Goal: Information Seeking & Learning: Find specific fact

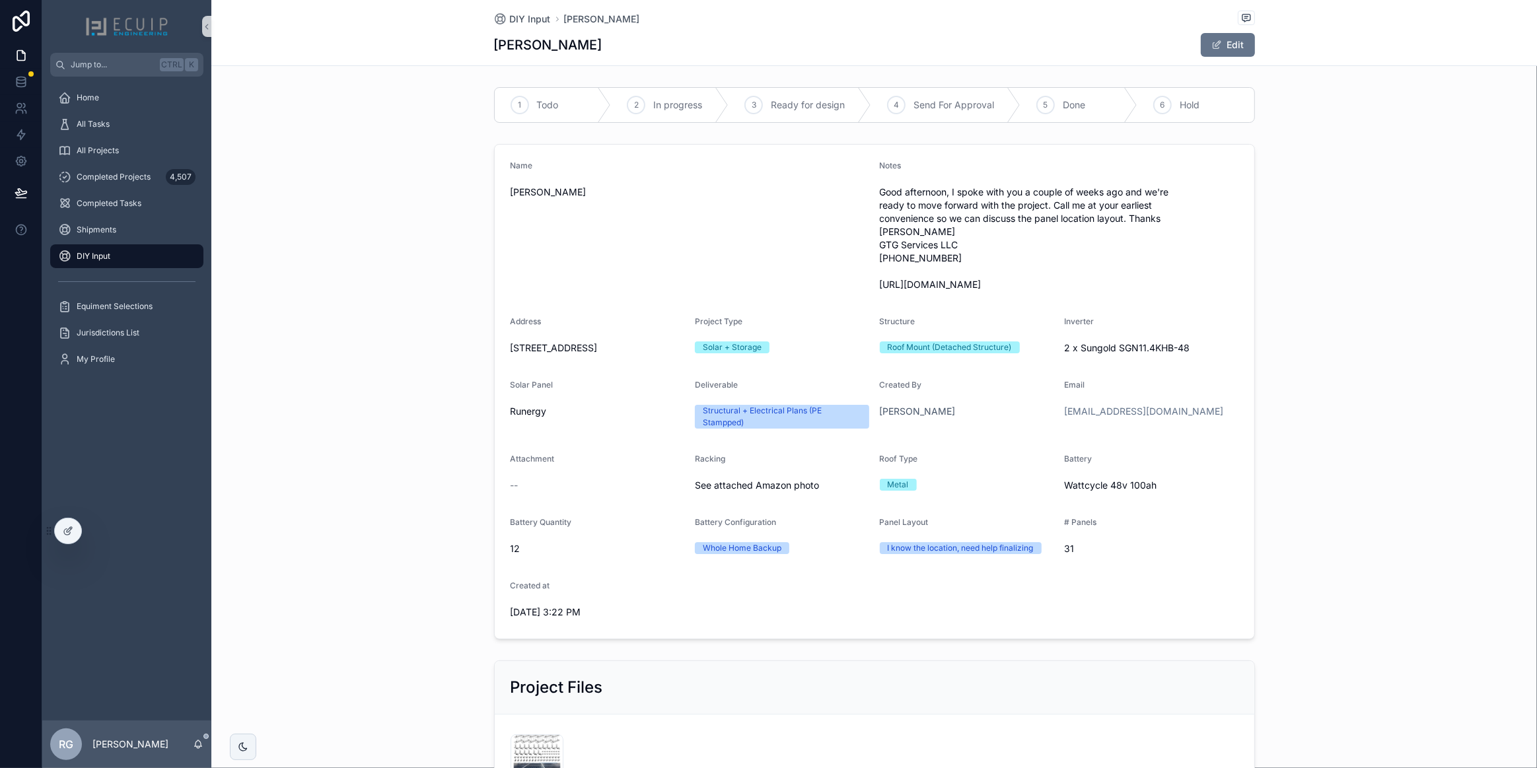
click at [137, 256] on div "DIY Input" at bounding box center [126, 256] width 137 height 21
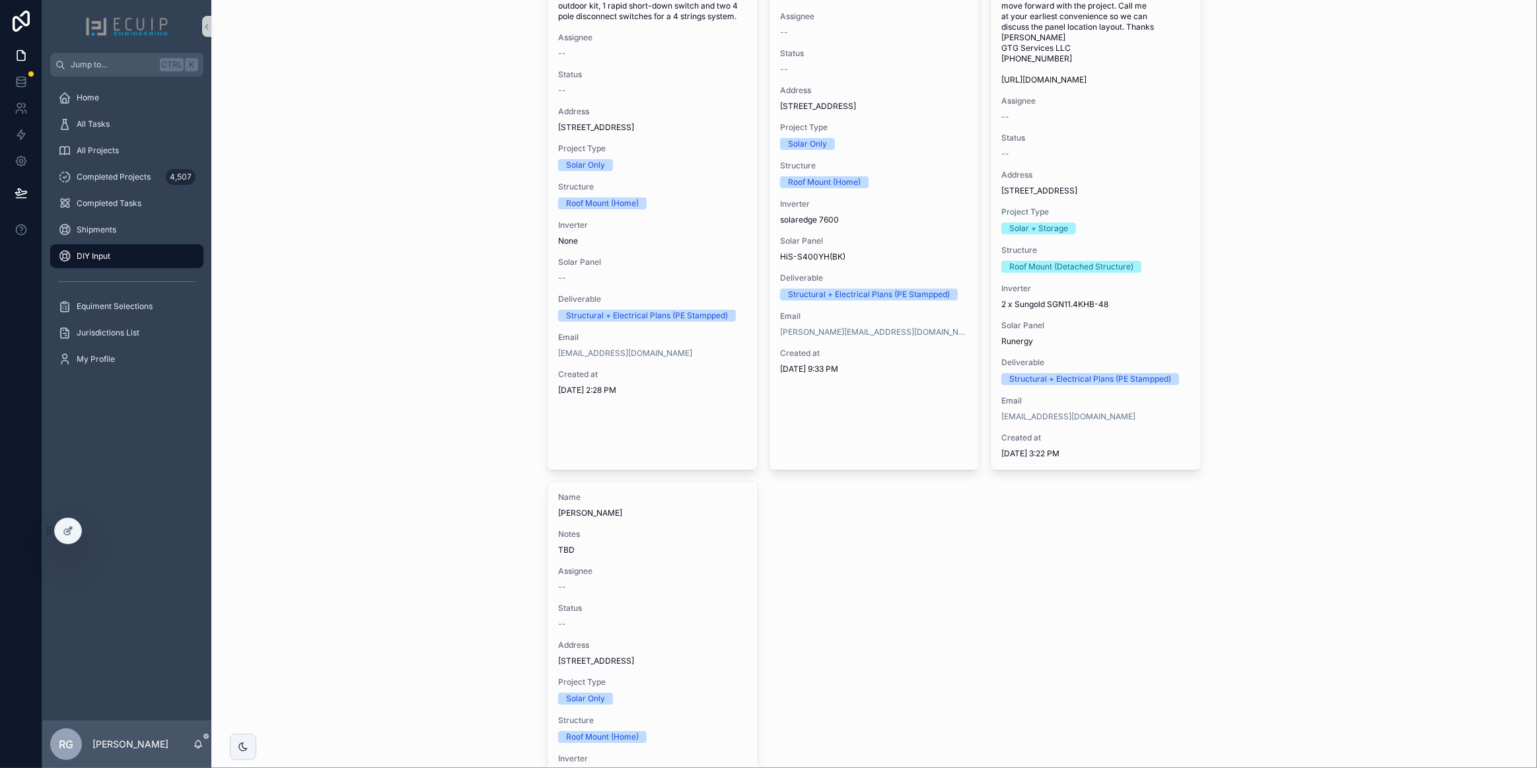
scroll to position [5165, 0]
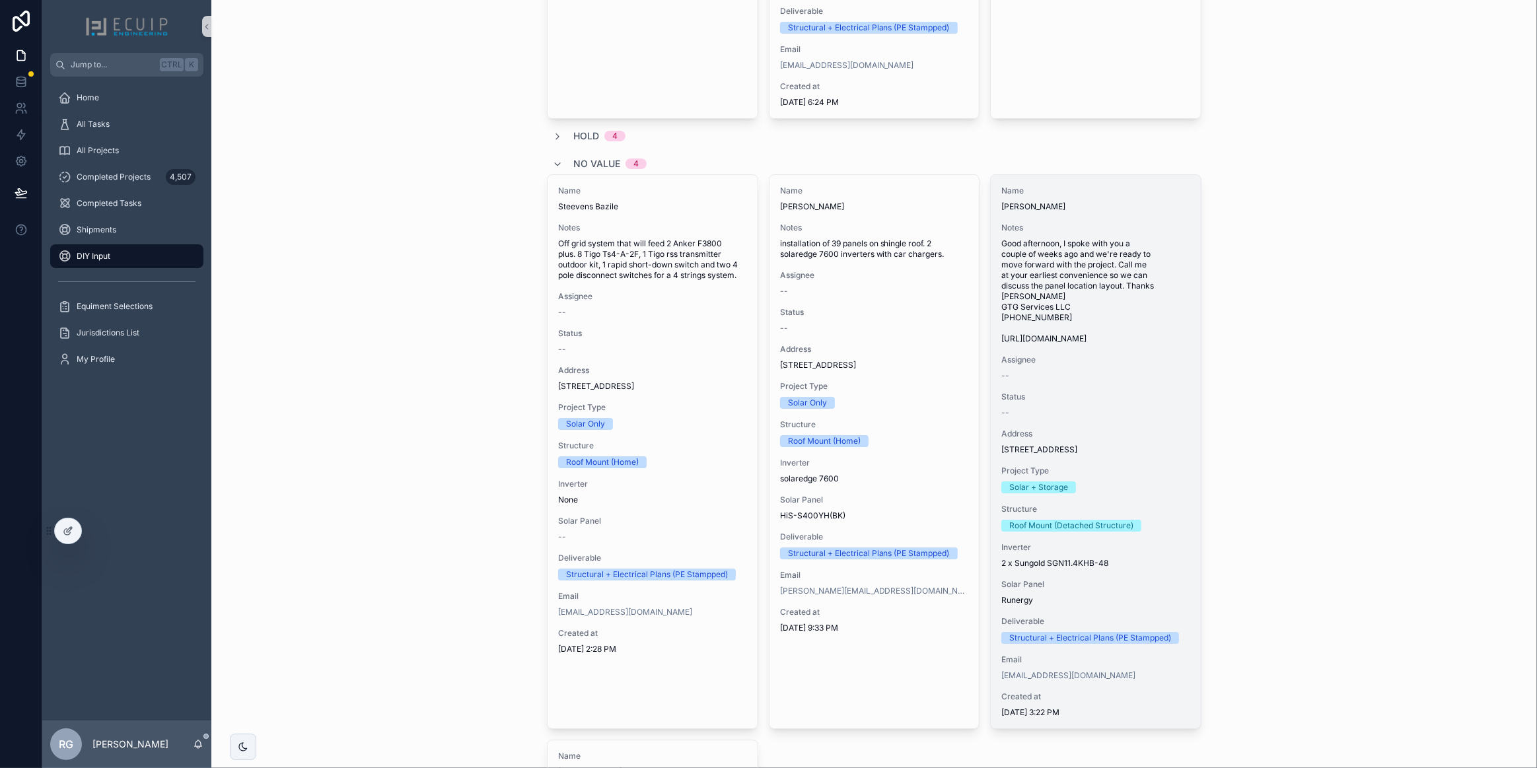
click at [1099, 381] on div "--" at bounding box center [1096, 376] width 189 height 11
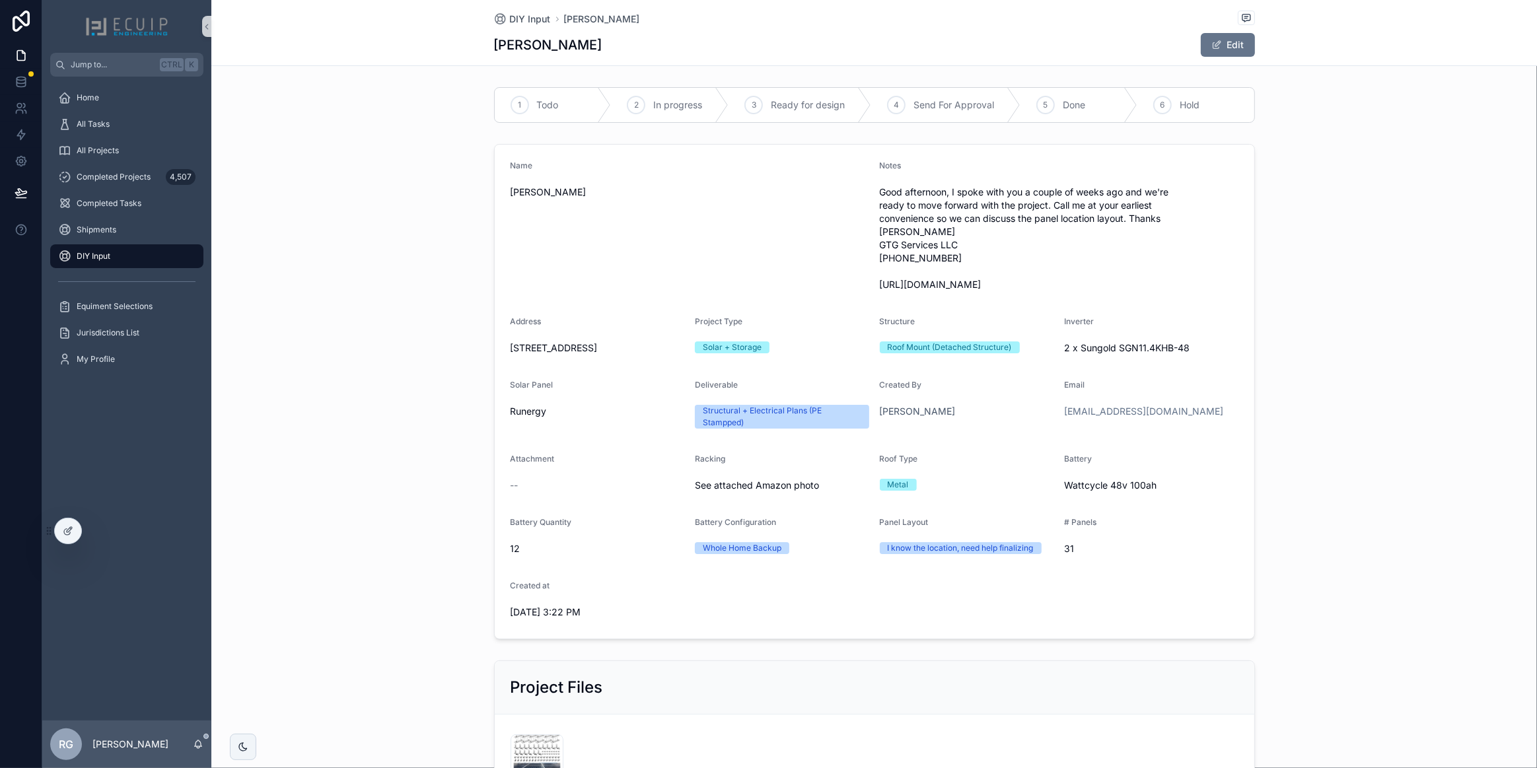
drag, startPoint x: 607, startPoint y: 348, endPoint x: 501, endPoint y: 348, distance: 106.4
click at [501, 348] on form "Name [PERSON_NAME] Notes Good afternoon, I spoke with you a couple of weeks ago…" at bounding box center [875, 392] width 760 height 494
copy span "[STREET_ADDRESS]"
drag, startPoint x: 1084, startPoint y: 279, endPoint x: 876, endPoint y: 285, distance: 208.2
click at [880, 285] on span "Good afternoon, I spoke with you a couple of weeks ago and we're ready to move …" at bounding box center [1059, 239] width 359 height 106
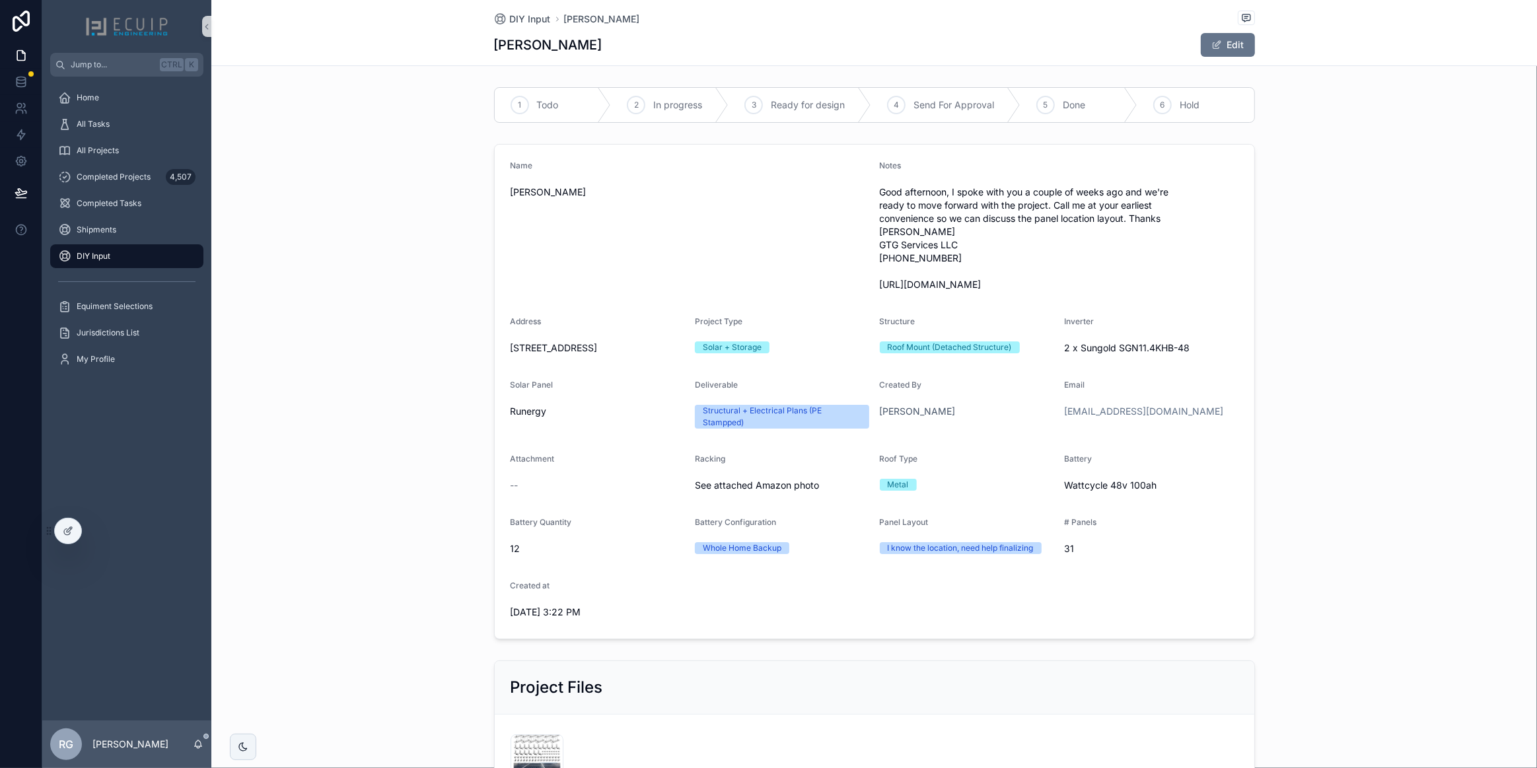
copy span "[URL][DOMAIN_NAME]"
click at [1224, 52] on button "Edit" at bounding box center [1228, 45] width 54 height 24
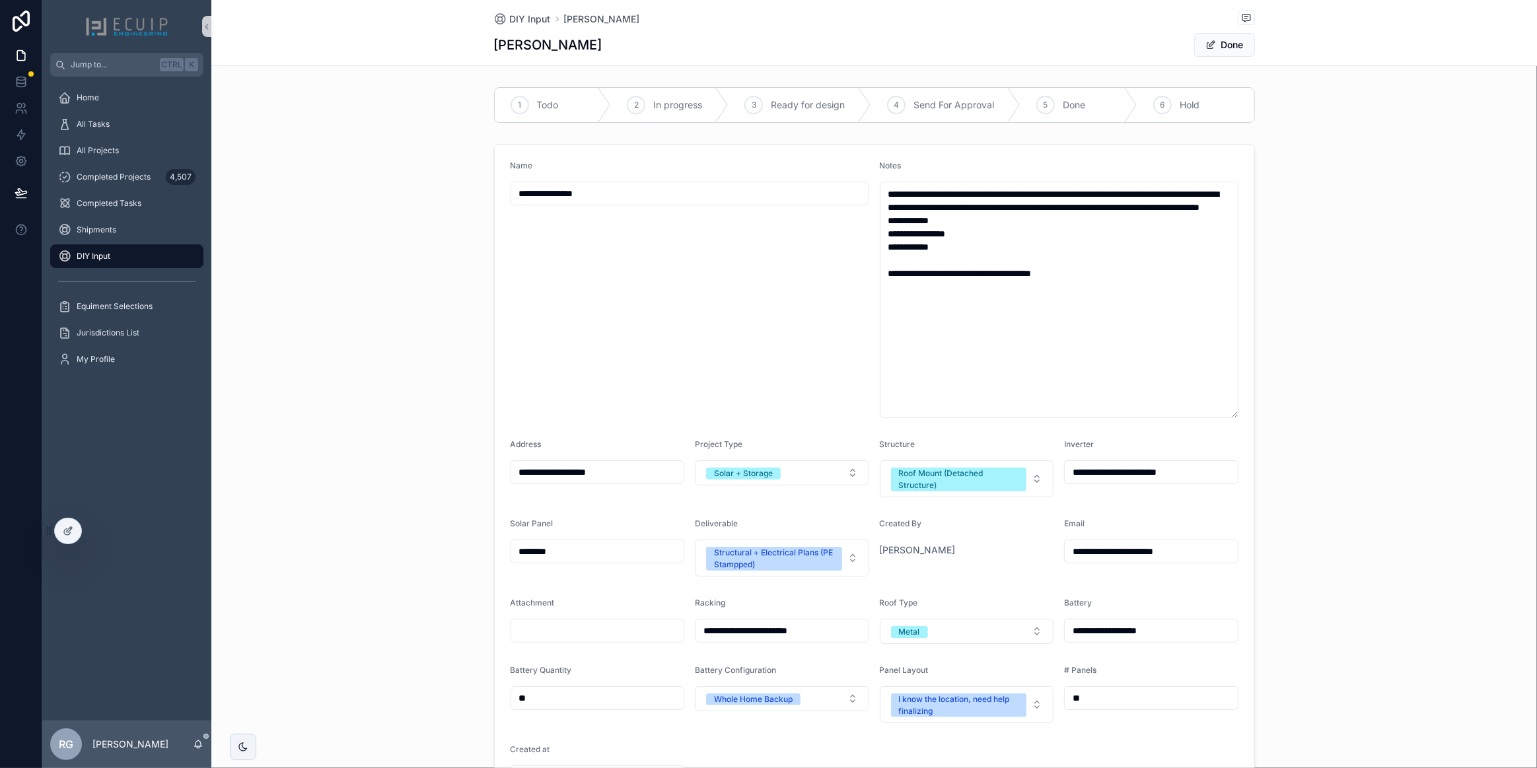
drag, startPoint x: 530, startPoint y: 476, endPoint x: 503, endPoint y: 474, distance: 26.5
click at [503, 474] on form "**********" at bounding box center [875, 475] width 760 height 661
paste input "**********"
type input "**********"
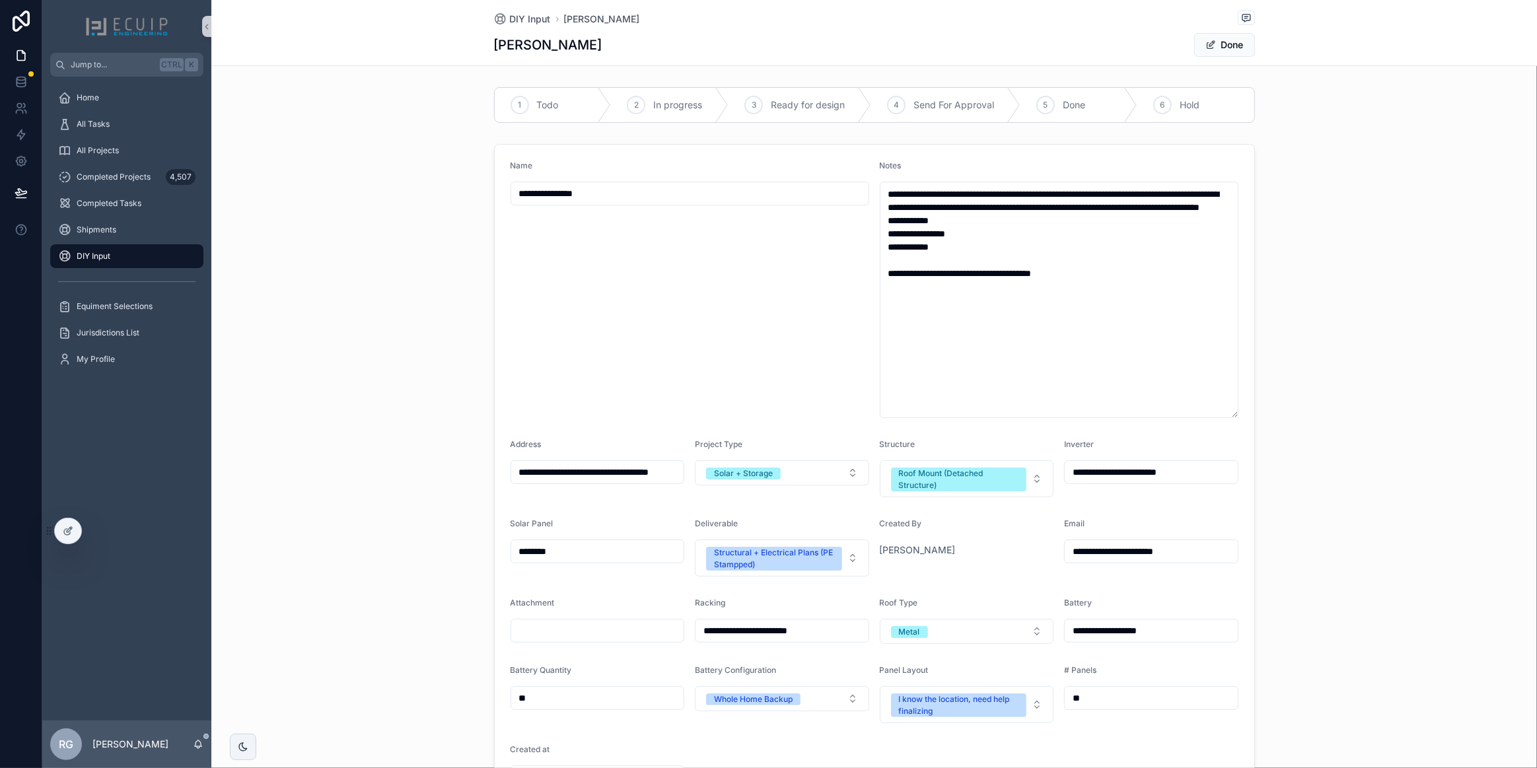
scroll to position [0, 0]
click at [1210, 52] on button "Done" at bounding box center [1225, 45] width 61 height 24
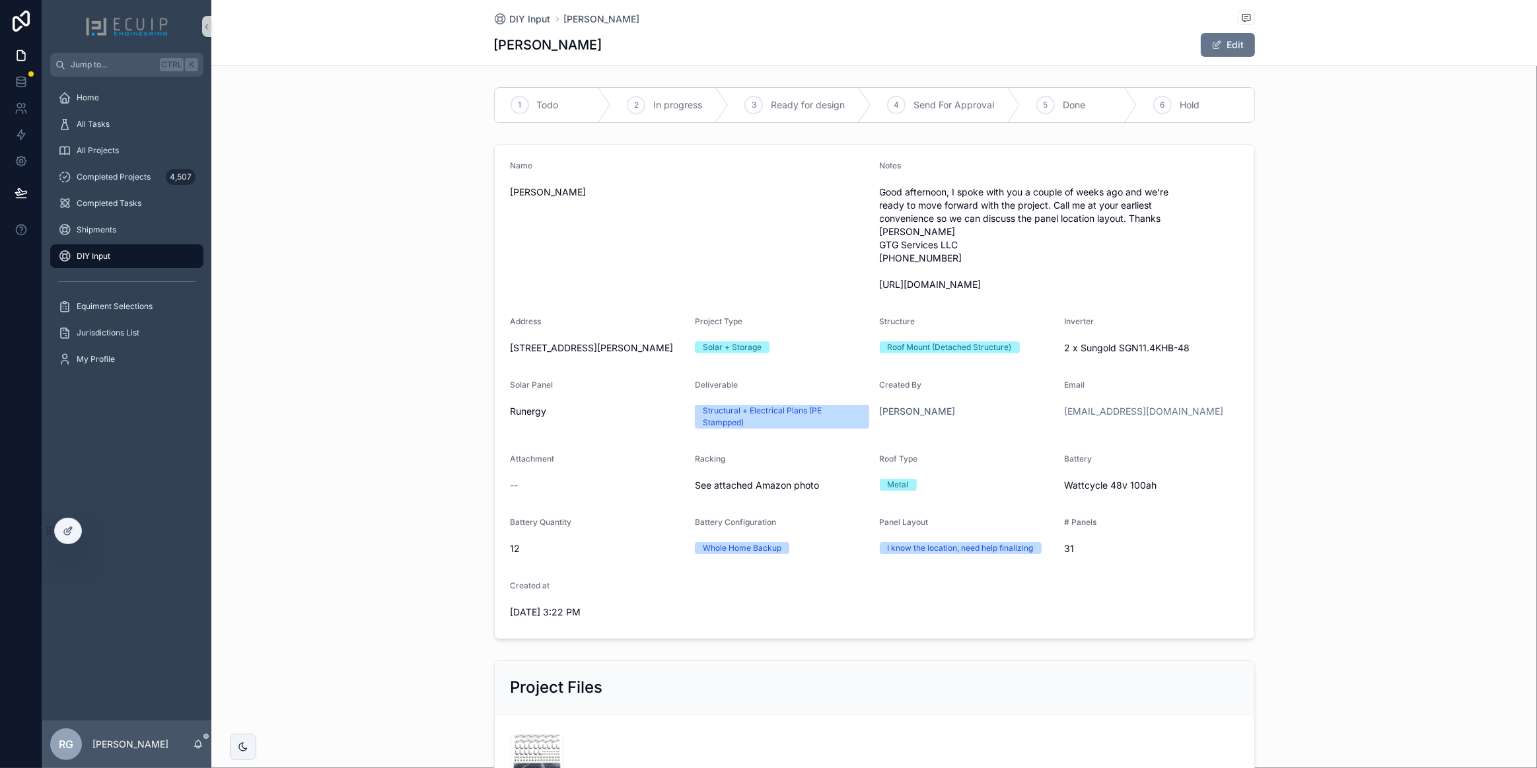
drag, startPoint x: 599, startPoint y: 46, endPoint x: 489, endPoint y: 40, distance: 110.5
click at [494, 40] on div "[PERSON_NAME] Edit" at bounding box center [874, 44] width 761 height 25
copy h1 "[PERSON_NAME]"
click at [91, 255] on span "DIY Input" at bounding box center [94, 256] width 34 height 11
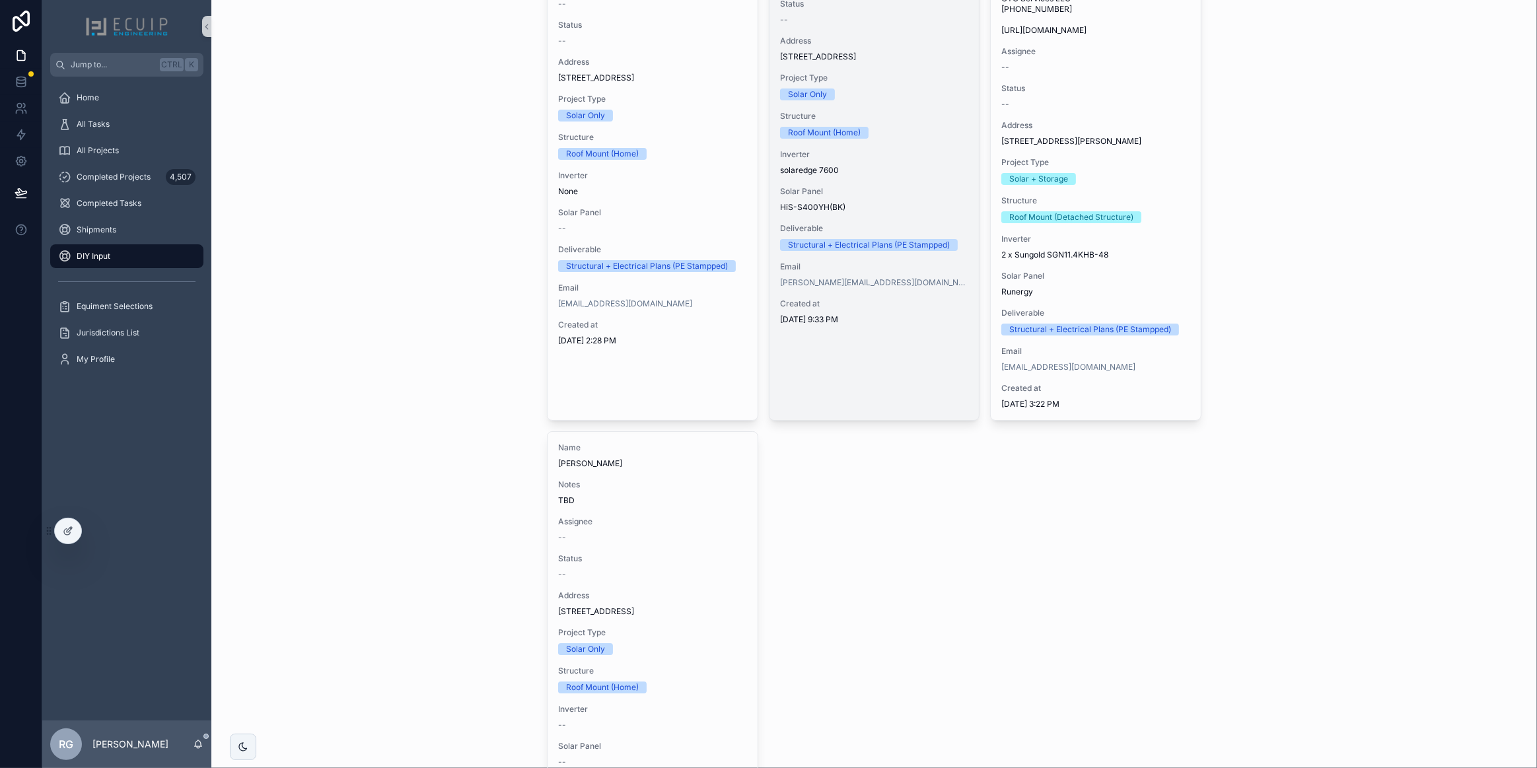
scroll to position [5226, 0]
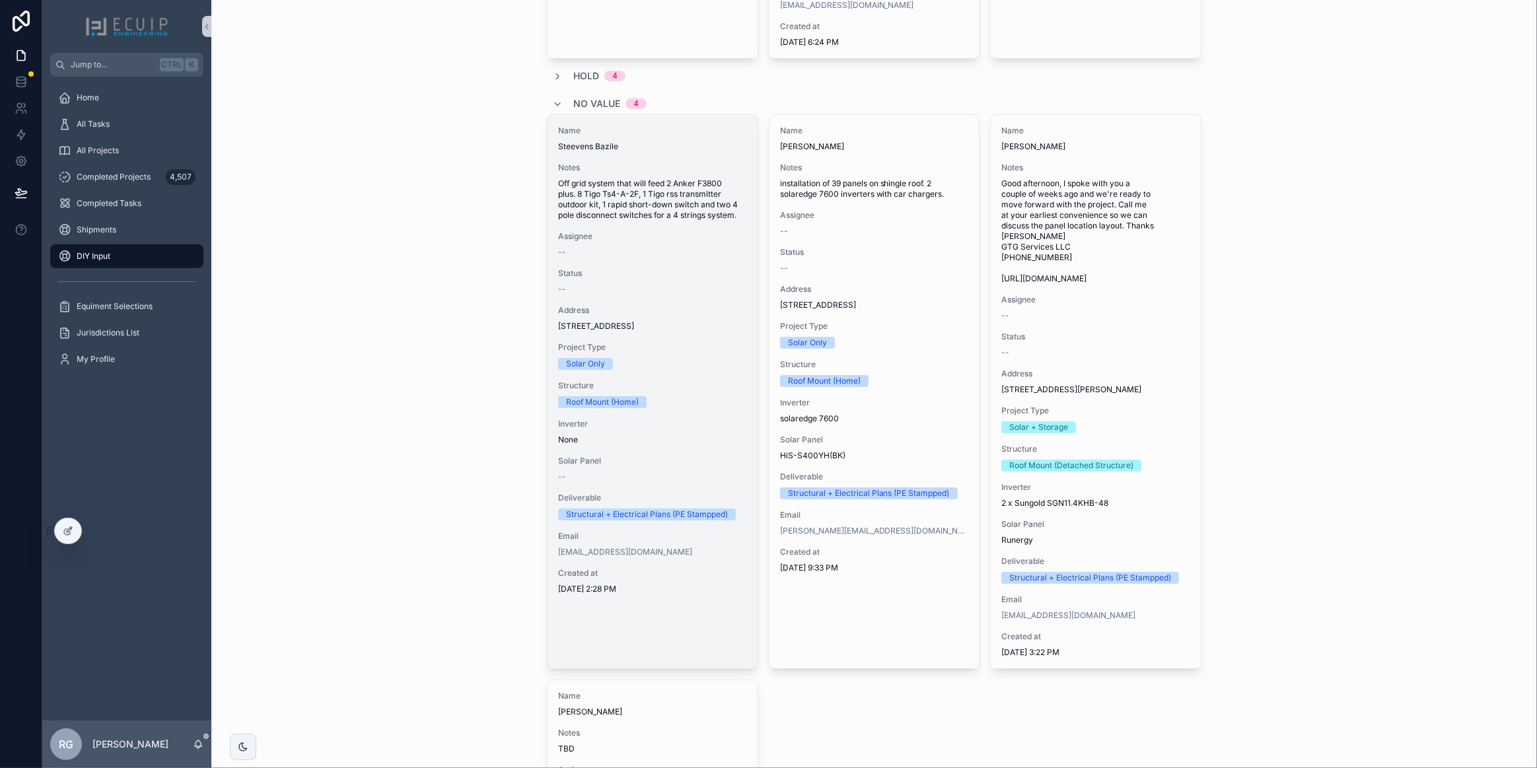
click at [670, 316] on span "Address" at bounding box center [652, 310] width 189 height 11
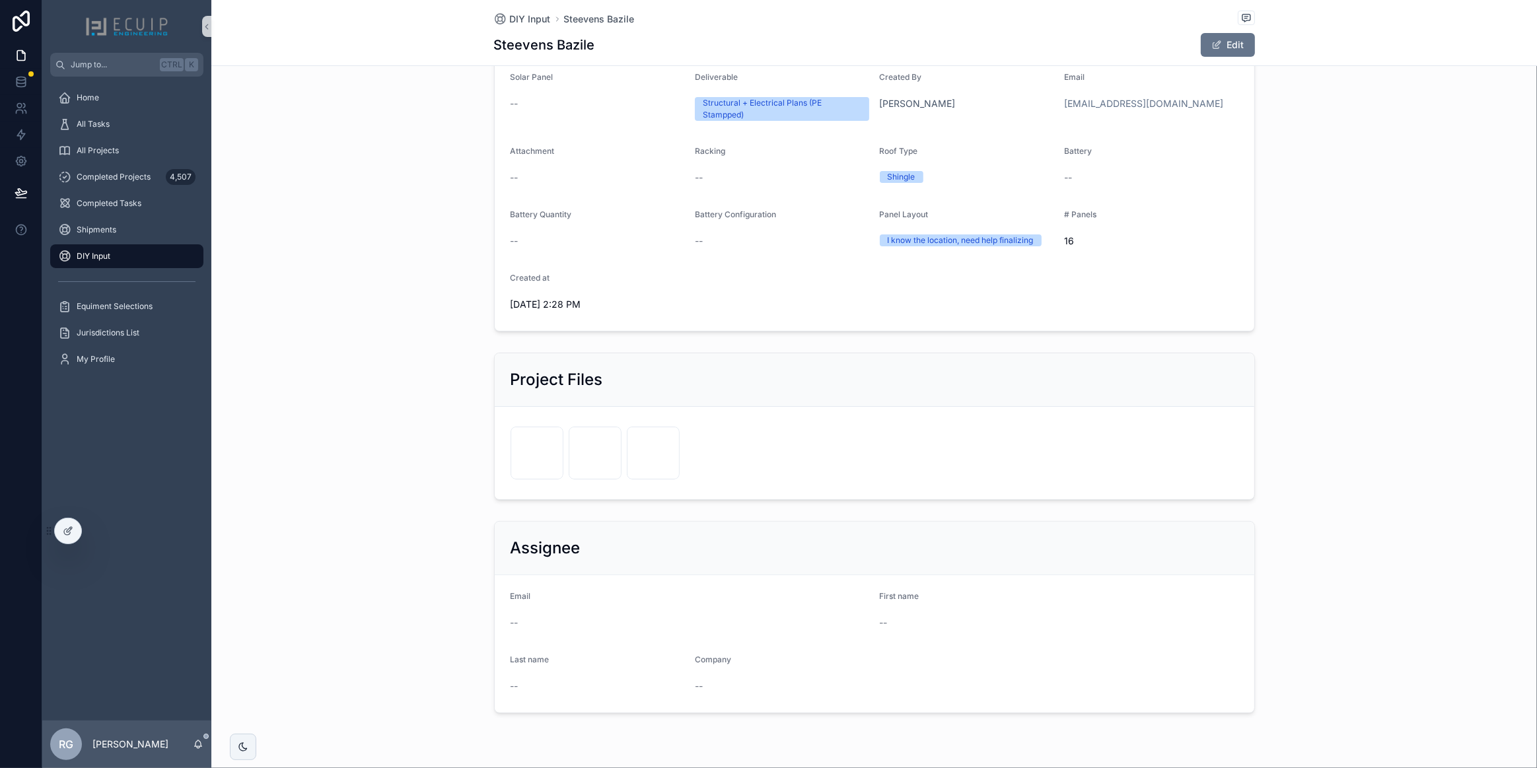
scroll to position [276, 0]
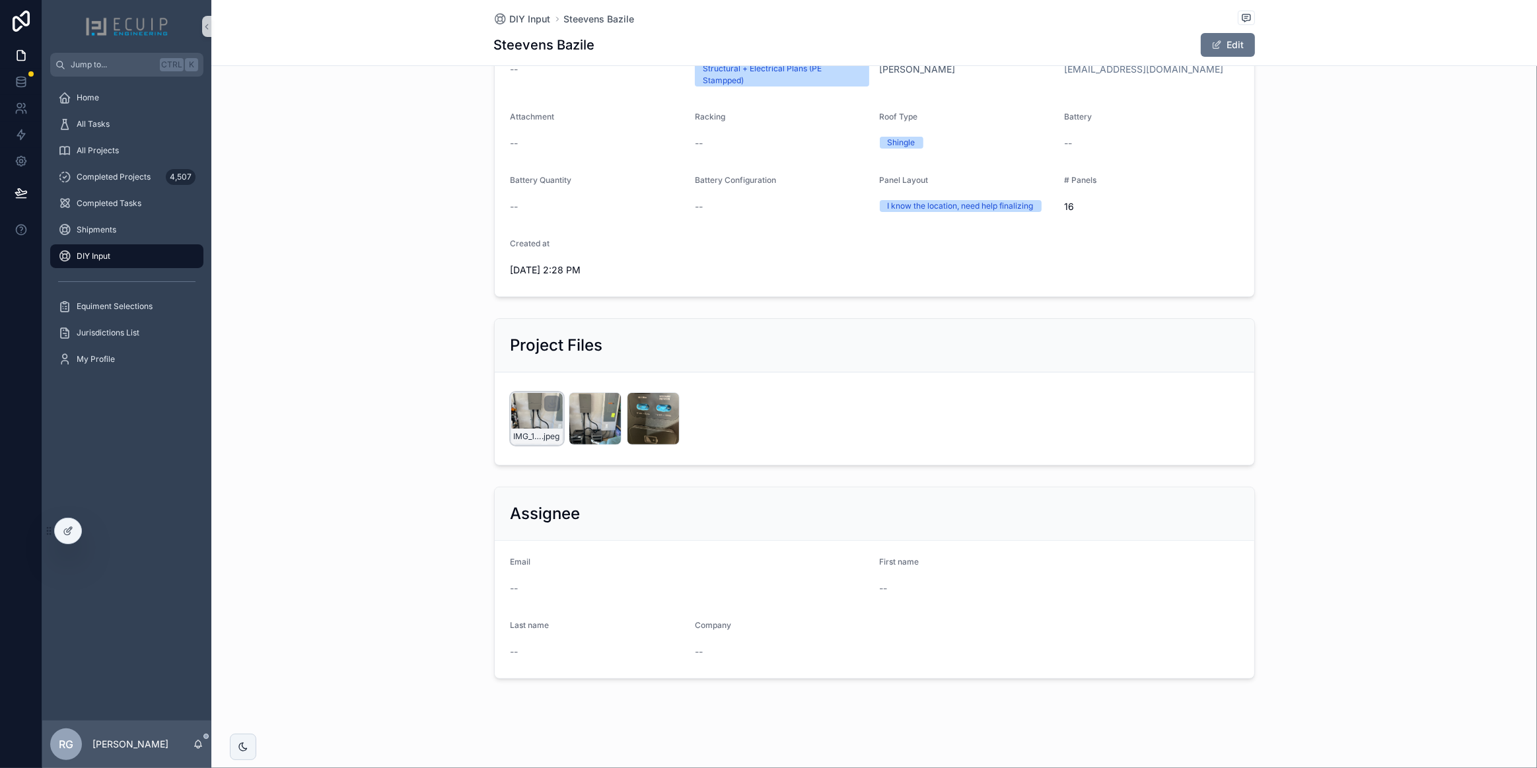
click at [531, 419] on div "IMG_1857 .jpeg" at bounding box center [537, 418] width 53 height 53
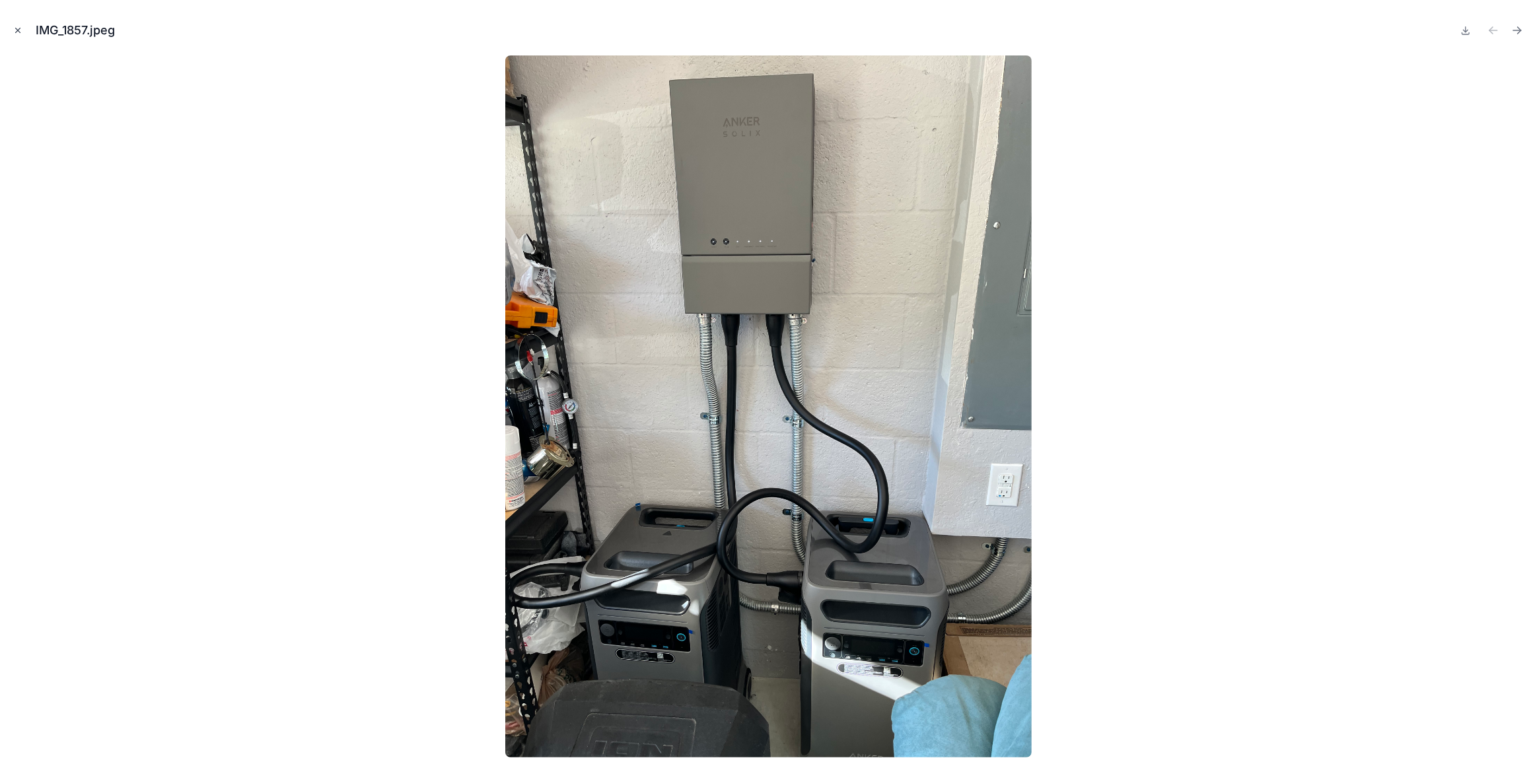
click at [21, 35] on button "Close modal" at bounding box center [18, 30] width 15 height 15
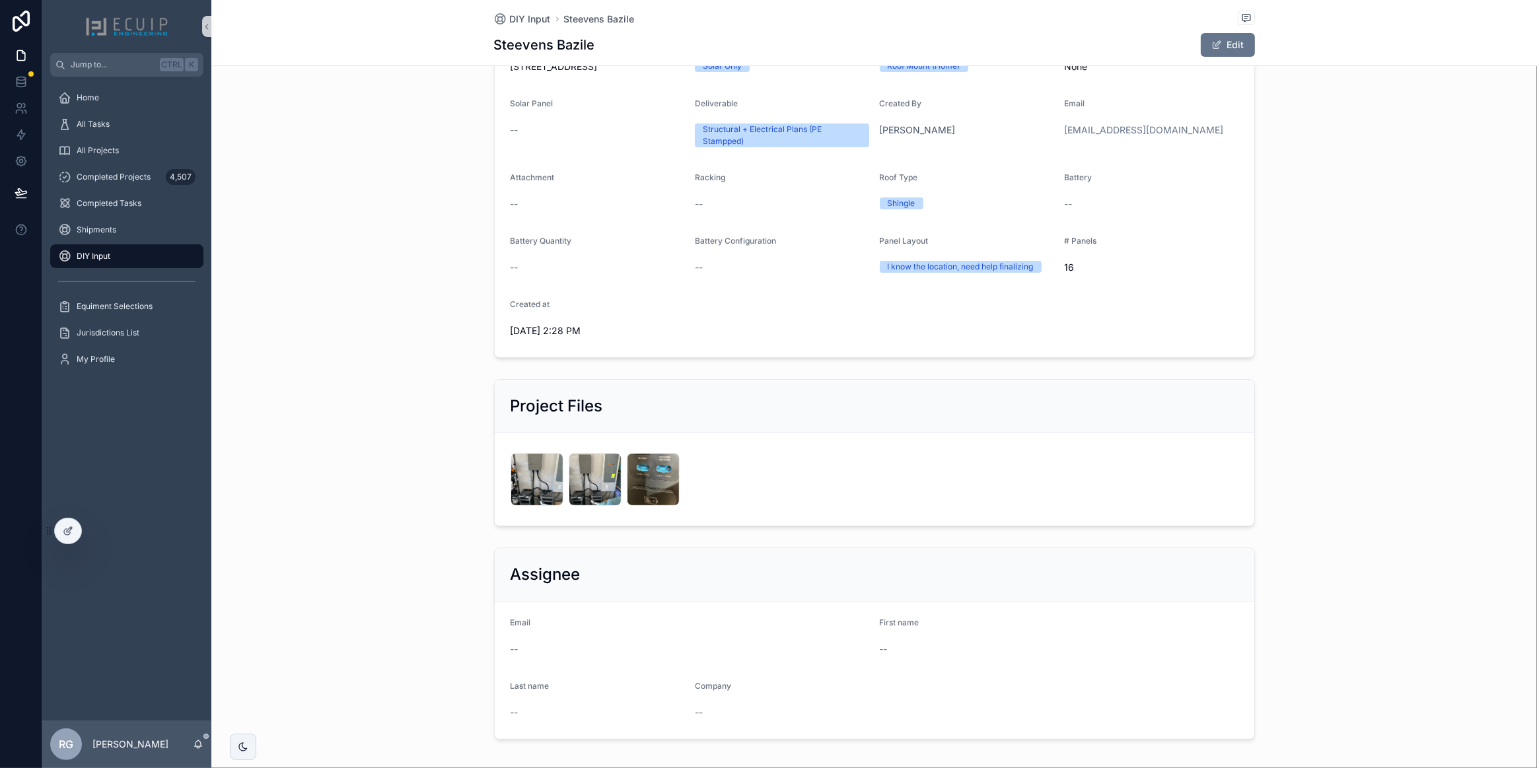
scroll to position [216, 0]
click at [527, 477] on div "IMG_1857 .jpeg" at bounding box center [537, 479] width 53 height 53
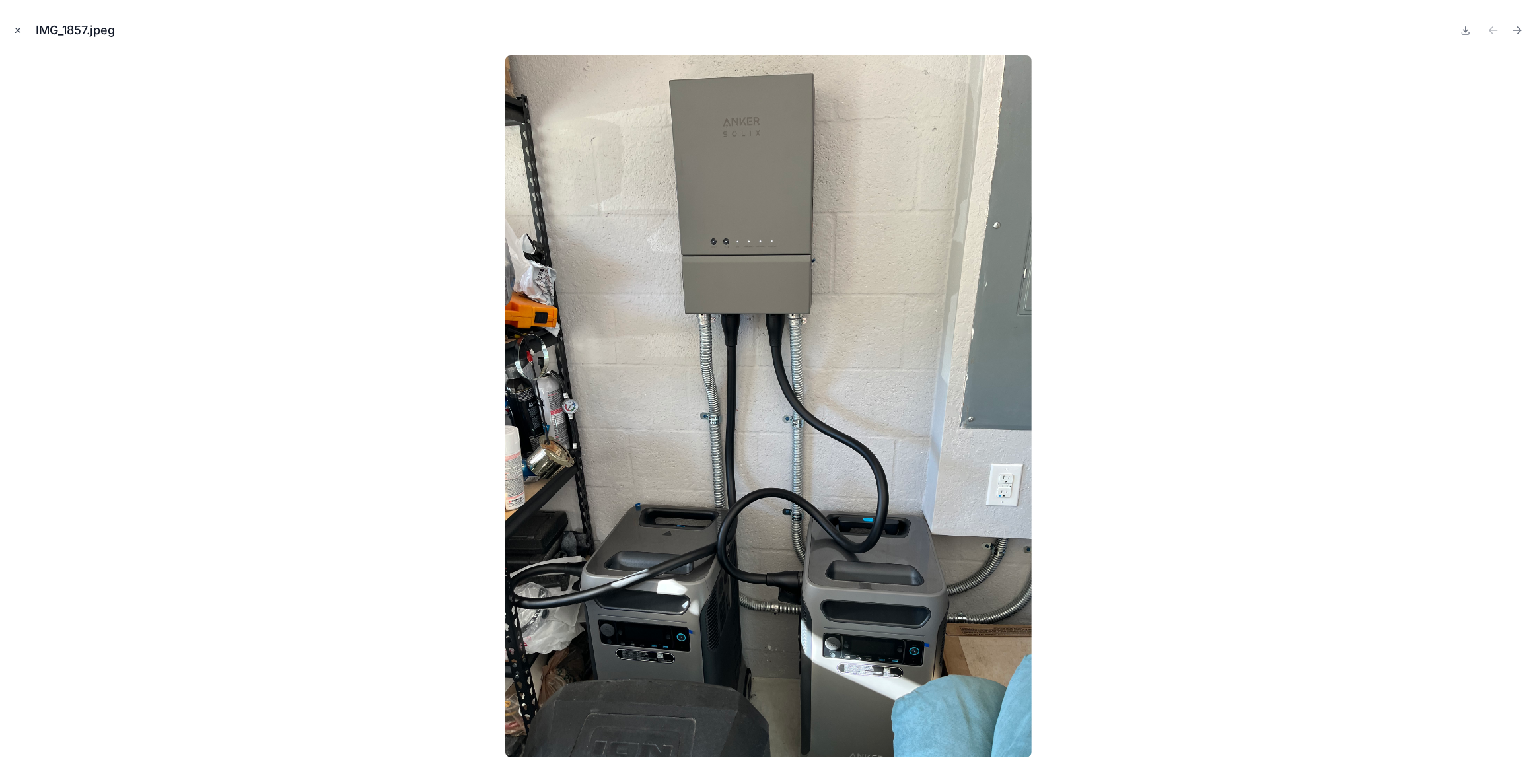
click at [22, 28] on icon "Close modal" at bounding box center [17, 30] width 9 height 9
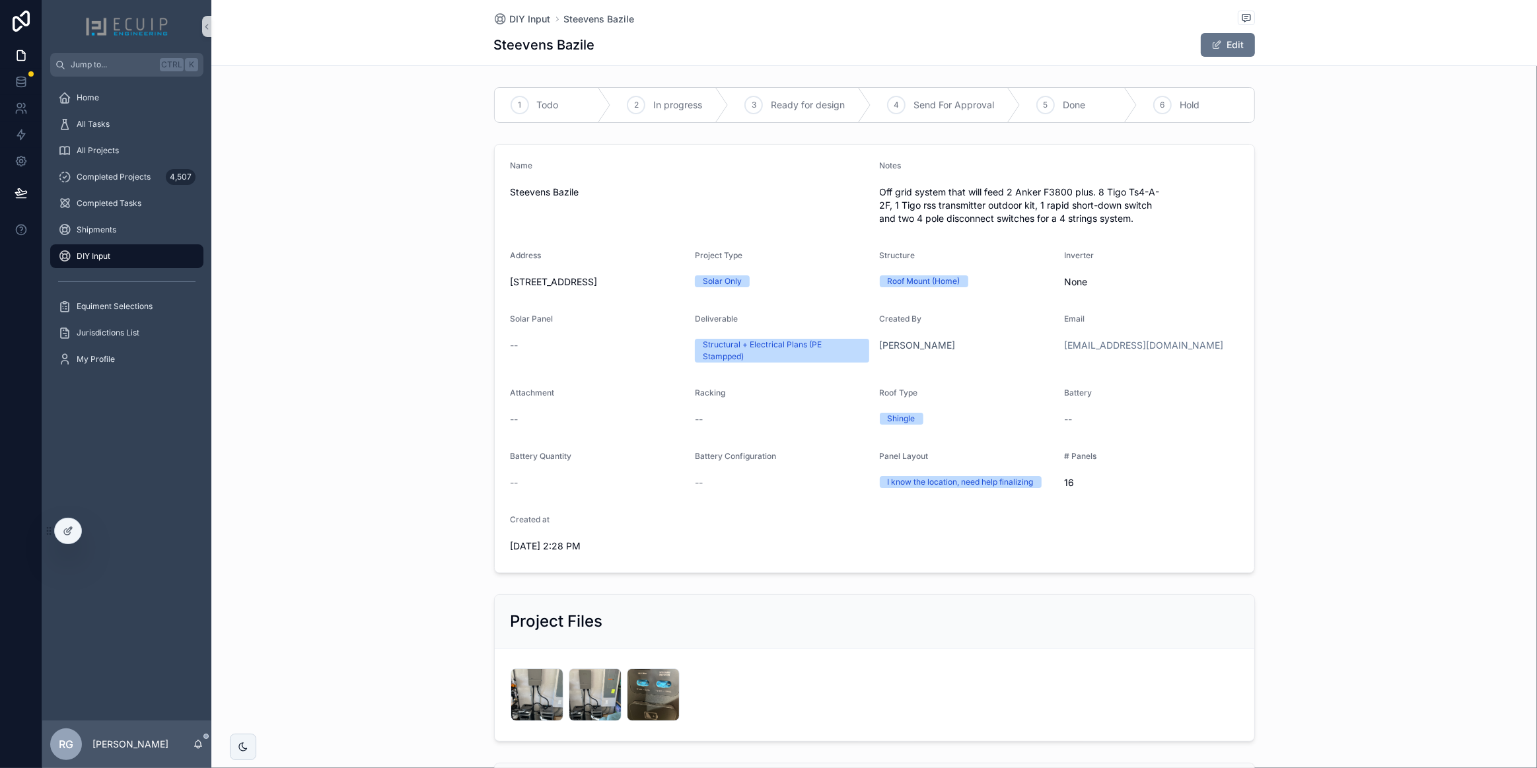
drag, startPoint x: 595, startPoint y: 280, endPoint x: 502, endPoint y: 283, distance: 92.5
click at [502, 283] on form "Name Steevens Bazile Notes Off grid system that will feed 2 Anker F3800 plus. 8…" at bounding box center [875, 359] width 760 height 428
copy span "[STREET_ADDRESS]"
drag, startPoint x: 593, startPoint y: 45, endPoint x: 473, endPoint y: 38, distance: 119.8
click at [473, 38] on div "DIY Input Steevens [PERSON_NAME] [PERSON_NAME] Edit" at bounding box center [874, 33] width 1326 height 66
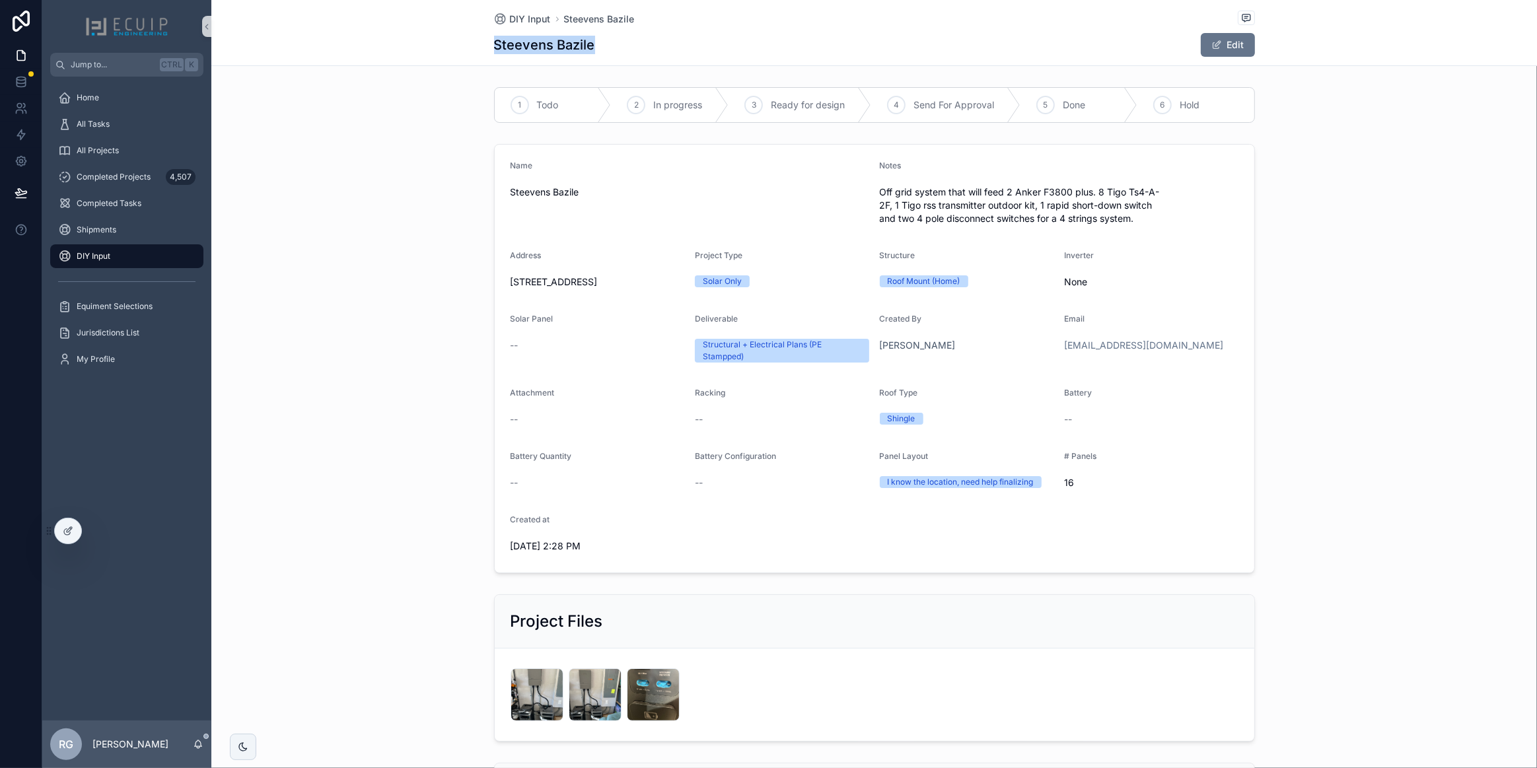
copy h1 "Steevens Bazile"
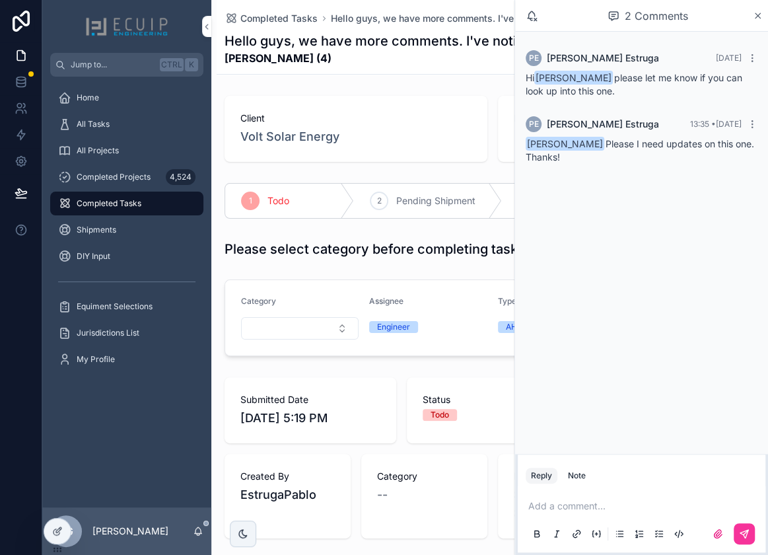
click at [627, 515] on div "Add a comment..." at bounding box center [642, 520] width 232 height 56
click at [622, 509] on p "scrollable content" at bounding box center [645, 506] width 232 height 13
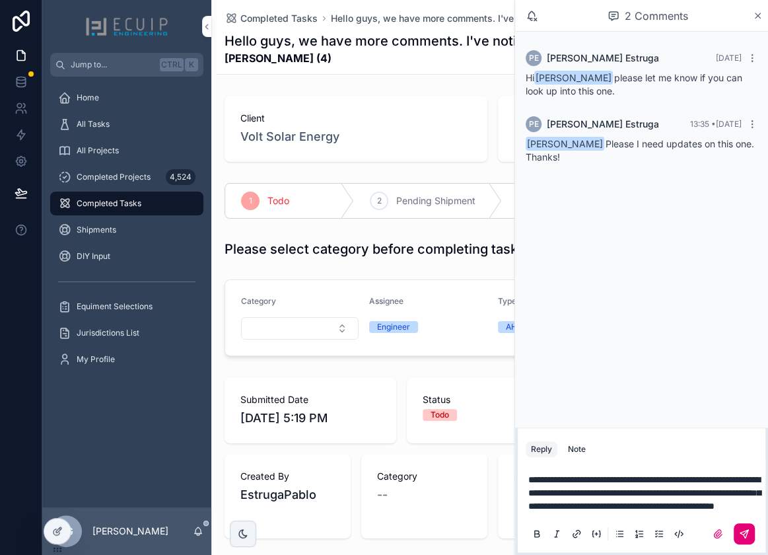
click at [747, 529] on icon "scrollable content" at bounding box center [744, 534] width 11 height 11
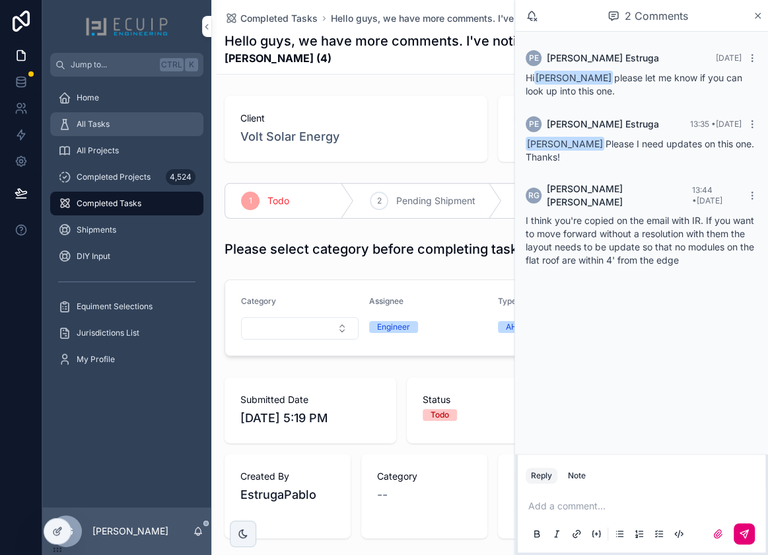
click at [139, 127] on div "All Tasks" at bounding box center [126, 124] width 137 height 21
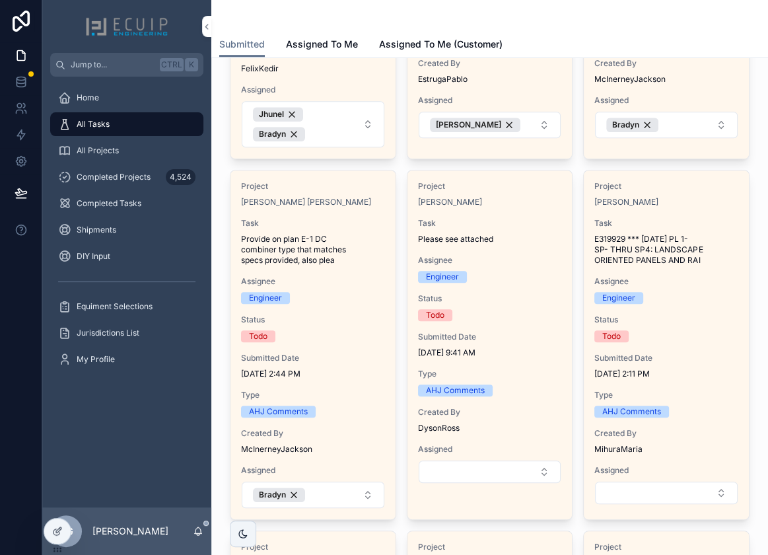
scroll to position [360, 0]
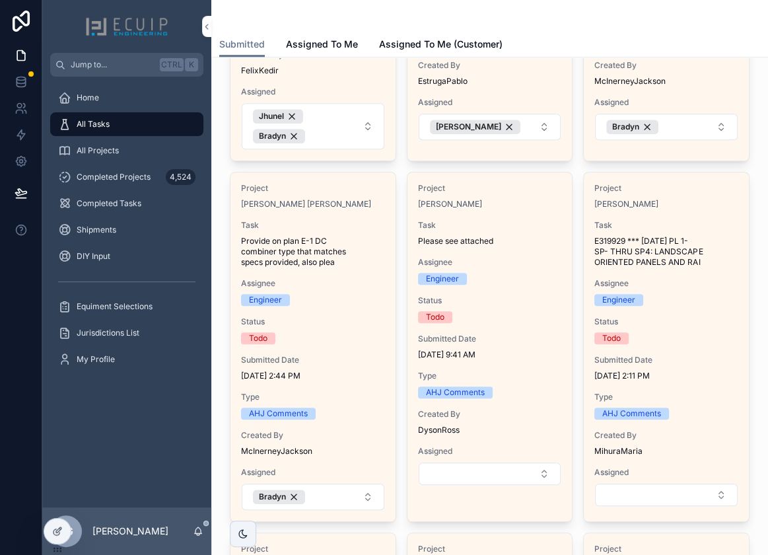
click at [673, 358] on div "Project [PERSON_NAME] Task E319929 *** [DATE] PL 1- SP- THRU SP4: LANDSCAPE ORI…" at bounding box center [666, 344] width 165 height 345
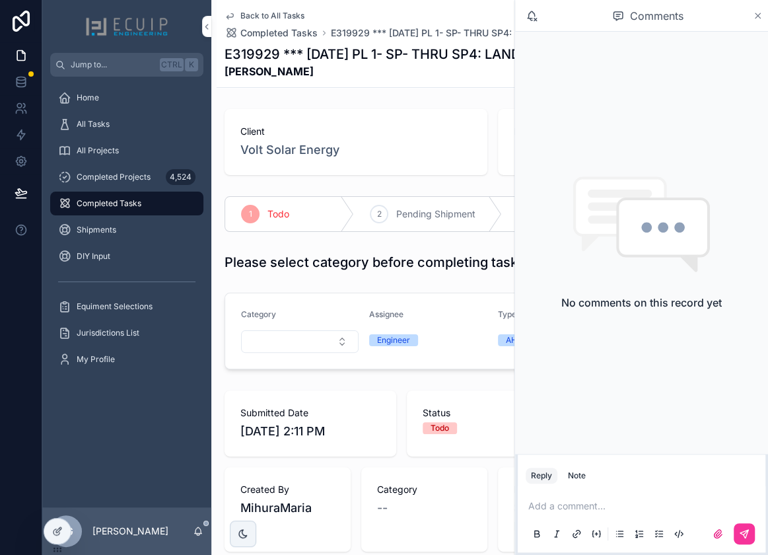
click at [759, 16] on icon "scrollable content" at bounding box center [758, 15] width 5 height 5
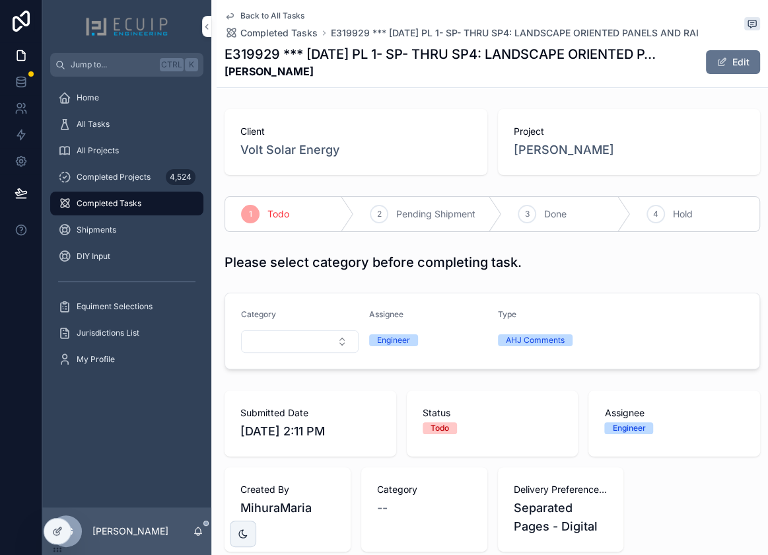
drag, startPoint x: 616, startPoint y: 153, endPoint x: 494, endPoint y: 157, distance: 121.7
click at [498, 157] on div "Project Jhosvanny Orama" at bounding box center [629, 142] width 263 height 66
copy span "[PERSON_NAME]"
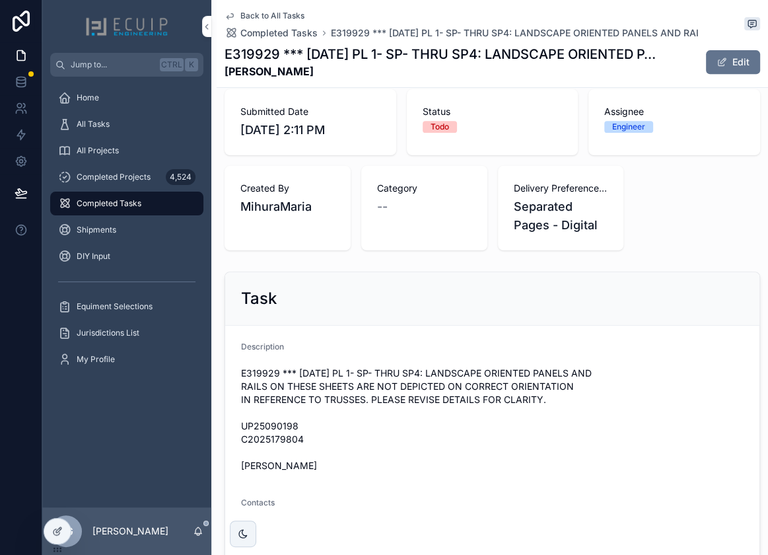
scroll to position [300, 0]
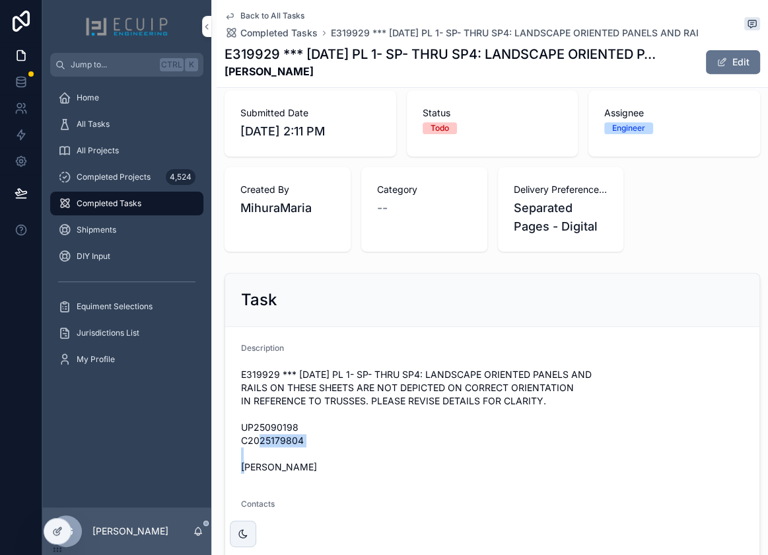
drag, startPoint x: 304, startPoint y: 439, endPoint x: 237, endPoint y: 437, distance: 67.4
click at [237, 437] on form "Description E319929 *** 10/3/2025 PL 1- SP- THRU SP4: LANDSCAPE ORIENTED PANELS…" at bounding box center [492, 463] width 535 height 272
copy span "C2025179804"
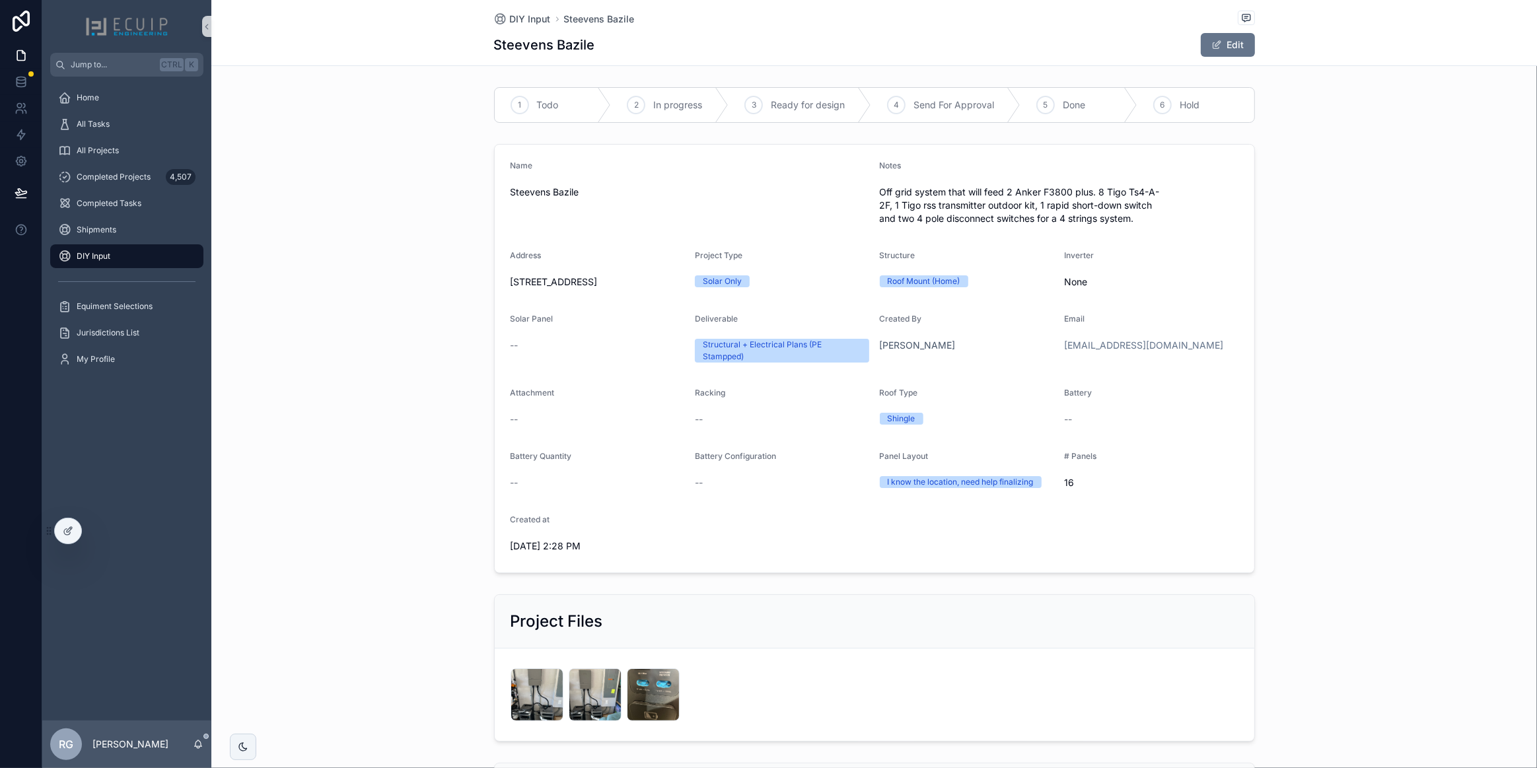
click at [387, 129] on div "1 Todo 2 In progress 3 Ready for design 4 Send For Approval 5 Done 6 Hold Name …" at bounding box center [874, 521] width 1326 height 879
click at [122, 121] on div "All Tasks" at bounding box center [126, 124] width 137 height 21
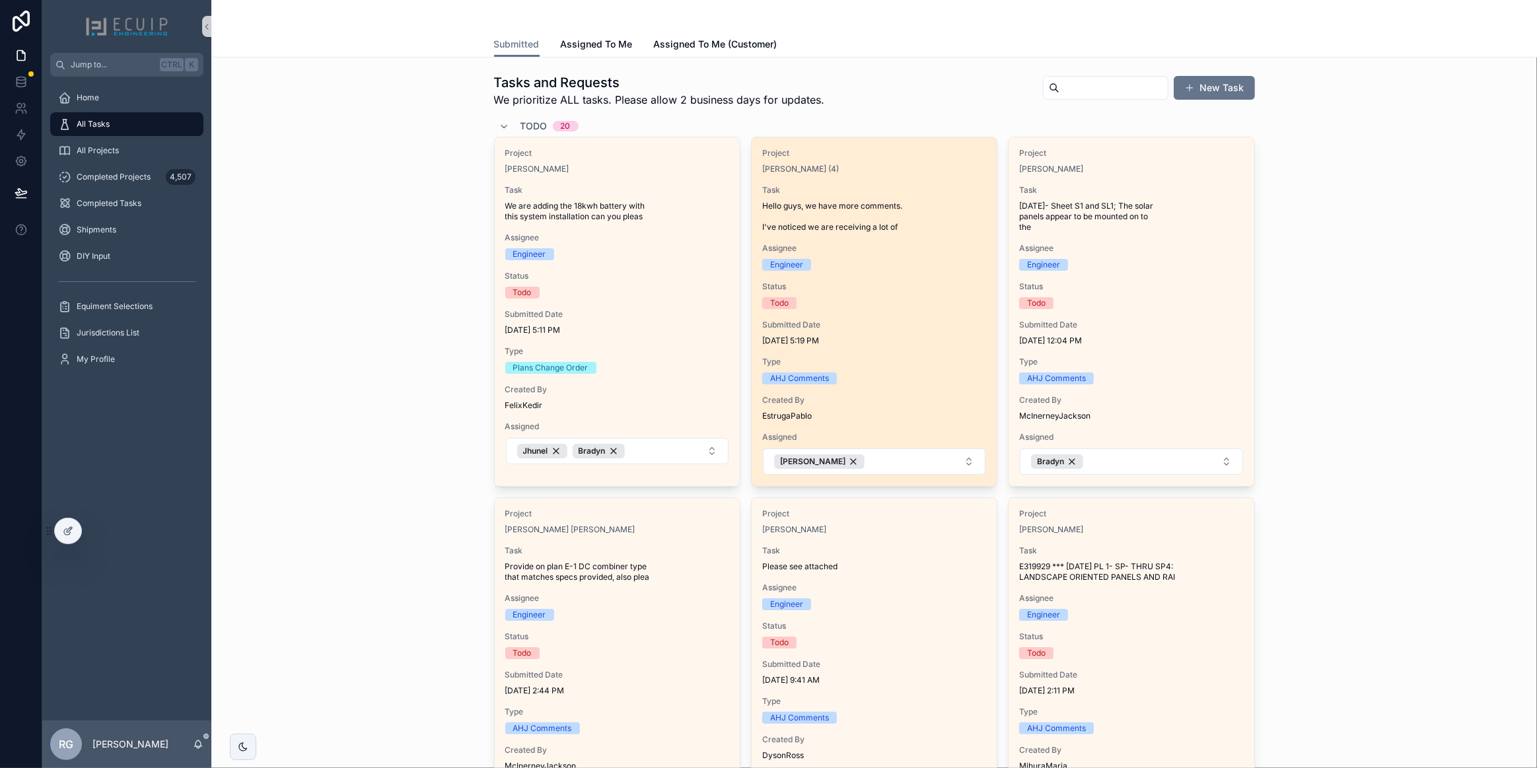
click at [879, 323] on span "Submitted Date" at bounding box center [874, 325] width 224 height 11
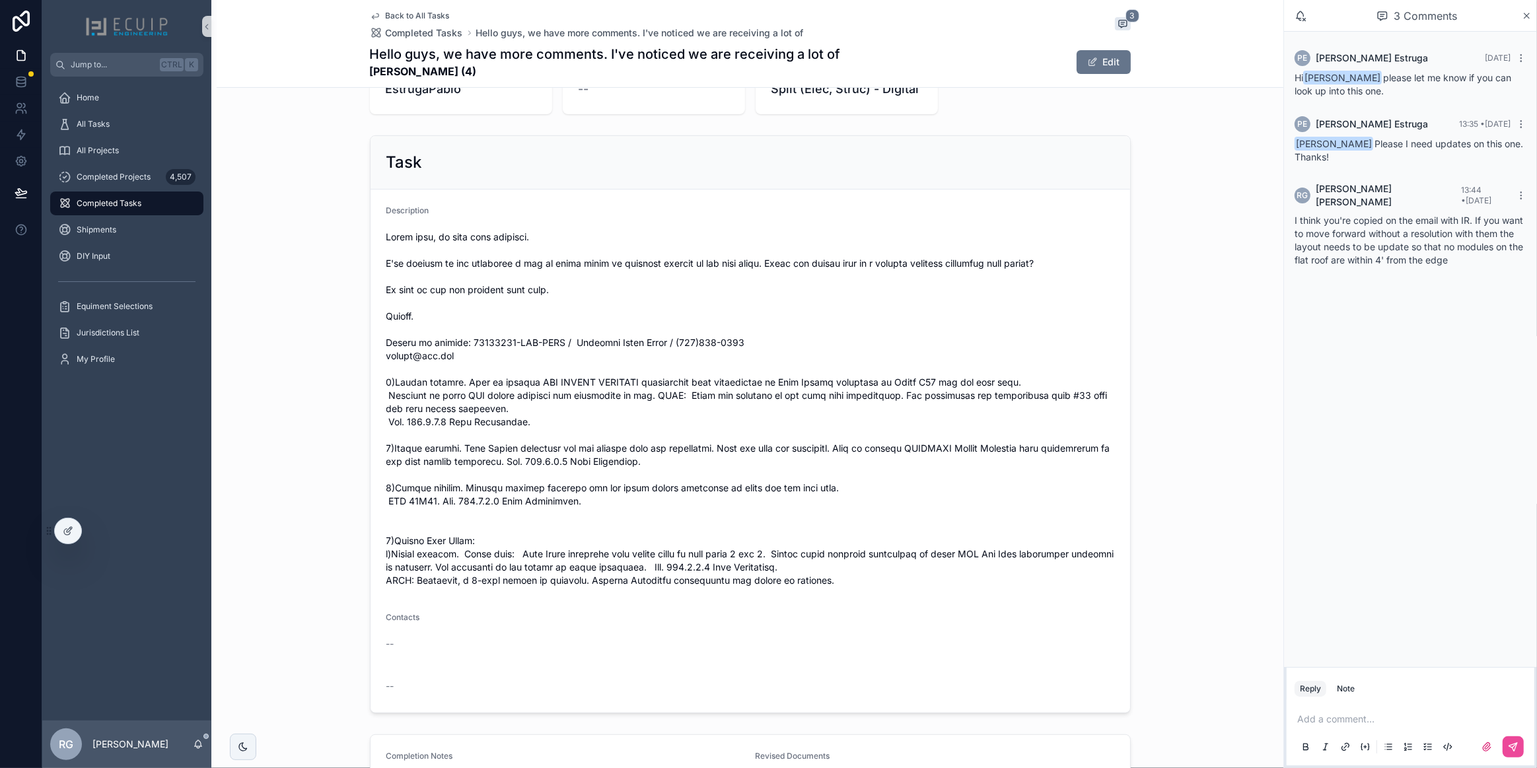
scroll to position [420, 0]
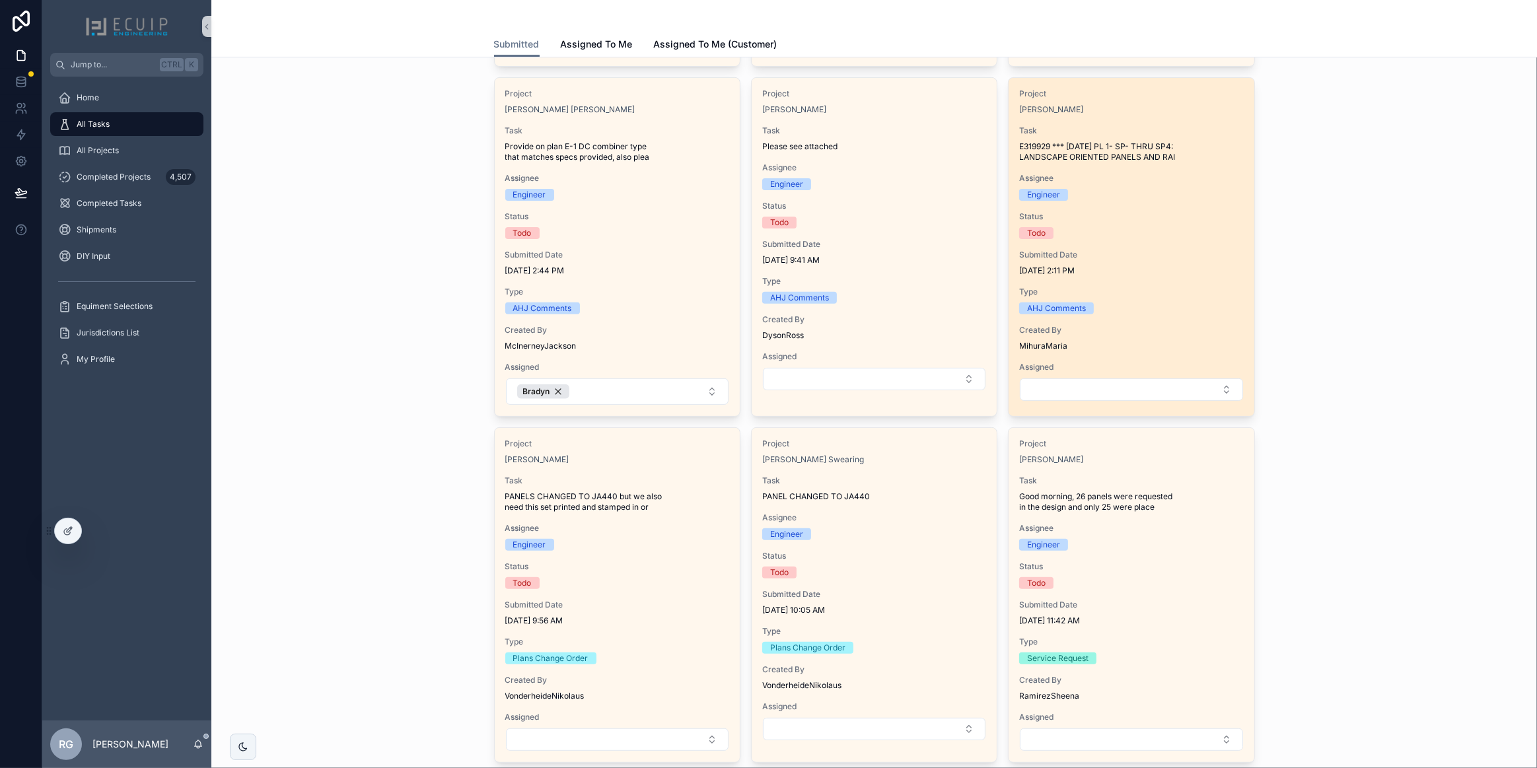
click at [1142, 304] on div "AHJ Comments" at bounding box center [1131, 309] width 224 height 12
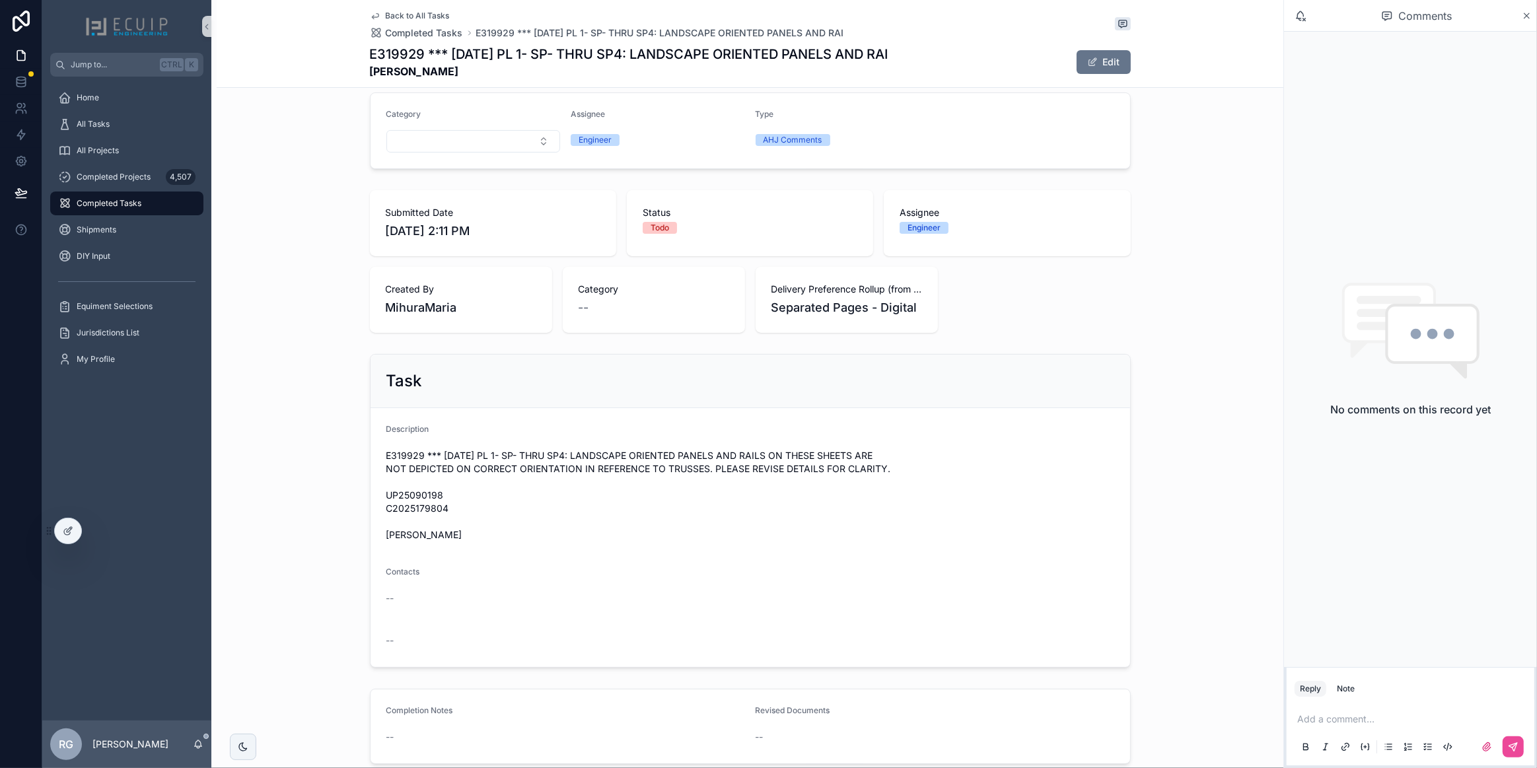
scroll to position [240, 0]
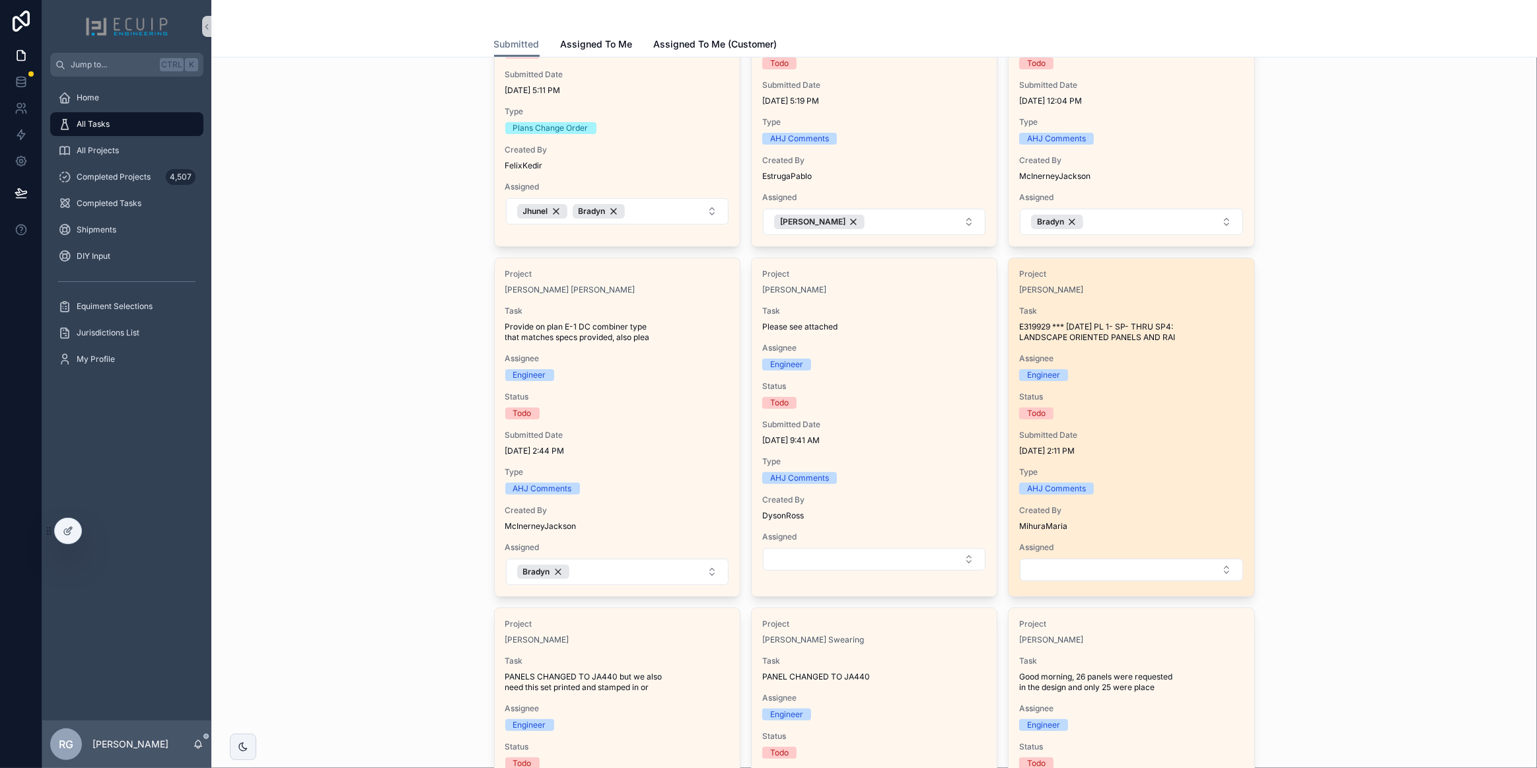
click at [1152, 451] on span "10/6/2025 2:11 PM" at bounding box center [1131, 451] width 224 height 11
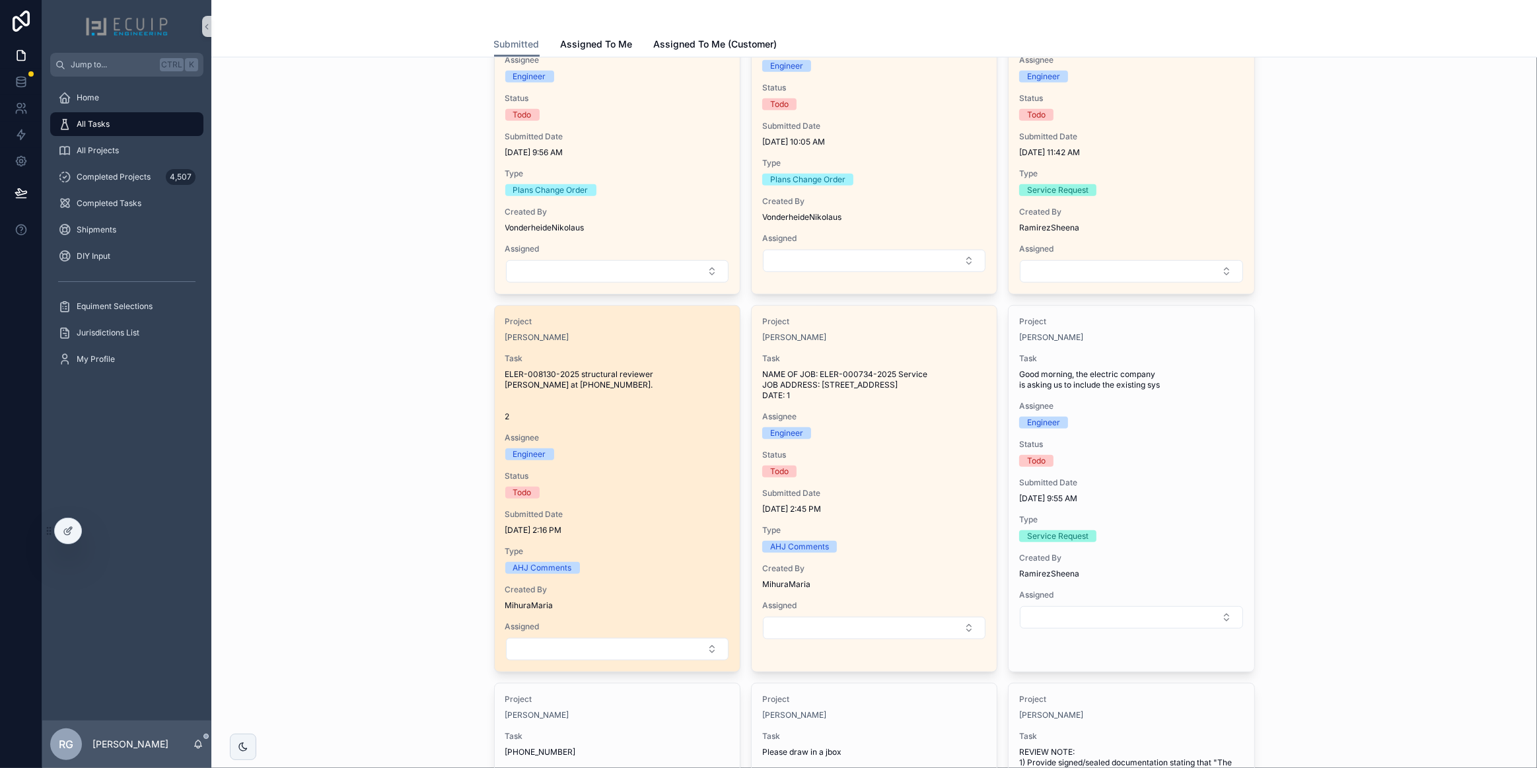
scroll to position [901, 0]
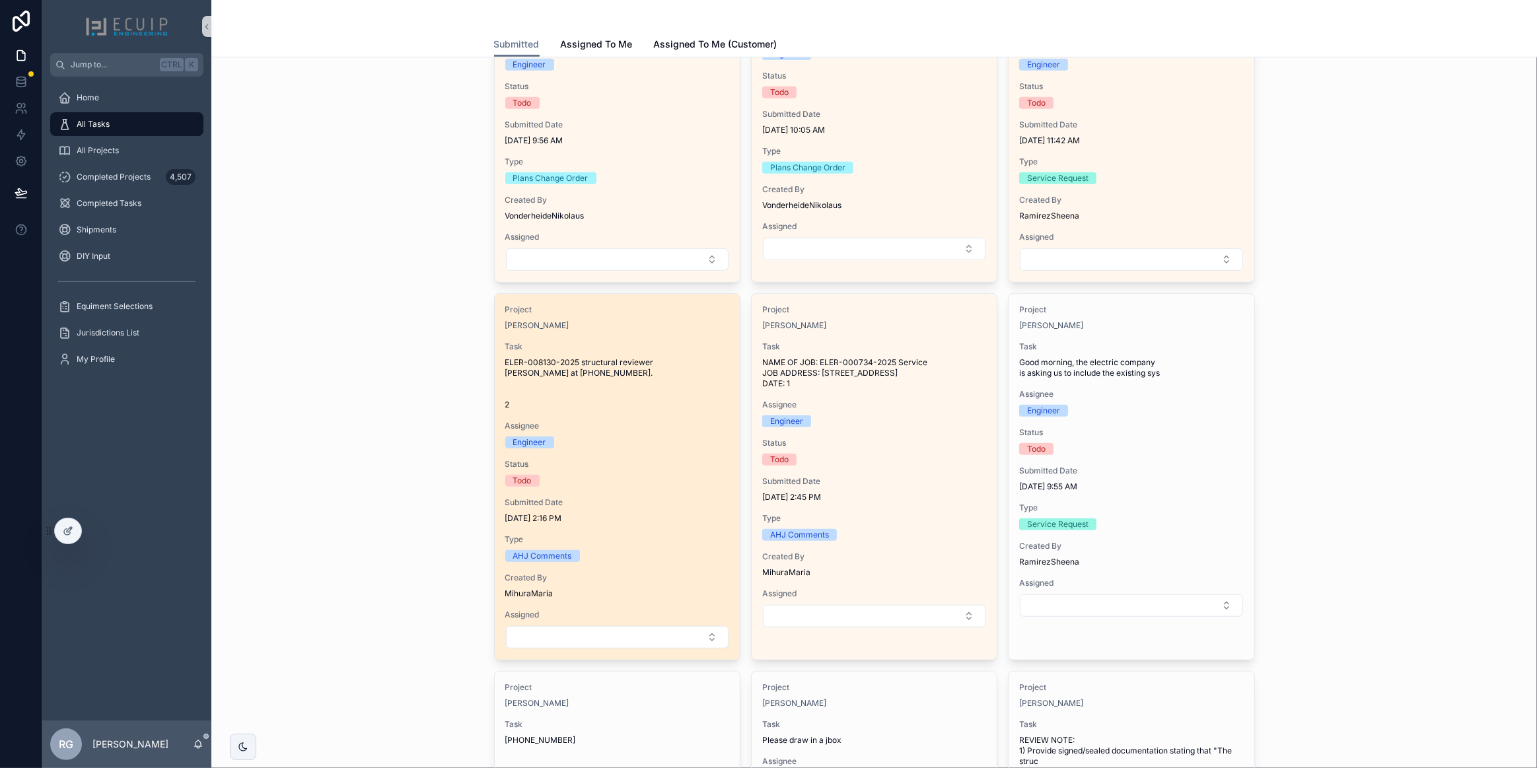
click at [647, 461] on span "Status" at bounding box center [617, 464] width 224 height 11
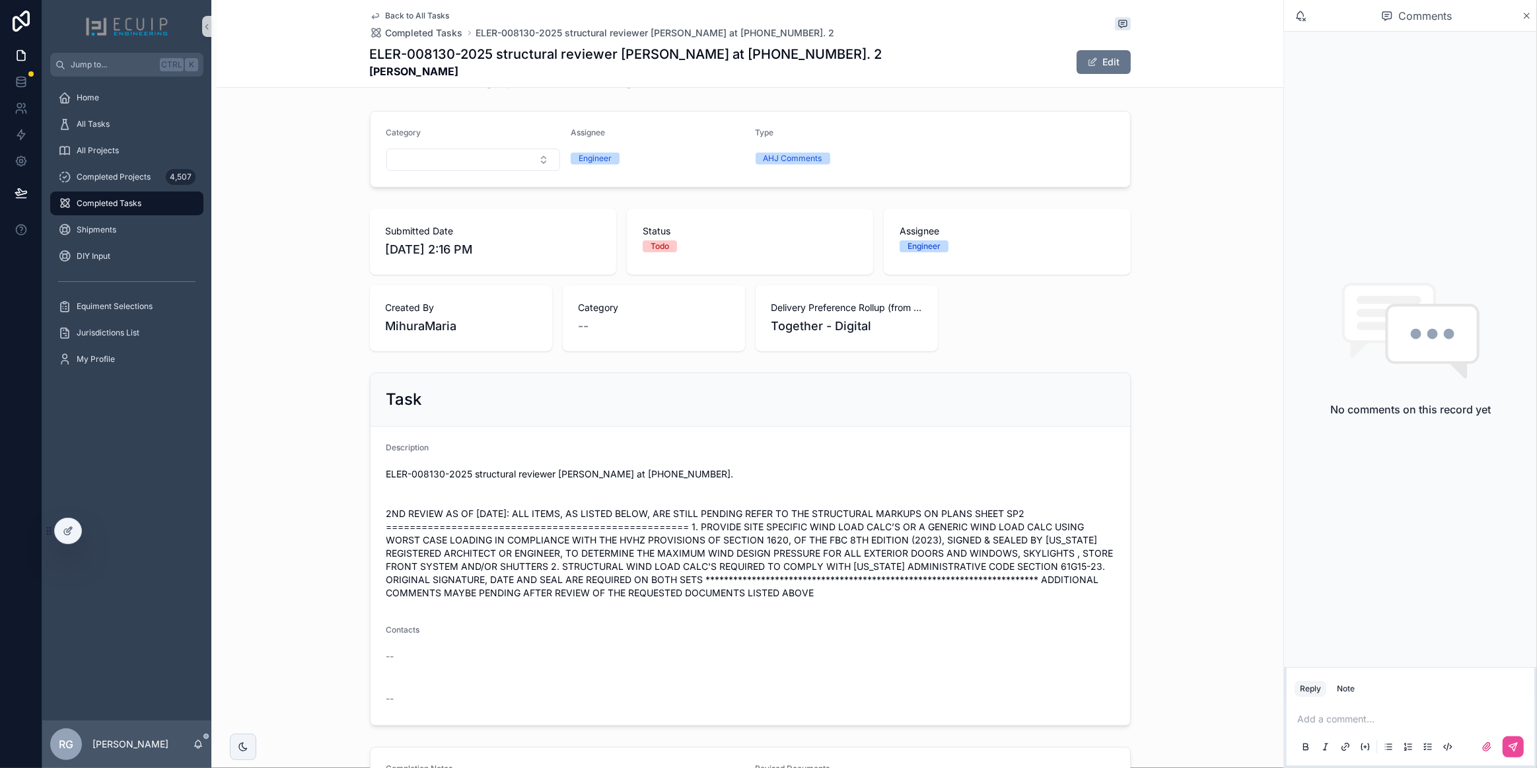
scroll to position [205, 0]
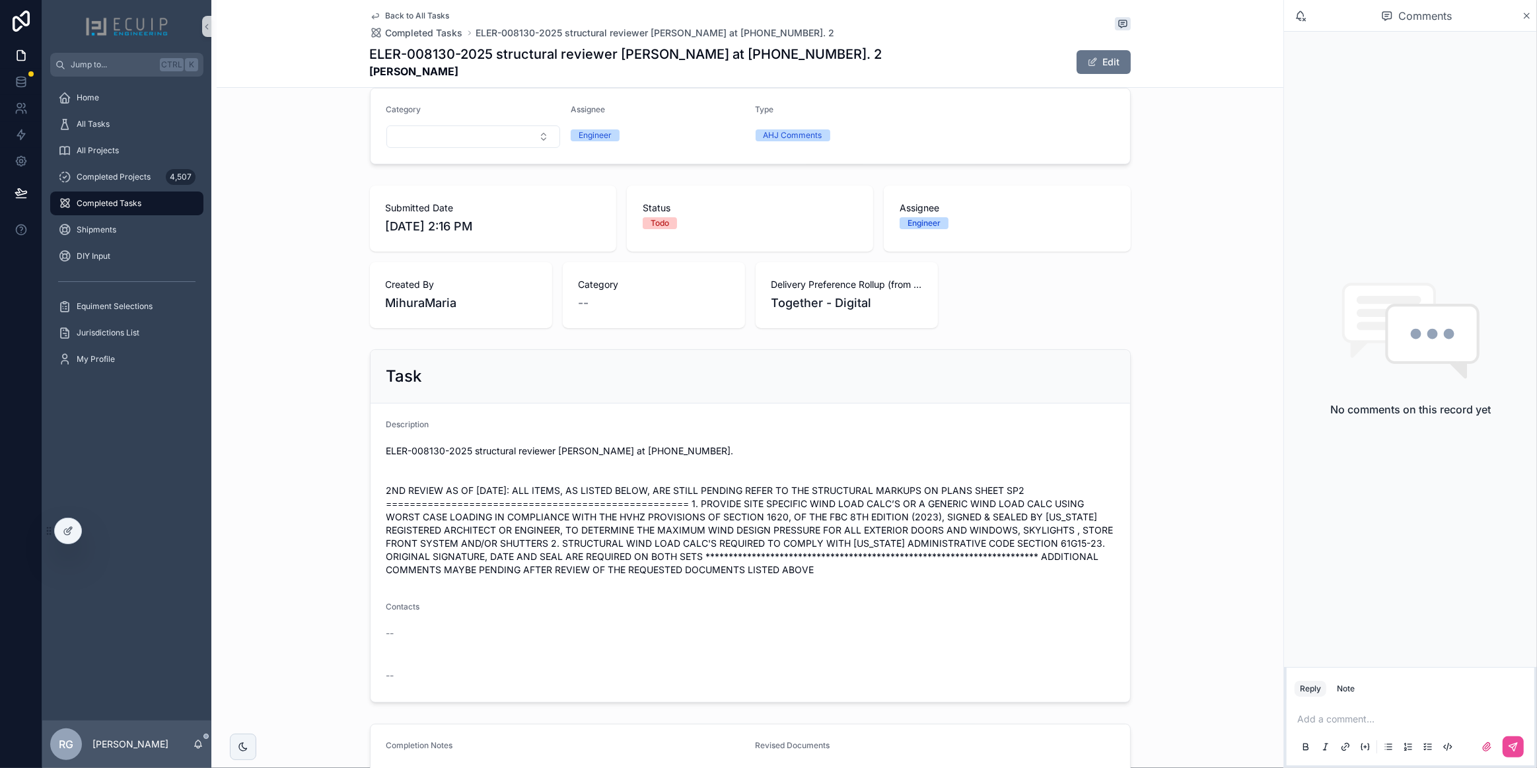
click at [1376, 720] on p "scrollable content" at bounding box center [1414, 719] width 232 height 13
click at [1512, 748] on icon "scrollable content" at bounding box center [1513, 747] width 11 height 11
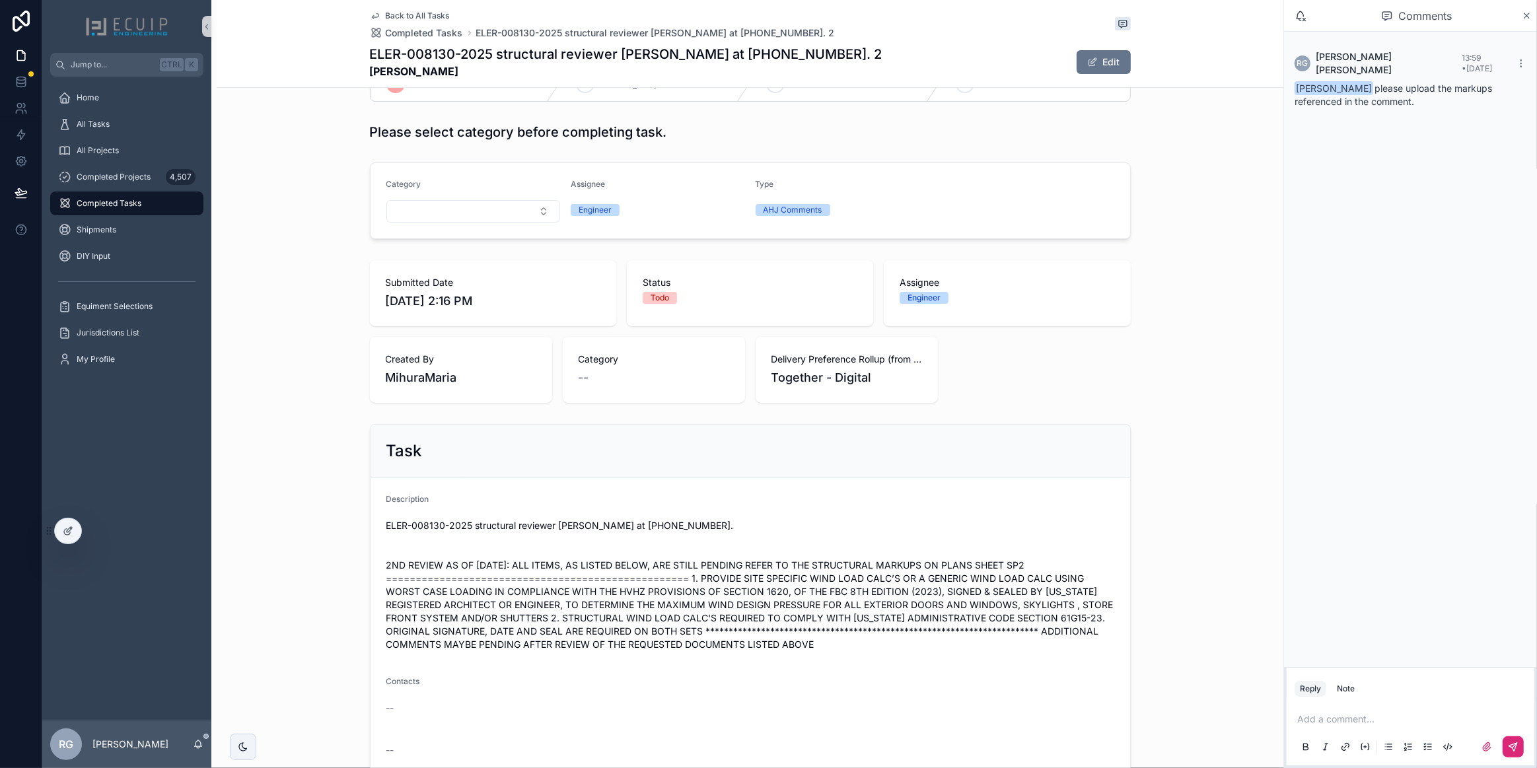
scroll to position [324, 0]
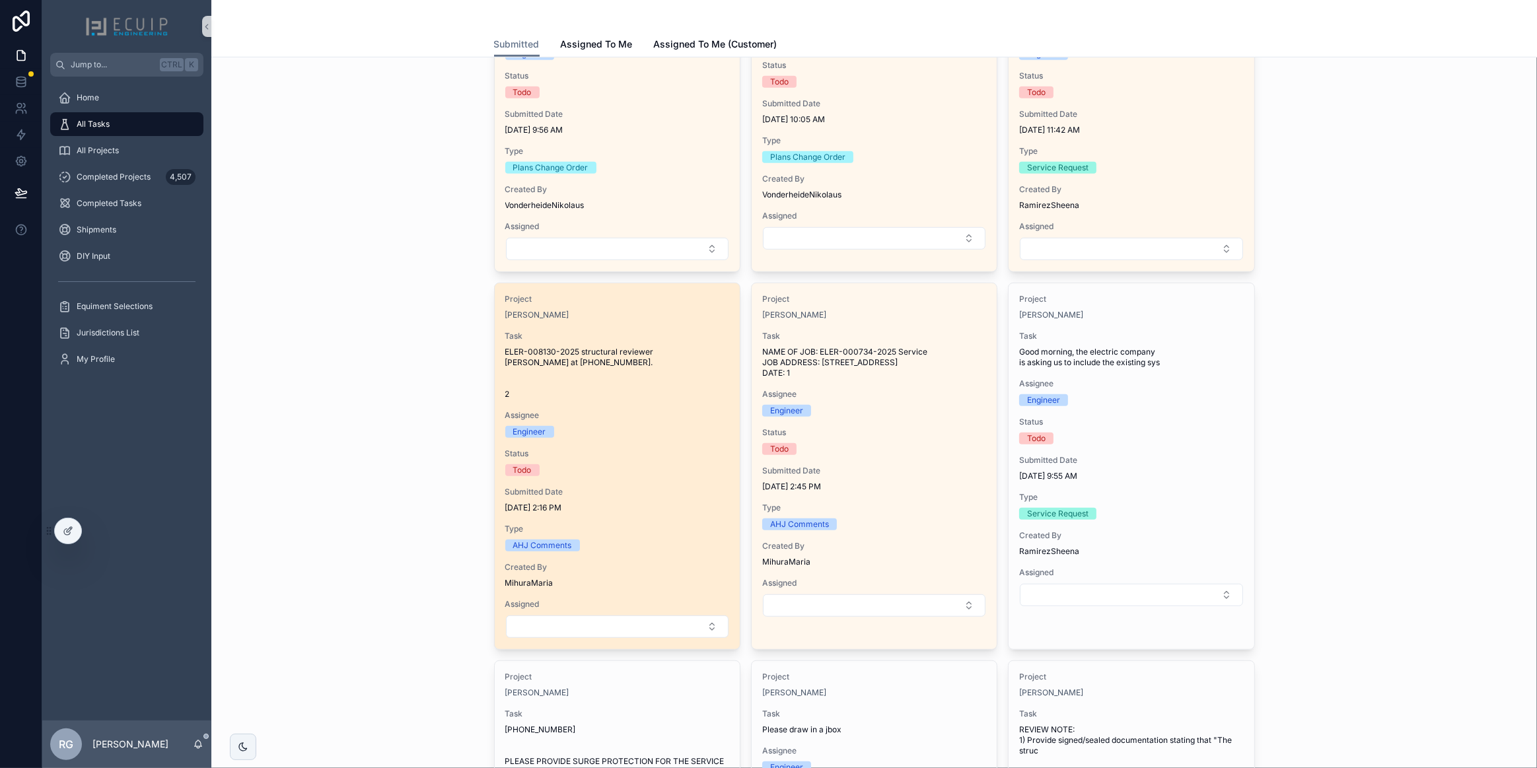
scroll to position [925, 0]
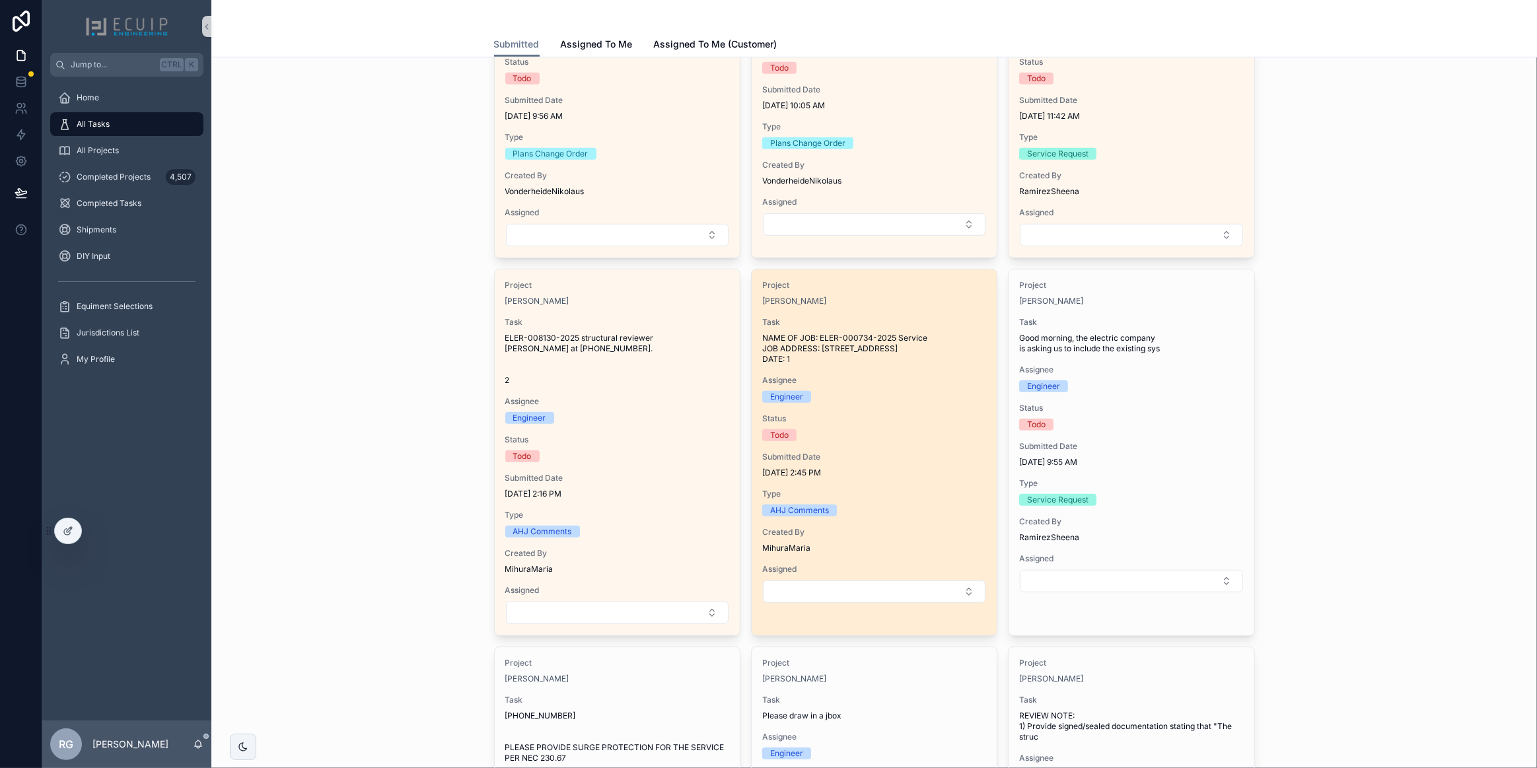
click at [888, 489] on span "Type" at bounding box center [874, 494] width 224 height 11
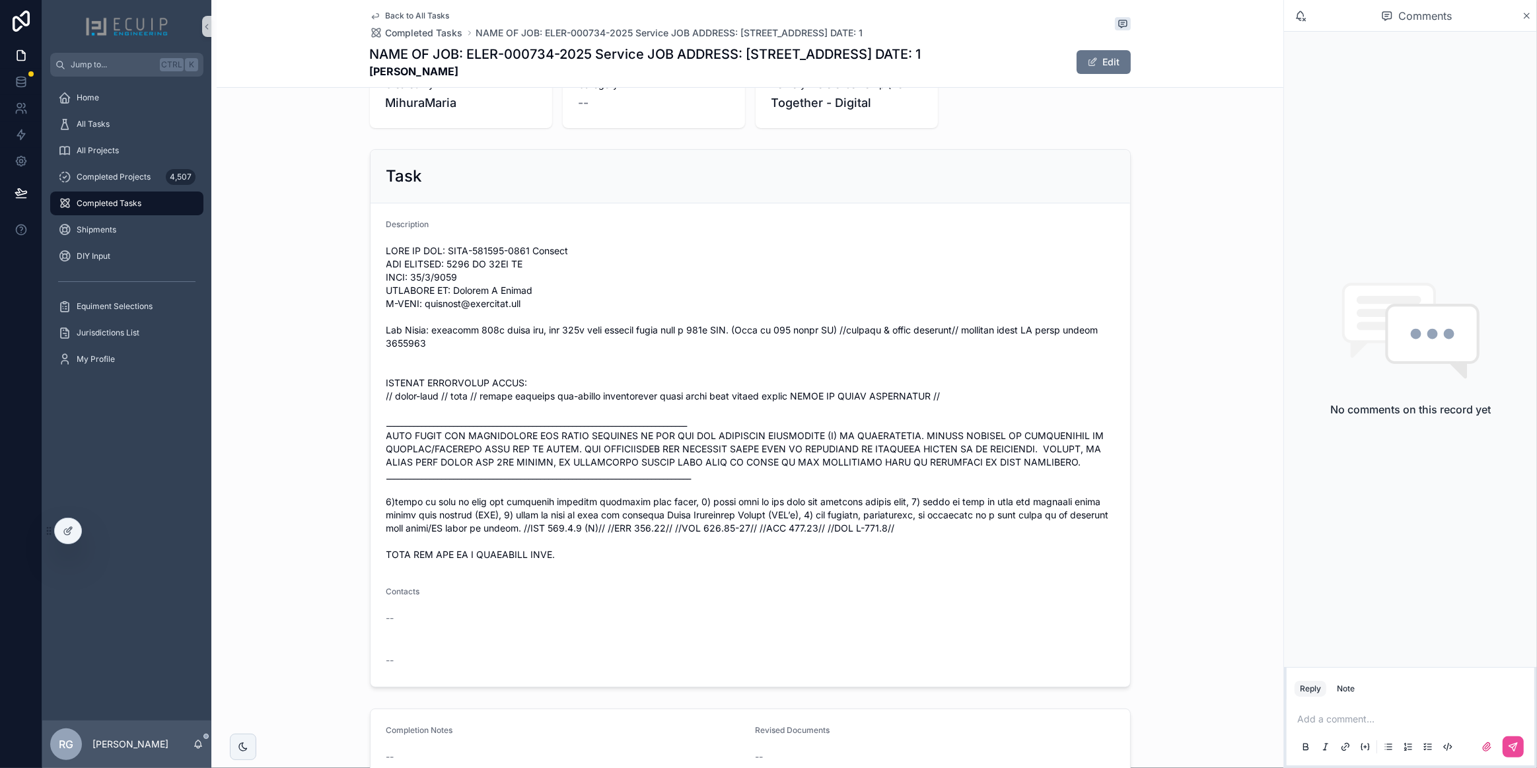
scroll to position [420, 0]
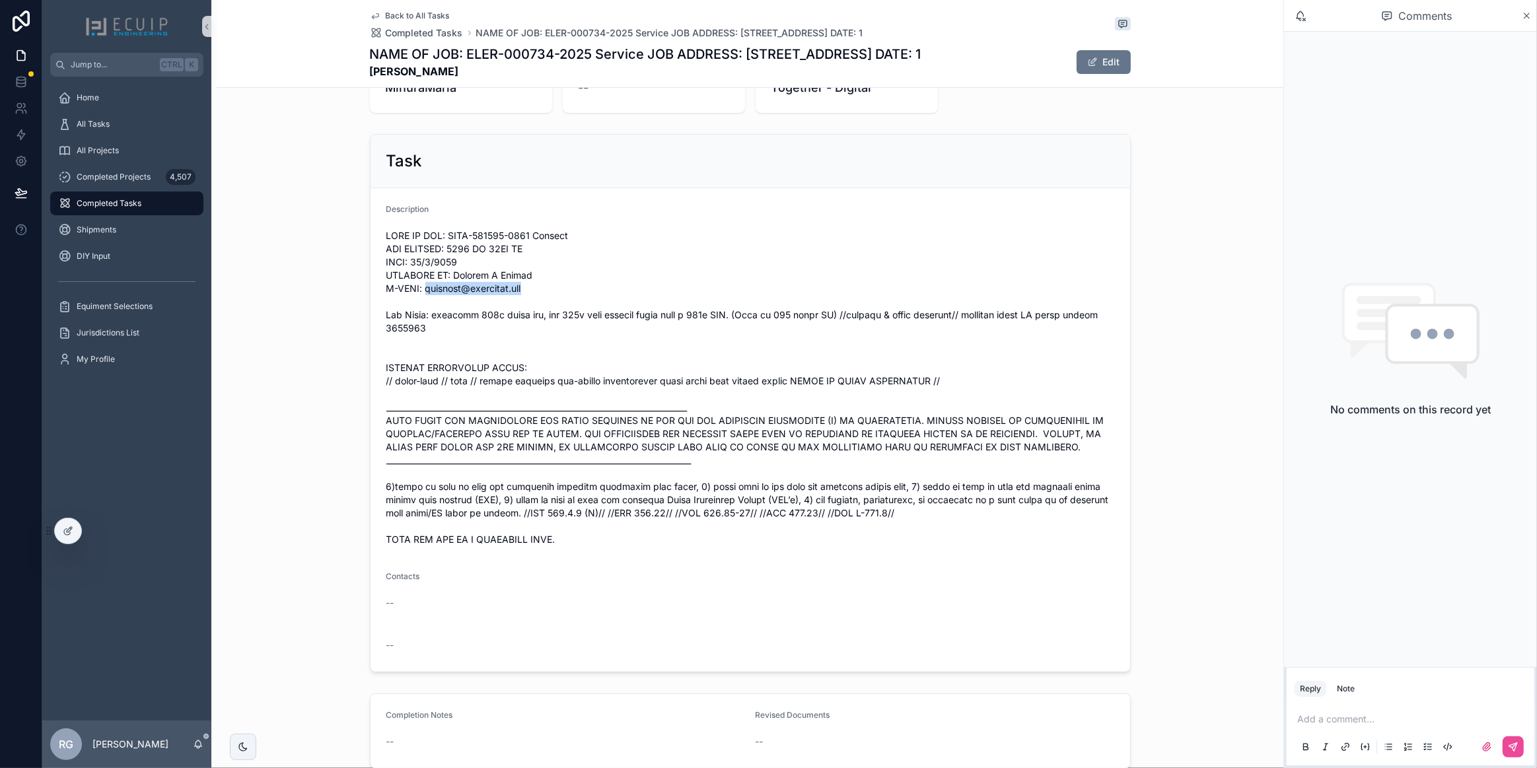
drag, startPoint x: 528, startPoint y: 289, endPoint x: 418, endPoint y: 294, distance: 109.8
click at [418, 294] on span "scrollable content" at bounding box center [751, 387] width 728 height 317
copy span "jamoreta@miramarfl.gov"
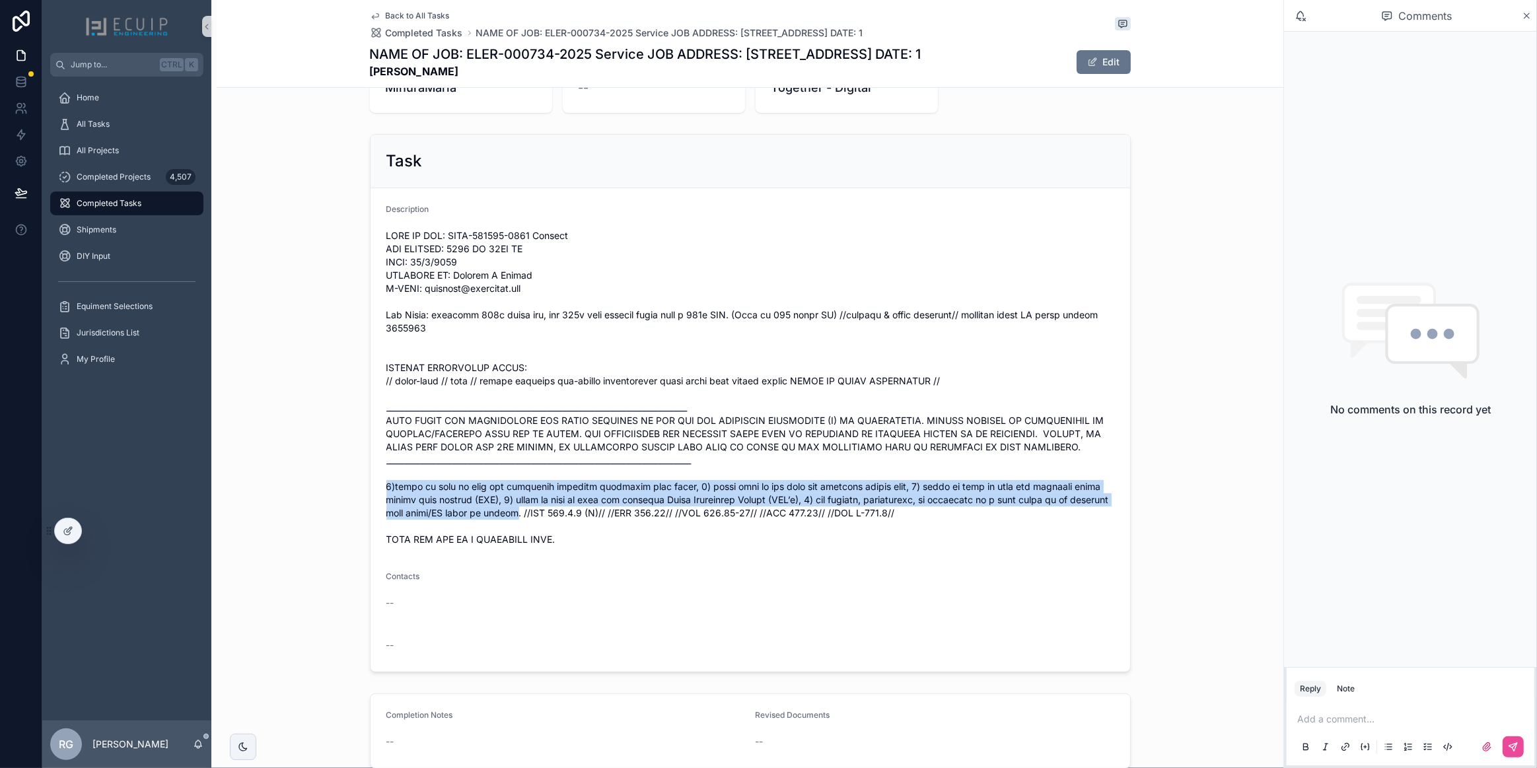
drag, startPoint x: 381, startPoint y: 499, endPoint x: 564, endPoint y: 525, distance: 184.8
click at [564, 525] on form "Description Contacts -- --" at bounding box center [751, 430] width 760 height 484
click at [562, 532] on span "scrollable content" at bounding box center [751, 387] width 728 height 317
drag, startPoint x: 562, startPoint y: 527, endPoint x: 377, endPoint y: 500, distance: 187.0
click at [377, 500] on form "Description Contacts -- --" at bounding box center [751, 430] width 760 height 484
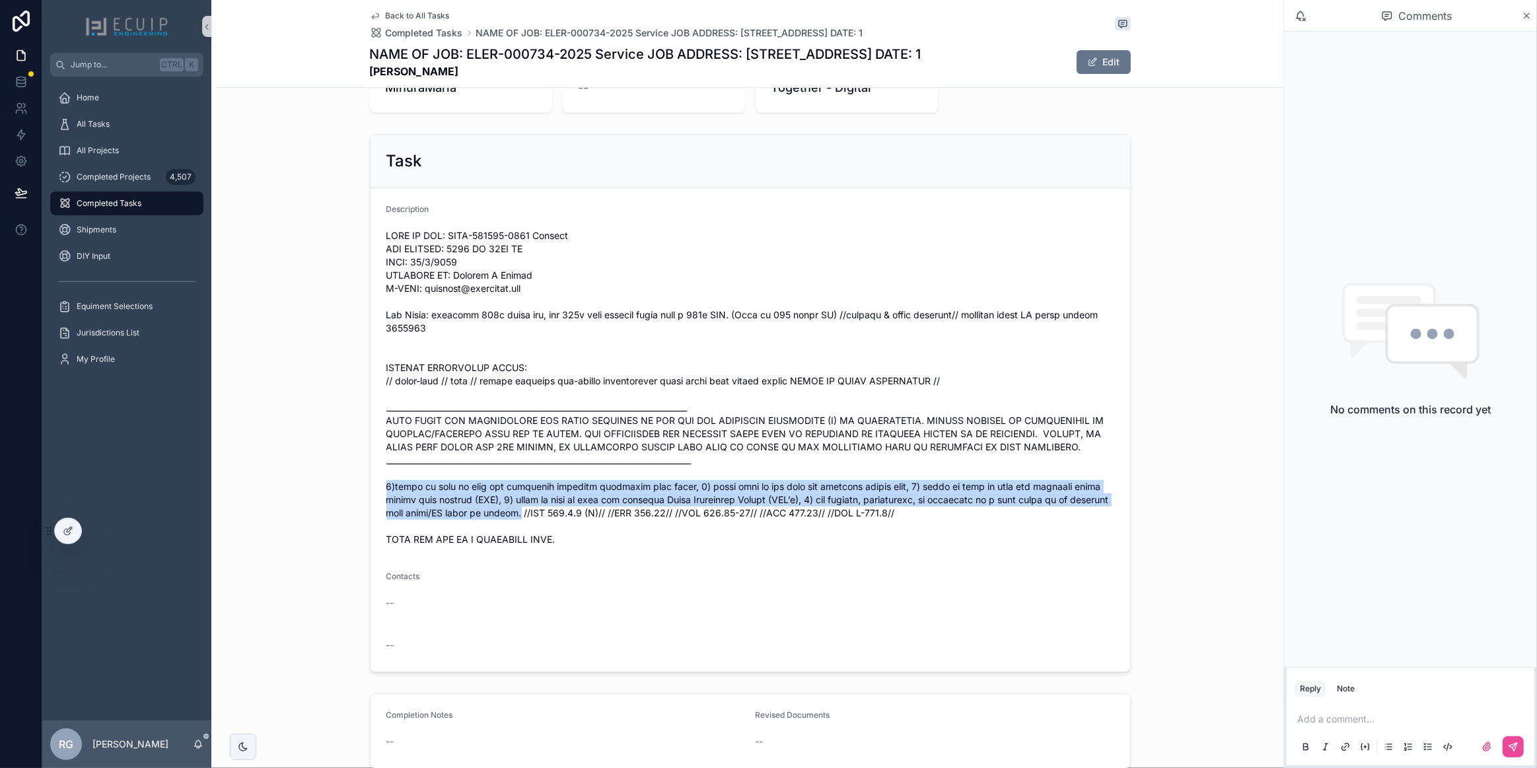
copy span "1)needs to show on plan the grounding electric conductor wire sizes, 2) needs s…"
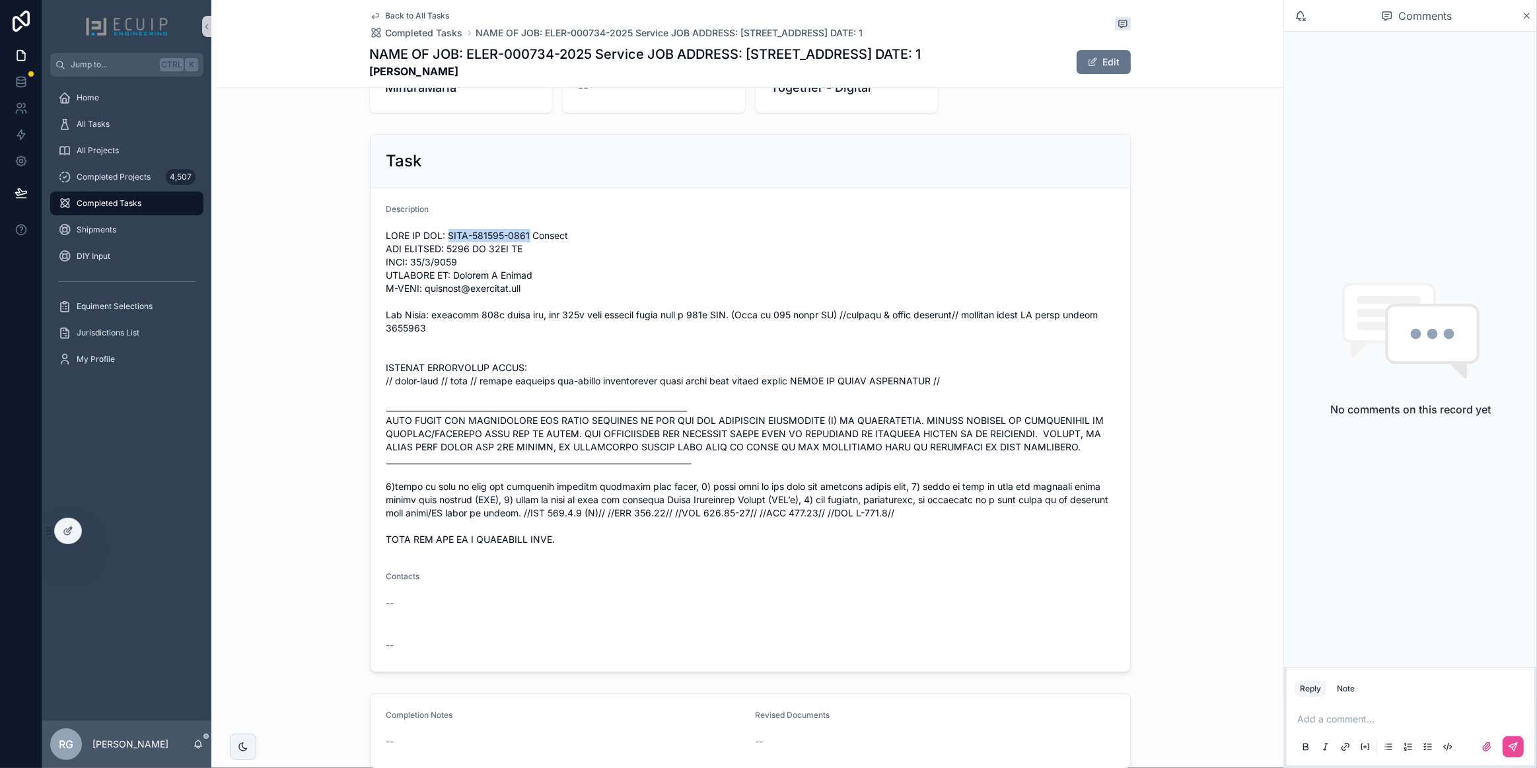
drag, startPoint x: 536, startPoint y: 234, endPoint x: 449, endPoint y: 231, distance: 86.6
click at [449, 231] on span "scrollable content" at bounding box center [751, 387] width 728 height 317
copy span "ELER-000734-2025"
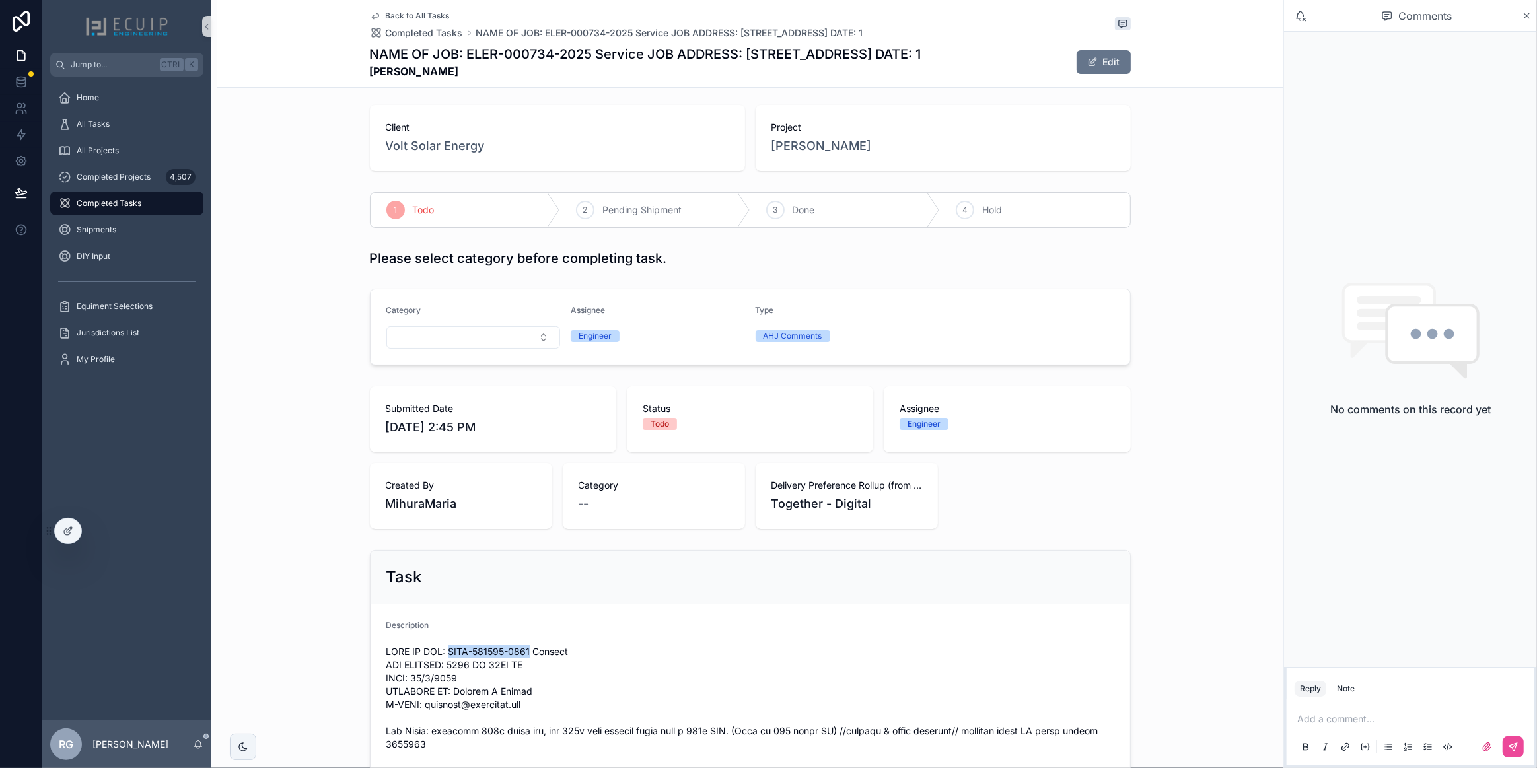
scroll to position [0, 0]
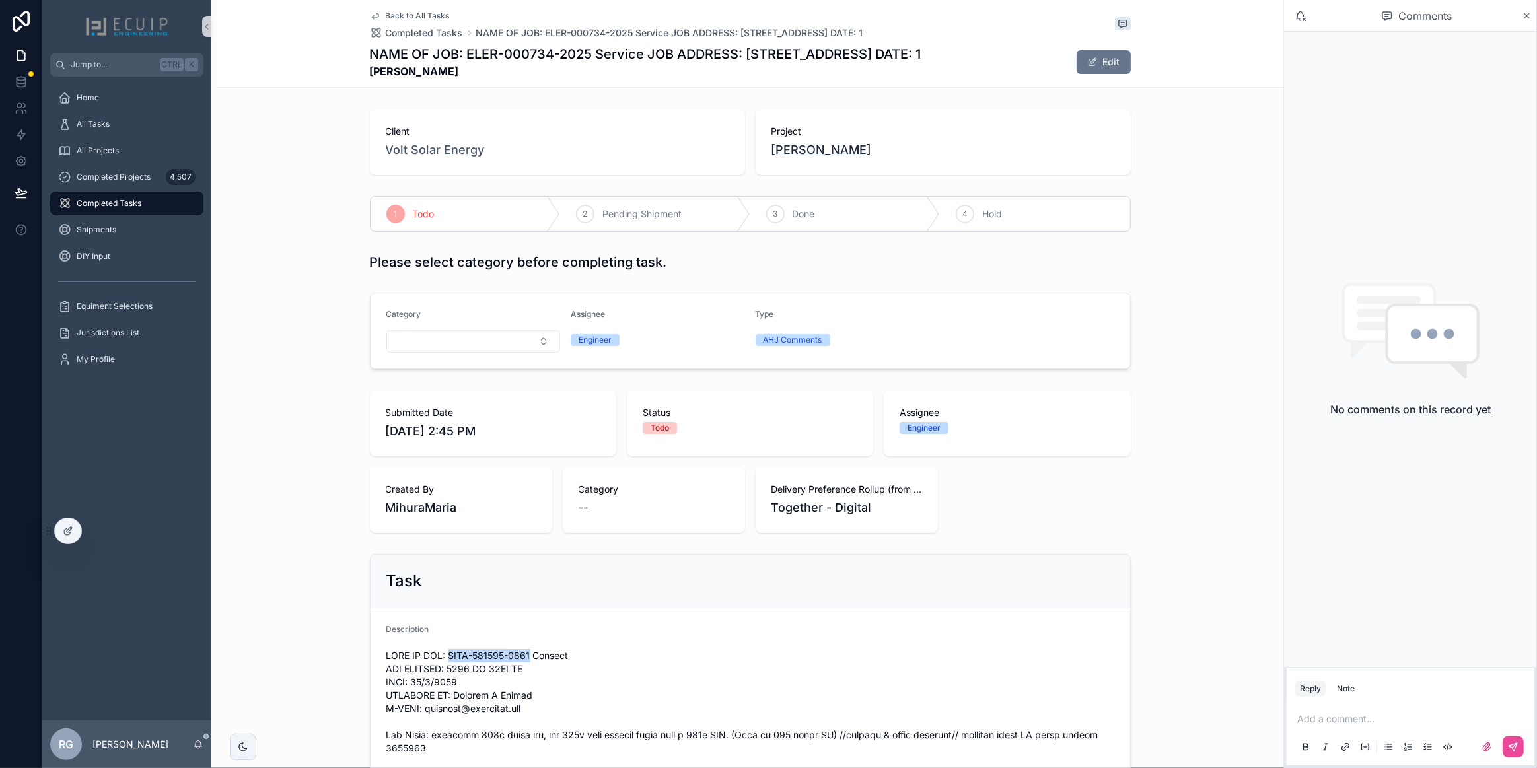
click at [829, 151] on span "SAMUEL GALINDO" at bounding box center [822, 150] width 100 height 19
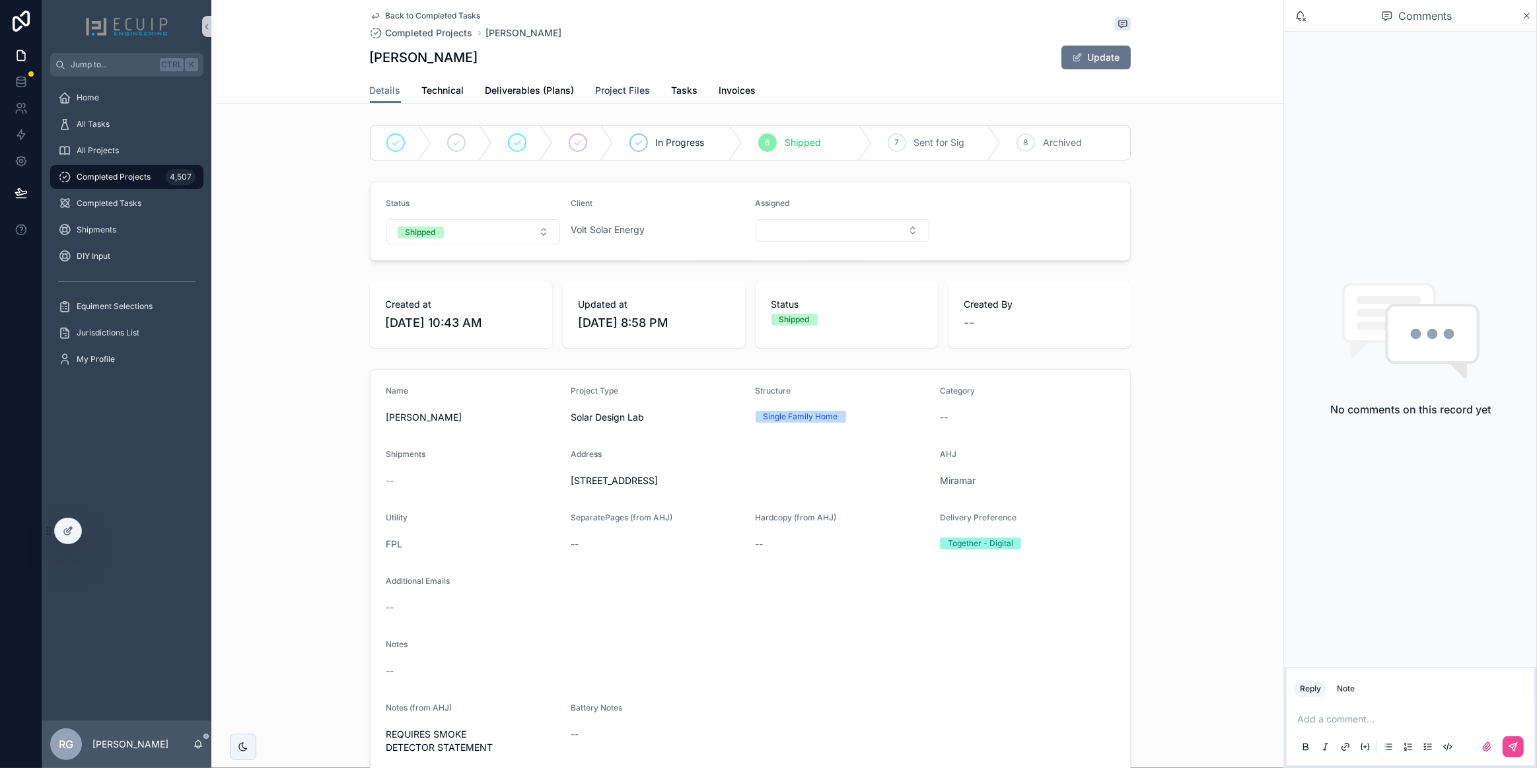
click at [626, 89] on span "Project Files" at bounding box center [623, 90] width 55 height 13
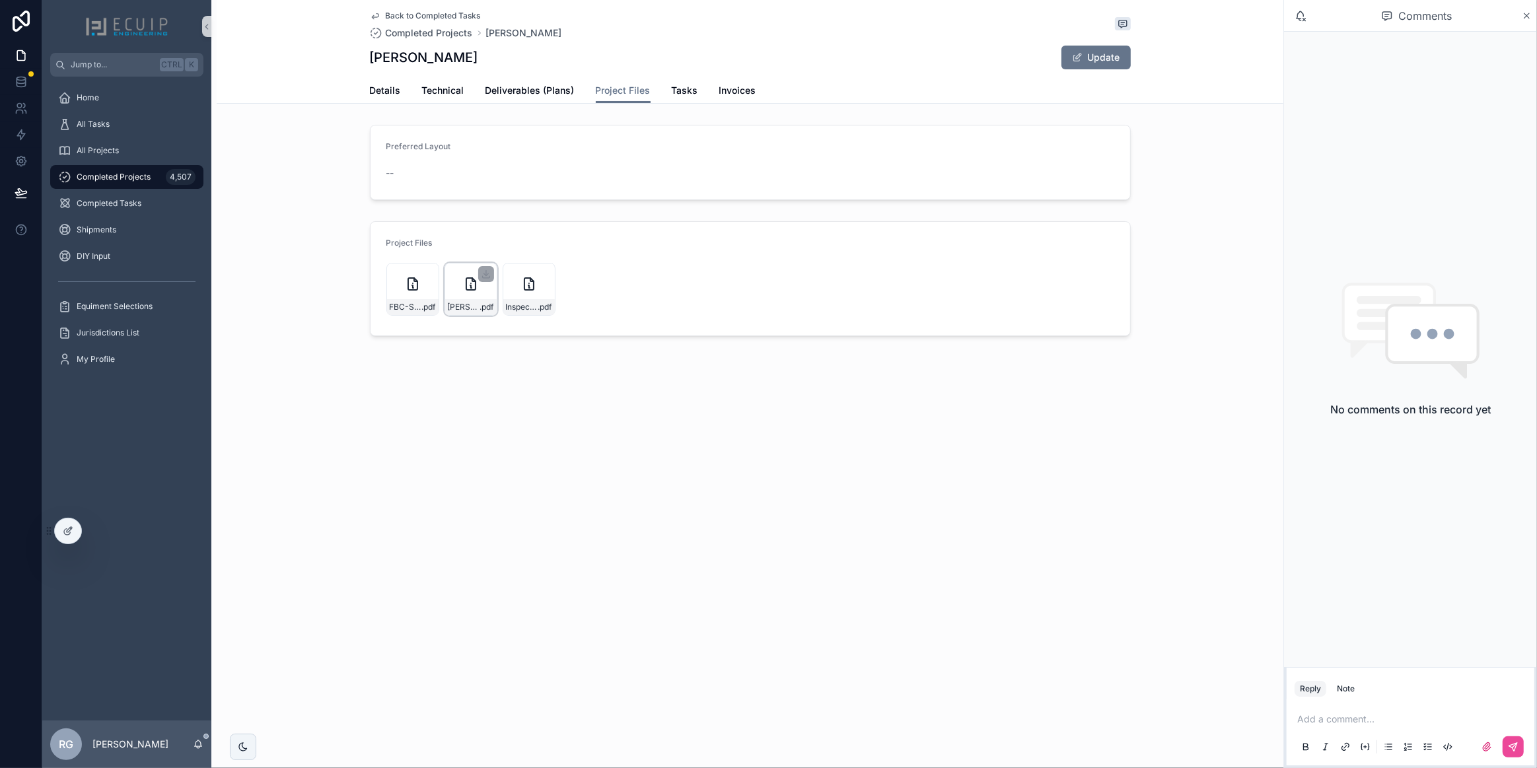
click at [482, 313] on div "SAMUEL-GALINDO .pdf" at bounding box center [471, 307] width 52 height 16
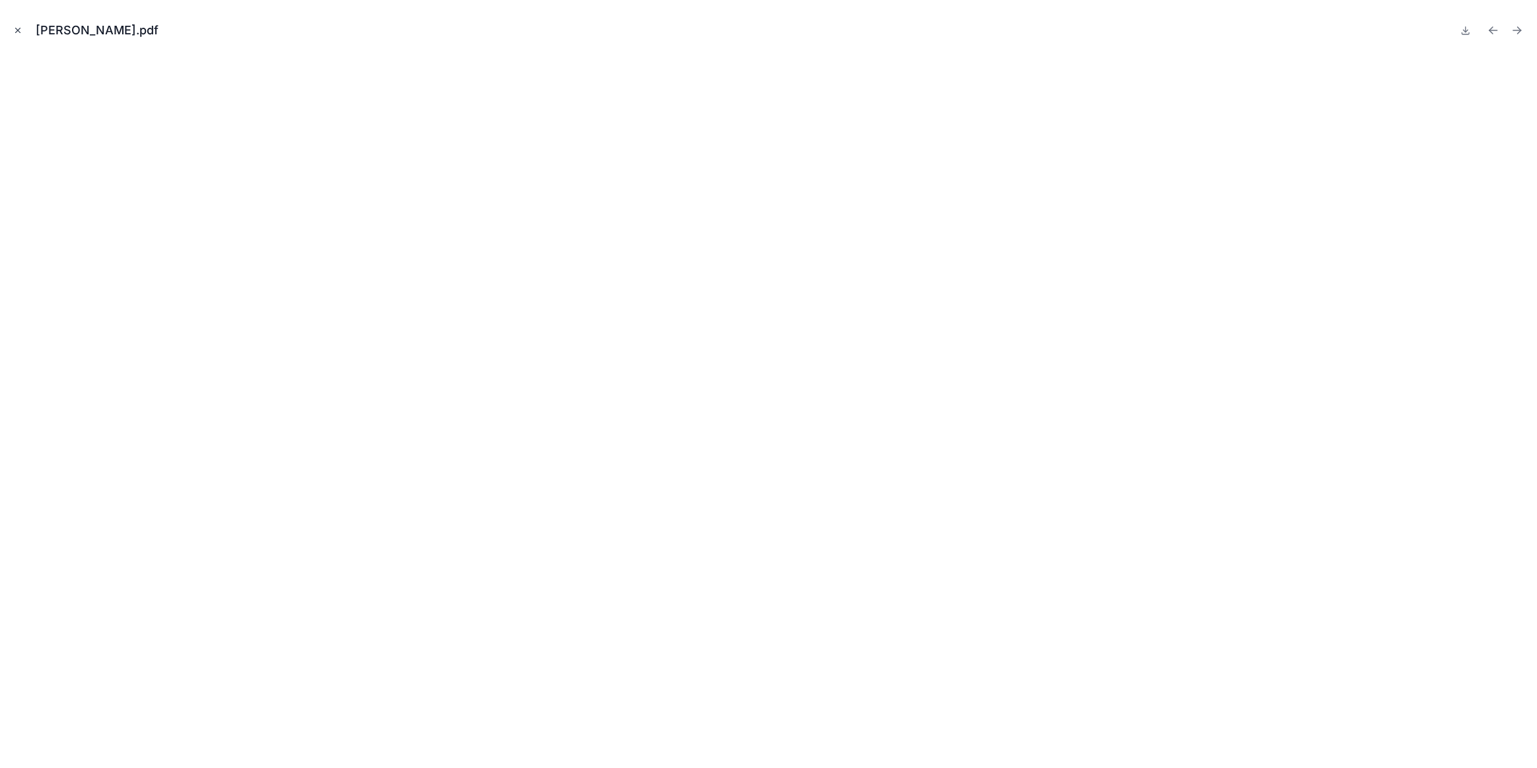
click at [19, 34] on icon "Close modal" at bounding box center [17, 30] width 9 height 9
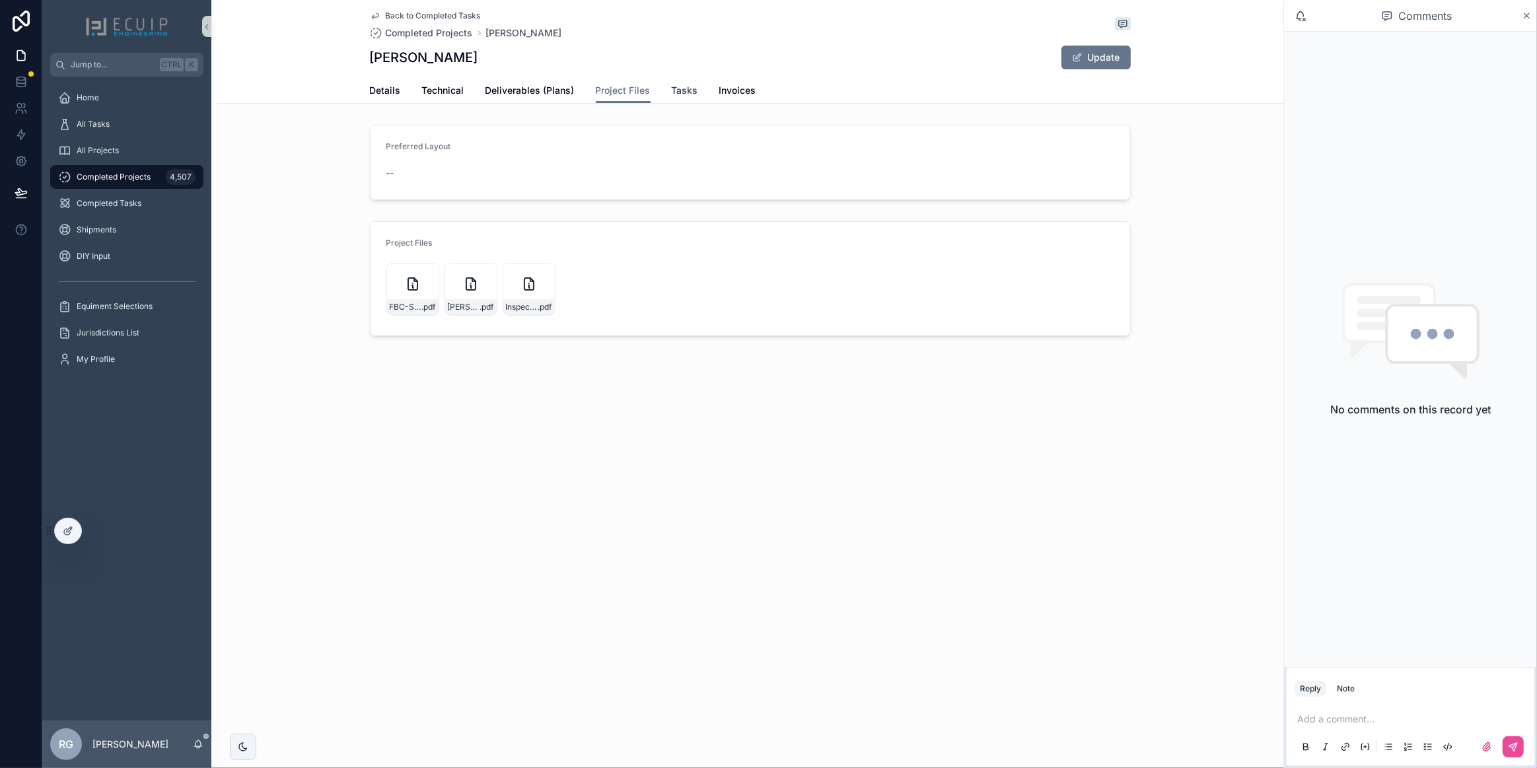
click at [672, 90] on span "Tasks" at bounding box center [685, 90] width 26 height 13
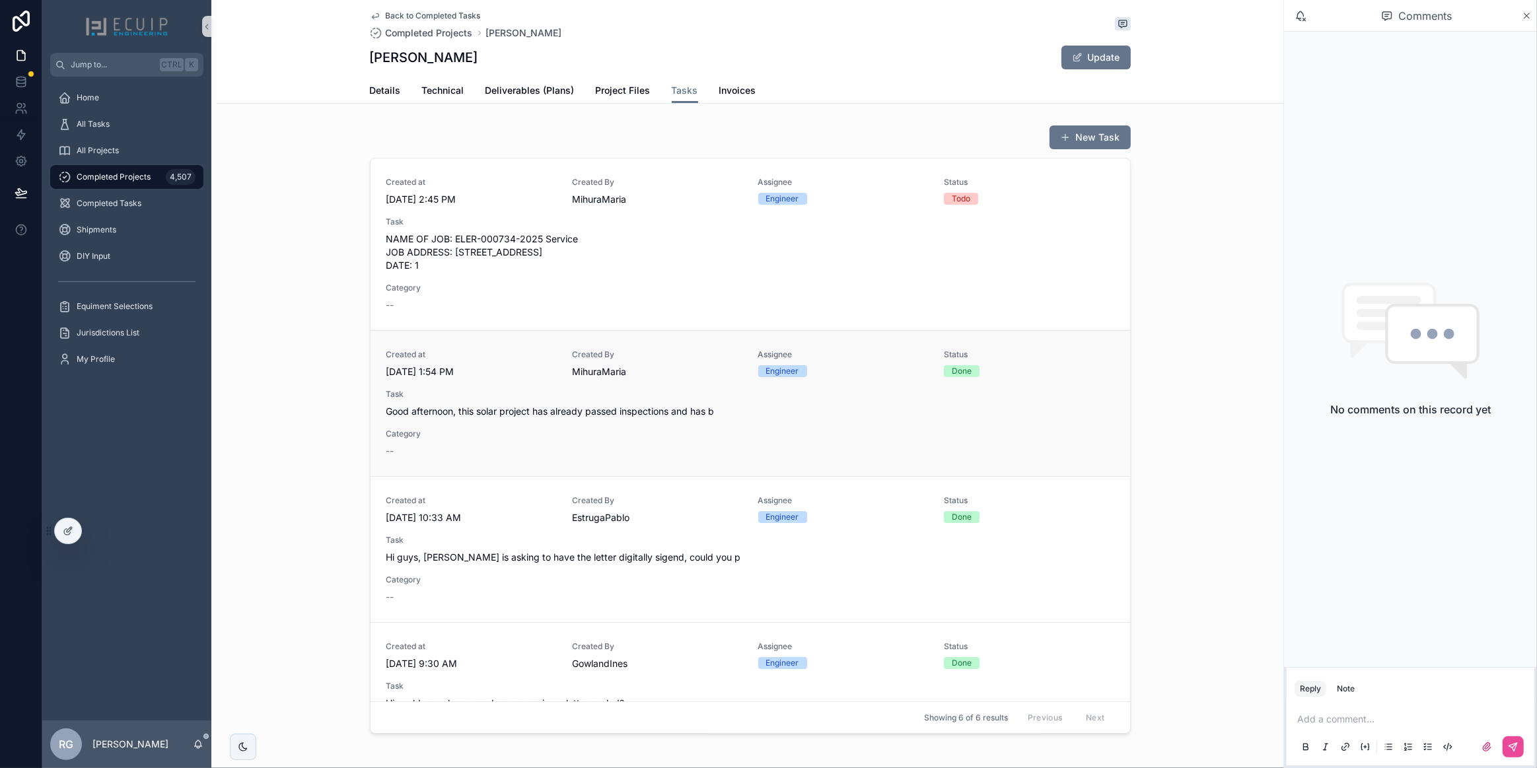
click at [727, 431] on div "Created at 7/1/2025 1:54 PM Created By MihuraMaria Assignee Engineer Status Don…" at bounding box center [751, 404] width 728 height 108
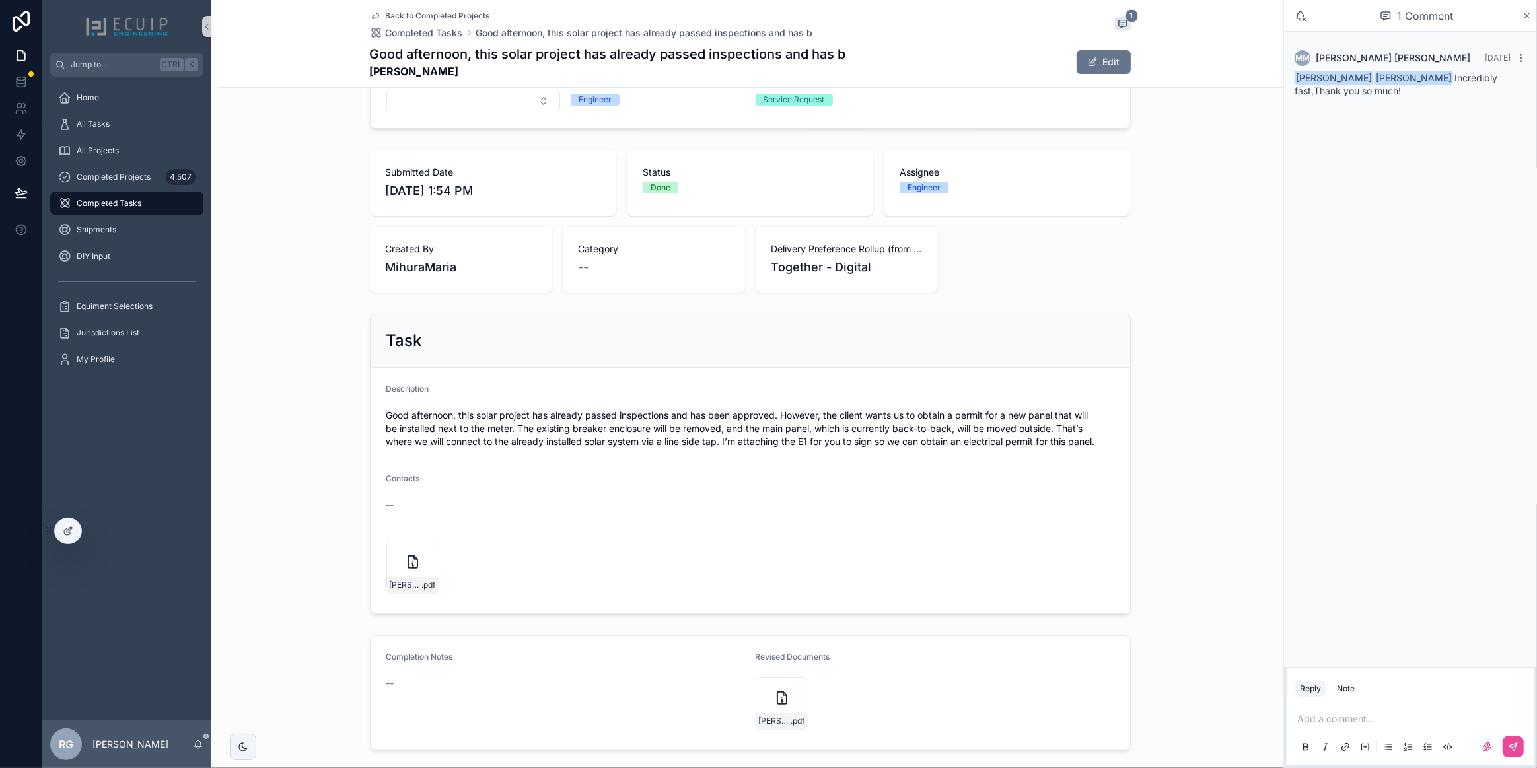
scroll to position [300, 0]
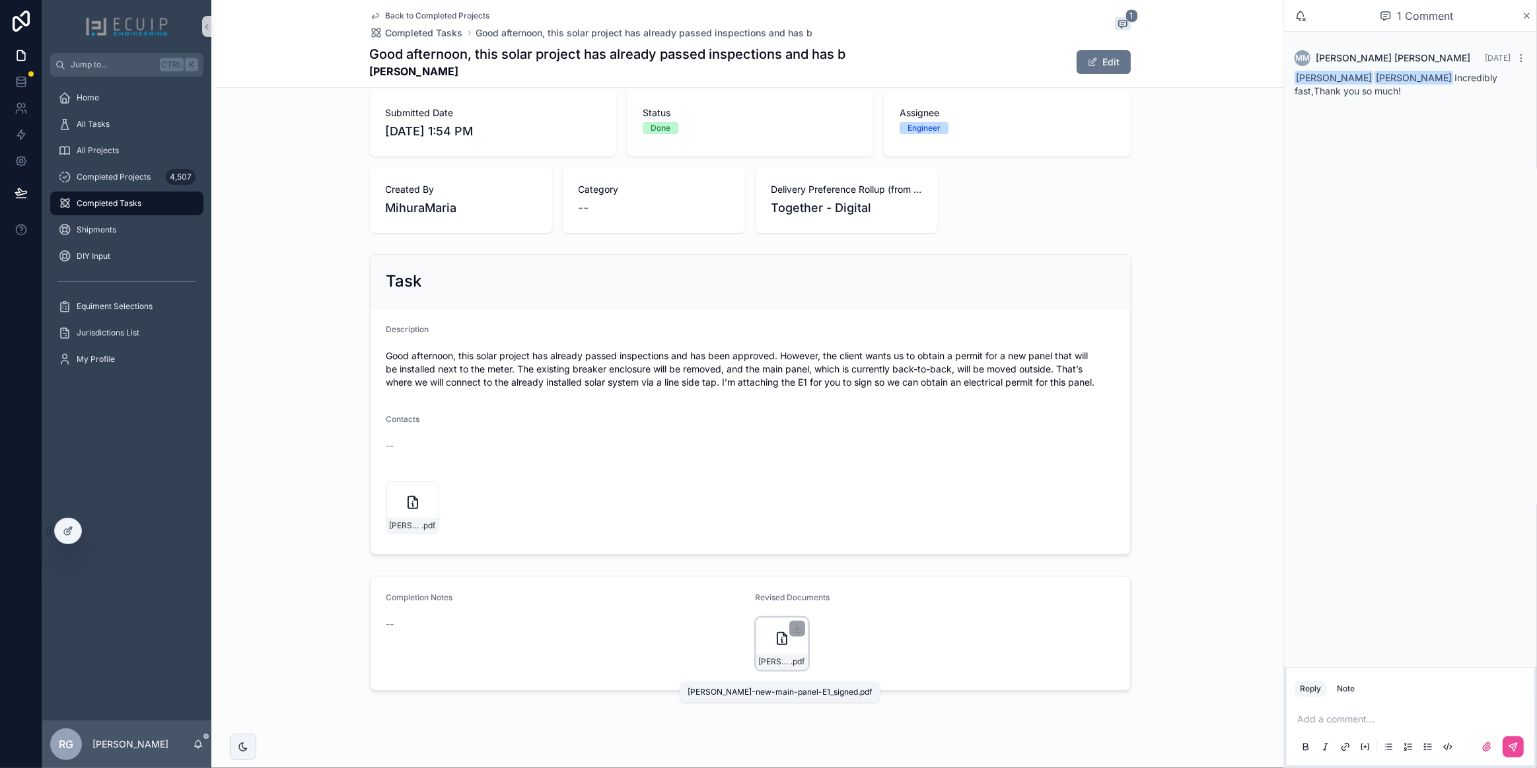
click at [780, 667] on span "samuel-galindo-new-main-panel-E1_signed" at bounding box center [775, 662] width 32 height 11
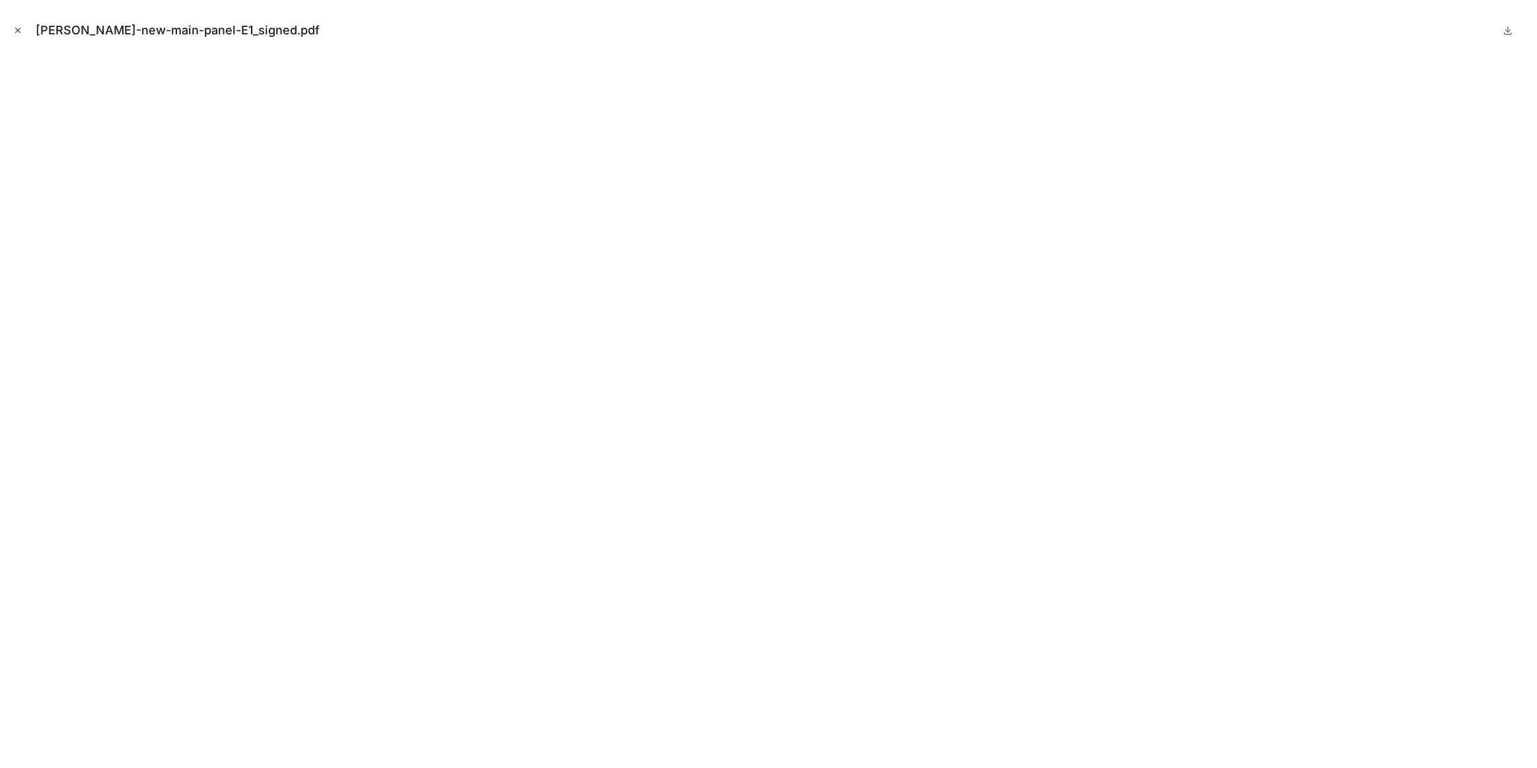
click at [15, 28] on icon "Close modal" at bounding box center [17, 30] width 9 height 9
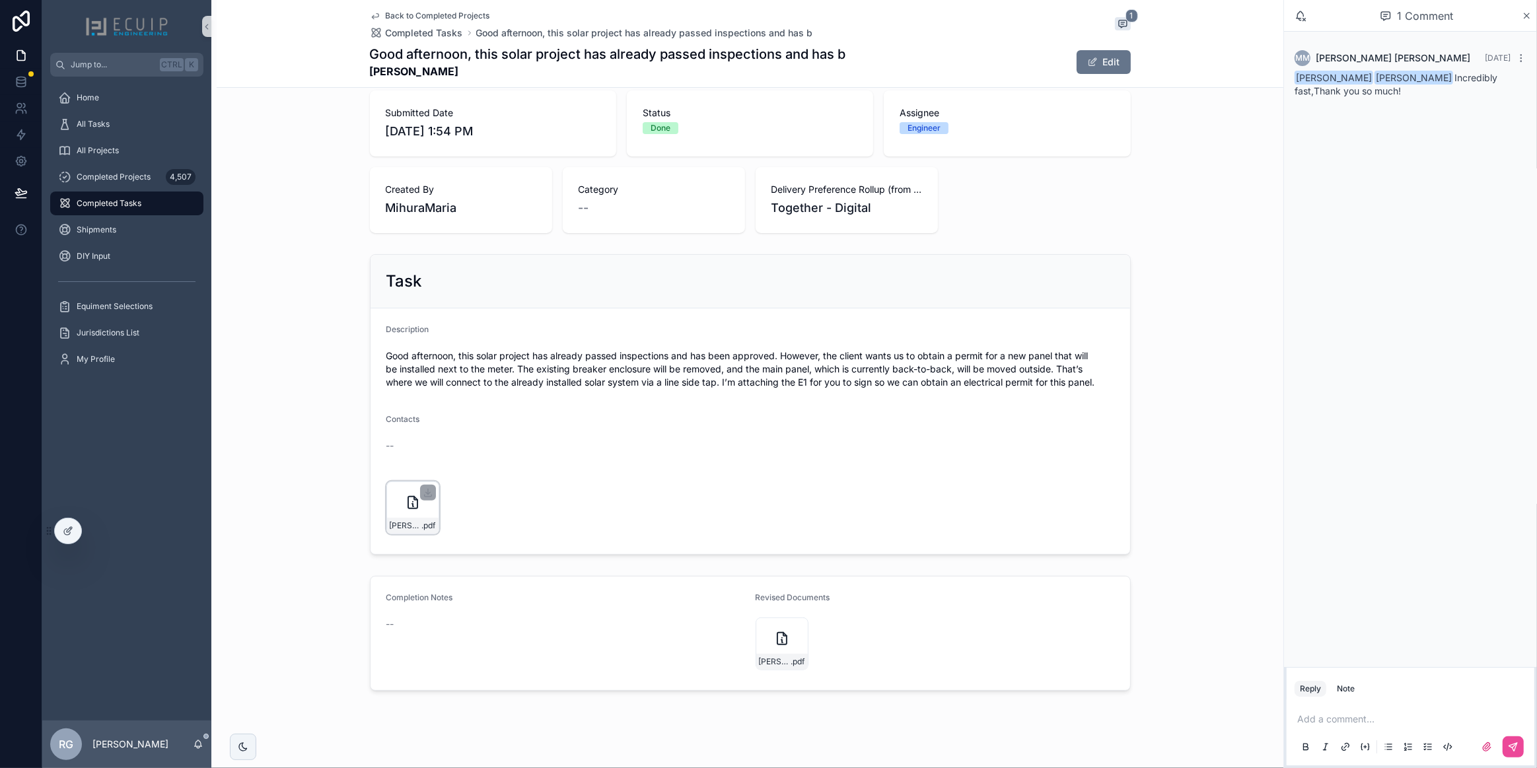
click at [406, 511] on icon "scrollable content" at bounding box center [413, 503] width 16 height 16
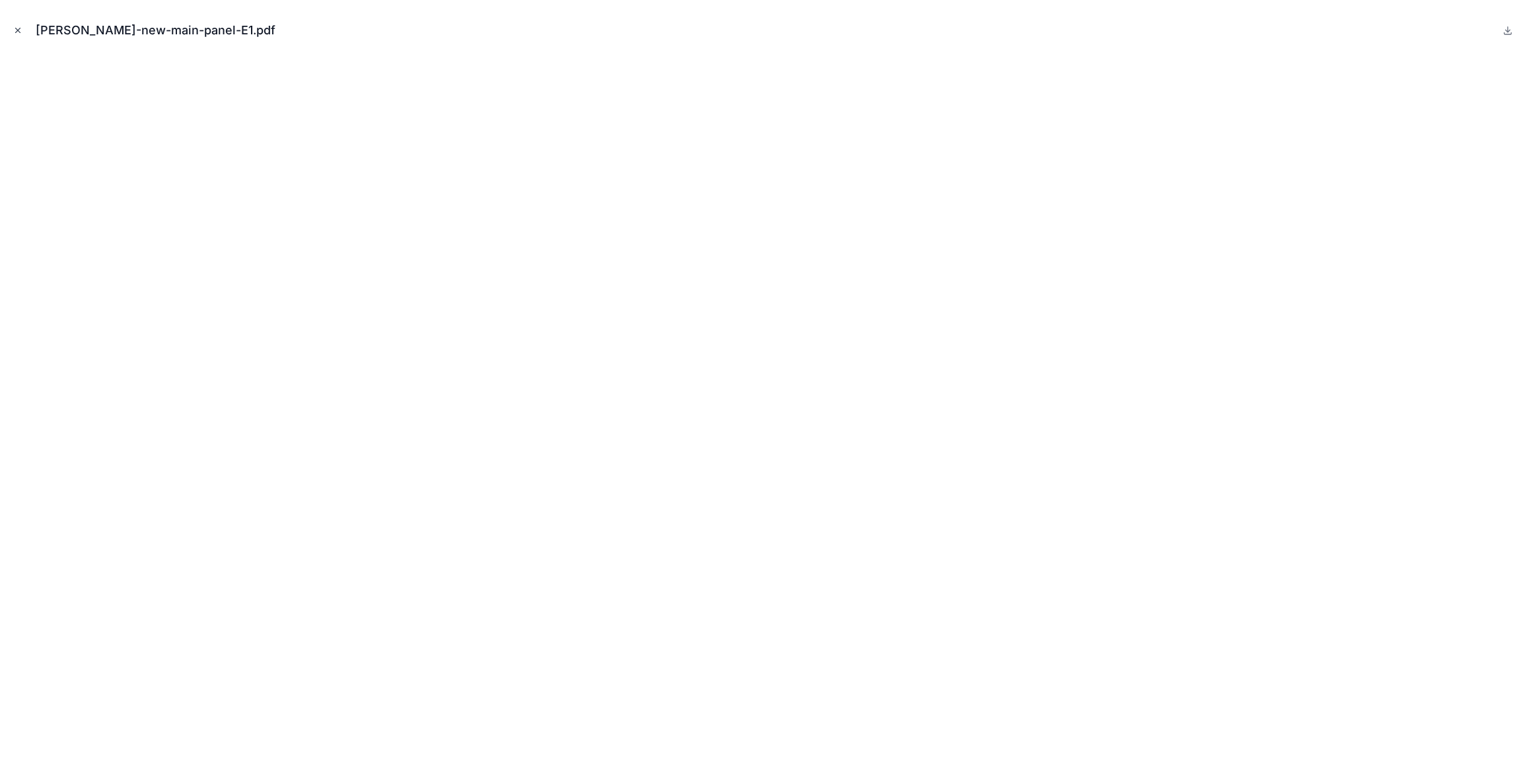
click at [22, 32] on button "Close modal" at bounding box center [18, 30] width 15 height 15
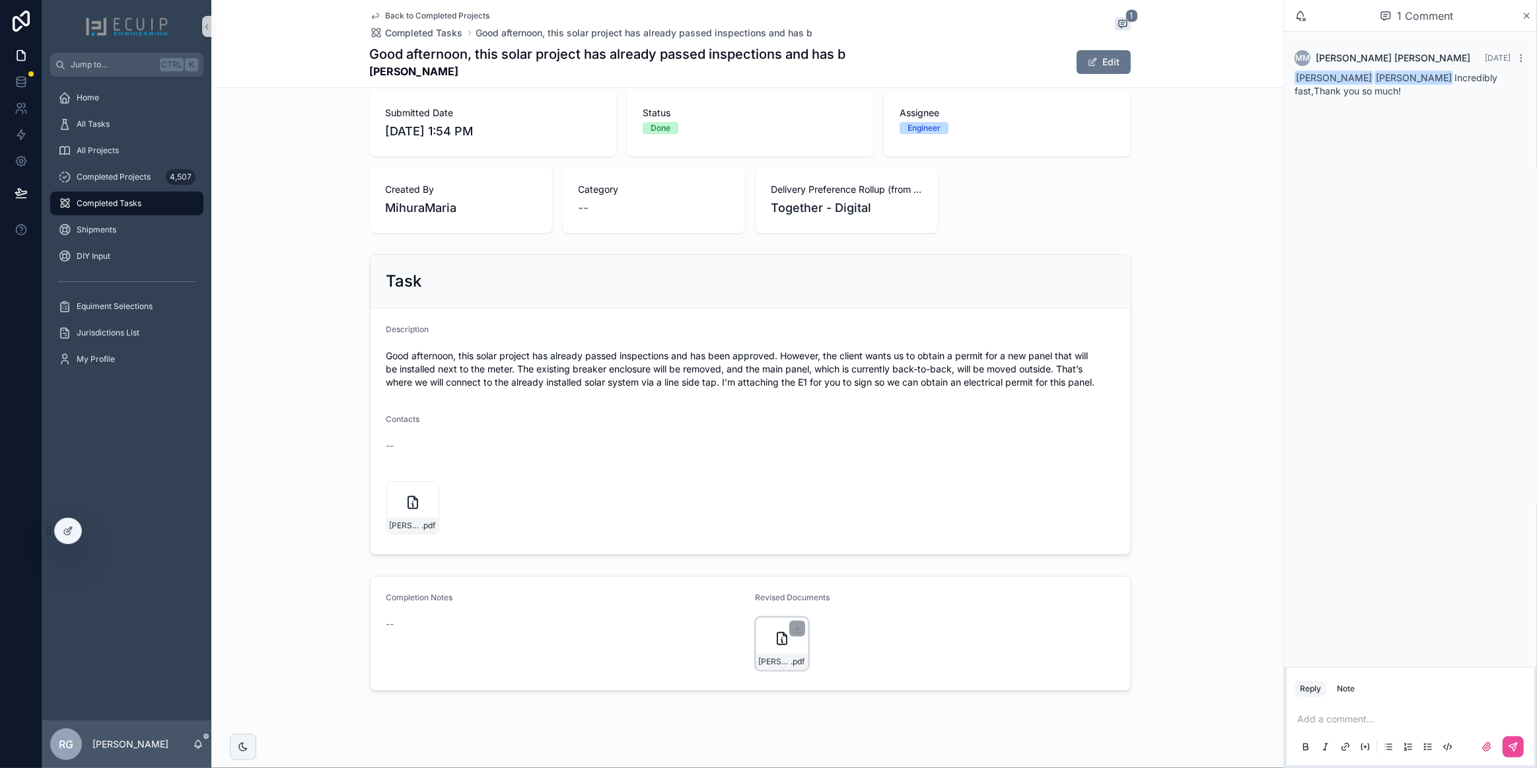
click at [767, 653] on div "samuel-galindo-new-main-panel-E1_signed .pdf" at bounding box center [782, 644] width 53 height 53
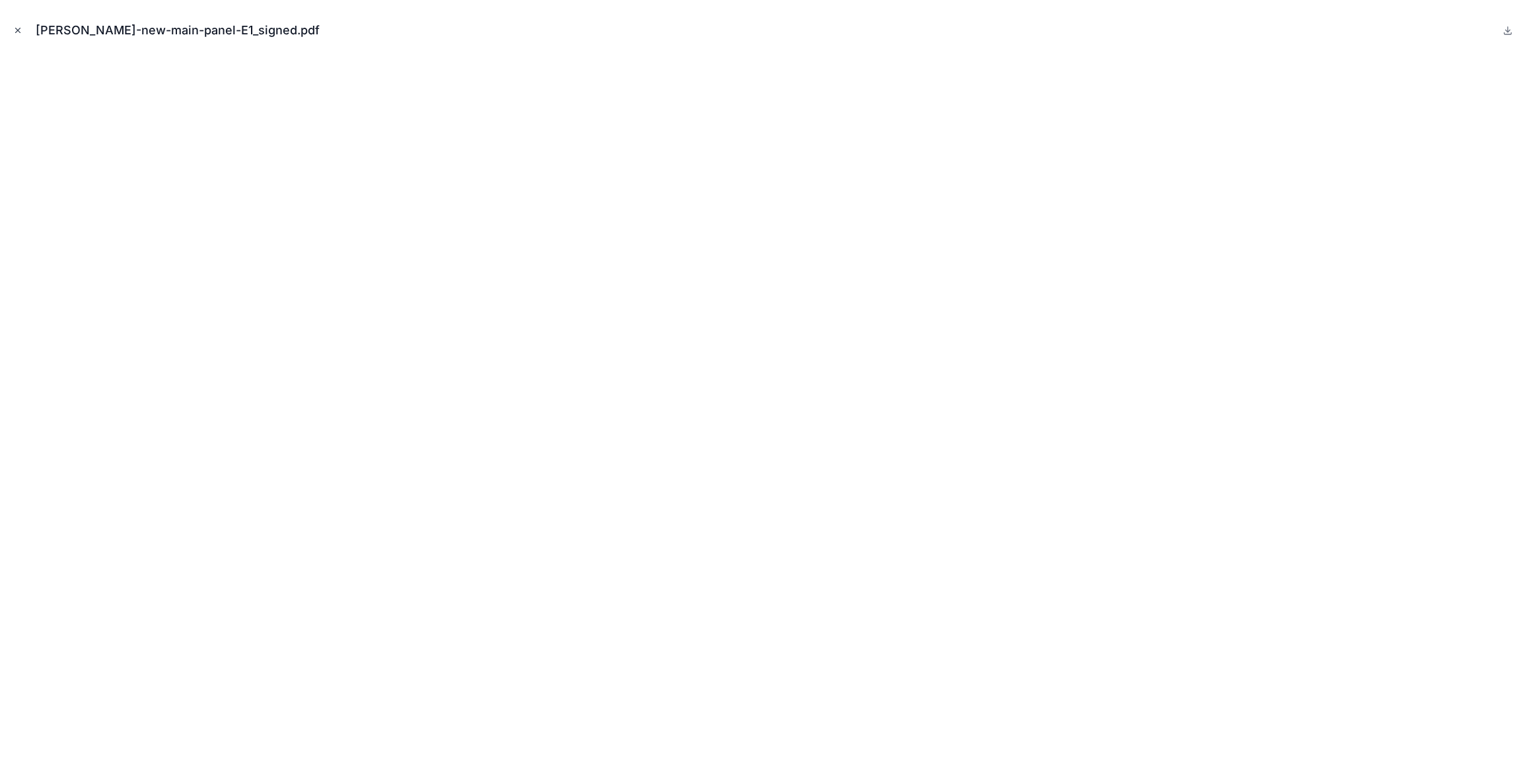
click at [13, 33] on icon "Close modal" at bounding box center [17, 30] width 9 height 9
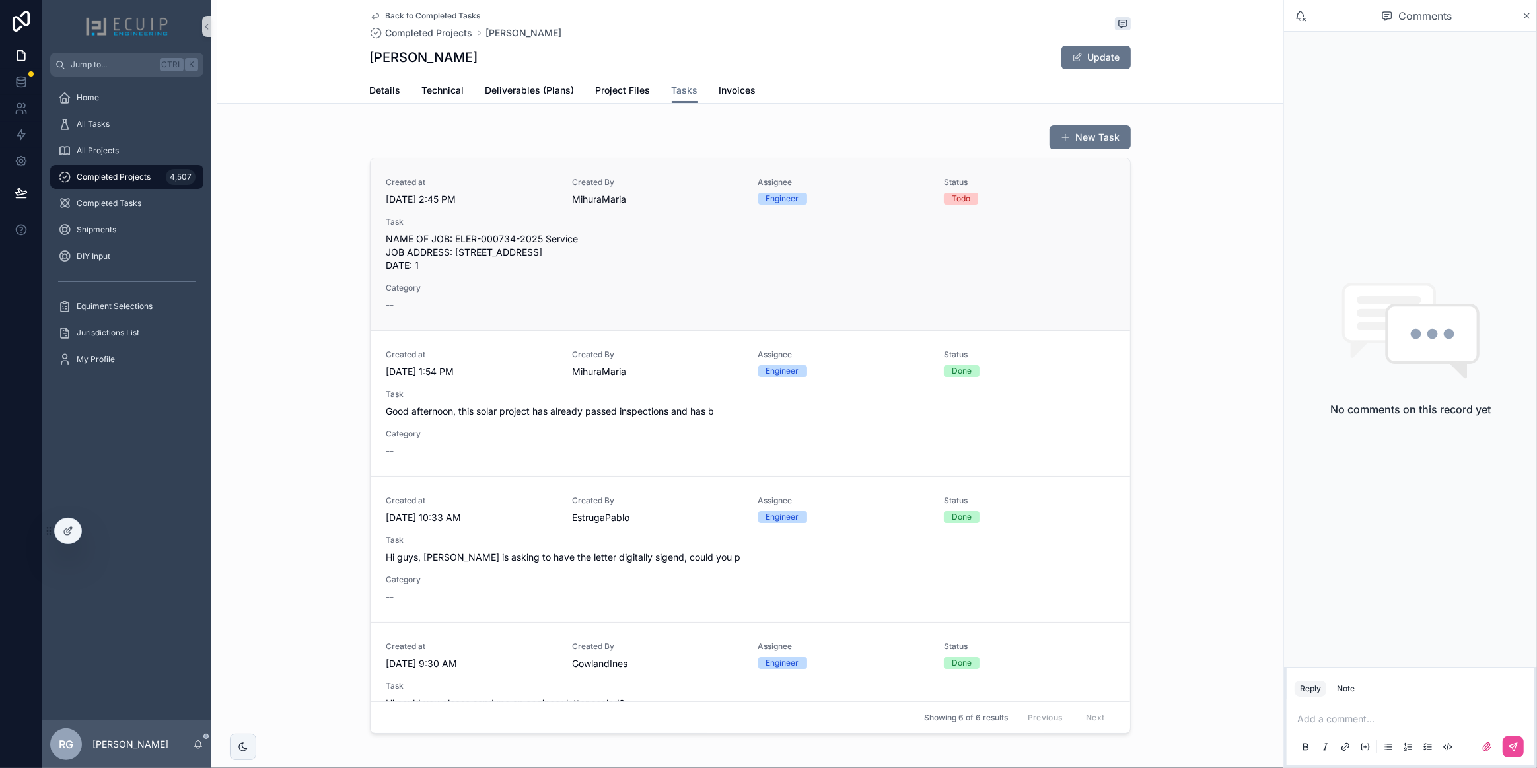
click at [665, 285] on div "Created at 10/7/2025 2:45 PM Created By MihuraMaria Assignee Engineer Status To…" at bounding box center [751, 244] width 728 height 135
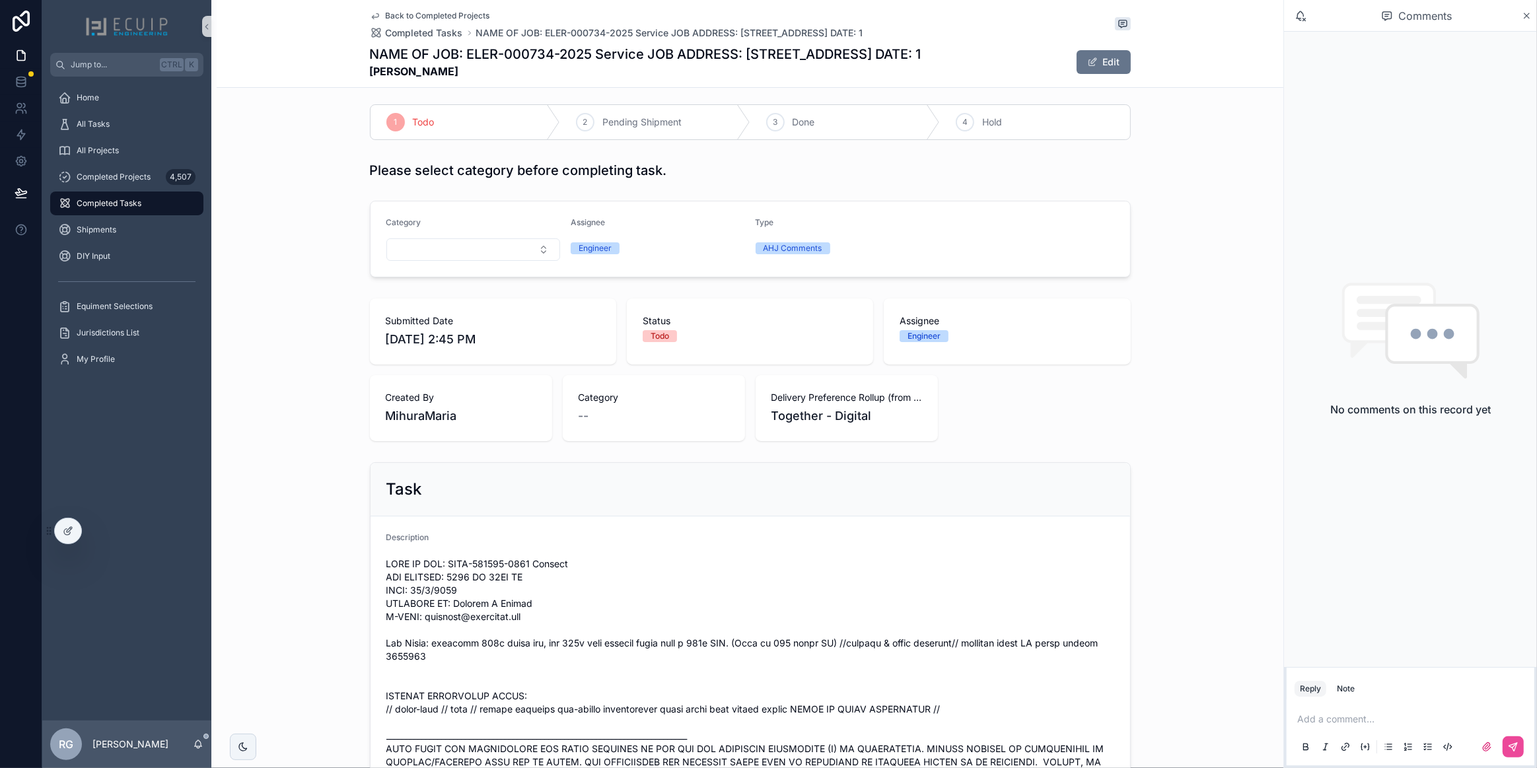
scroll to position [360, 0]
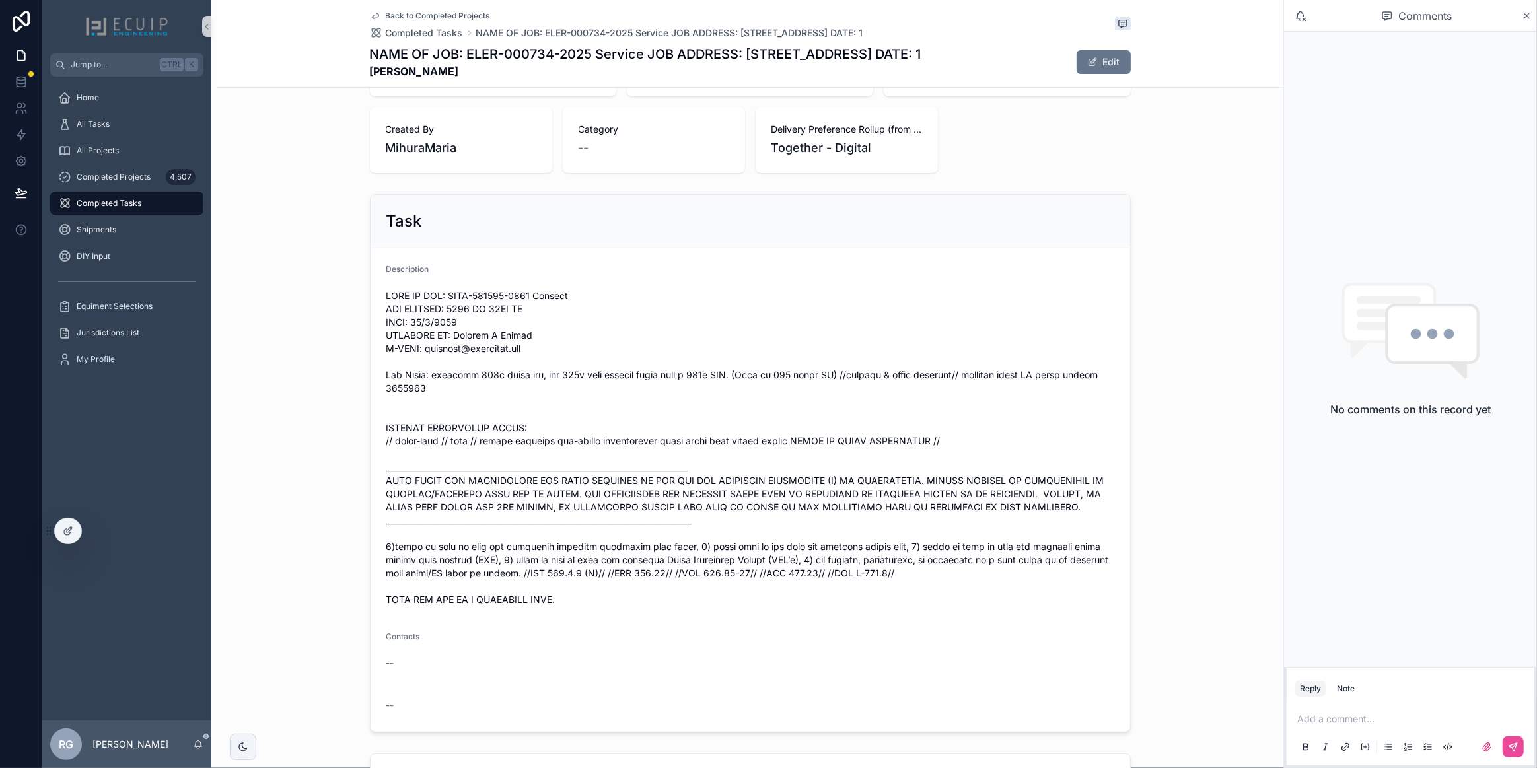
click at [1337, 726] on p "scrollable content" at bounding box center [1414, 719] width 232 height 13
click at [1521, 755] on button "scrollable content" at bounding box center [1513, 747] width 21 height 21
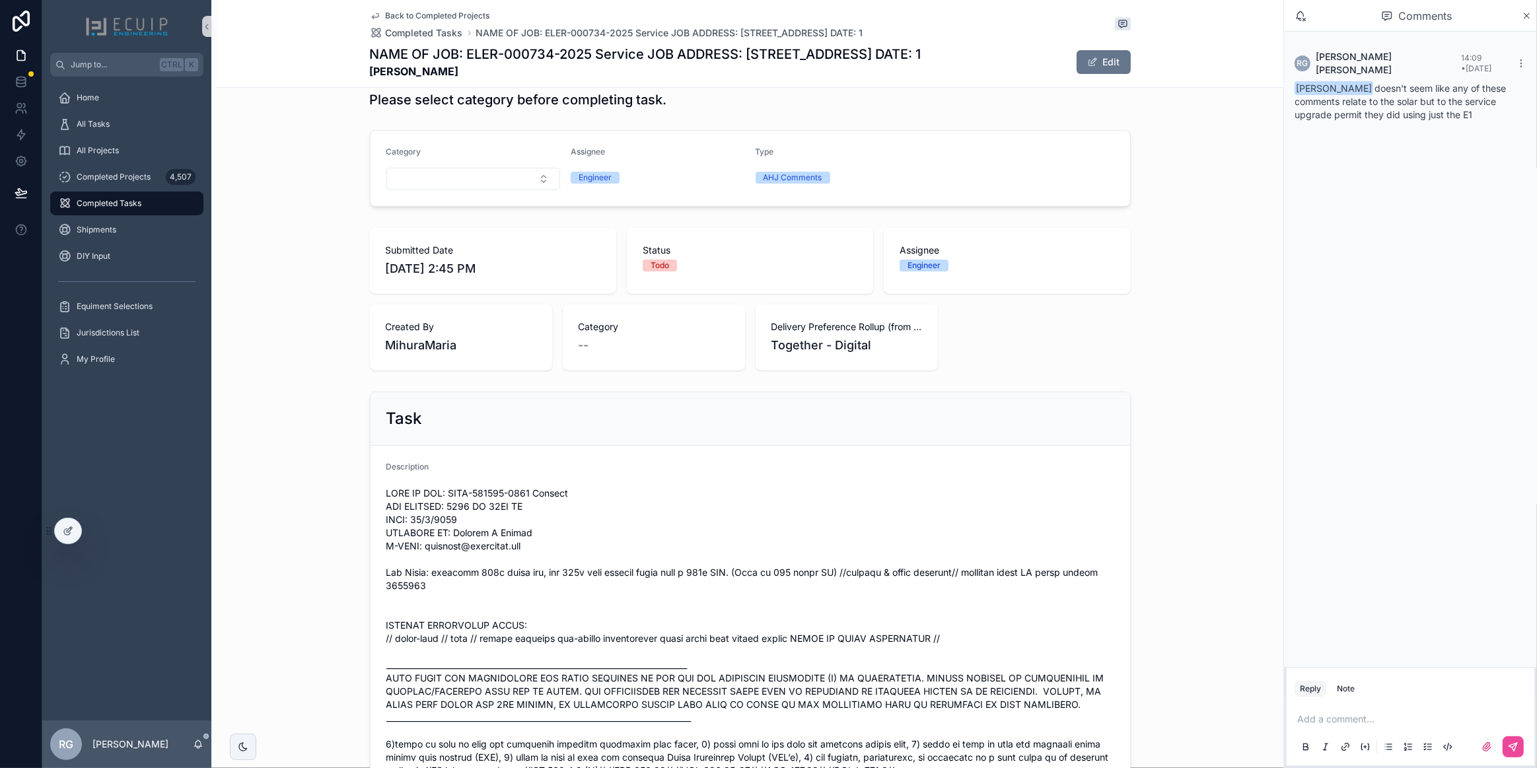
scroll to position [523, 0]
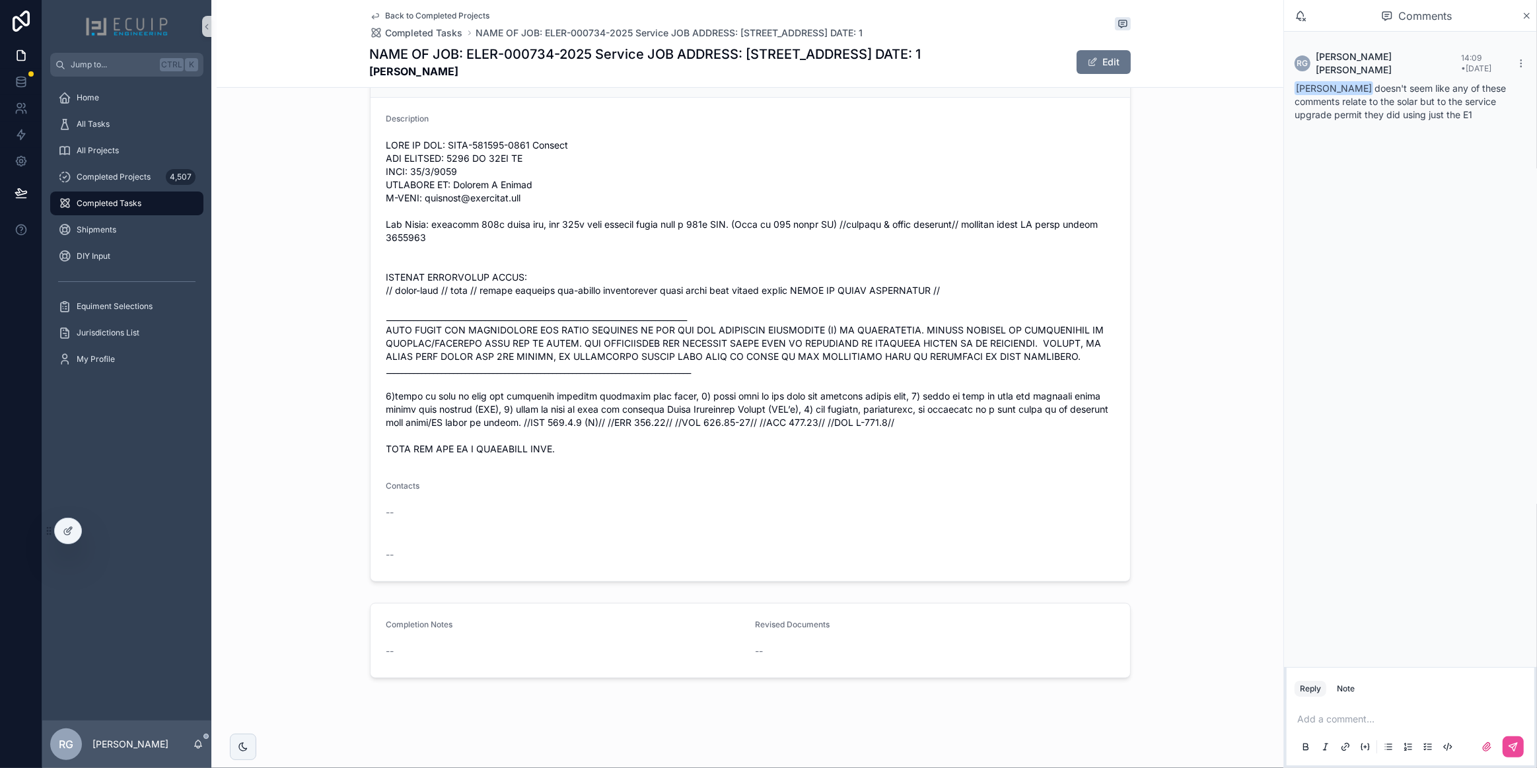
click at [1356, 720] on p "scrollable content" at bounding box center [1414, 719] width 232 height 13
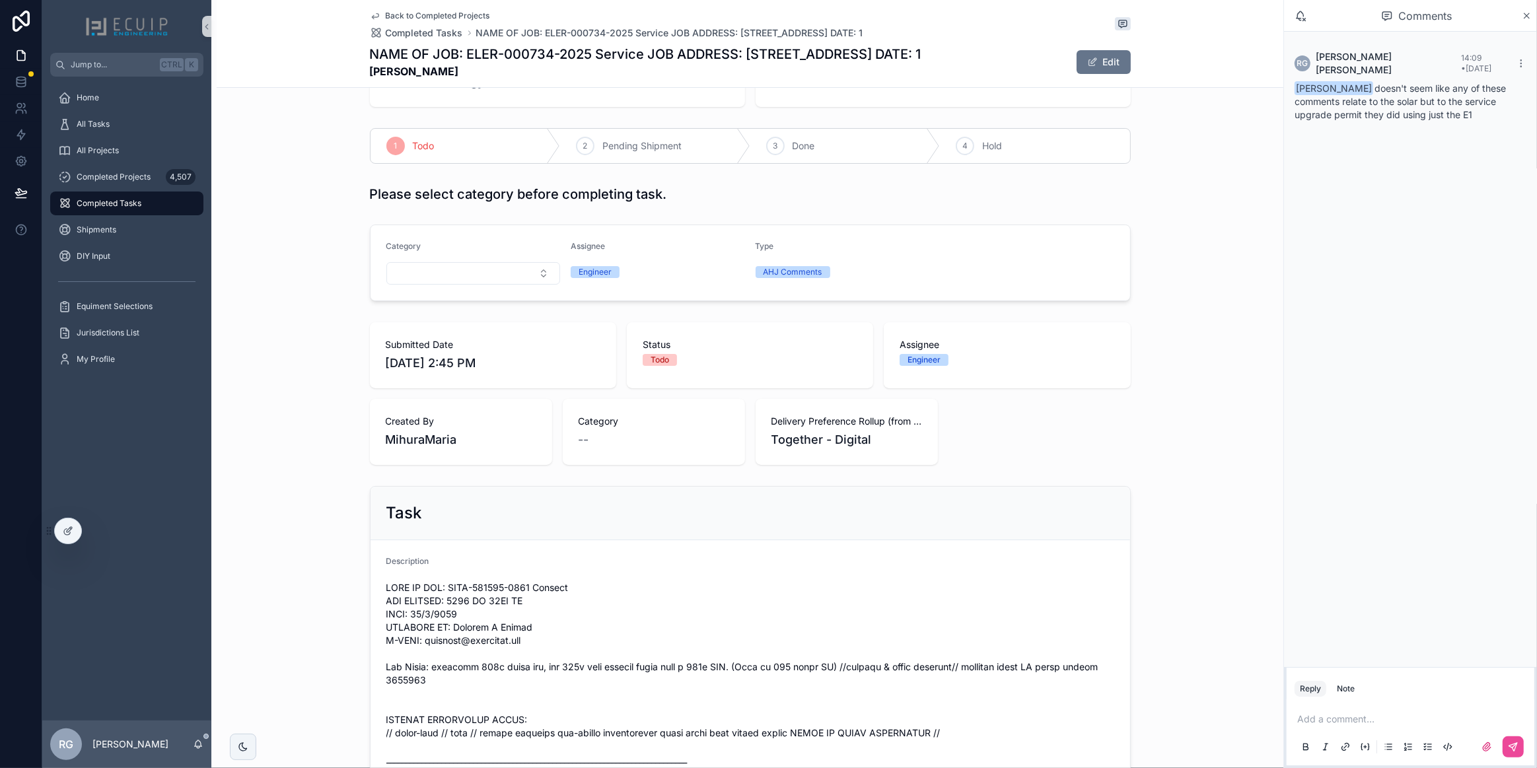
scroll to position [0, 0]
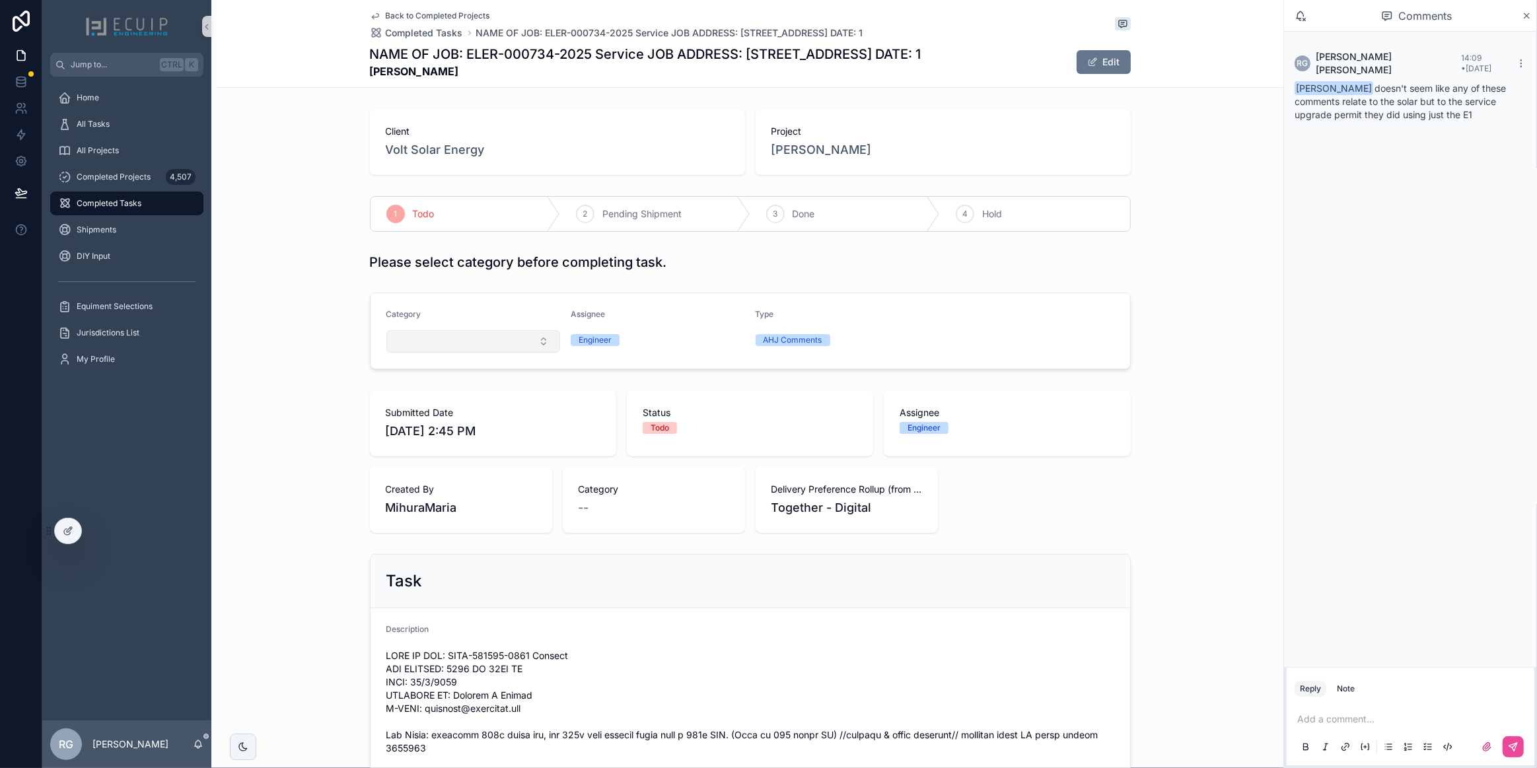
click at [476, 338] on button "Select Button" at bounding box center [474, 341] width 174 height 22
click at [483, 500] on span "Meter Relocation Plan" at bounding box center [437, 498] width 94 height 13
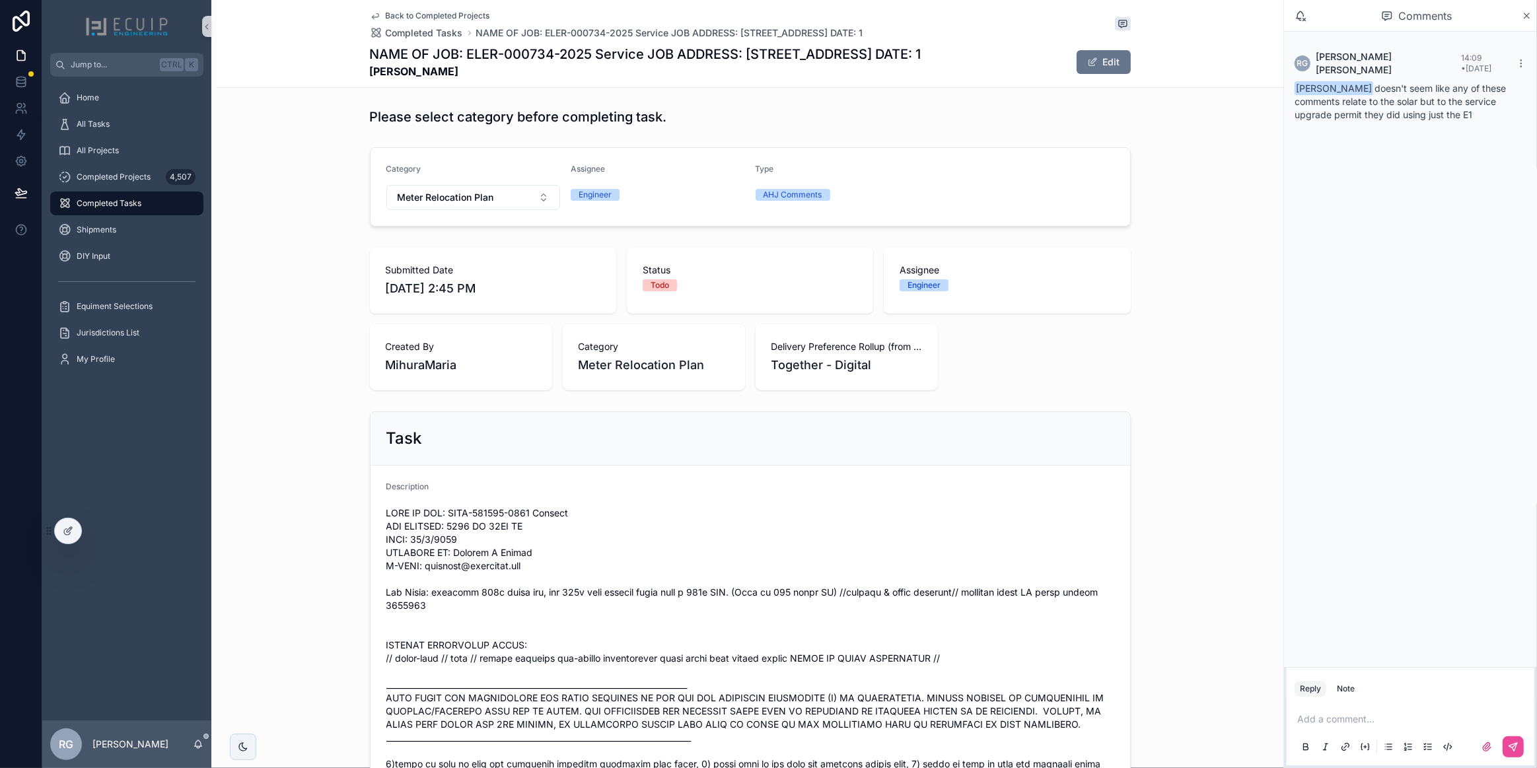
scroll to position [420, 0]
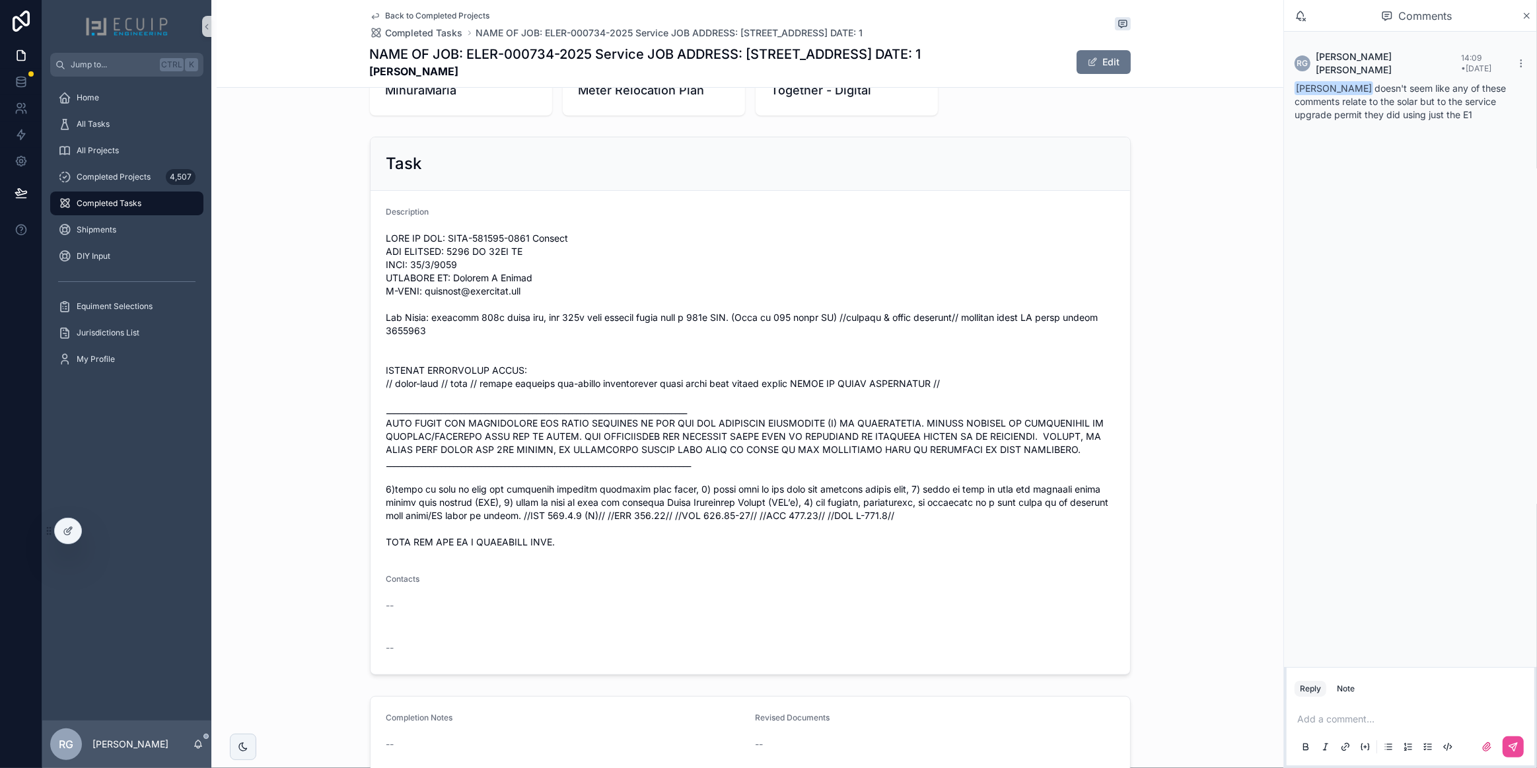
click at [1414, 718] on p "scrollable content" at bounding box center [1414, 719] width 232 height 13
click at [1515, 747] on icon "scrollable content" at bounding box center [1513, 747] width 11 height 11
click at [133, 126] on div "All Tasks" at bounding box center [126, 124] width 137 height 21
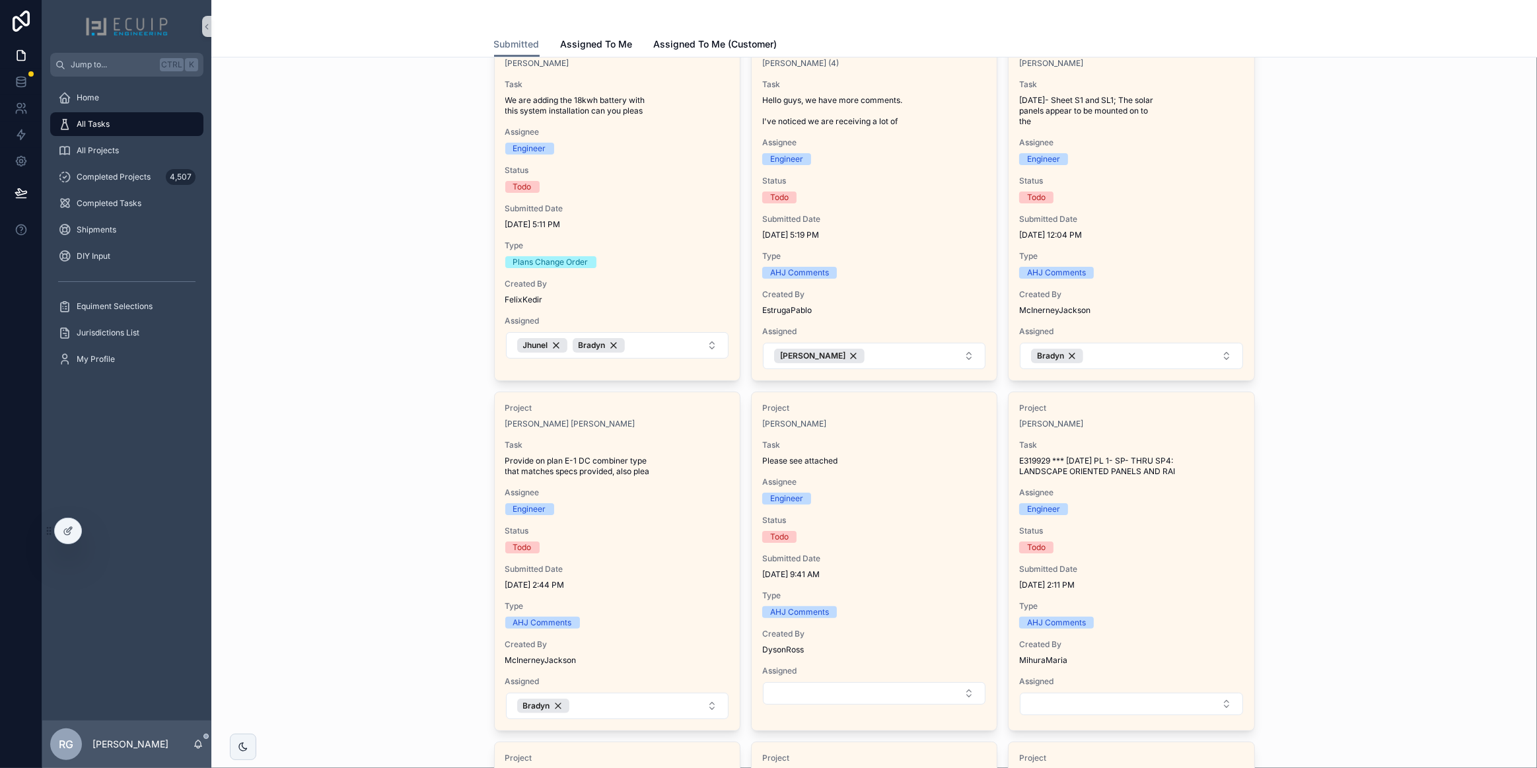
scroll to position [120, 0]
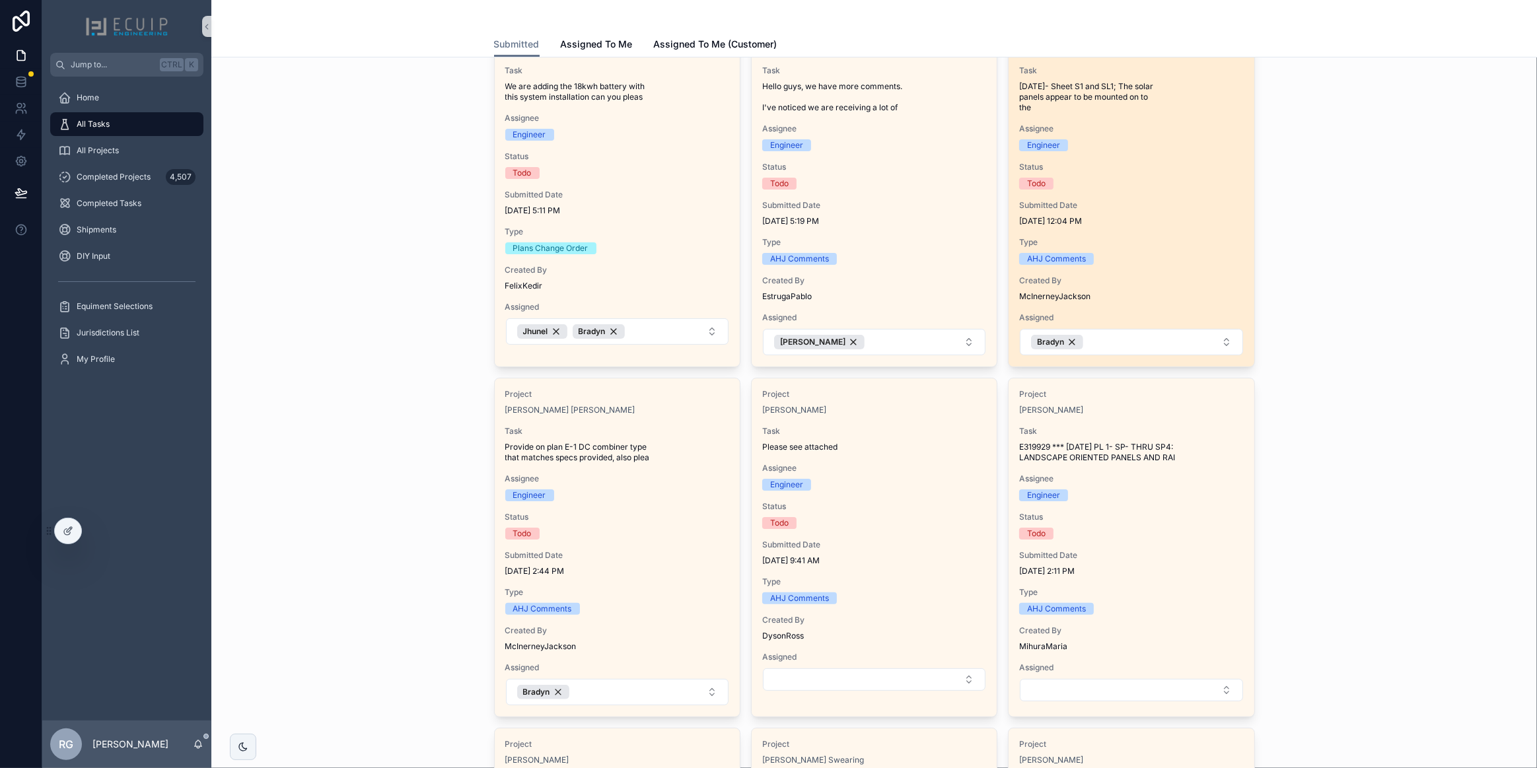
click at [1146, 243] on span "Type" at bounding box center [1131, 242] width 224 height 11
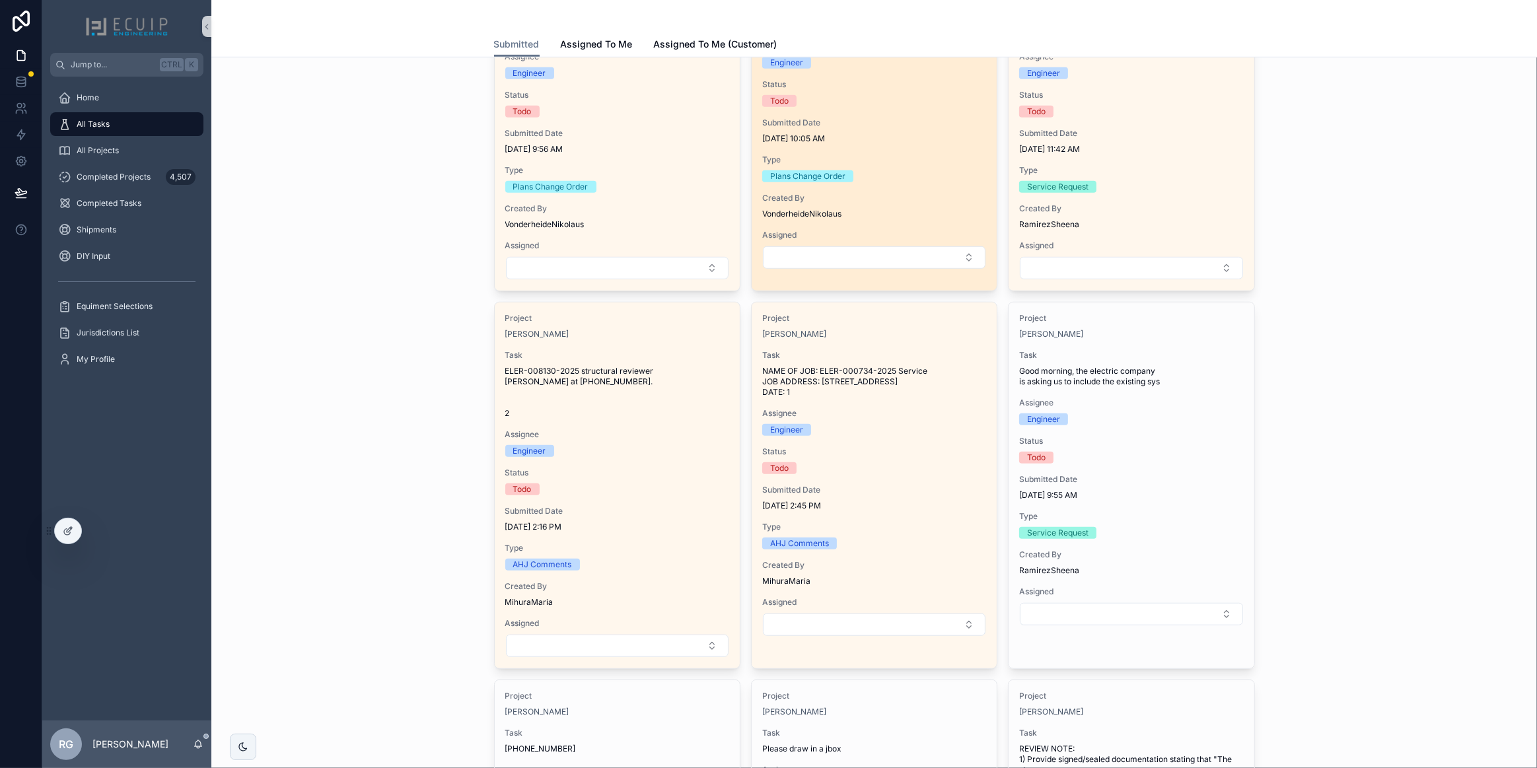
scroll to position [901, 0]
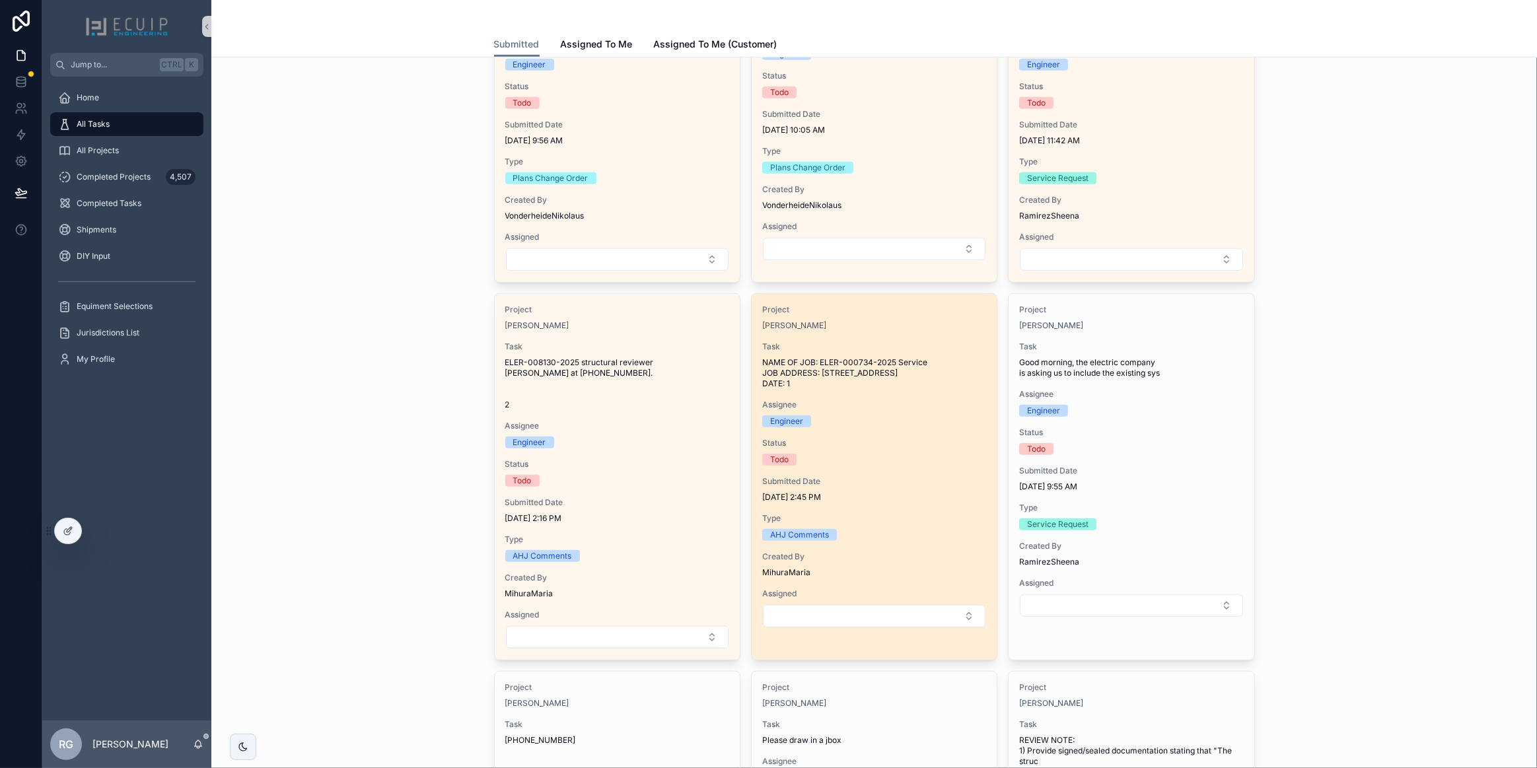
click at [907, 486] on div "Submitted Date 10/7/2025 2:45 PM" at bounding box center [874, 489] width 224 height 26
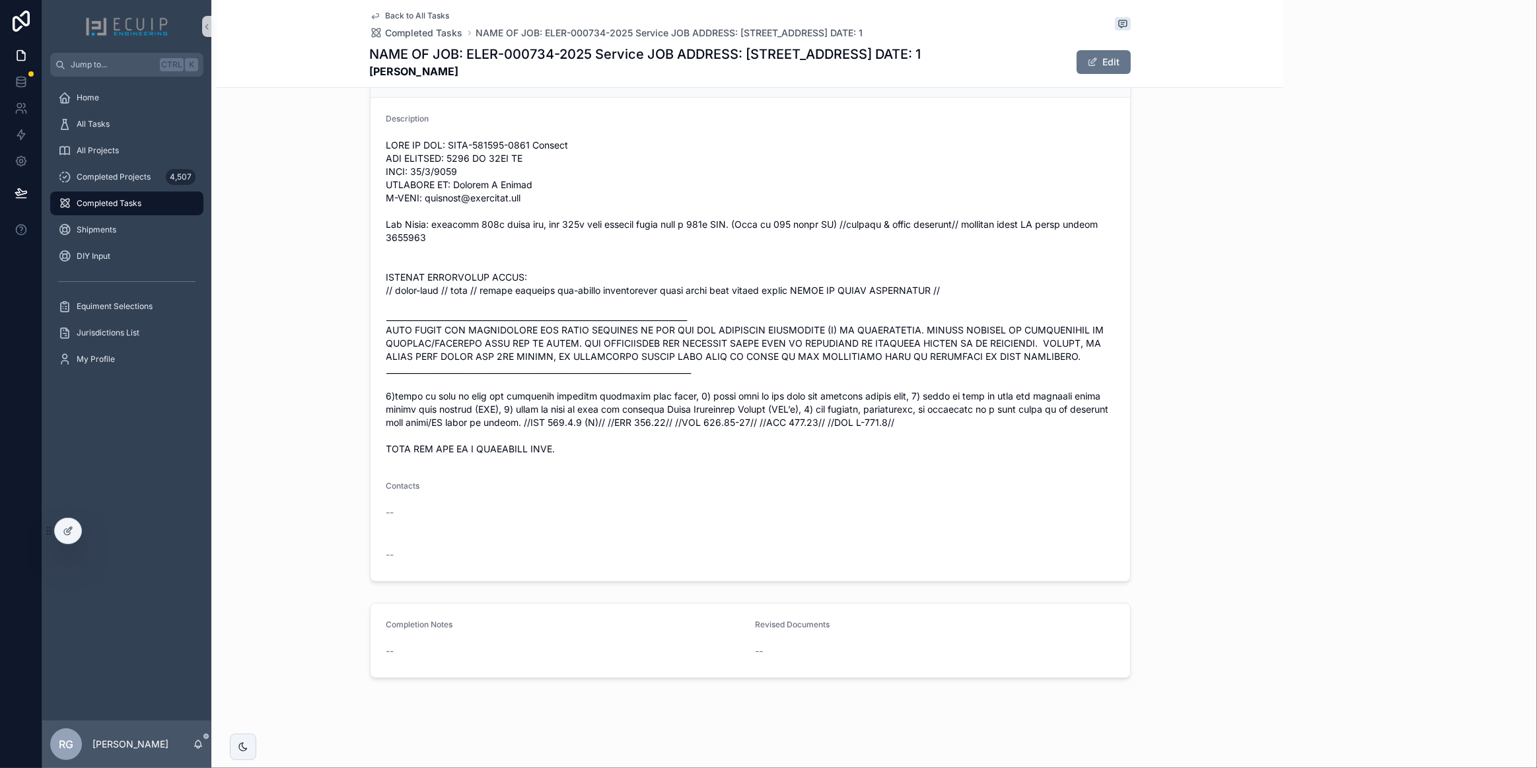
scroll to position [525, 0]
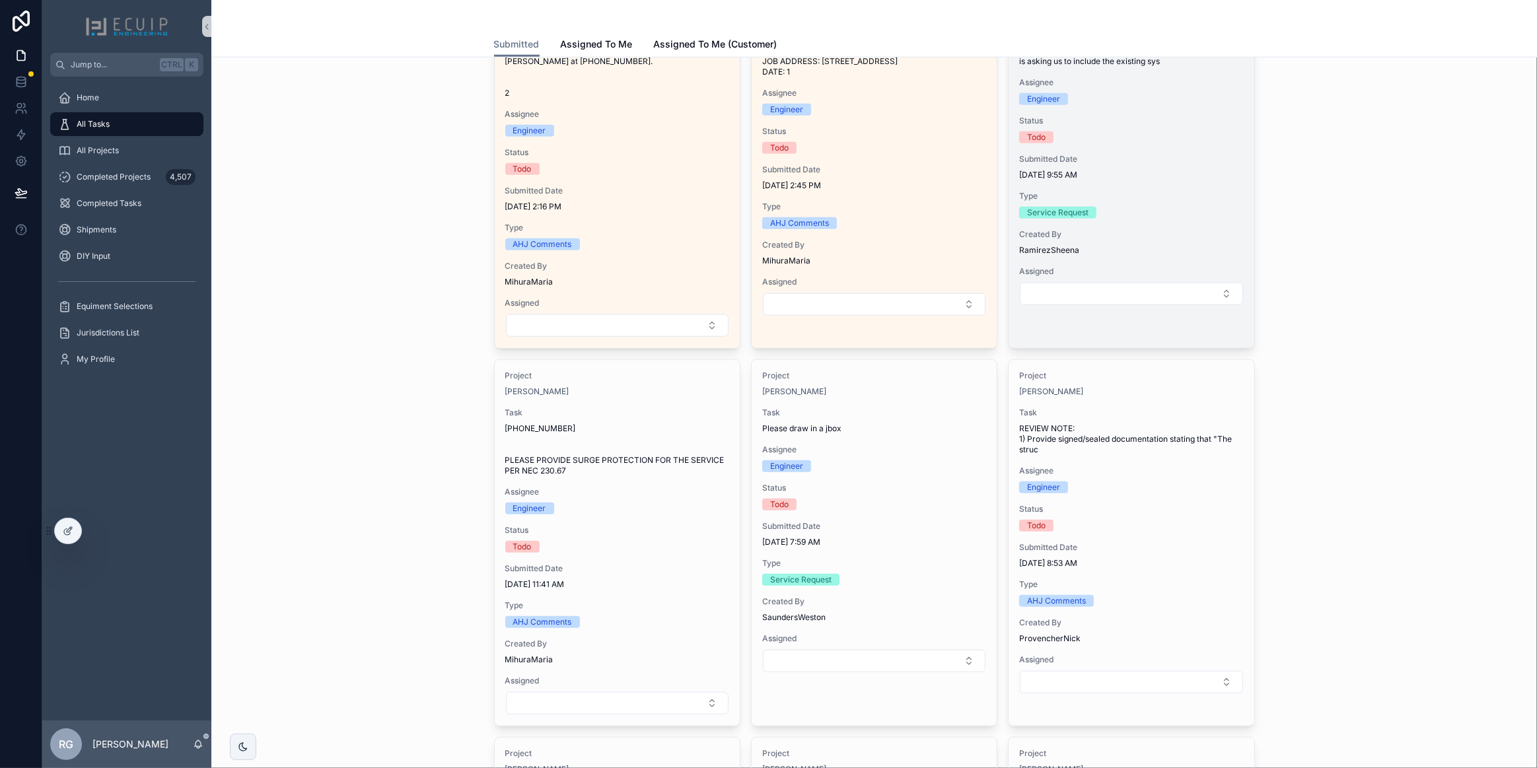
scroll to position [1261, 0]
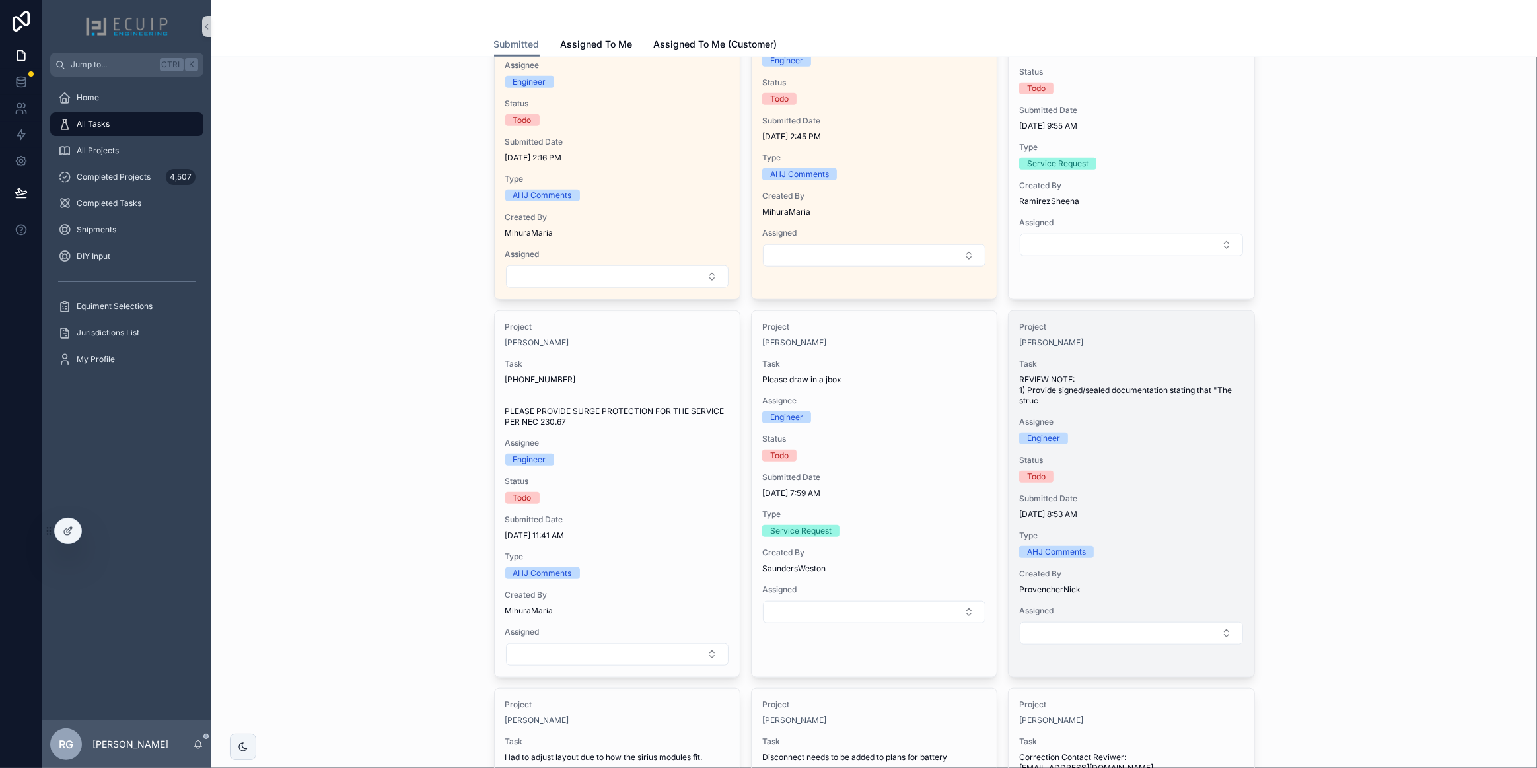
click at [1196, 480] on div "Todo" at bounding box center [1131, 477] width 224 height 12
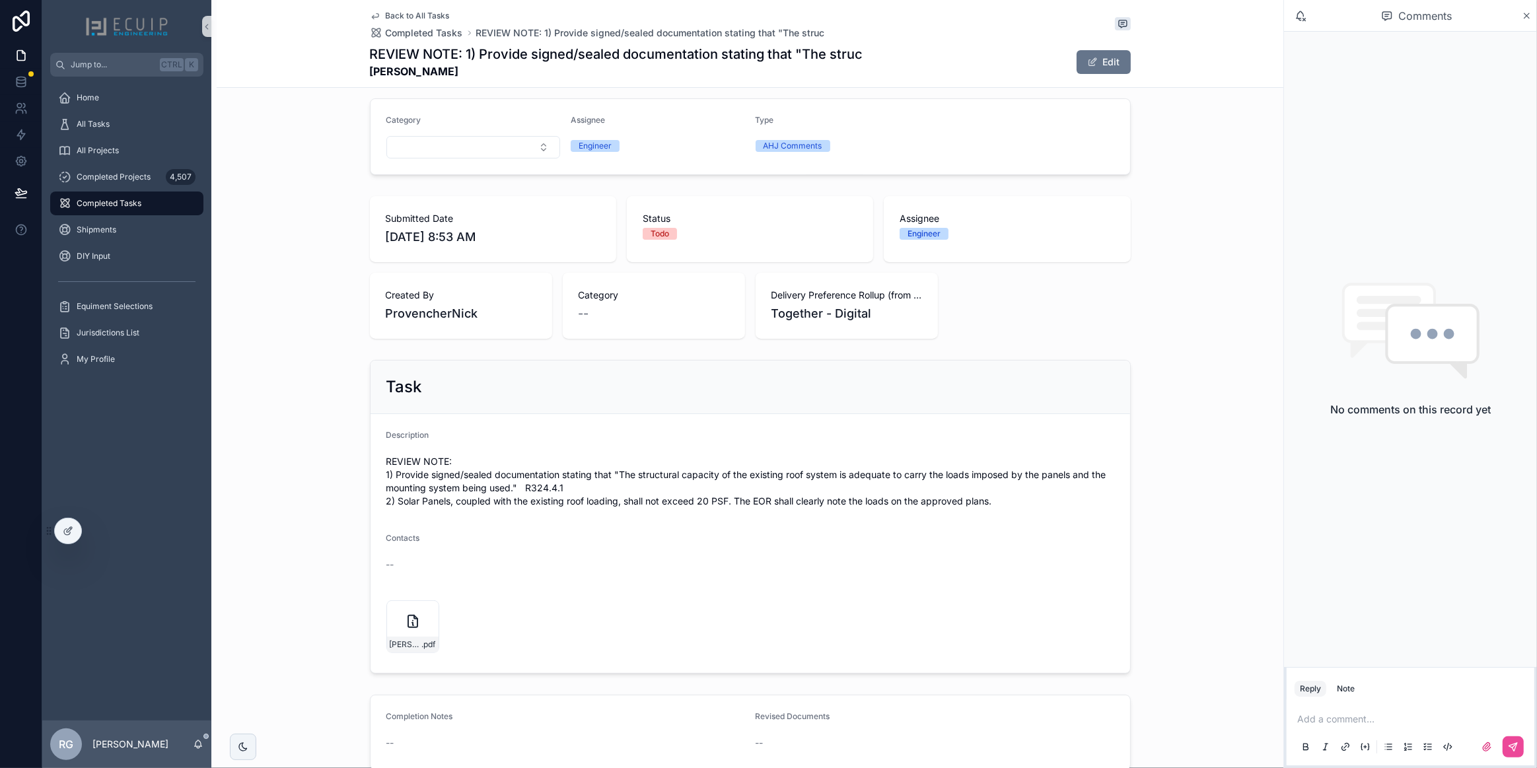
scroll to position [240, 0]
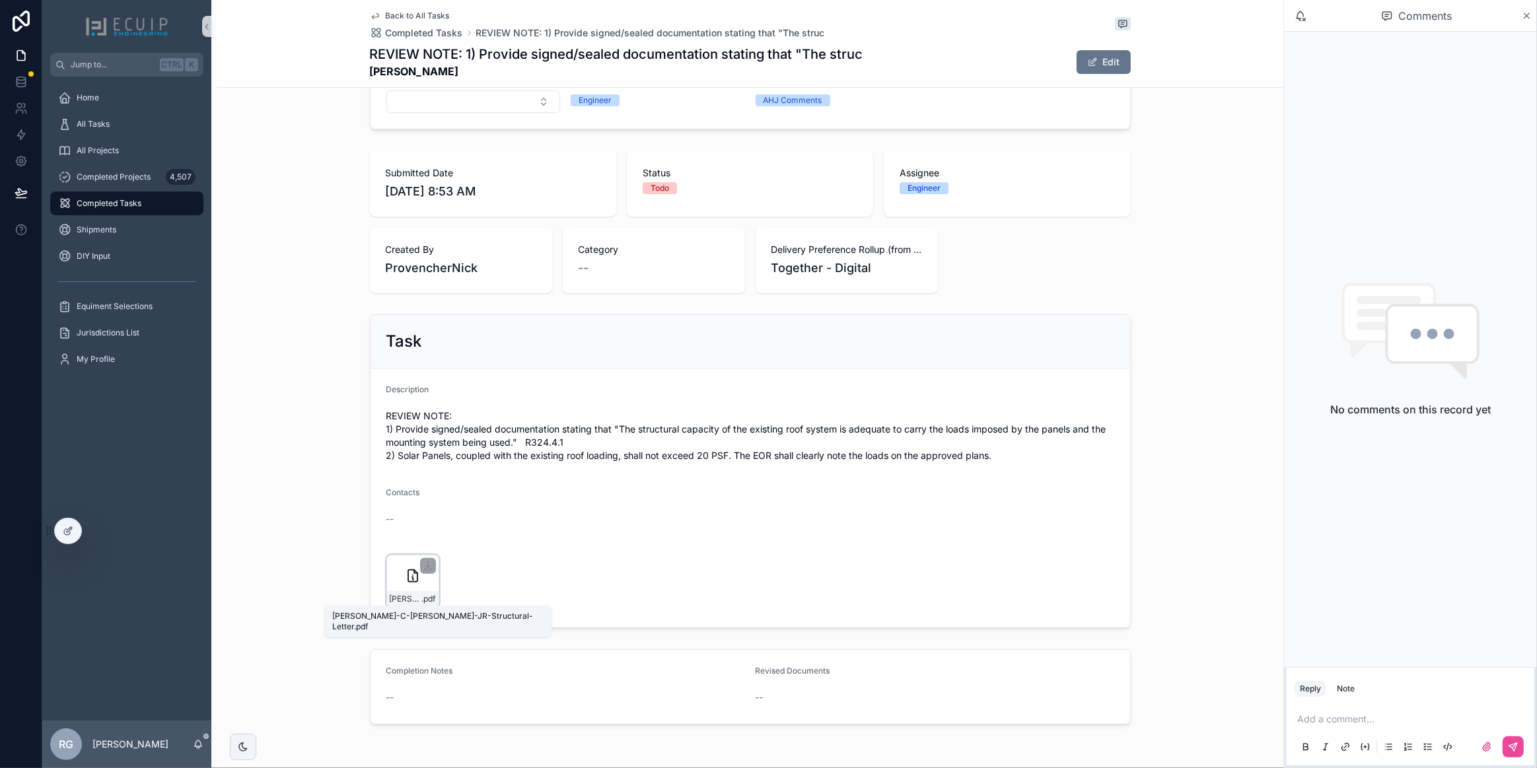
click at [410, 595] on span "Billy-C-Parsons-JR-Structural-Letter" at bounding box center [406, 599] width 32 height 11
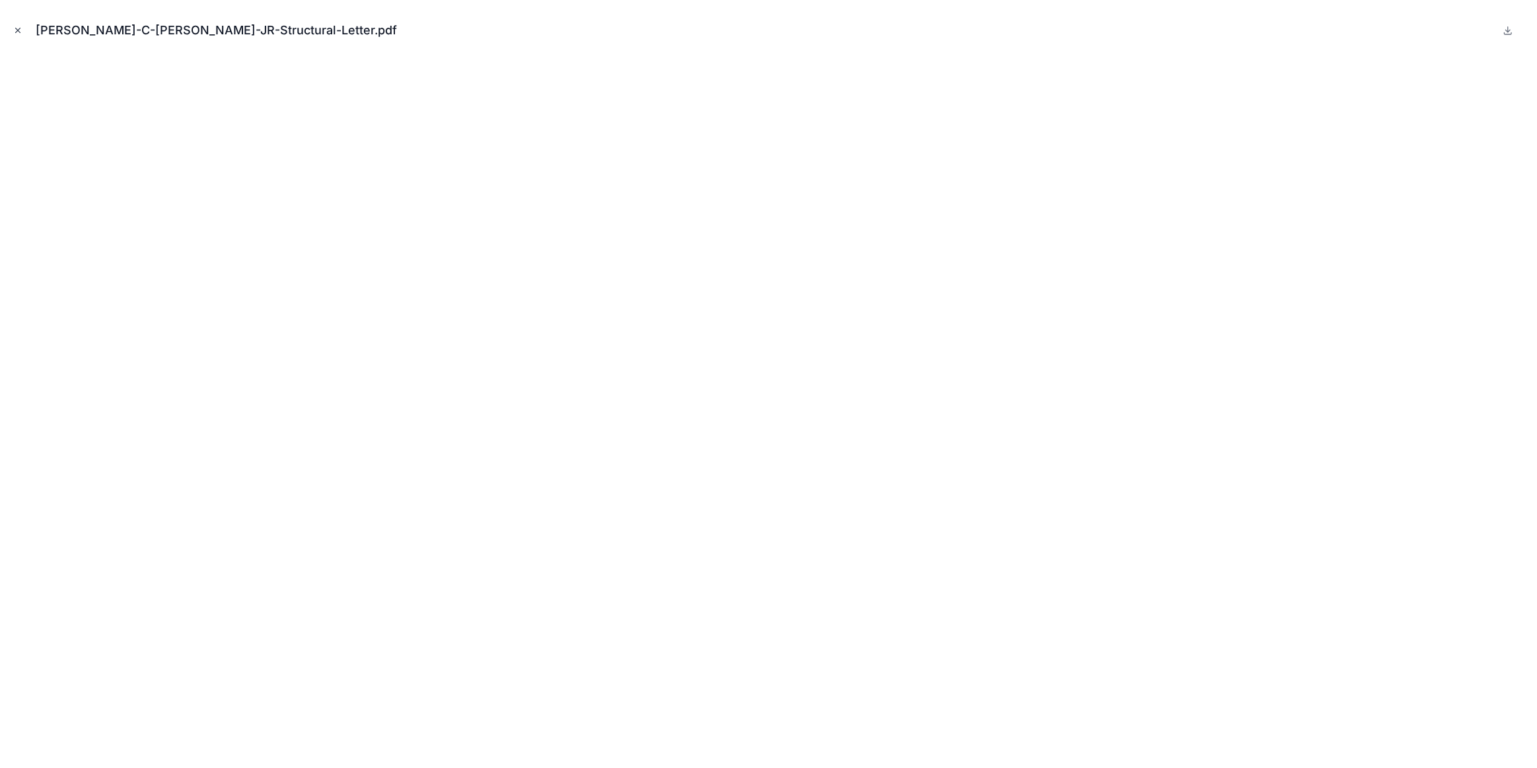
click at [19, 34] on icon "Close modal" at bounding box center [17, 30] width 9 height 9
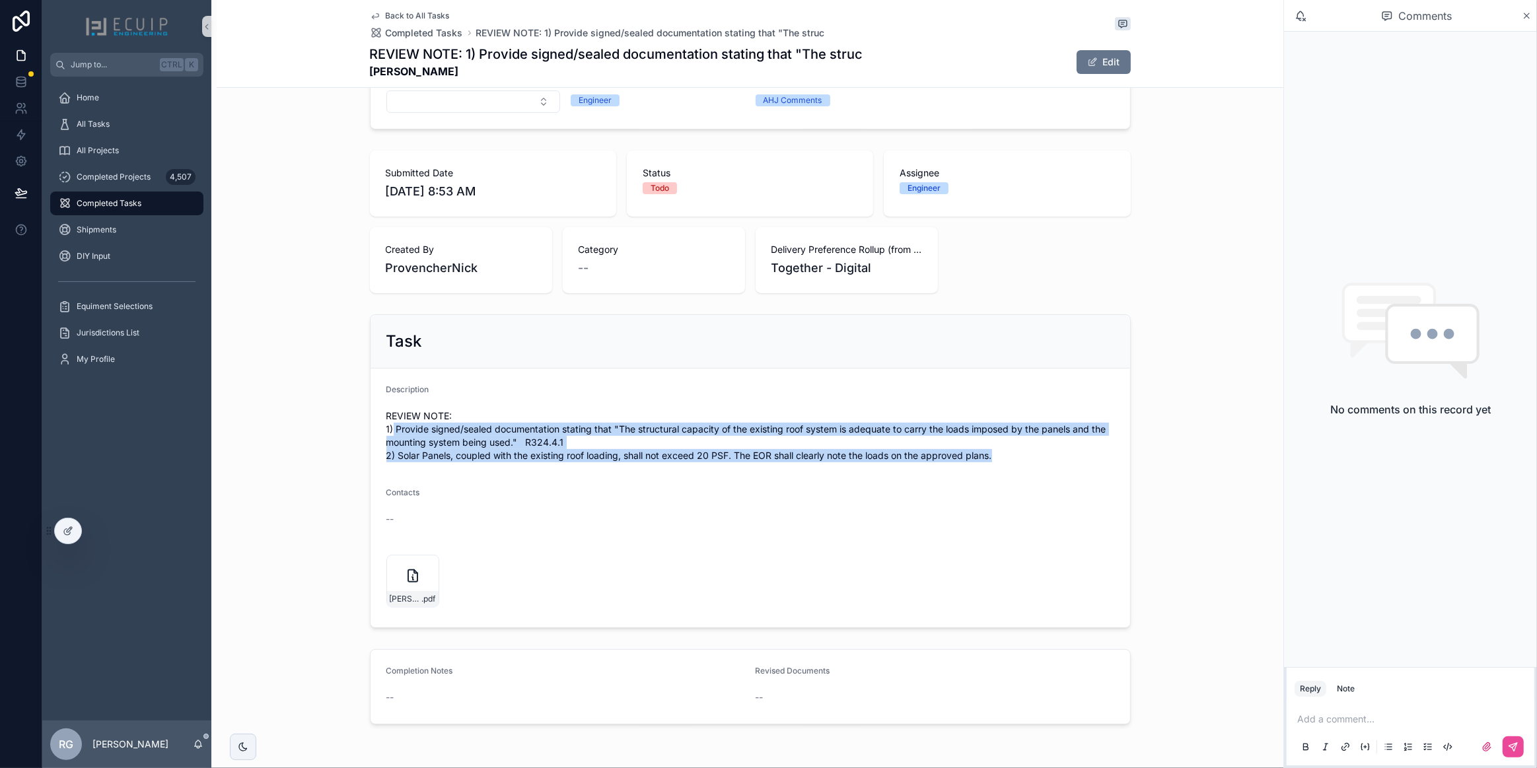
drag, startPoint x: 389, startPoint y: 427, endPoint x: 998, endPoint y: 463, distance: 610.2
click at [998, 463] on div "REVIEW NOTE: 1) Provide signed/sealed documentation stating that "The structura…" at bounding box center [751, 436] width 728 height 61
copy span "Provide signed/sealed documentation stating that "The structural capacity of th…"
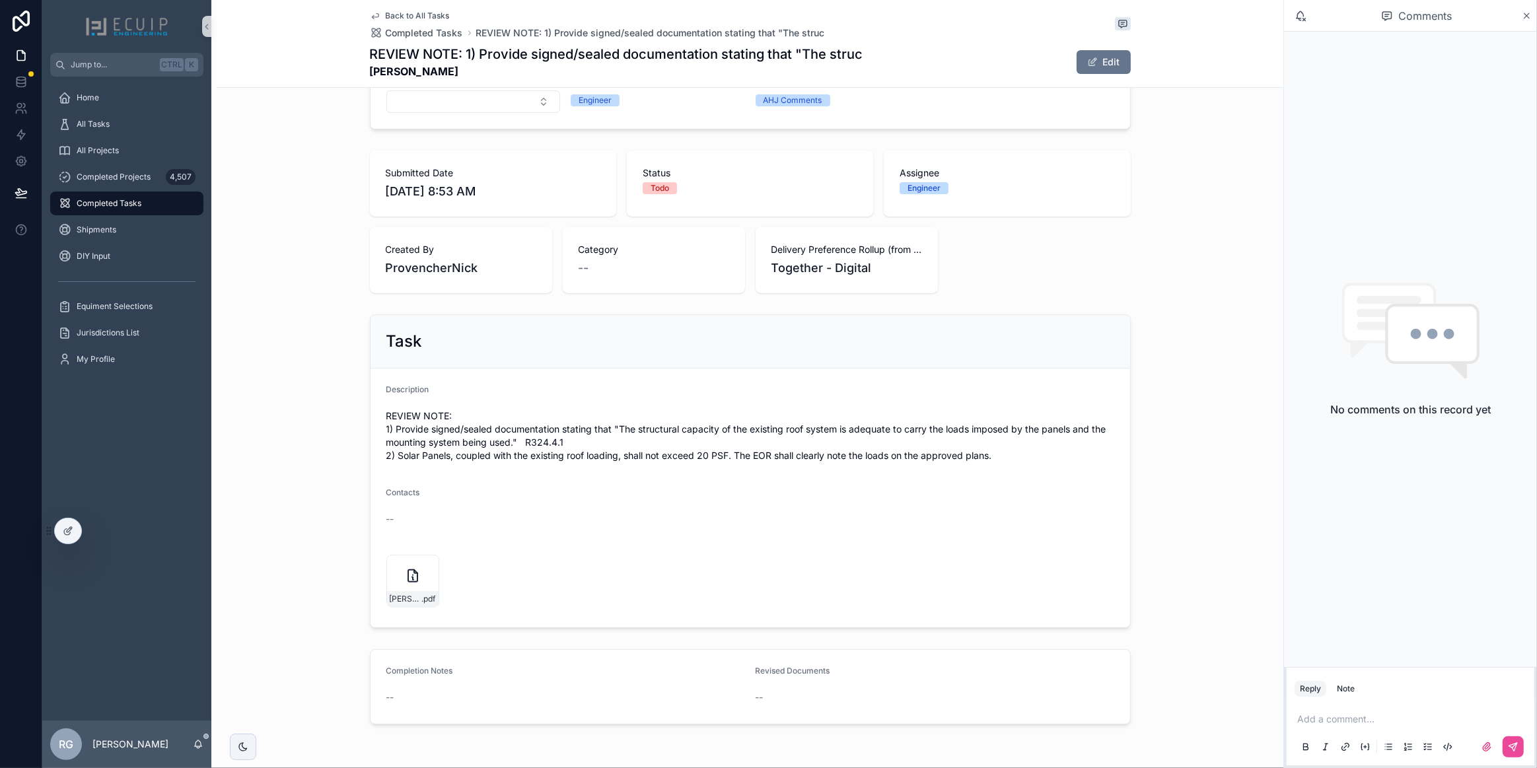
click at [1194, 119] on div "Category Assignee Engineer Type AHJ Comments" at bounding box center [750, 91] width 1067 height 87
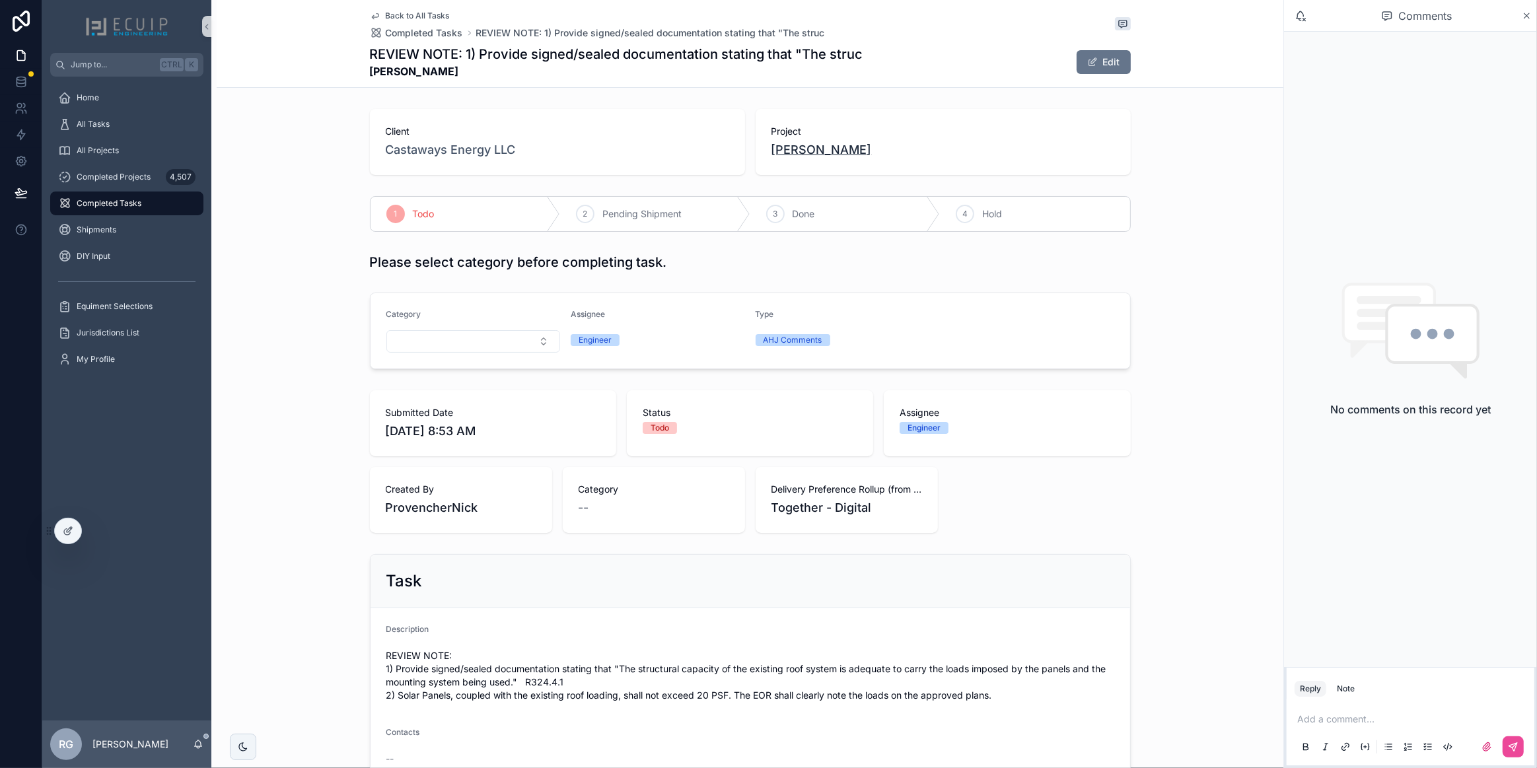
drag, startPoint x: 764, startPoint y: 154, endPoint x: 850, endPoint y: 154, distance: 85.2
click at [850, 154] on div "Project Billy C Parsons JR" at bounding box center [943, 142] width 375 height 66
copy span "Billy C Parsons"
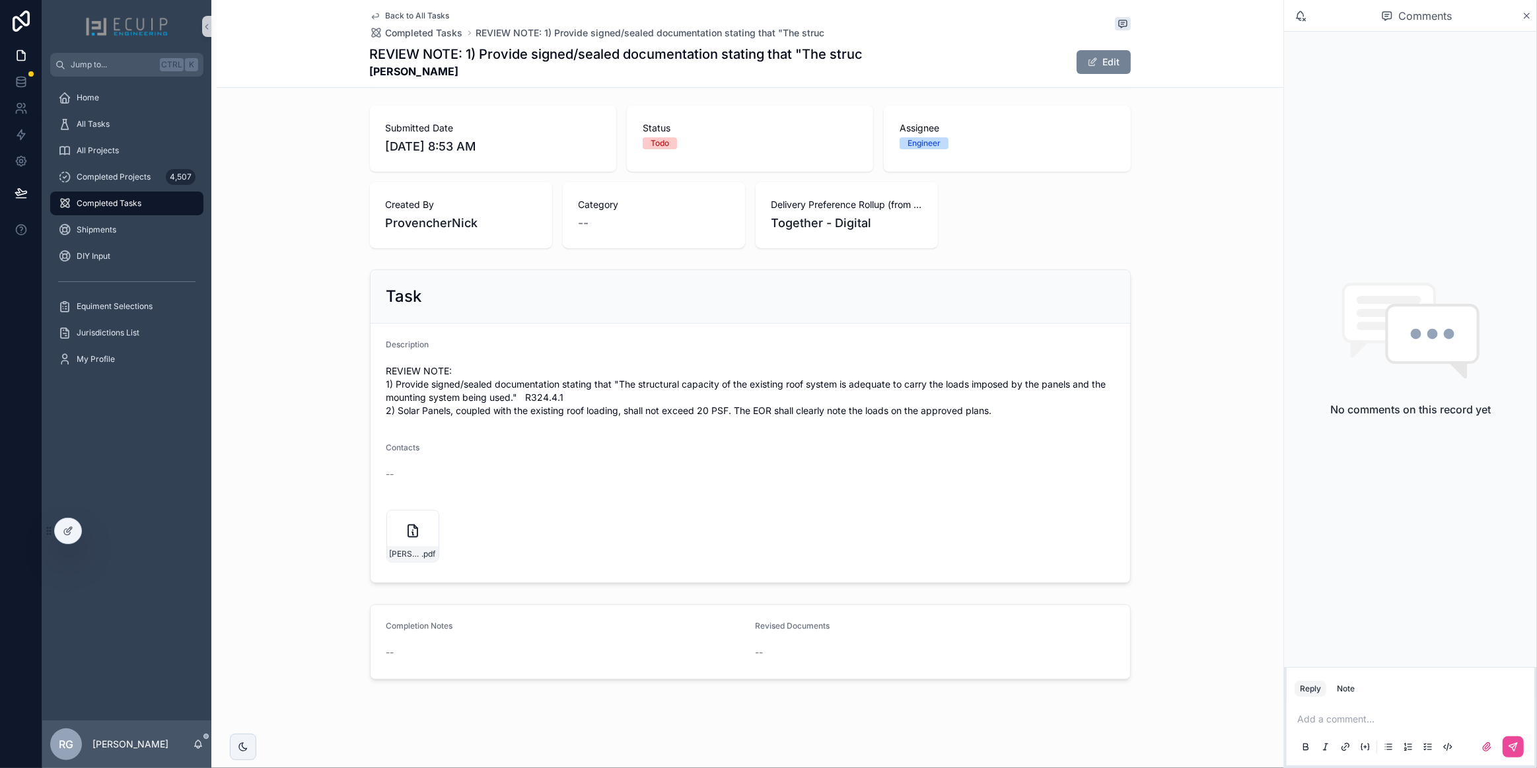
click at [1090, 58] on span "scrollable content" at bounding box center [1093, 62] width 11 height 11
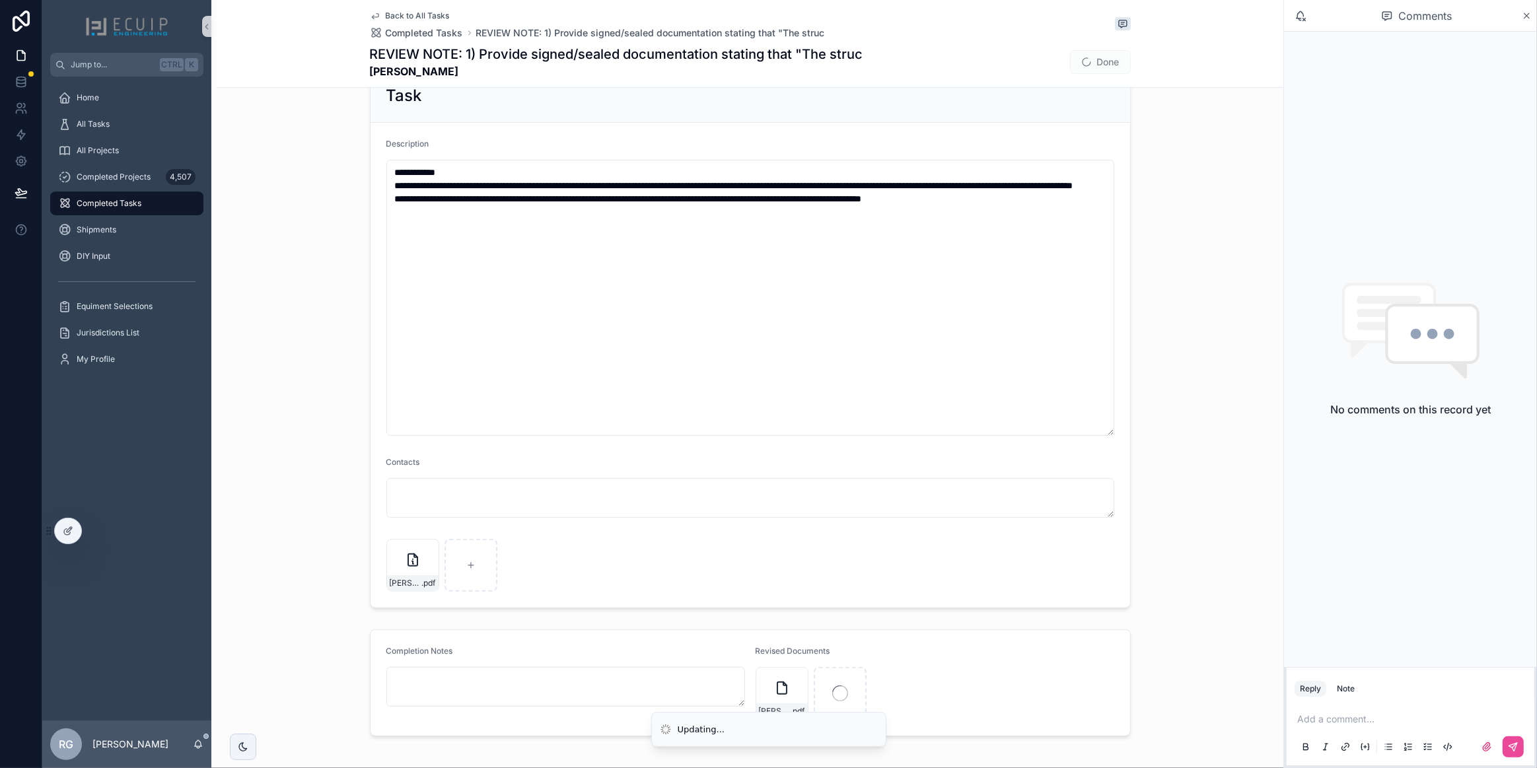
scroll to position [485, 0]
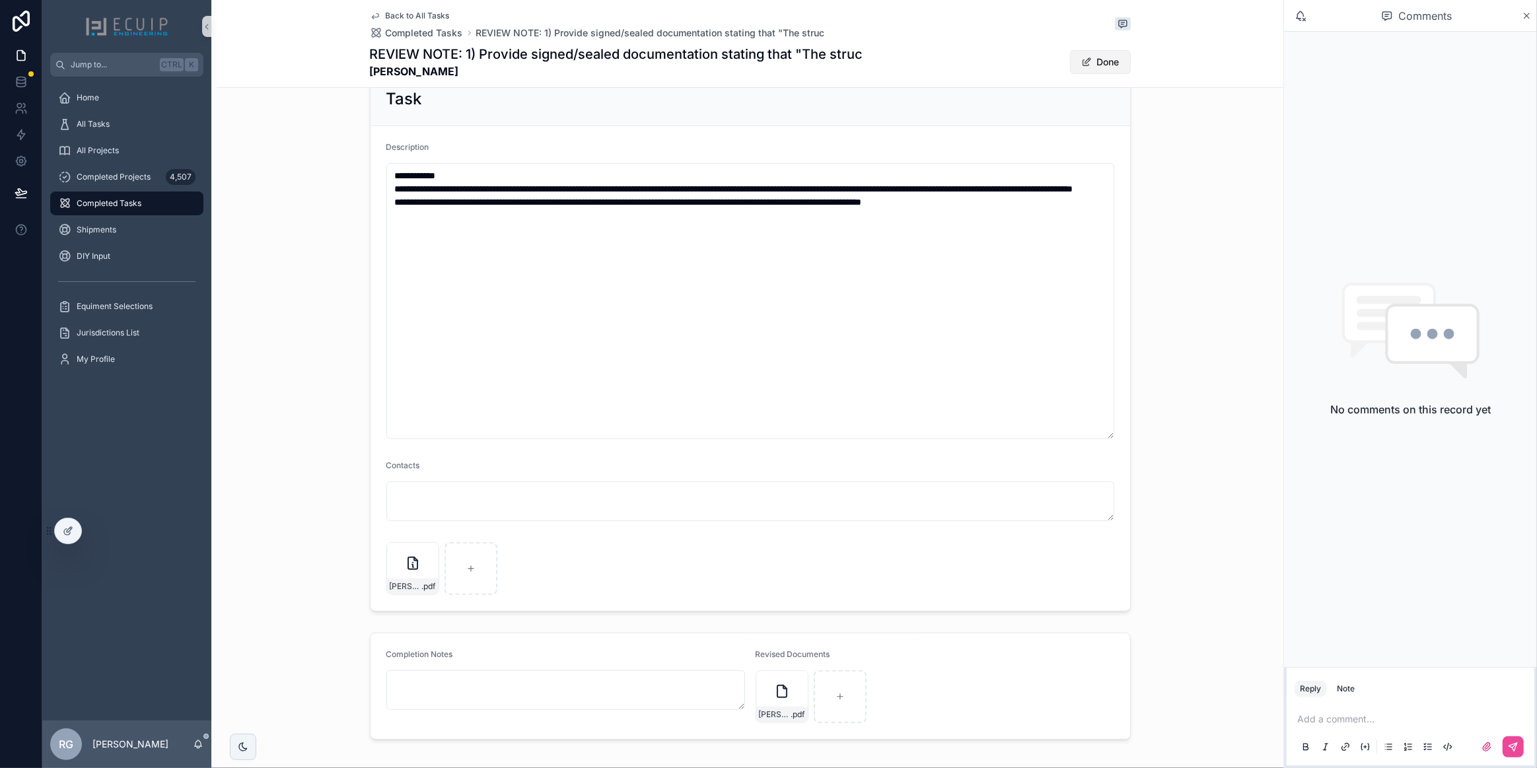
click at [1109, 60] on button "Done" at bounding box center [1100, 62] width 61 height 24
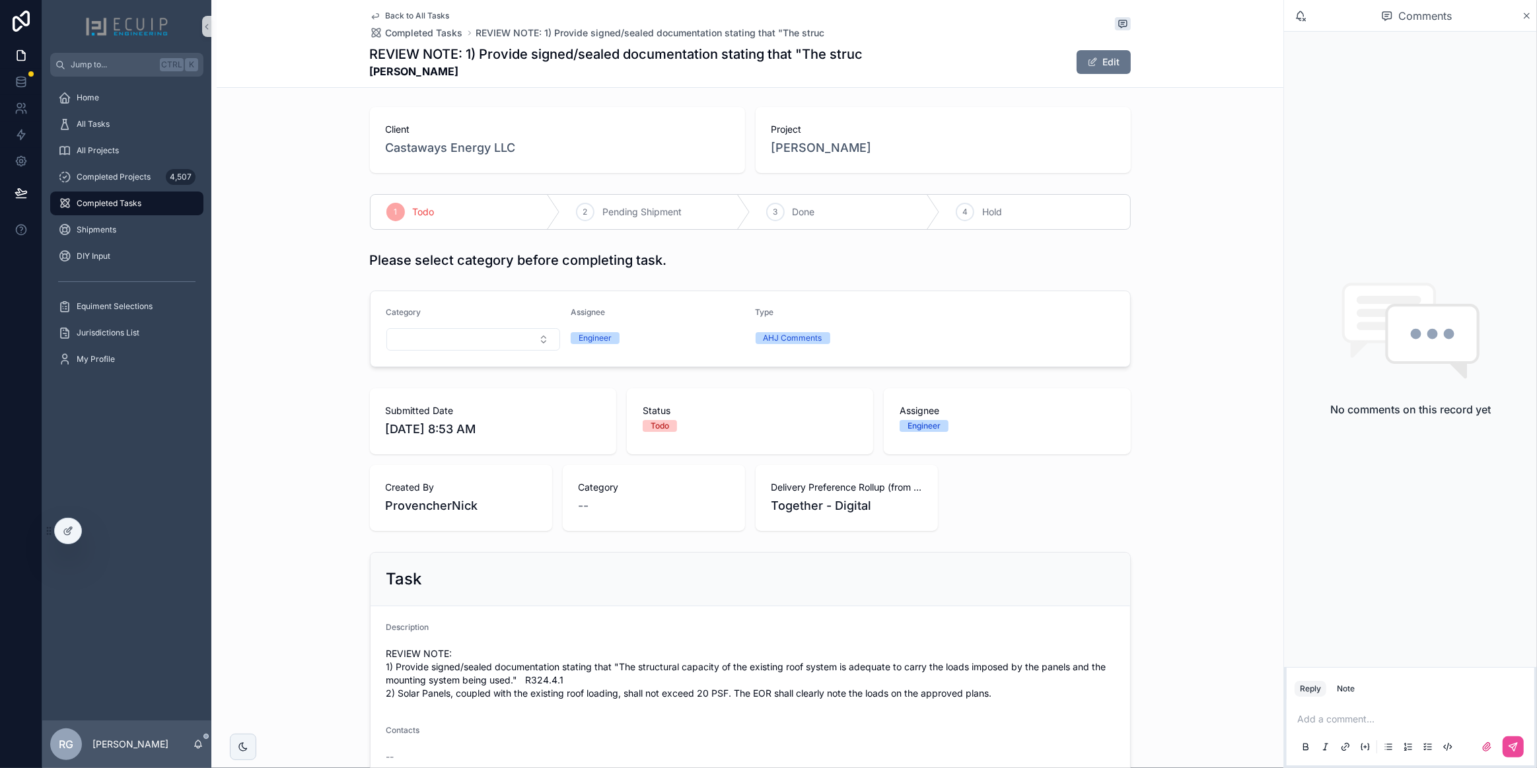
scroll to position [0, 0]
click at [780, 209] on div "3 Done" at bounding box center [846, 214] width 190 height 34
click at [145, 120] on div "All Tasks" at bounding box center [126, 124] width 137 height 21
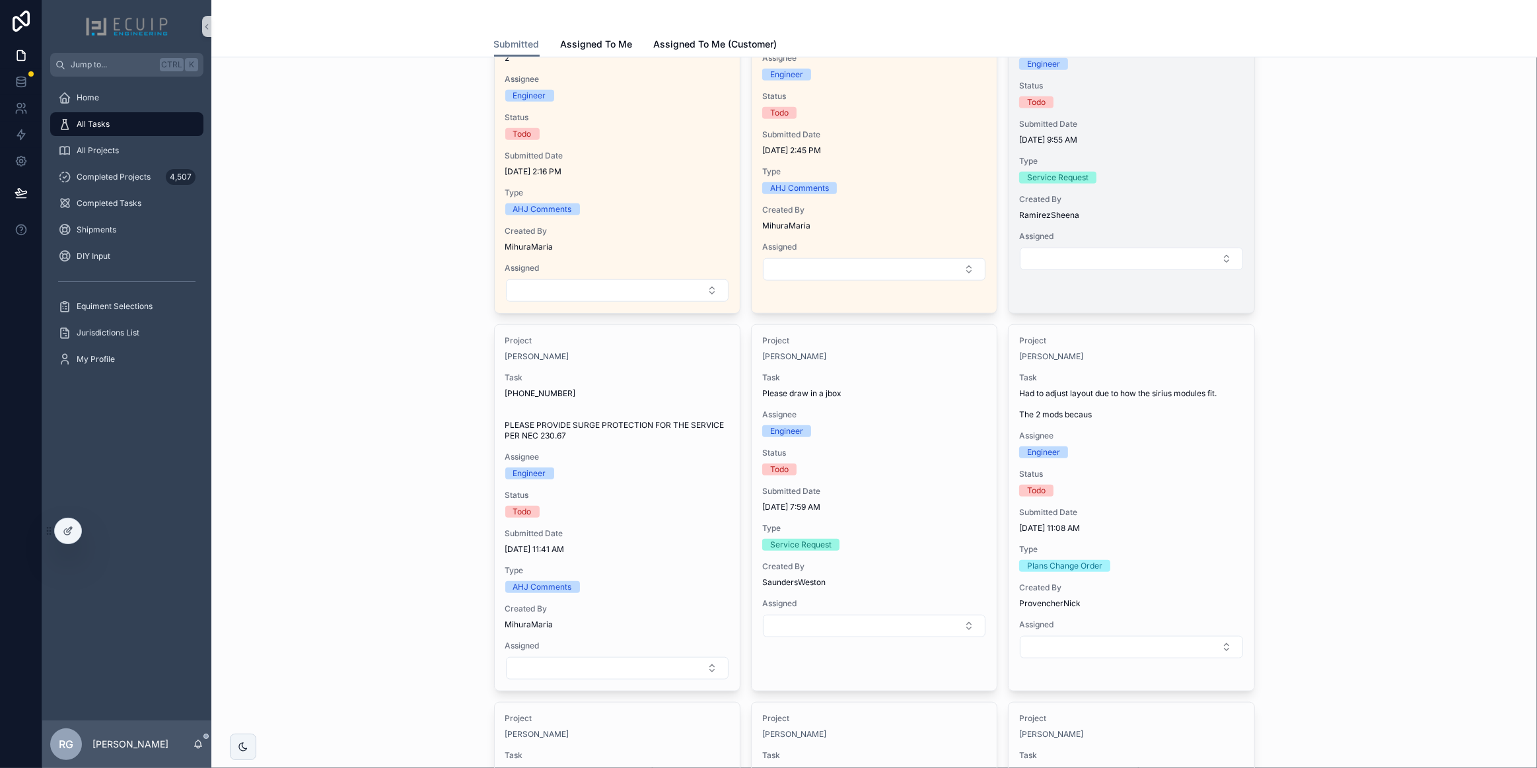
scroll to position [1261, 0]
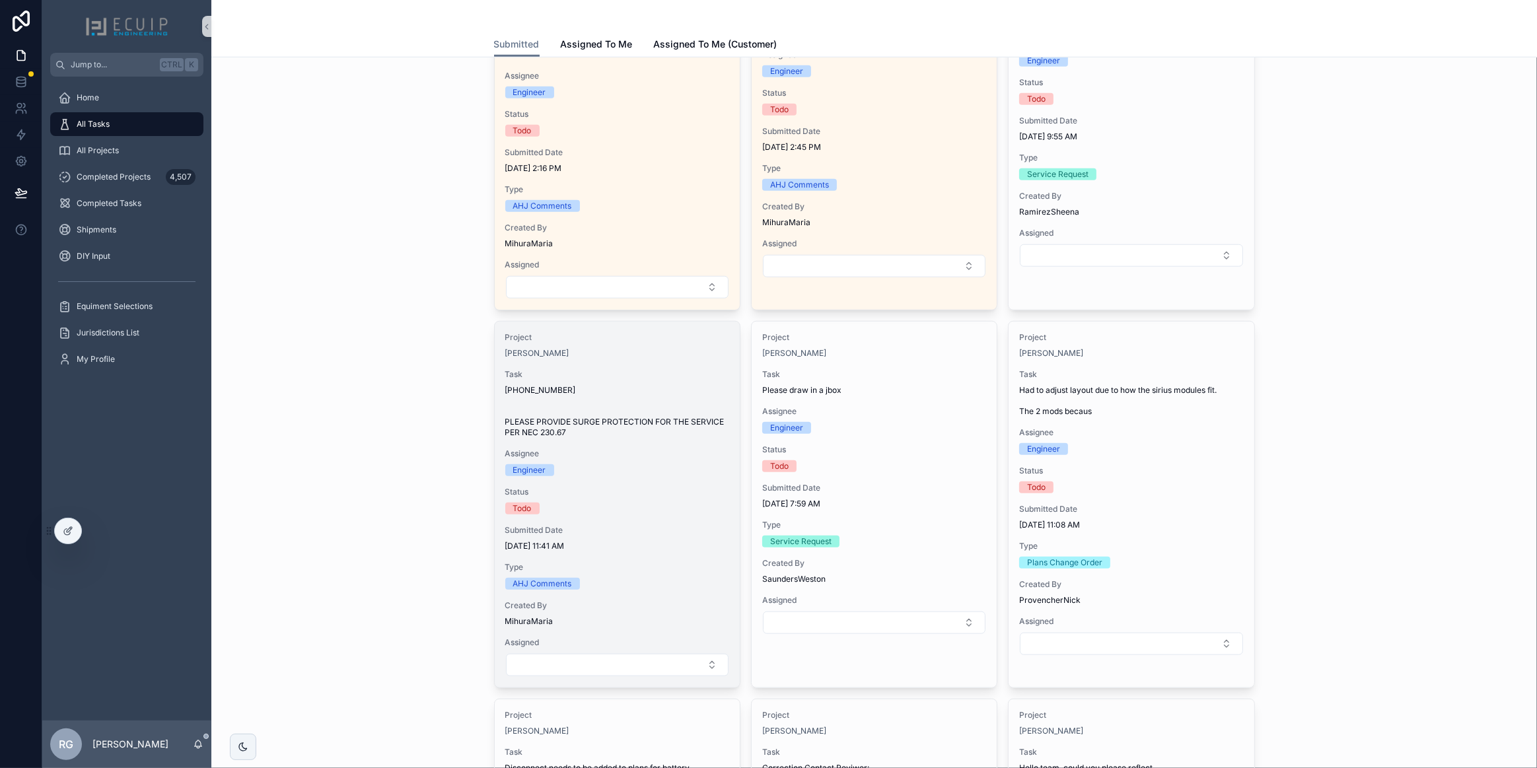
click at [653, 507] on div "Todo" at bounding box center [617, 509] width 224 height 12
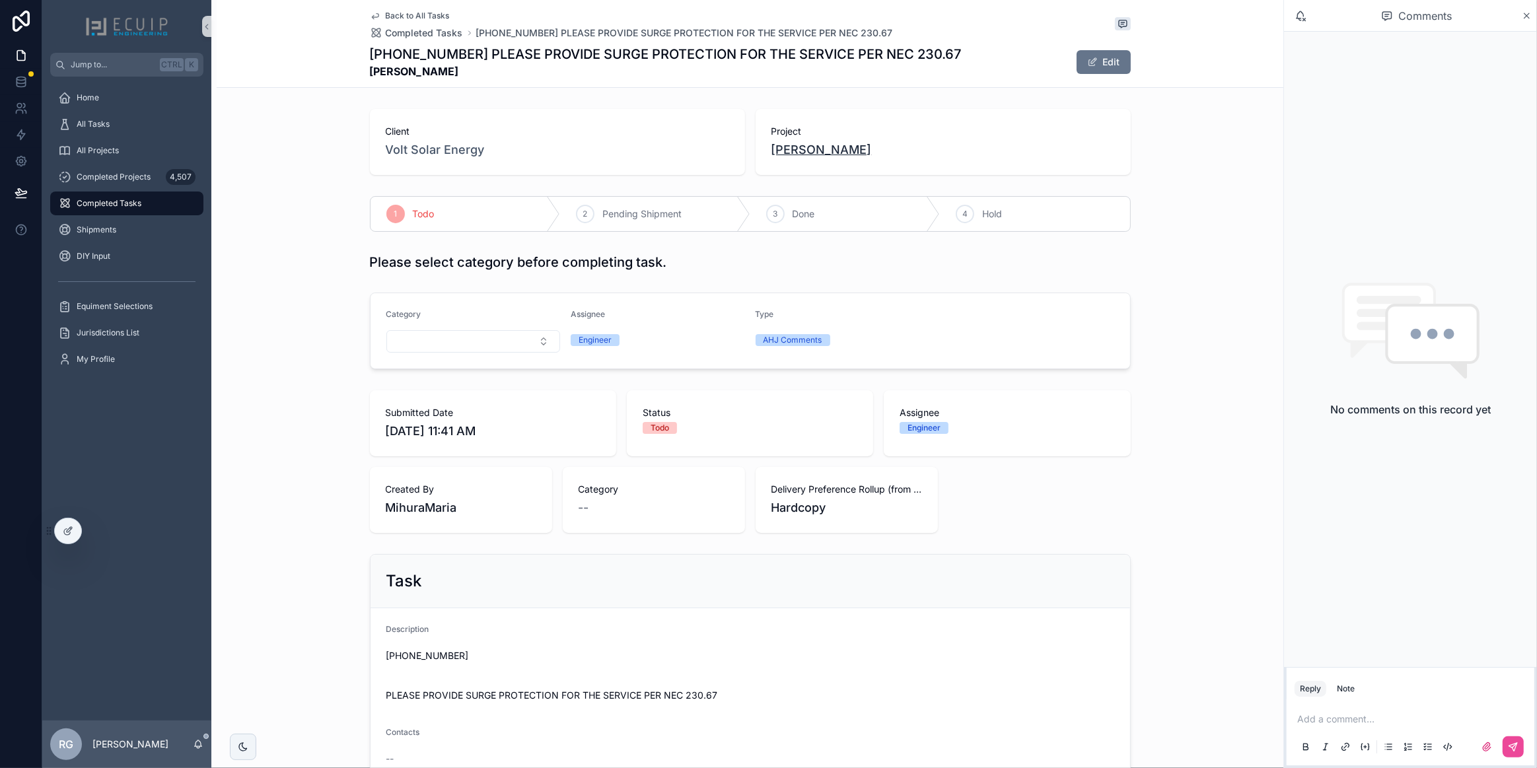
click at [793, 152] on span "Dulce Monsalve" at bounding box center [822, 150] width 100 height 19
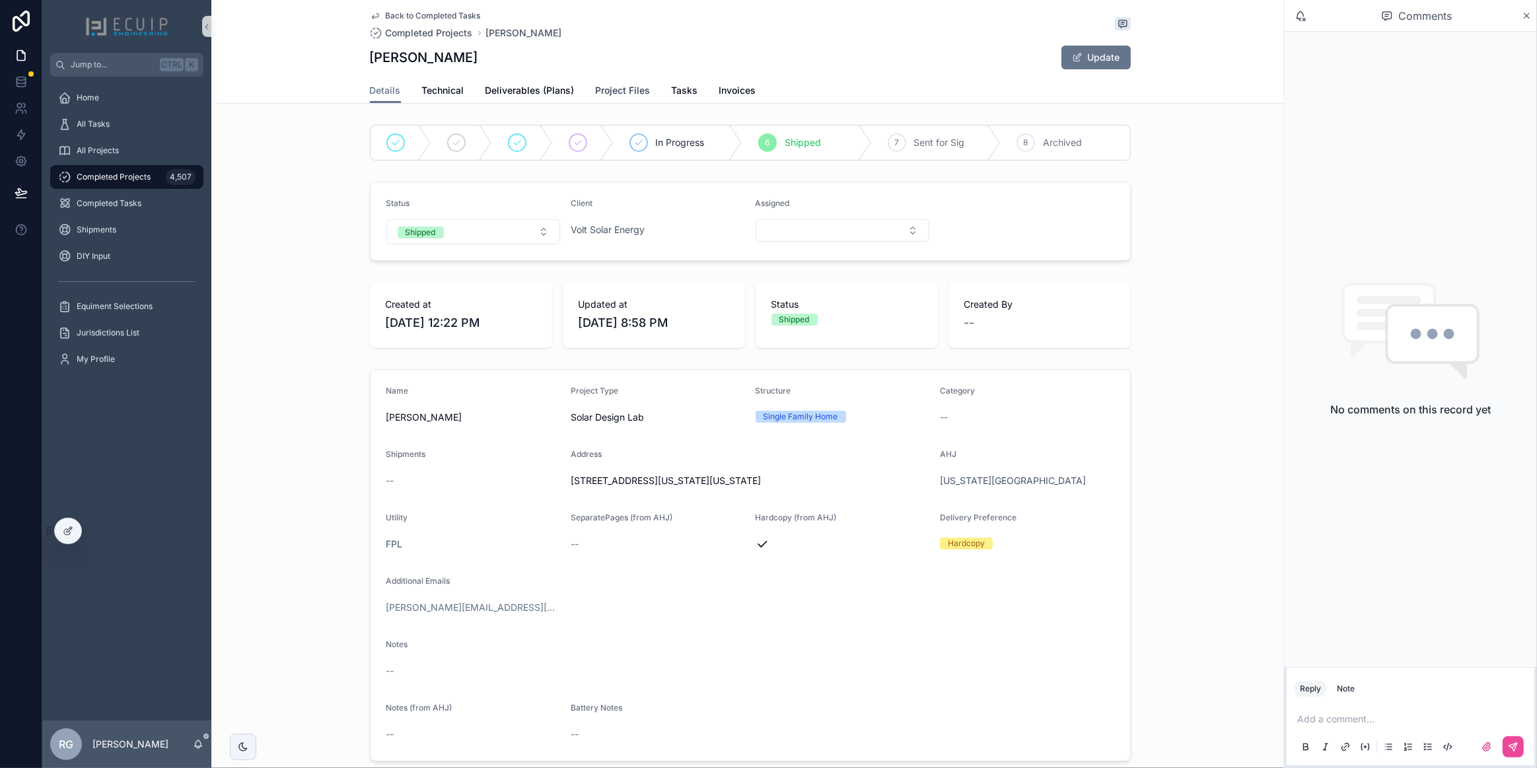
click at [599, 91] on span "Project Files" at bounding box center [623, 90] width 55 height 13
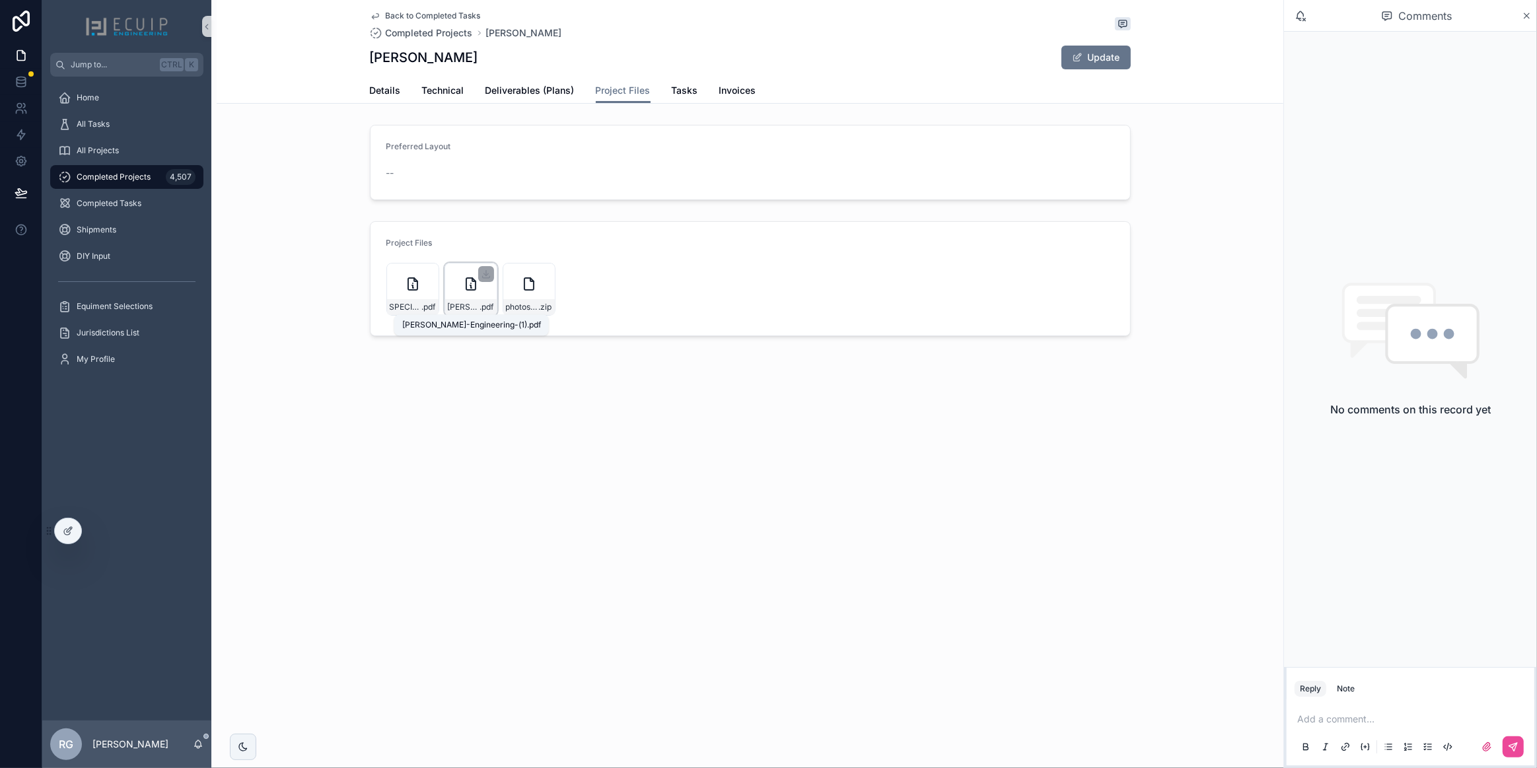
click at [470, 307] on span "Dulce-Monsalve-Engineering-(1)" at bounding box center [464, 307] width 32 height 11
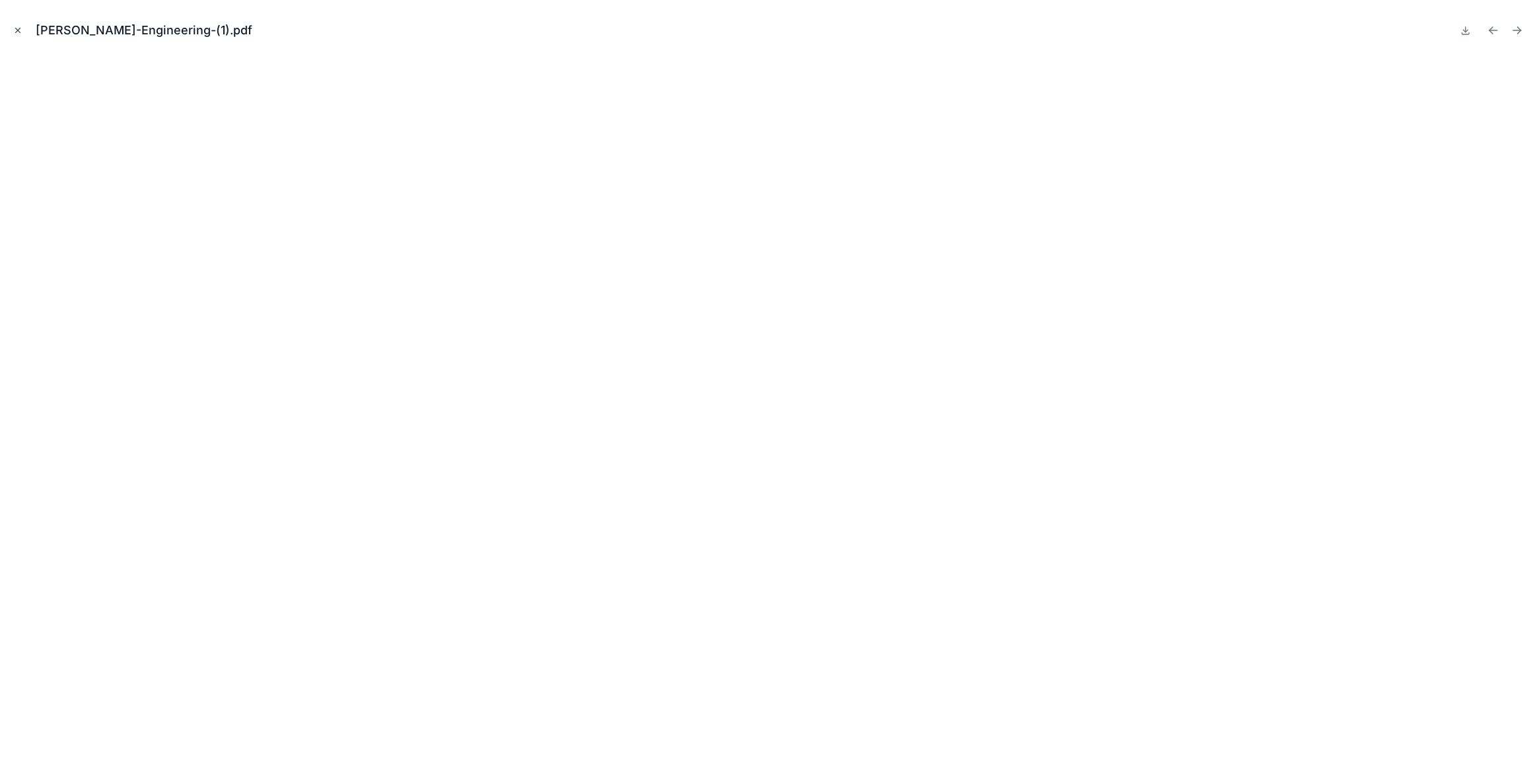
click at [19, 33] on icon "Close modal" at bounding box center [17, 30] width 9 height 9
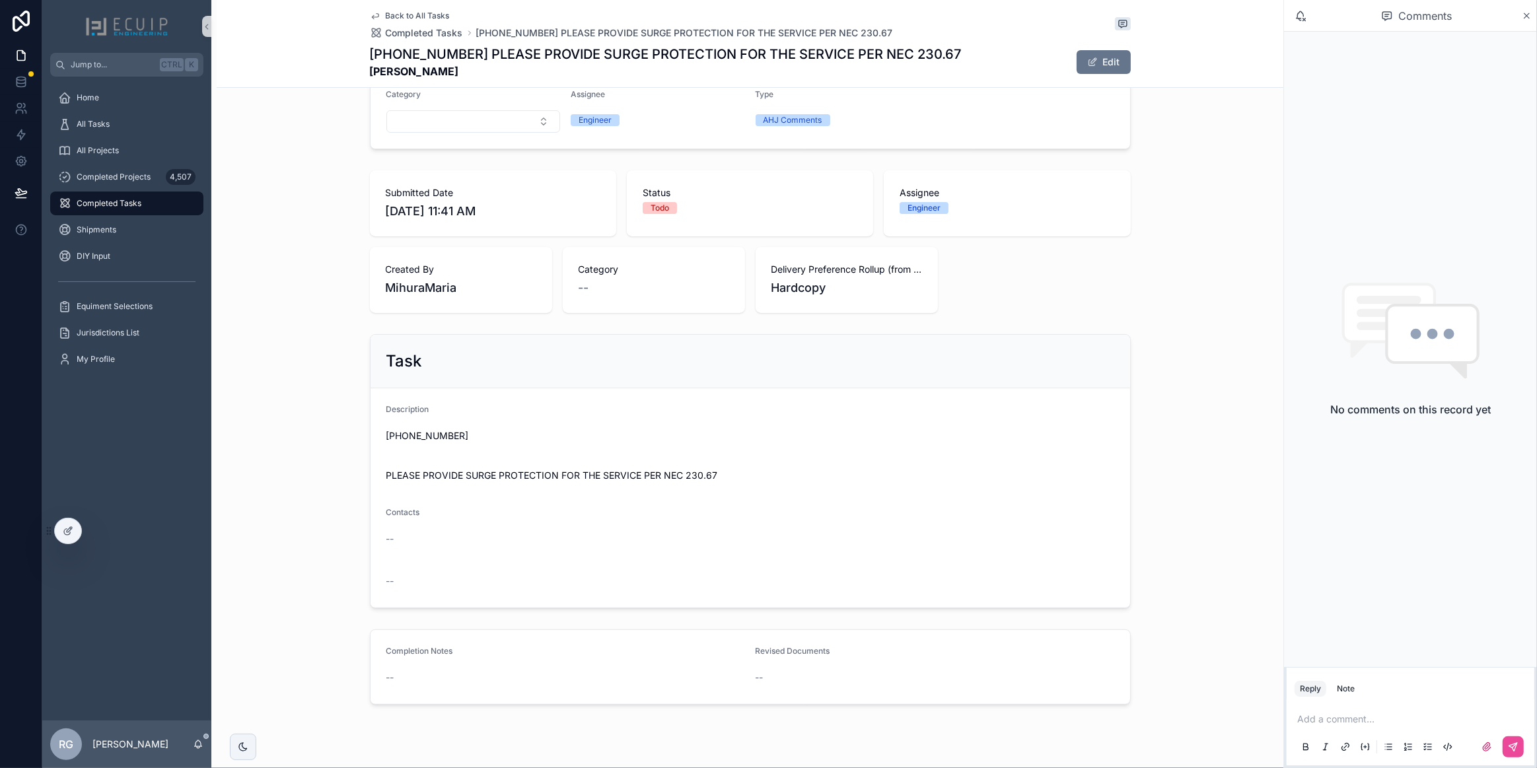
scroll to position [245, 0]
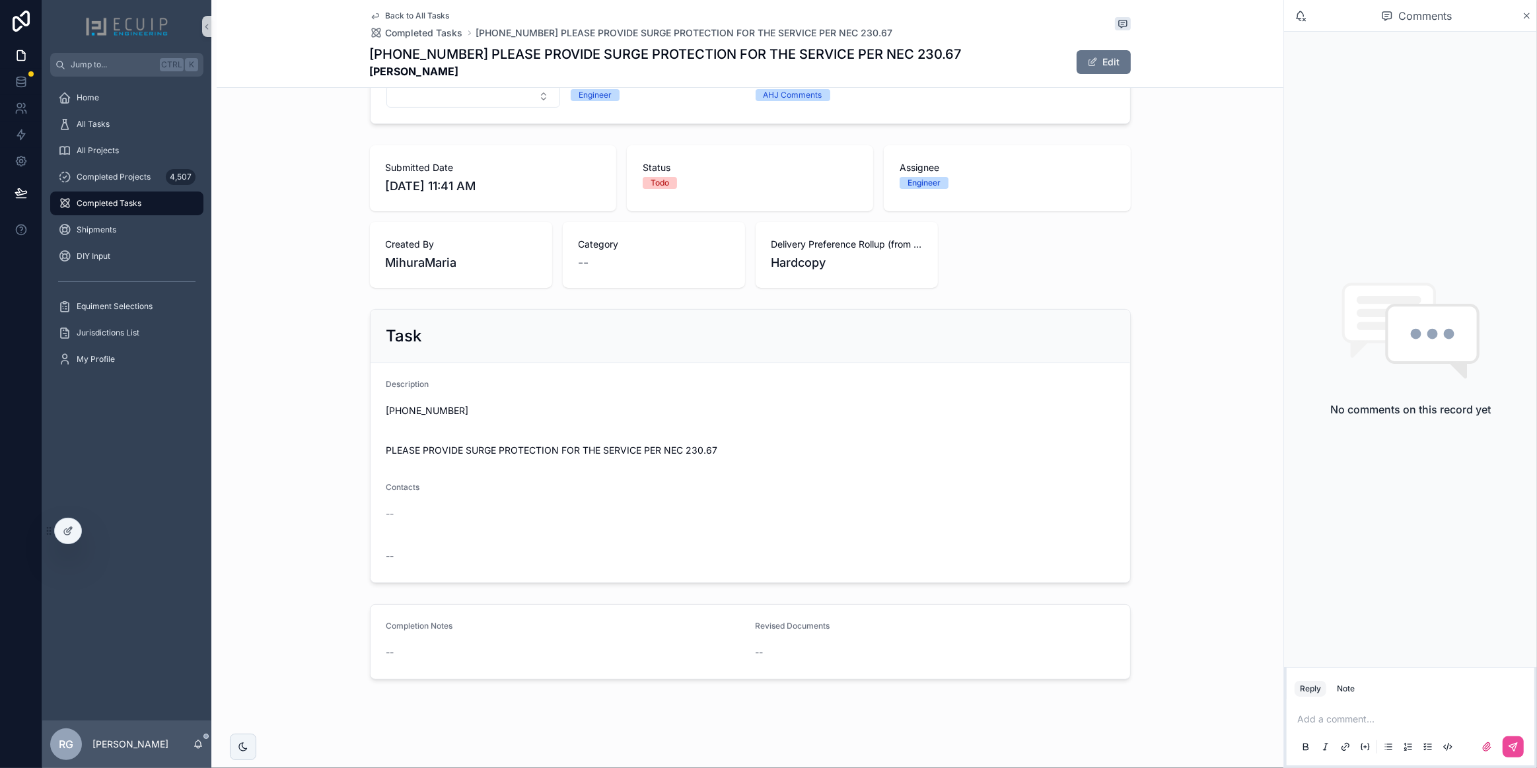
click at [1318, 723] on p "scrollable content" at bounding box center [1414, 719] width 232 height 13
click at [1510, 741] on button "scrollable content" at bounding box center [1513, 747] width 21 height 21
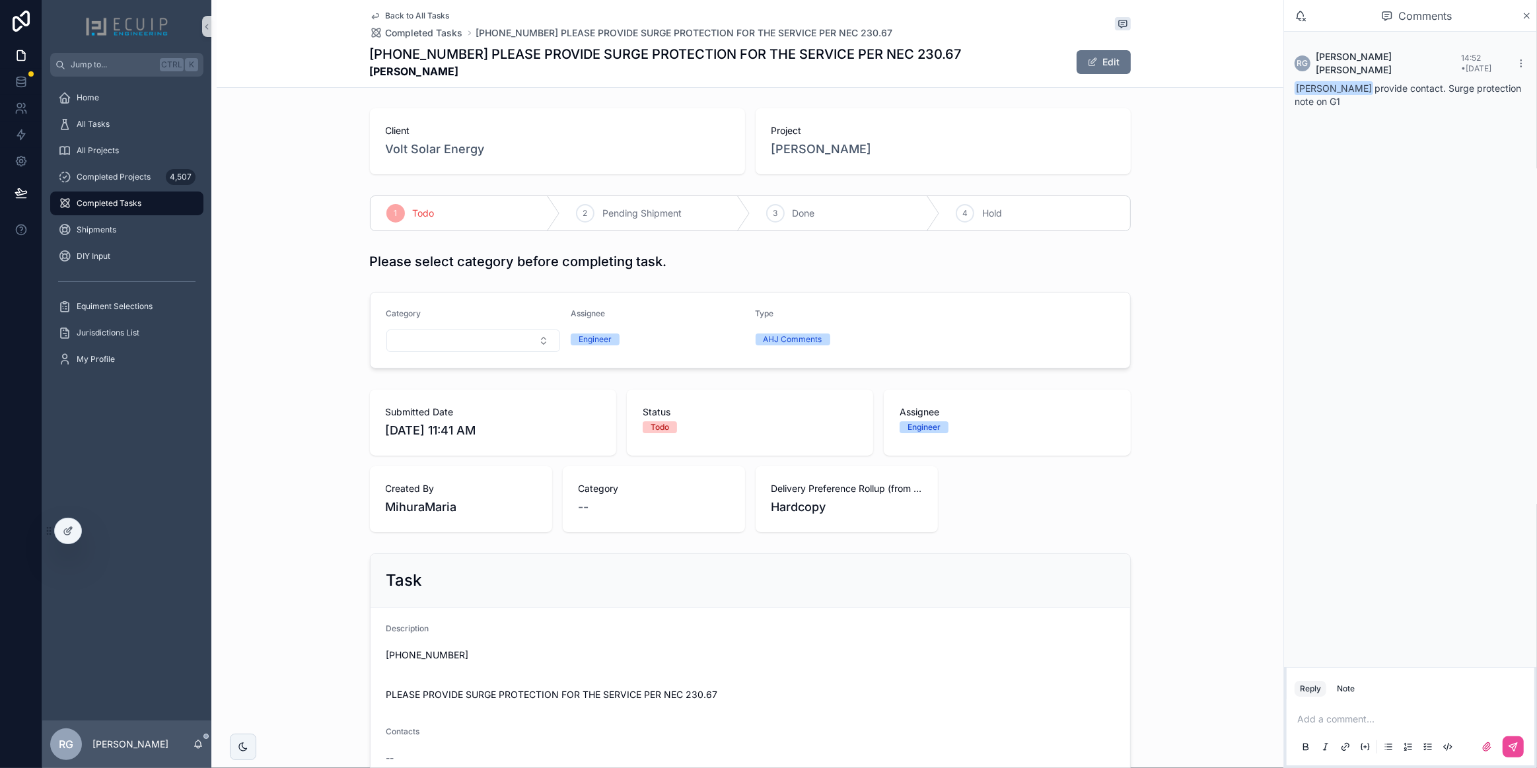
scroll to position [0, 0]
click at [131, 132] on div "All Tasks" at bounding box center [126, 124] width 137 height 21
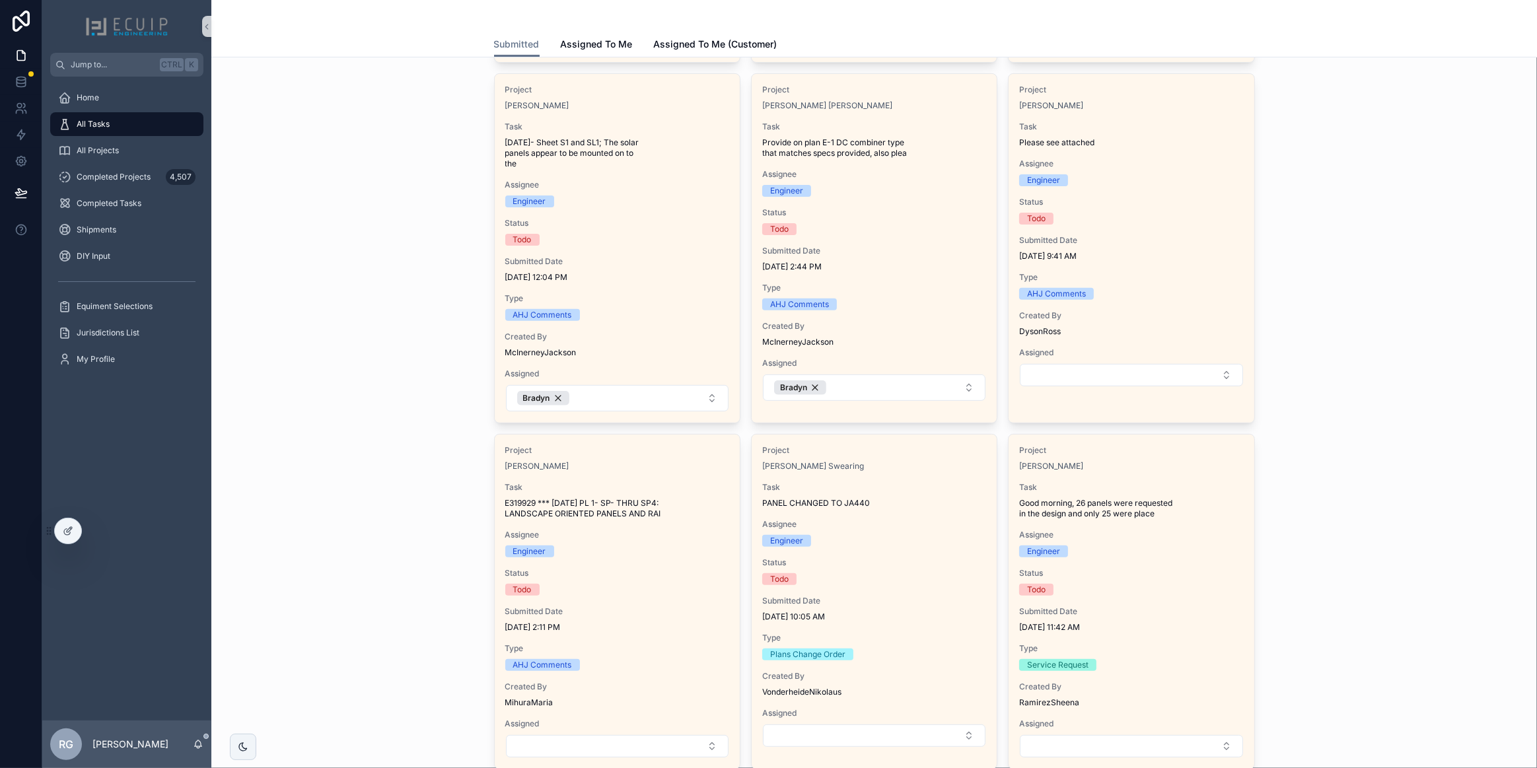
scroll to position [661, 0]
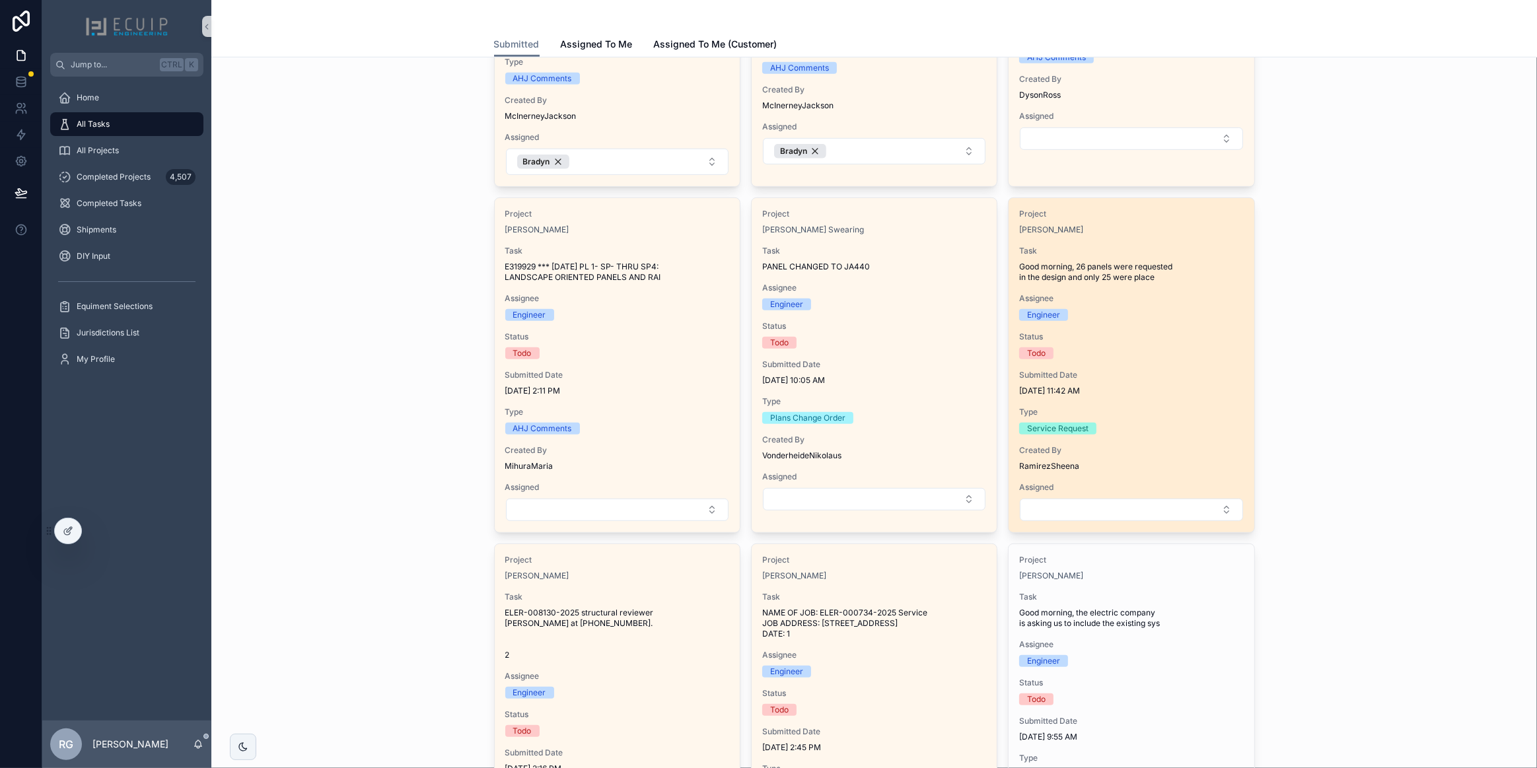
click at [1176, 403] on div "Project David Cooper Task Good morning, 26 panels were requested in the design …" at bounding box center [1131, 365] width 245 height 334
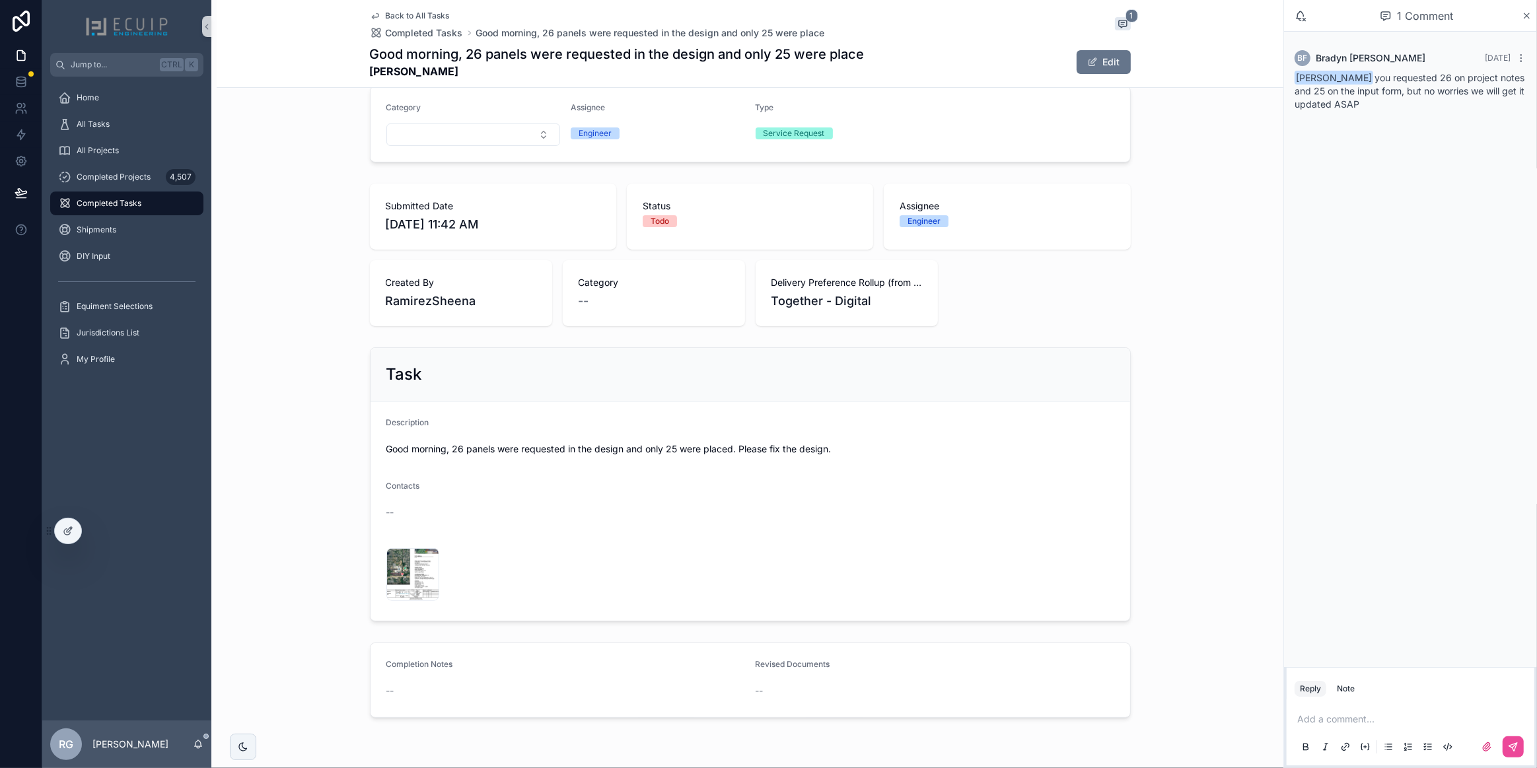
scroll to position [240, 0]
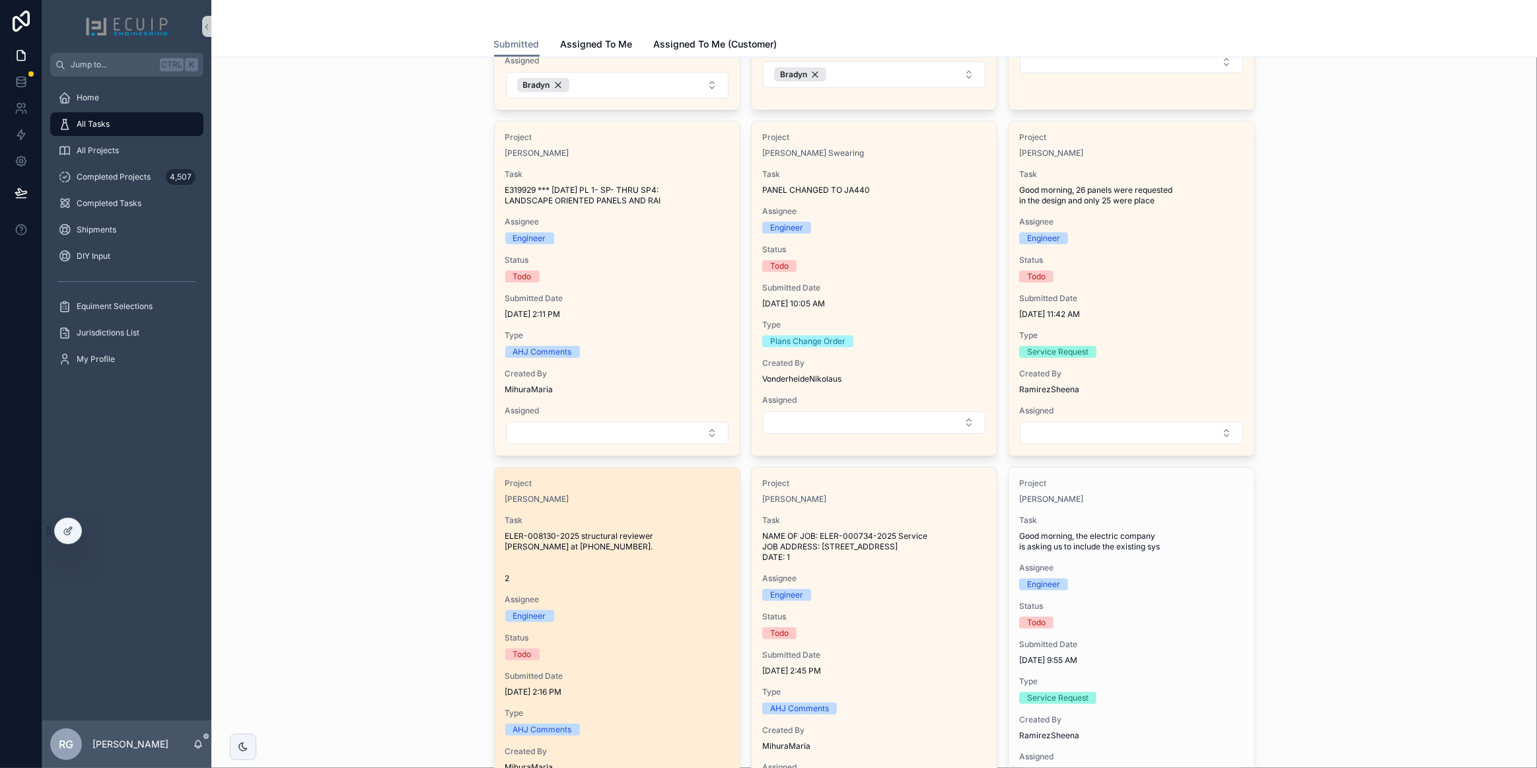
scroll to position [661, 0]
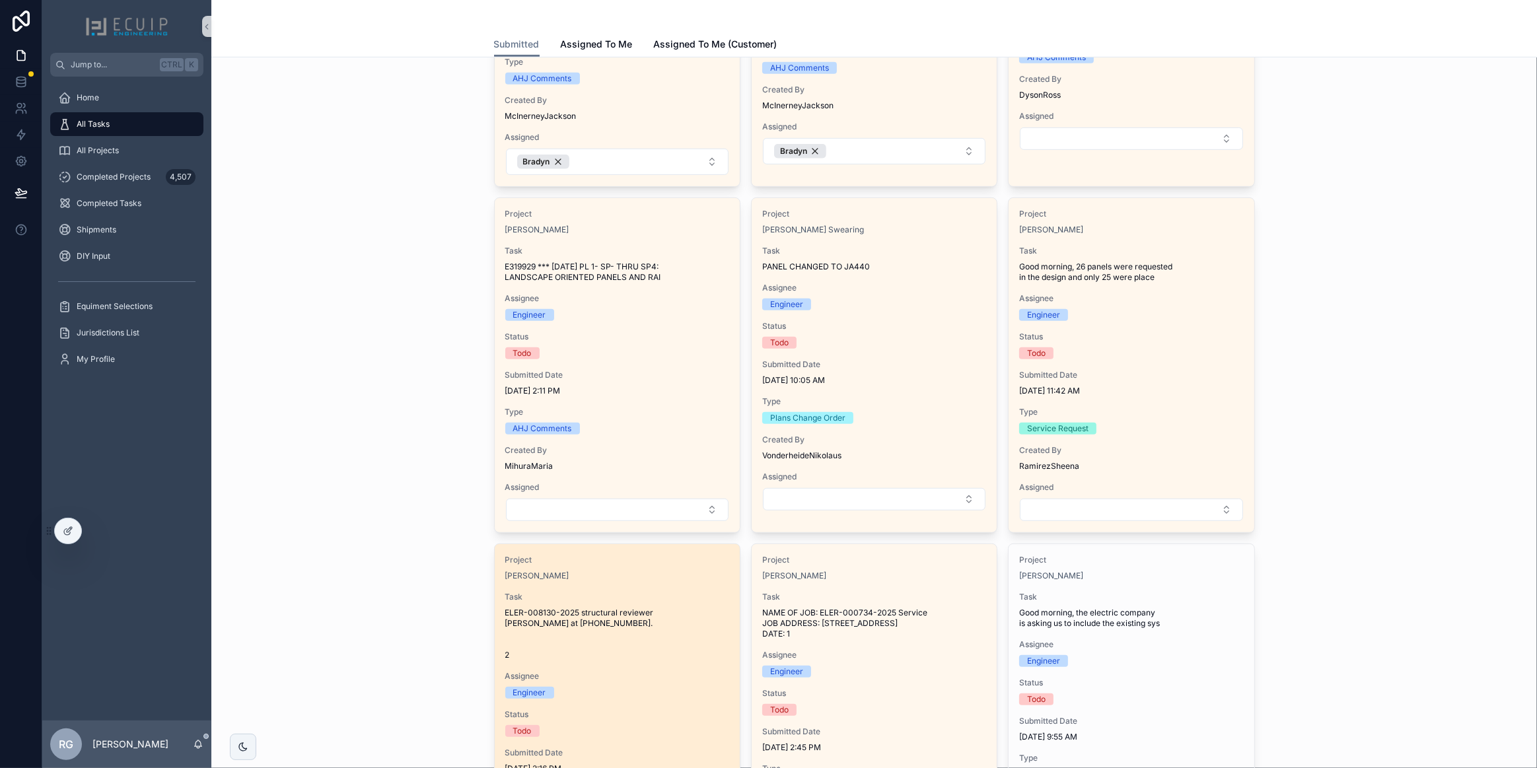
click at [634, 587] on div "Project Ricardo Torres Task ELER-008130-2025 structural reviewer Orlando Blanco…" at bounding box center [617, 727] width 245 height 366
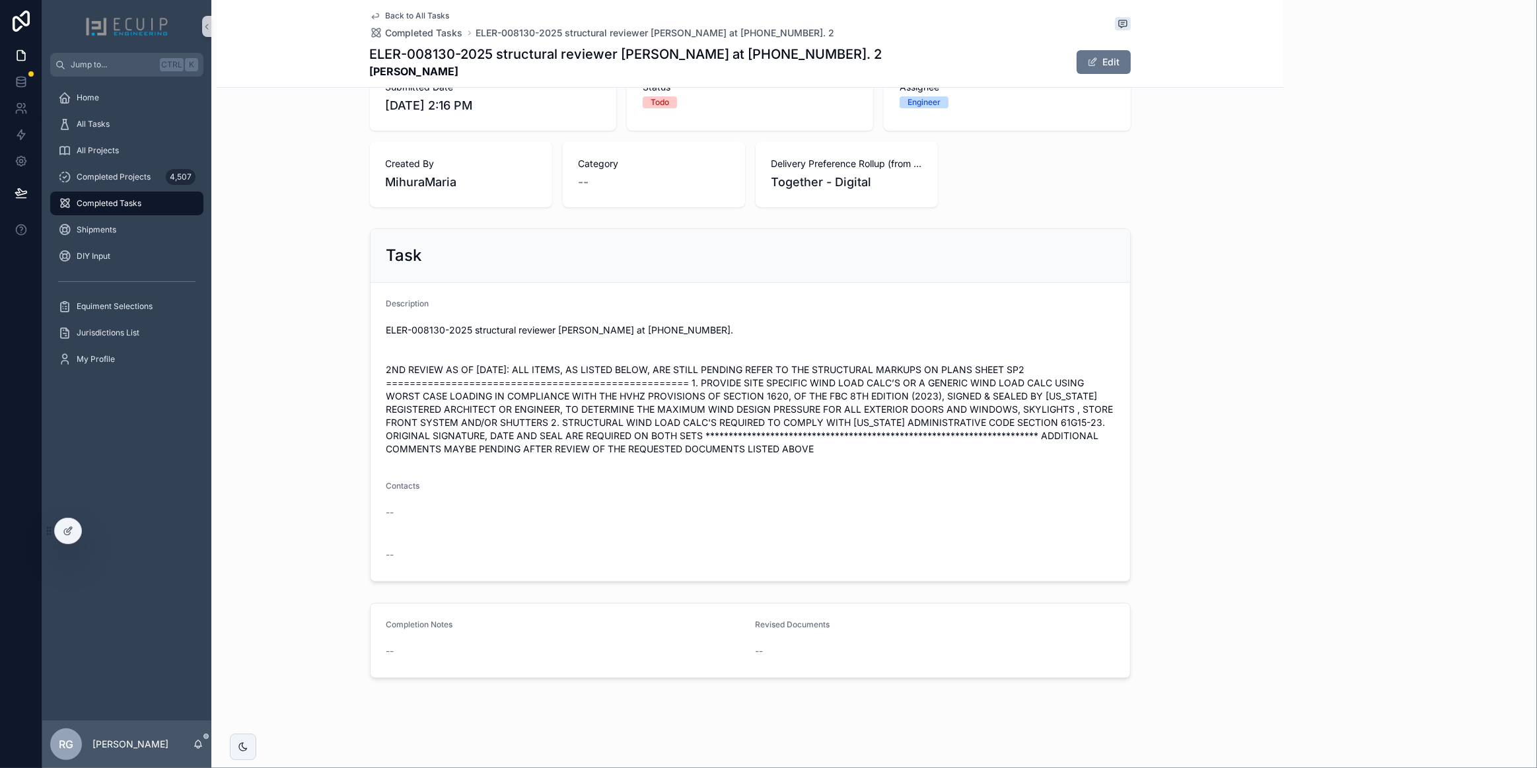
scroll to position [324, 0]
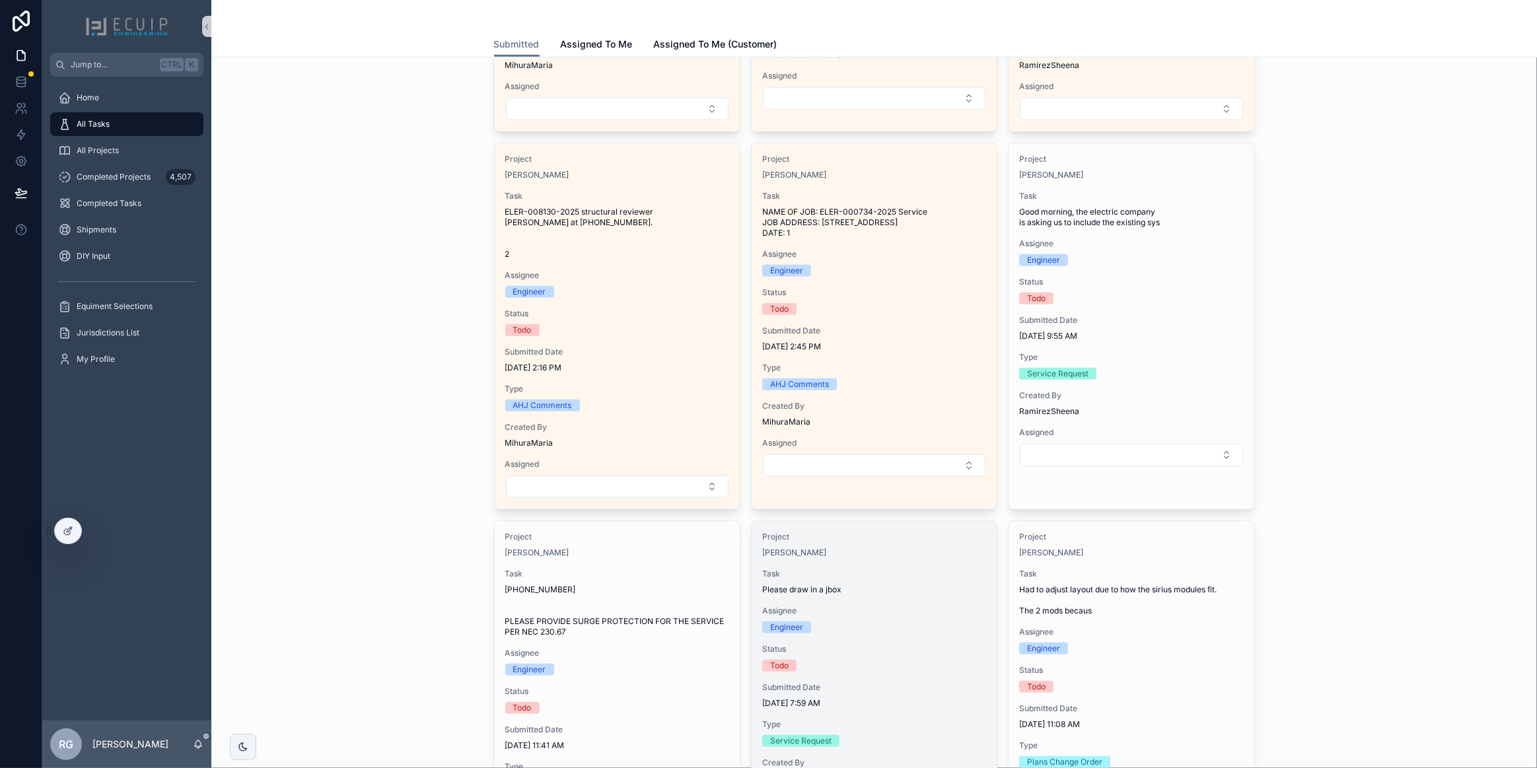
scroll to position [1081, 0]
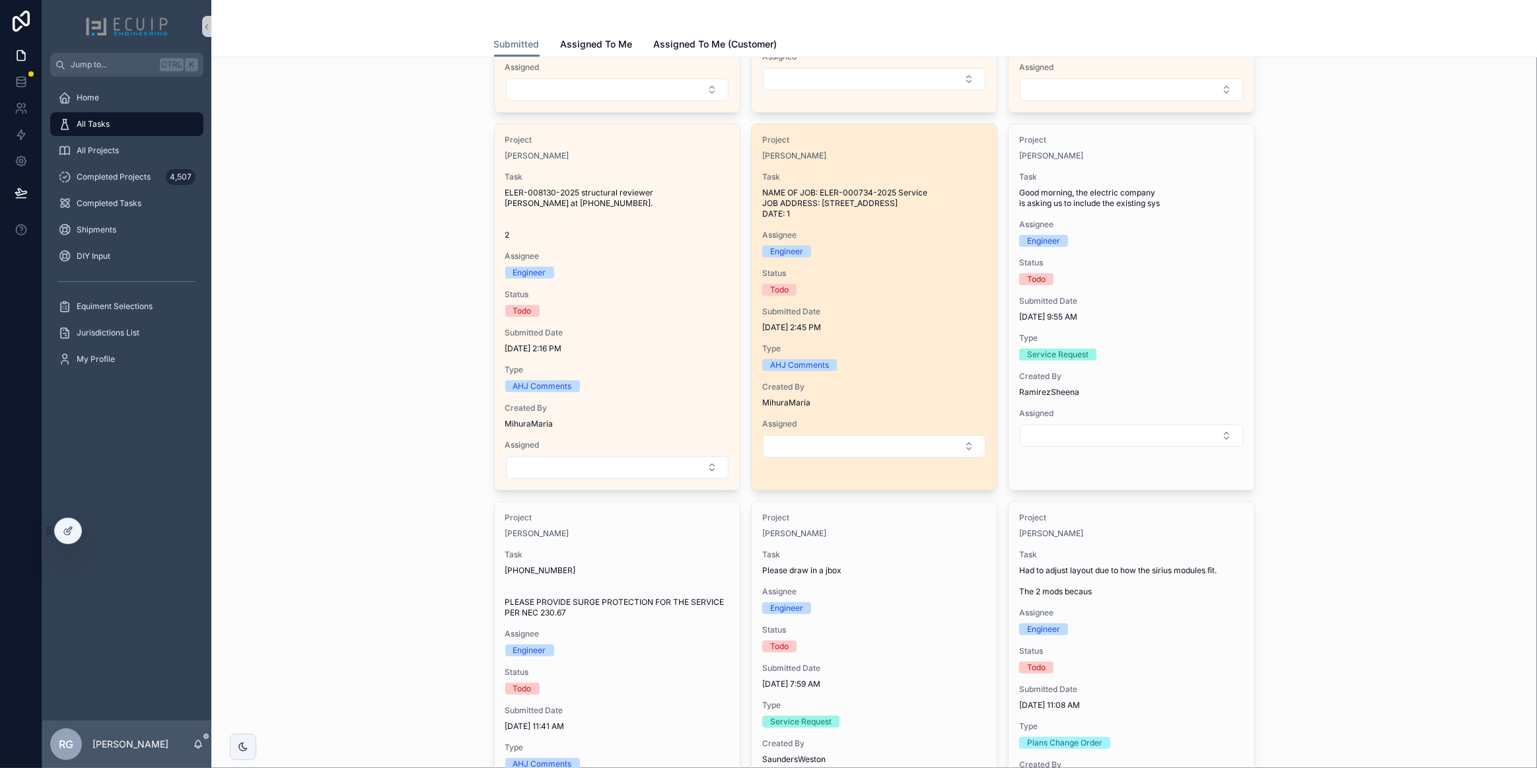
click at [902, 325] on span "10/7/2025 2:45 PM" at bounding box center [874, 327] width 224 height 11
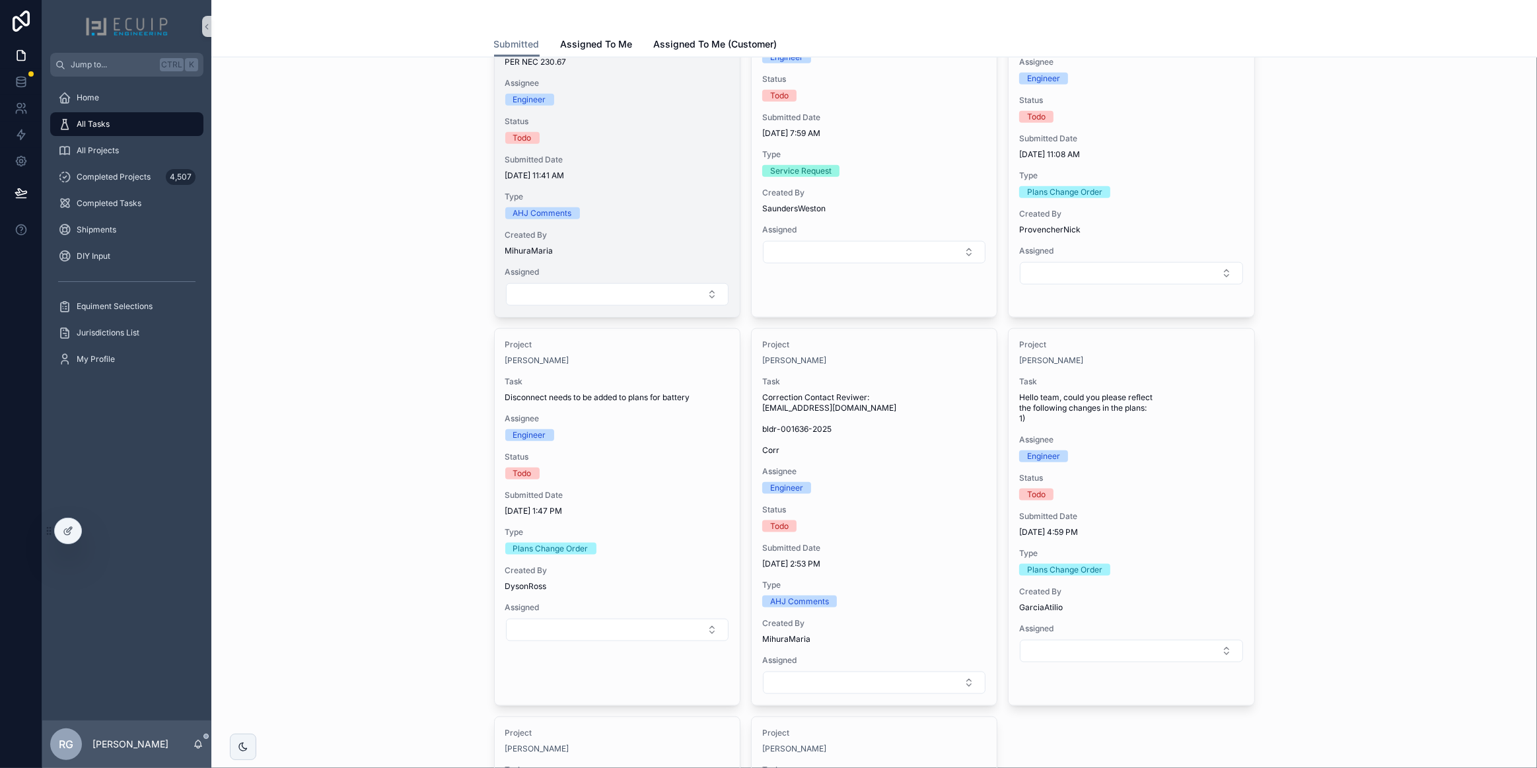
scroll to position [1682, 0]
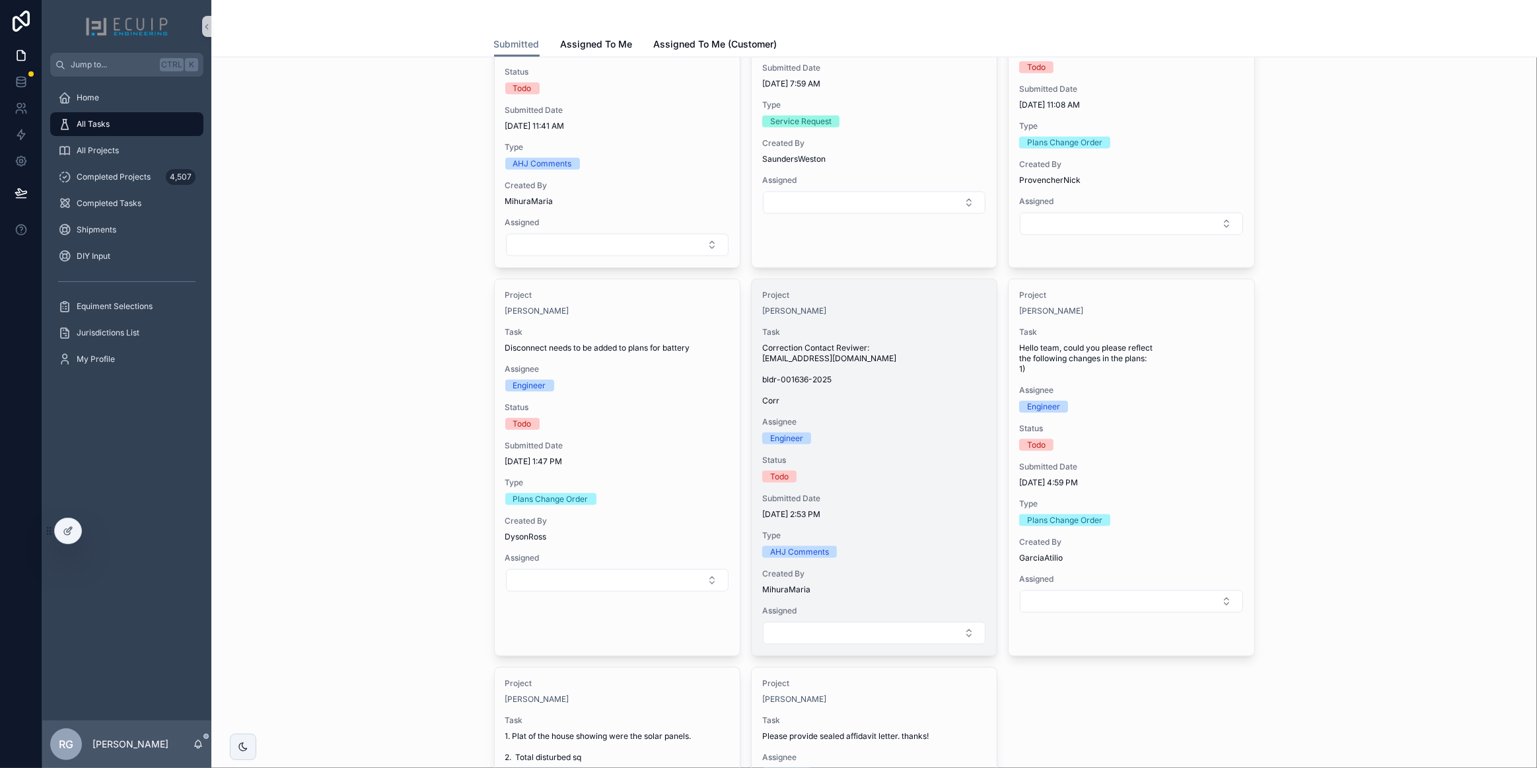
click at [911, 445] on div "Project Detress Howard Task Correction Contact Reviwer: YGONZALEZ@MIRAMARFL.GOV…" at bounding box center [874, 467] width 245 height 377
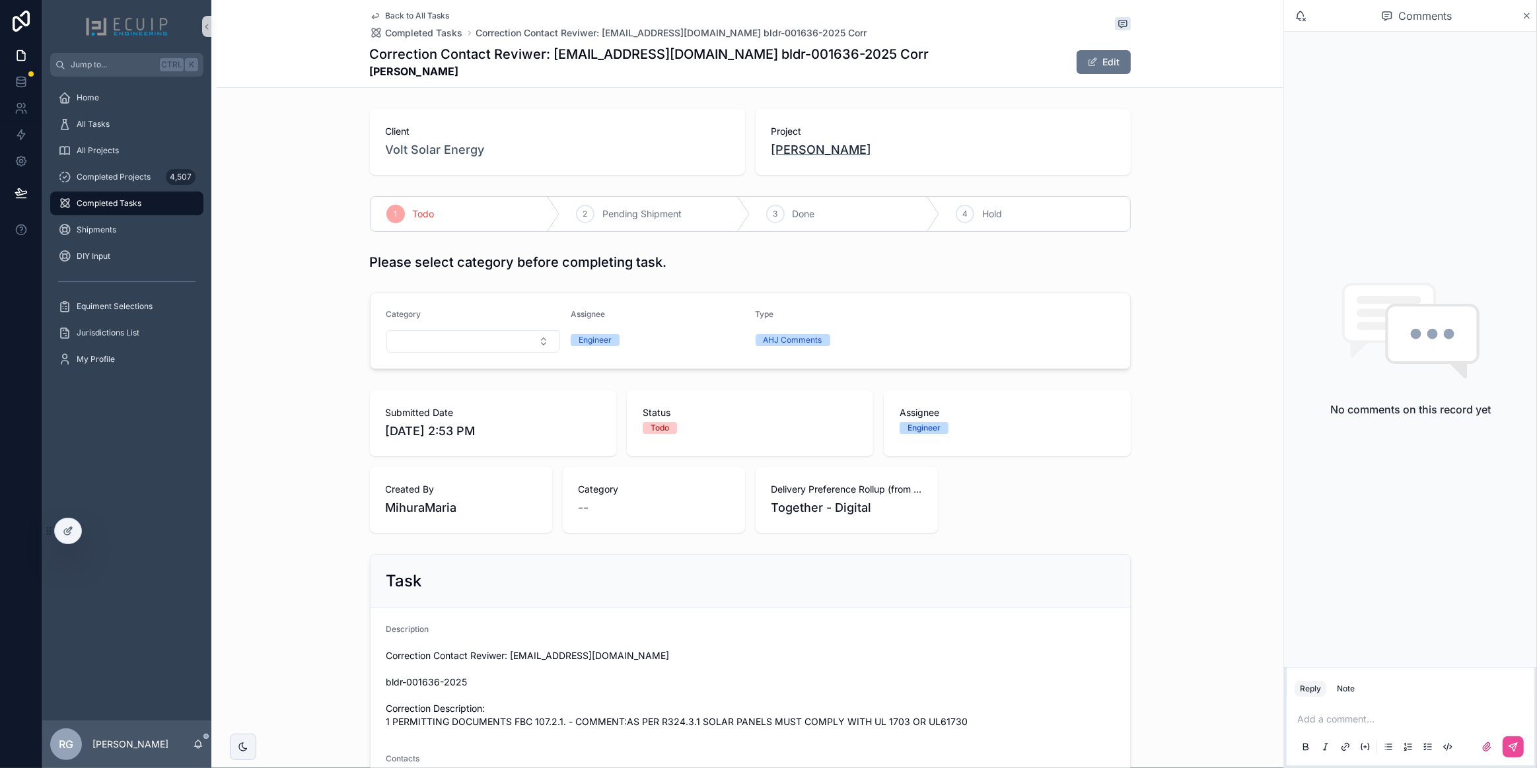
click at [792, 149] on span "Detress Howard" at bounding box center [822, 150] width 100 height 19
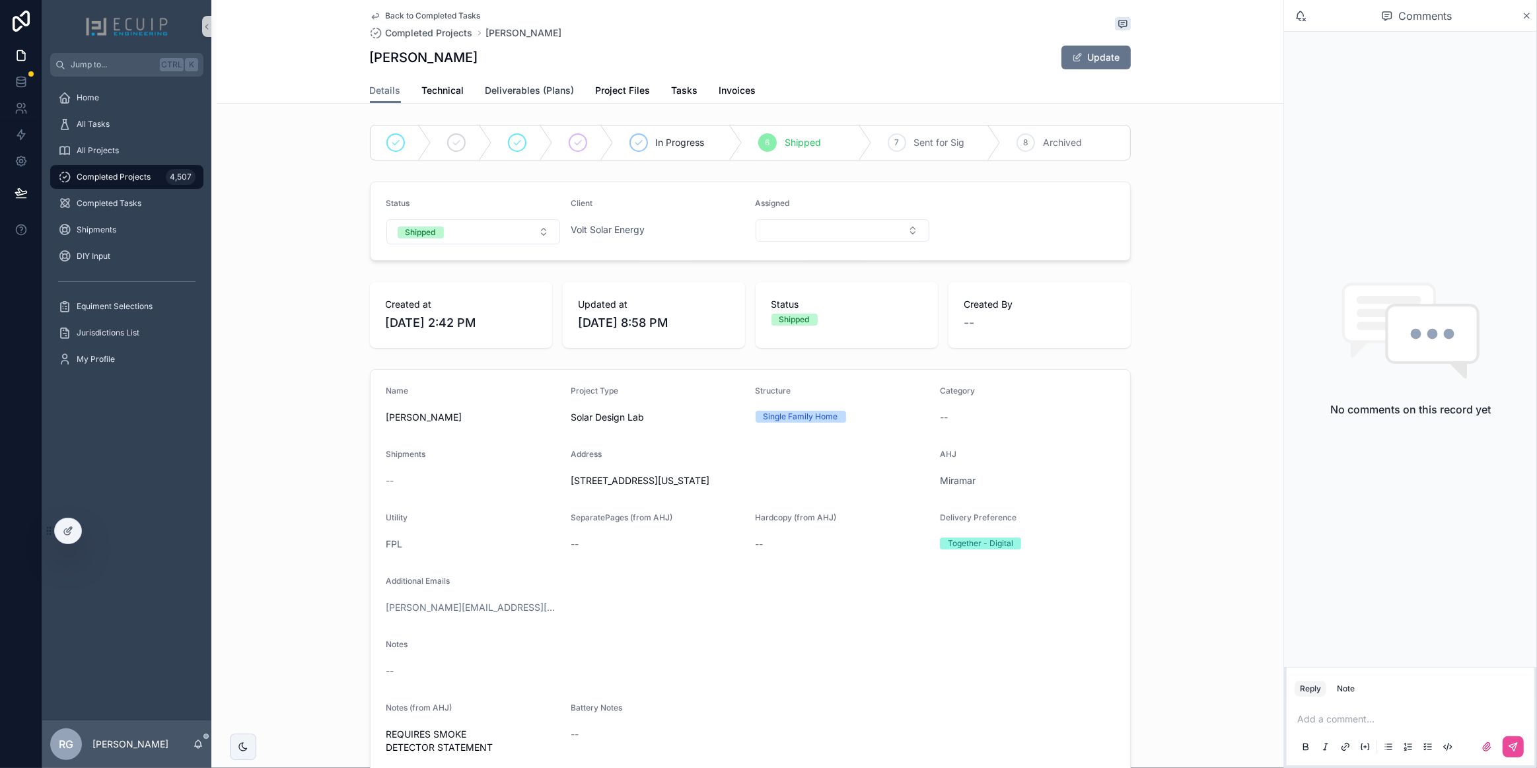
click at [552, 89] on span "Deliverables (Plans)" at bounding box center [530, 90] width 89 height 13
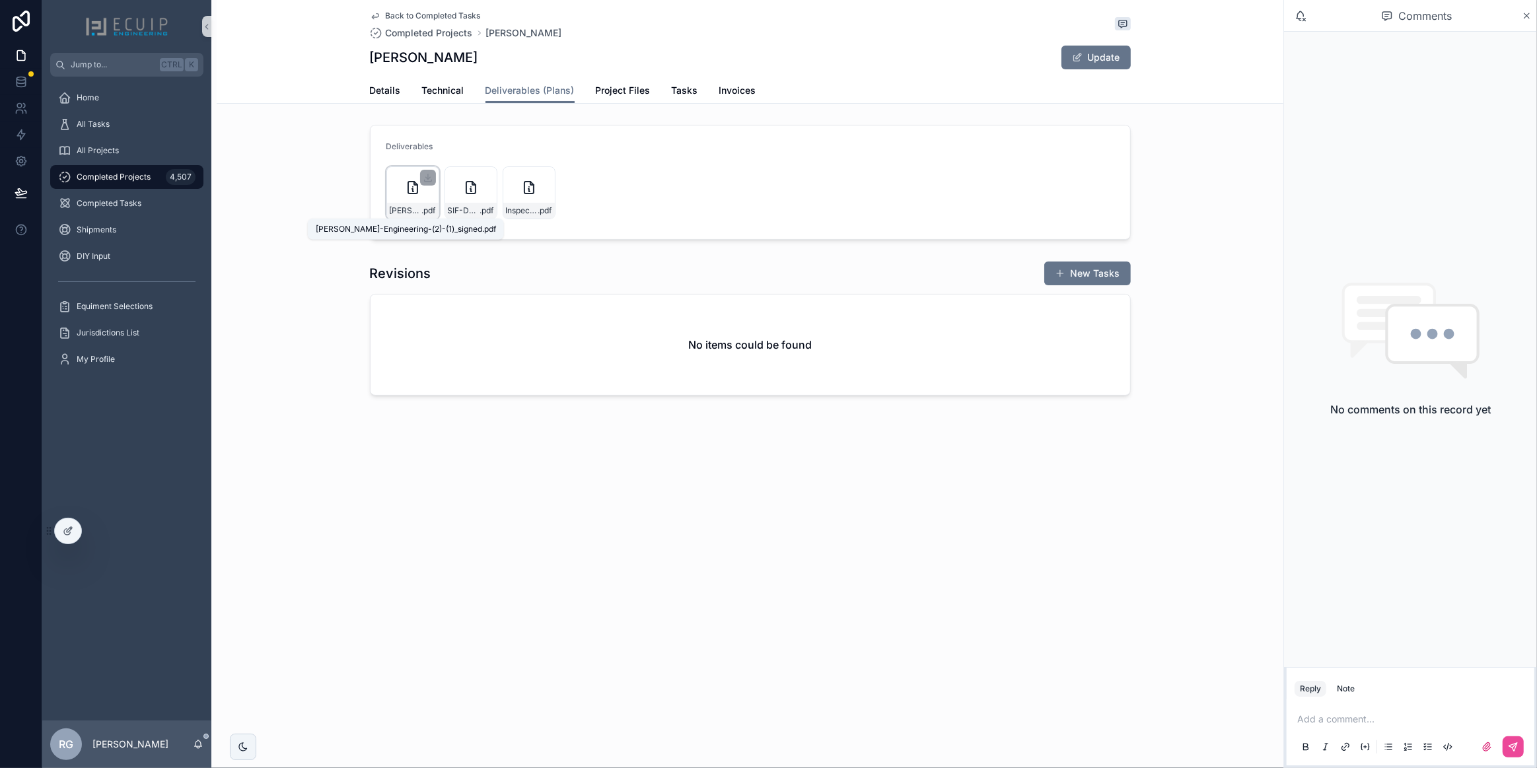
click at [408, 211] on span "DETRESS-HOWARD-Engineering-(2)-(1)_signed" at bounding box center [406, 210] width 32 height 11
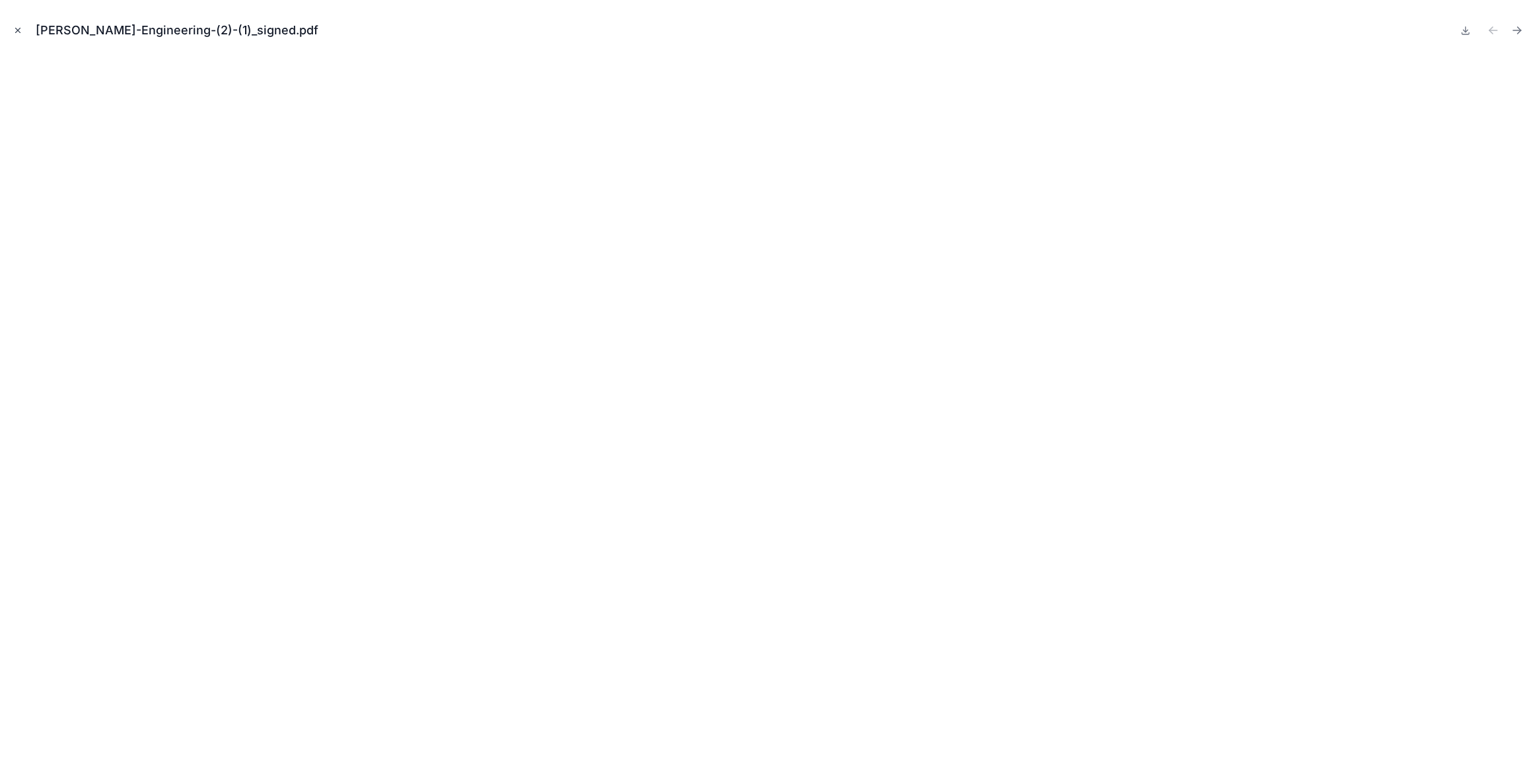
click at [19, 29] on icon "Close modal" at bounding box center [17, 30] width 9 height 9
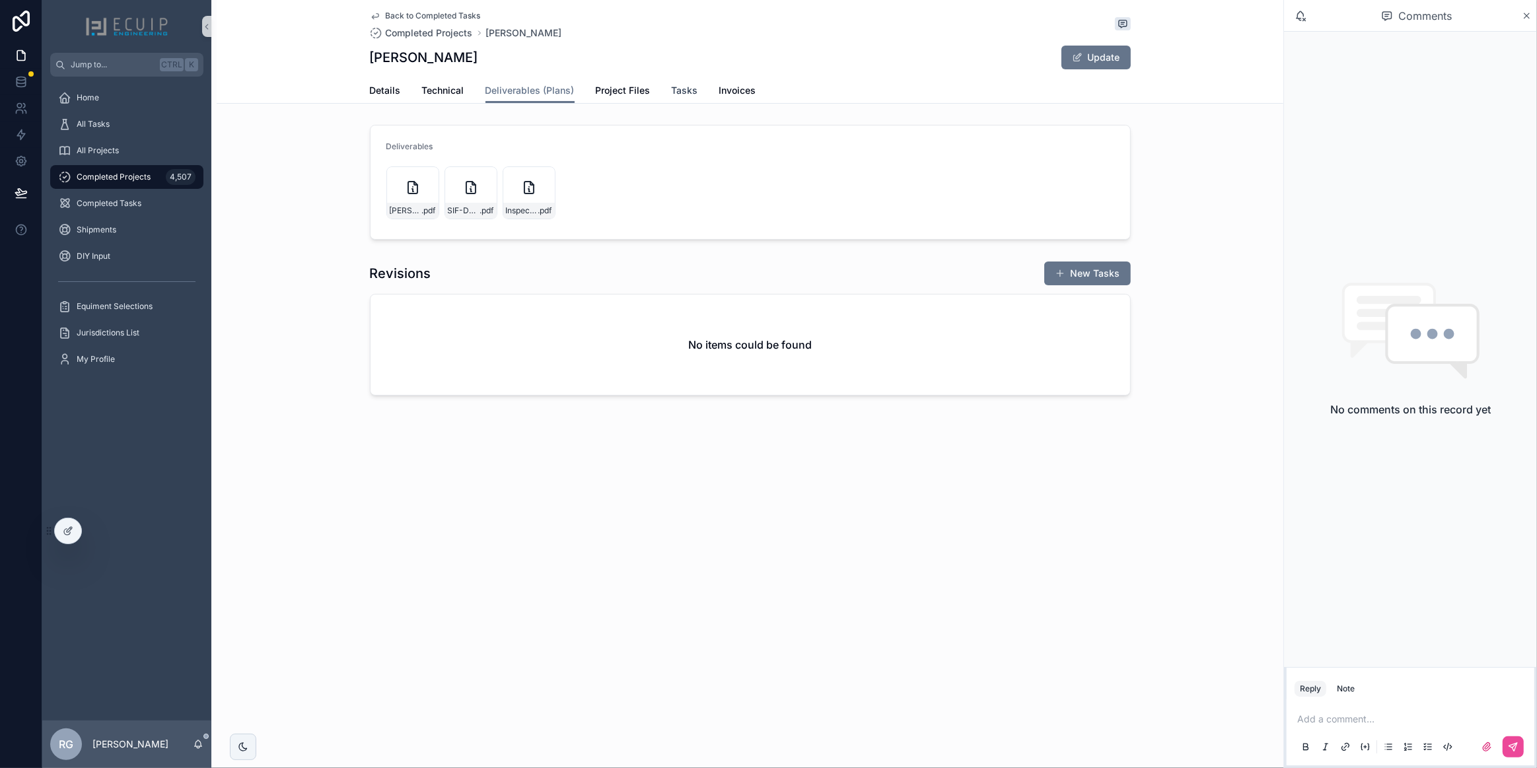
click at [673, 88] on span "Tasks" at bounding box center [685, 90] width 26 height 13
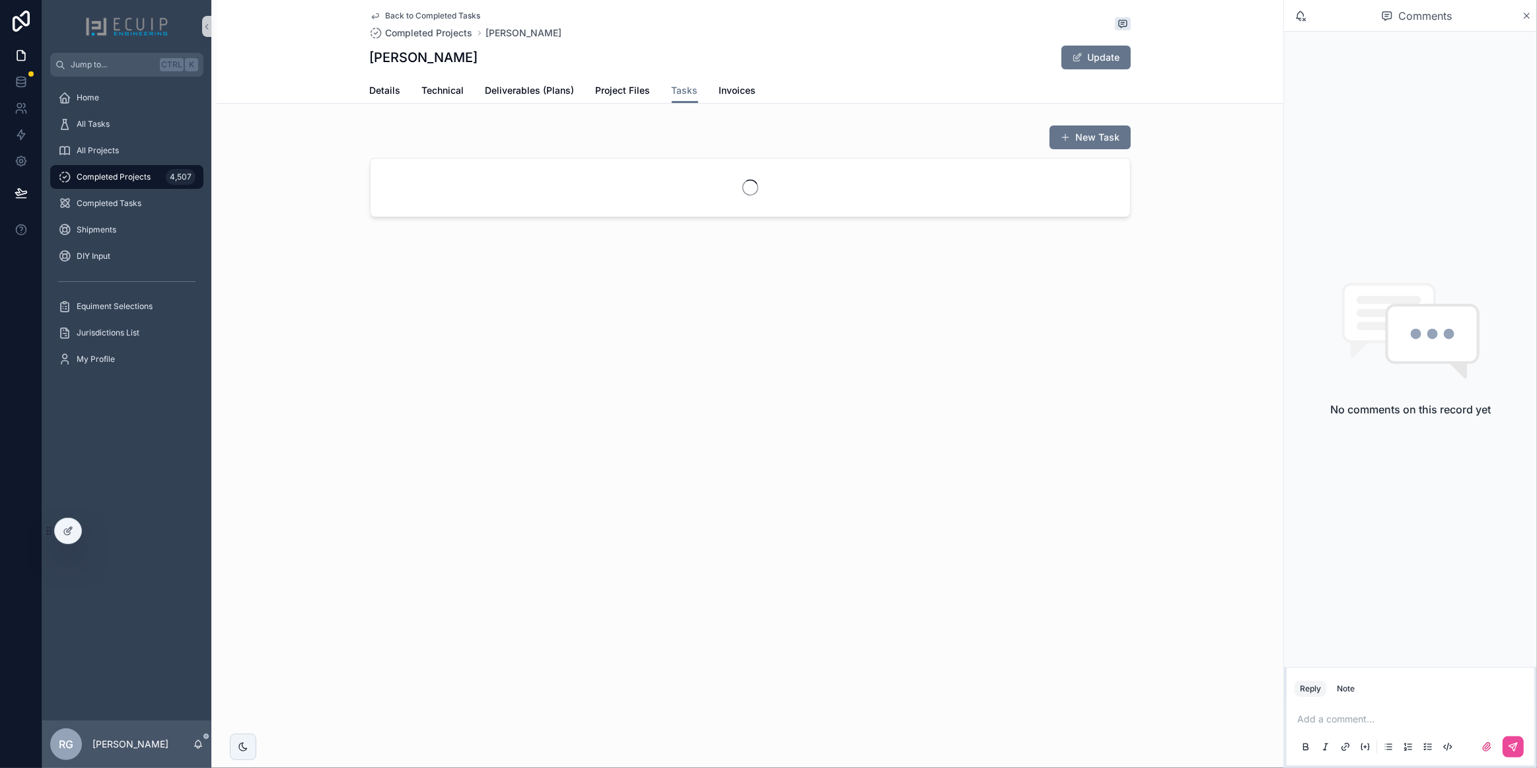
click at [594, 206] on div "scrollable content" at bounding box center [751, 188] width 760 height 58
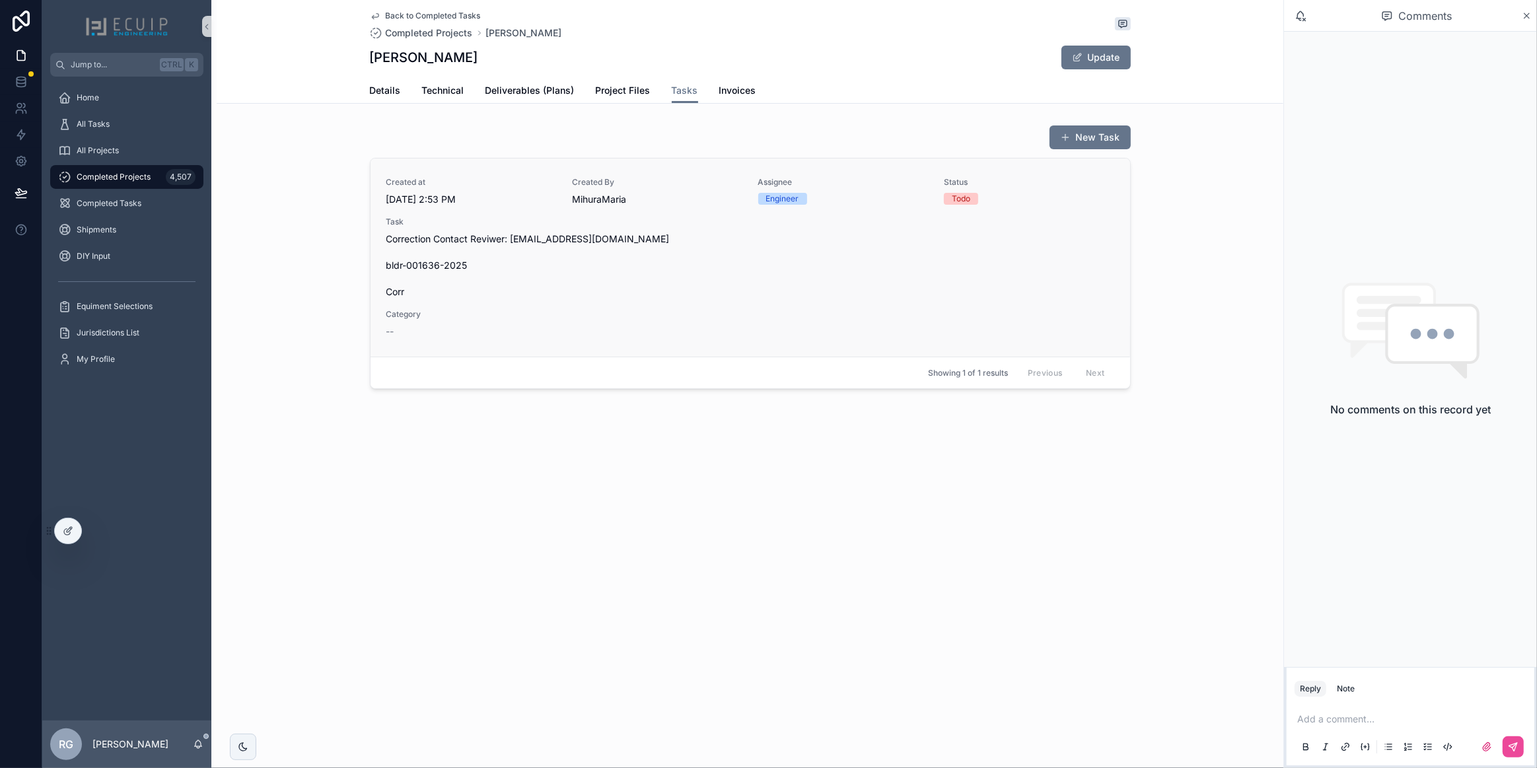
click at [778, 263] on span "Correction Contact Reviwer: YGONZALEZ@MIRAMARFL.GOV bldr-001636-2025 Corr" at bounding box center [751, 266] width 728 height 66
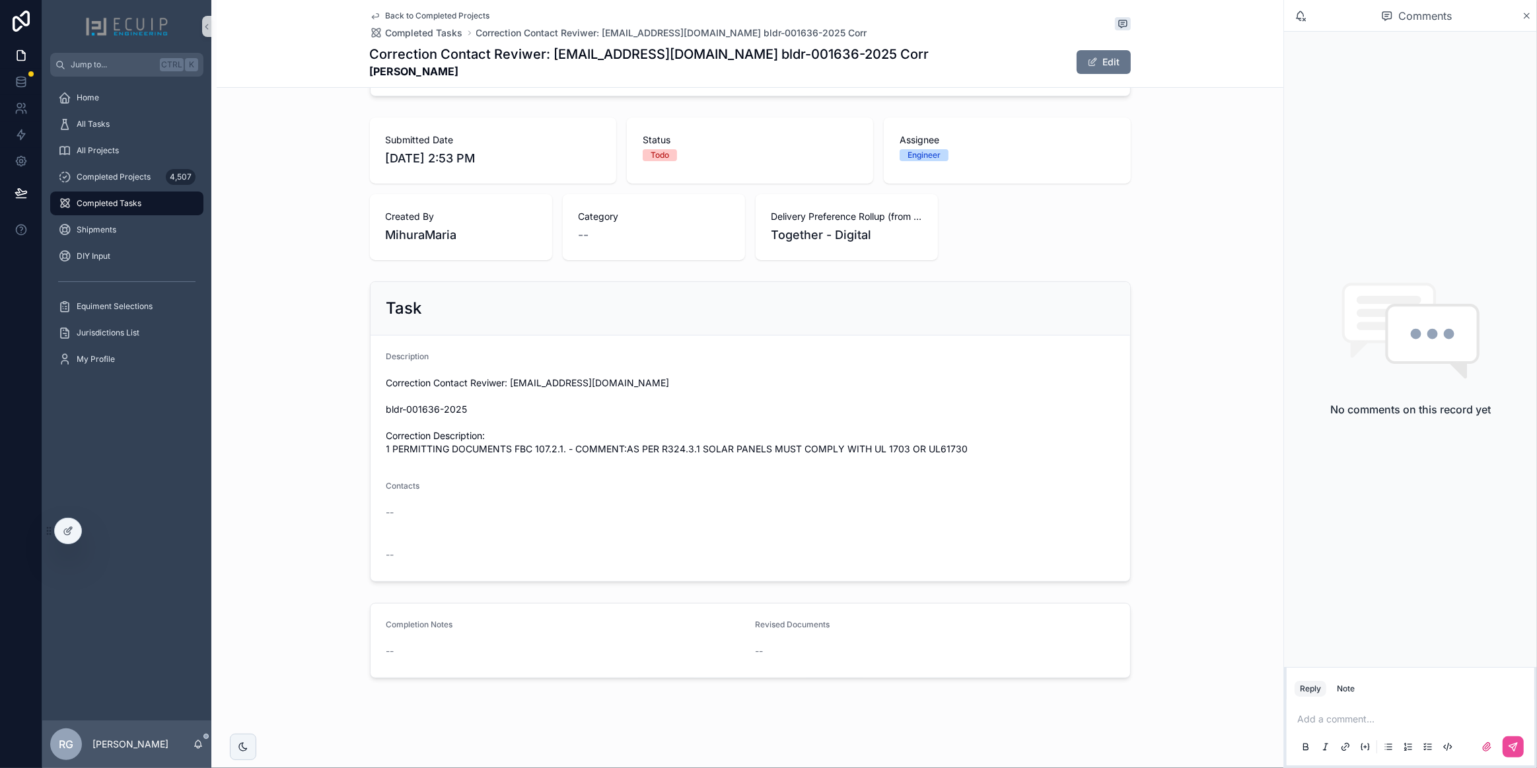
scroll to position [285, 0]
click at [1089, 65] on span "scrollable content" at bounding box center [1093, 62] width 11 height 11
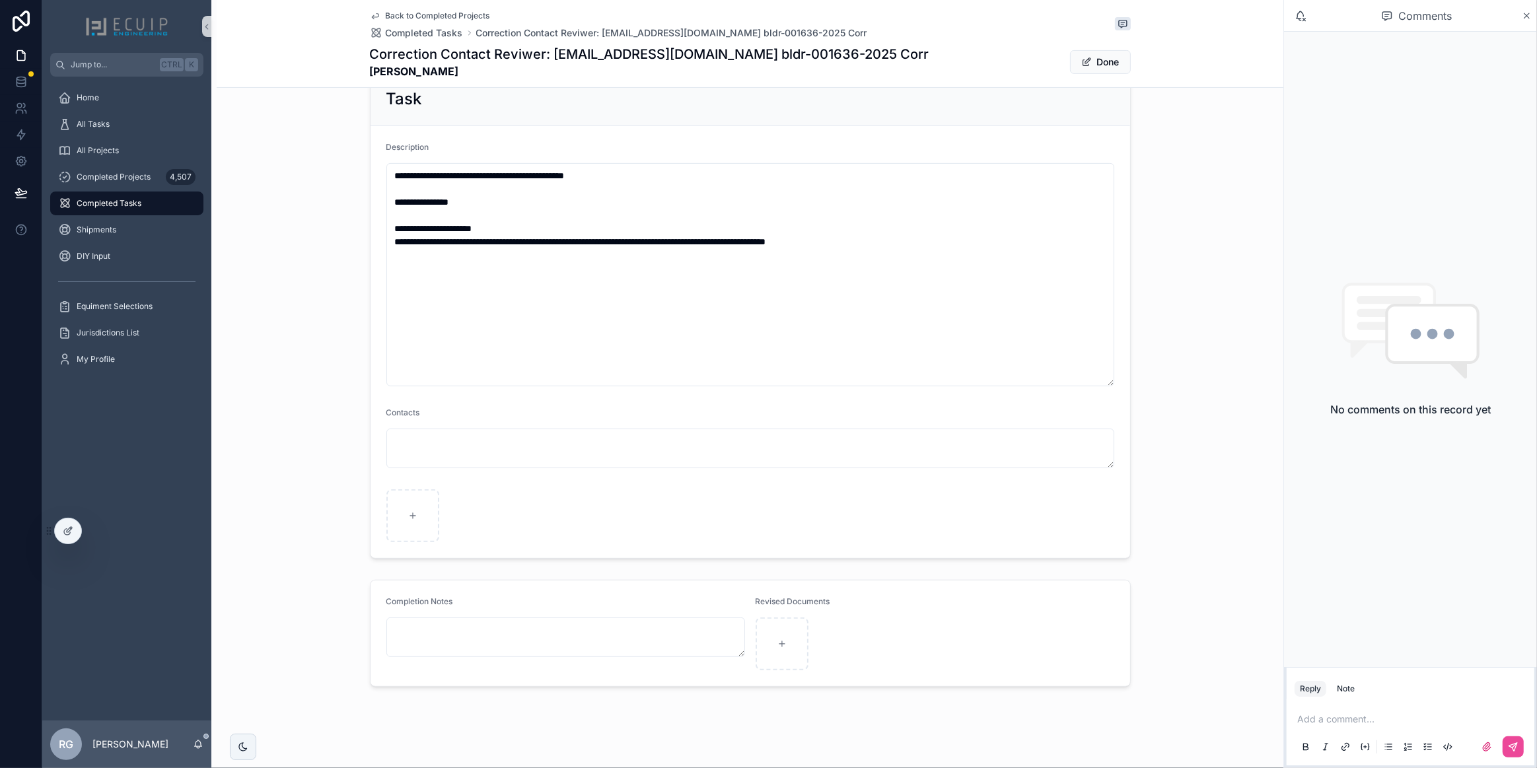
scroll to position [492, 0]
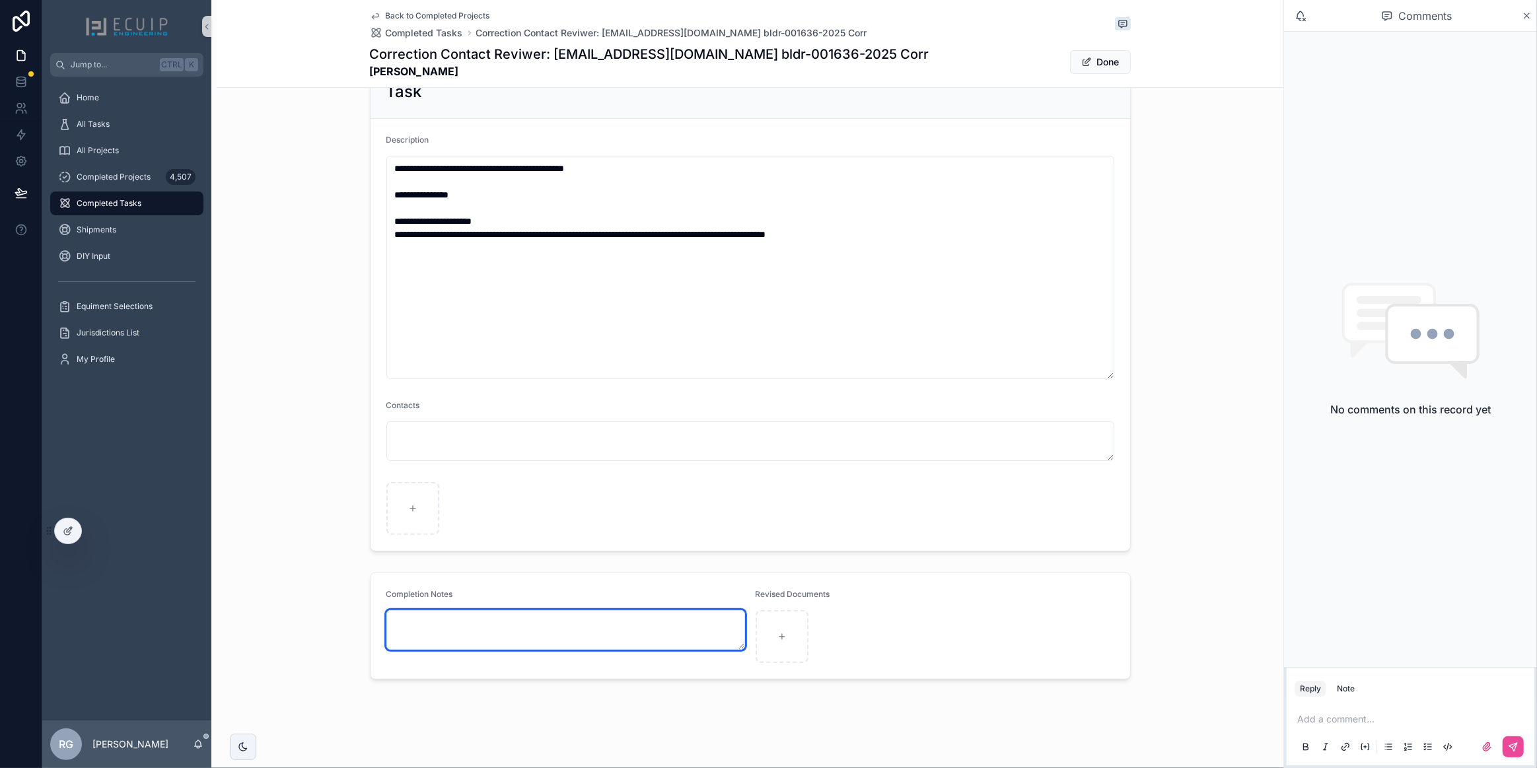
click at [616, 634] on textarea "scrollable content" at bounding box center [566, 631] width 359 height 40
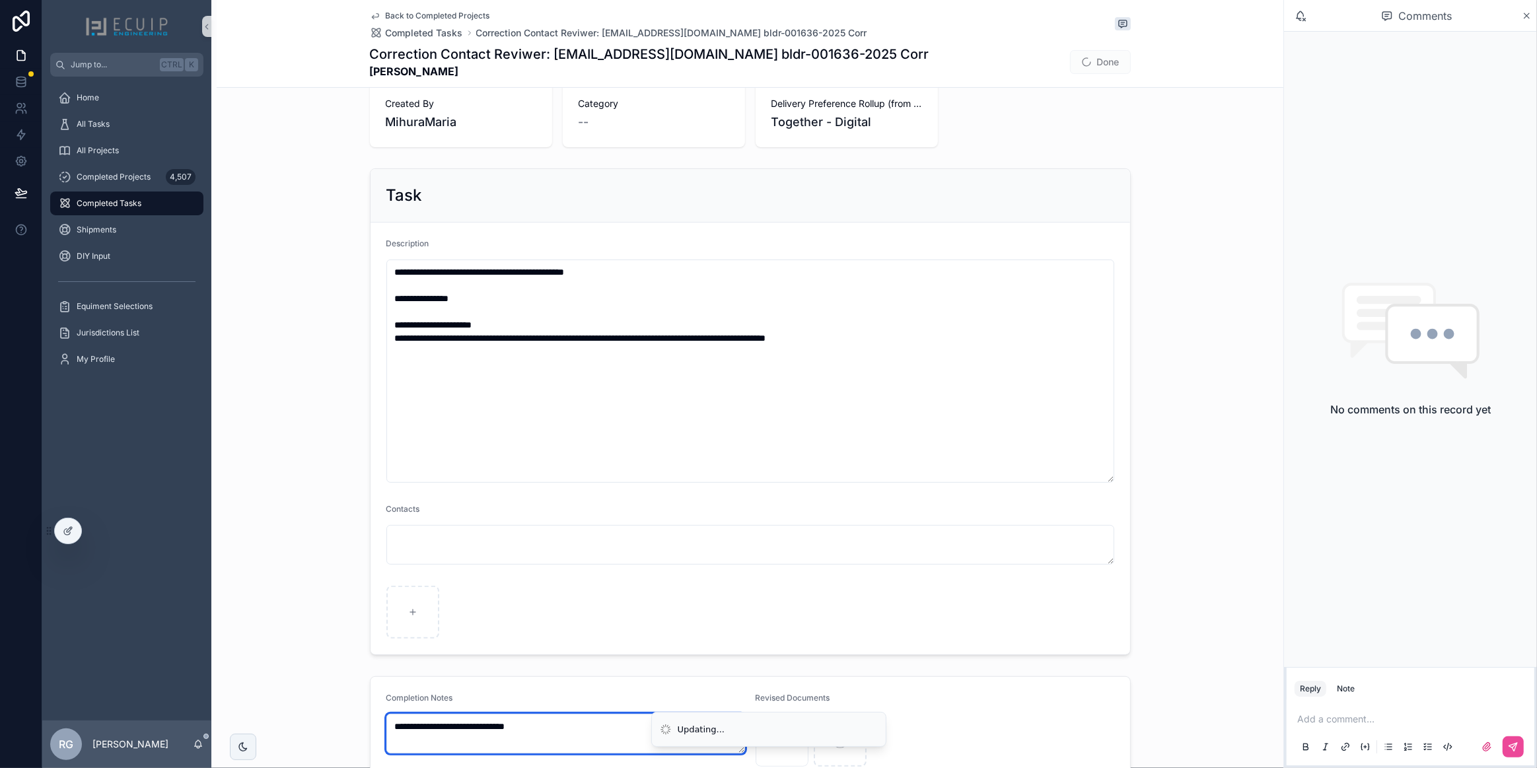
scroll to position [192, 0]
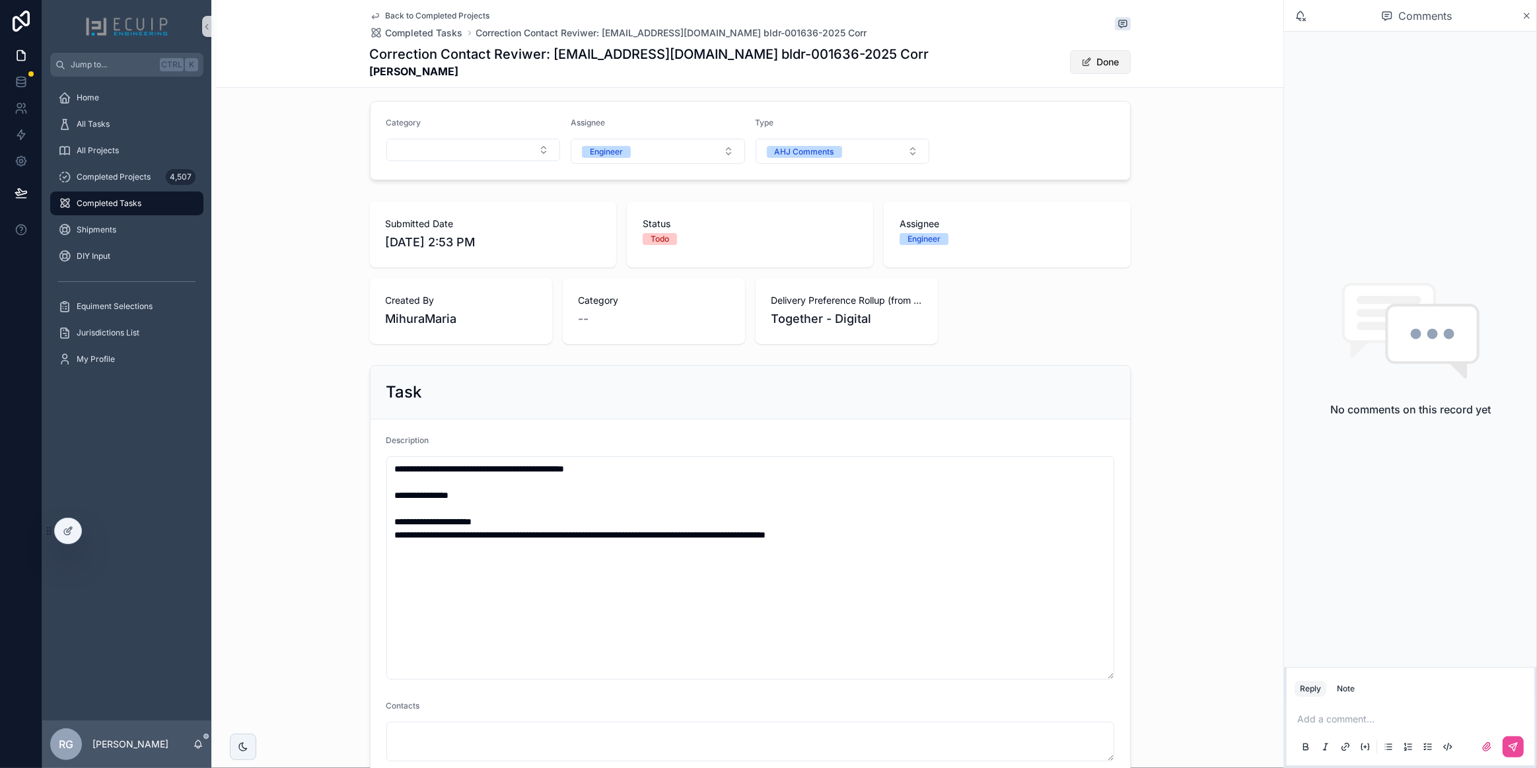
type textarea "**********"
click at [1101, 65] on button "Done" at bounding box center [1100, 62] width 61 height 24
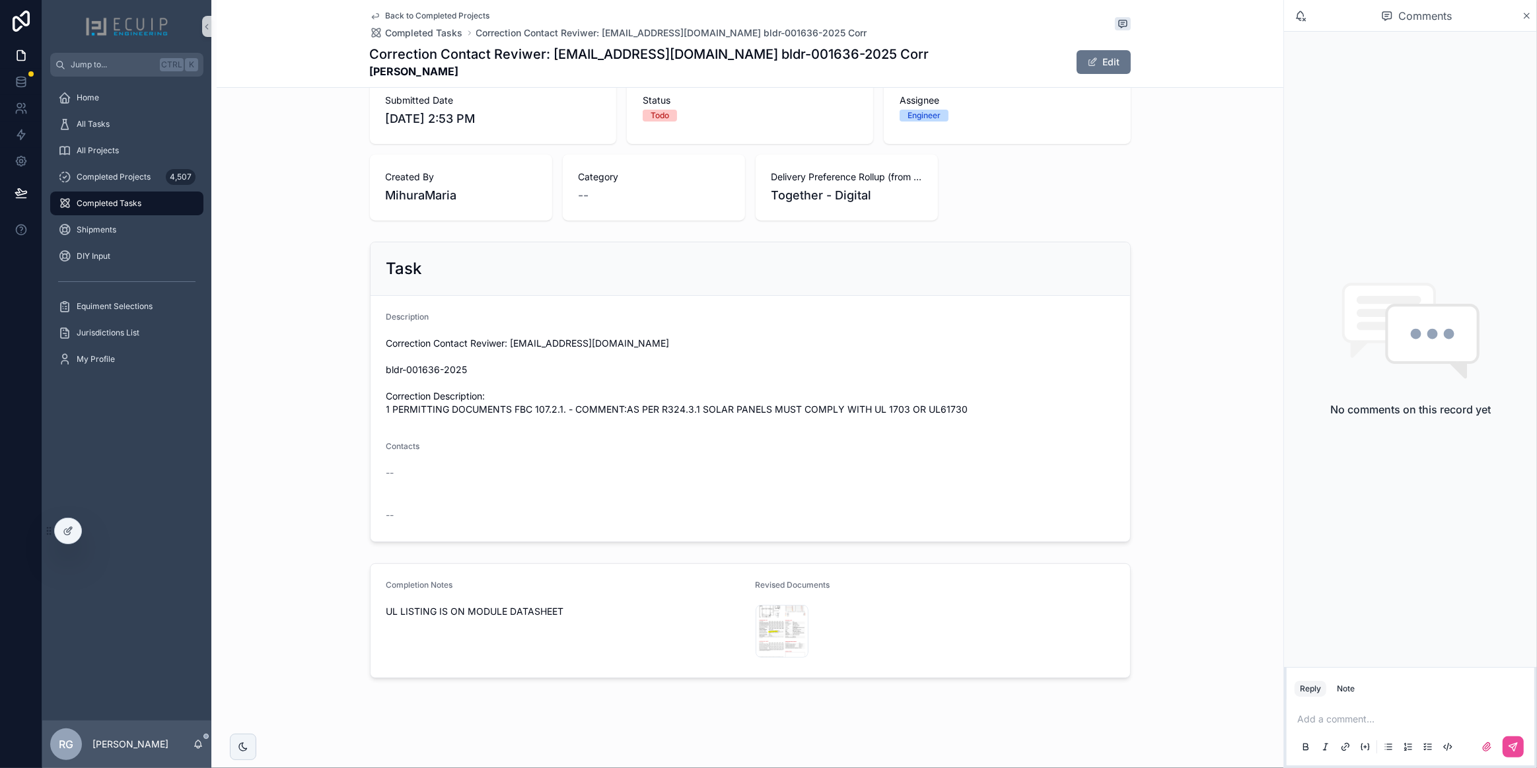
scroll to position [324, 0]
drag, startPoint x: 650, startPoint y: 332, endPoint x: 506, endPoint y: 330, distance: 144.1
click at [506, 337] on span "Correction Contact Reviwer: YGONZALEZ@MIRAMARFL.GOV bldr-001636-2025 Correction…" at bounding box center [751, 376] width 728 height 79
copy span "YGONZALEZ@MIRAMARFL.GOV"
drag, startPoint x: 463, startPoint y: 357, endPoint x: 383, endPoint y: 360, distance: 80.7
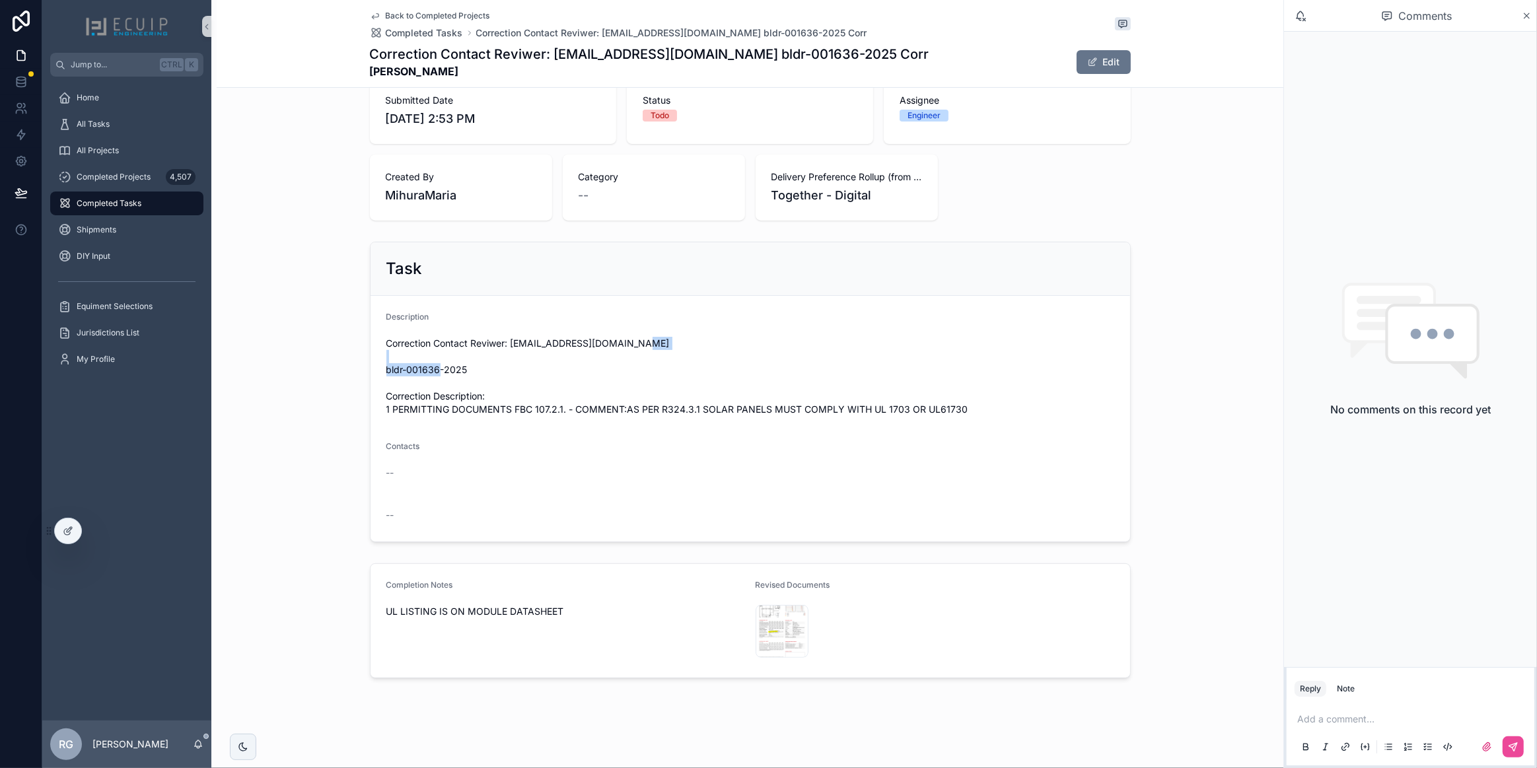
click at [387, 360] on span "Correction Contact Reviwer: YGONZALEZ@MIRAMARFL.GOV bldr-001636-2025 Correction…" at bounding box center [751, 376] width 728 height 79
copy span "bldr-001636-2025"
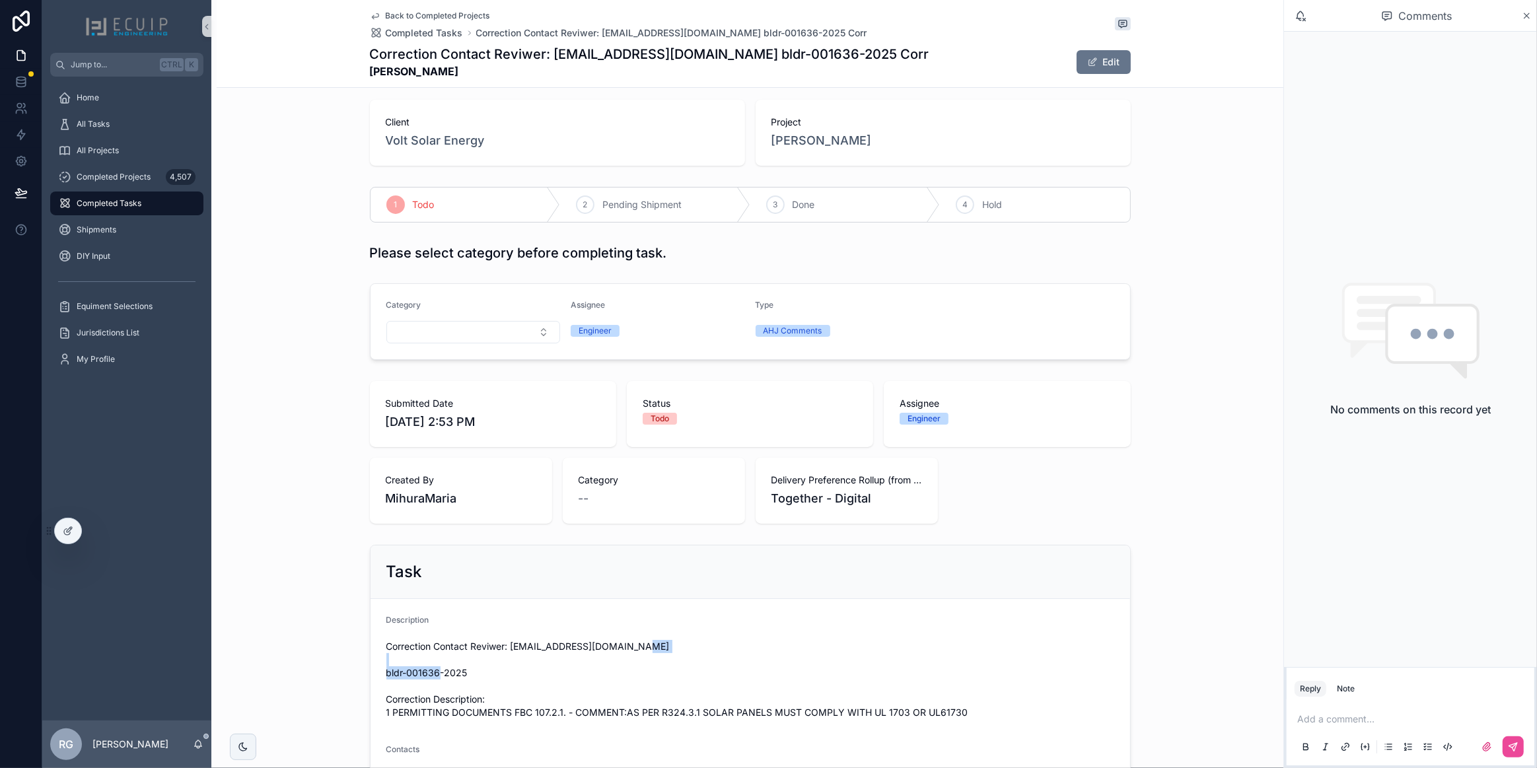
scroll to position [0, 0]
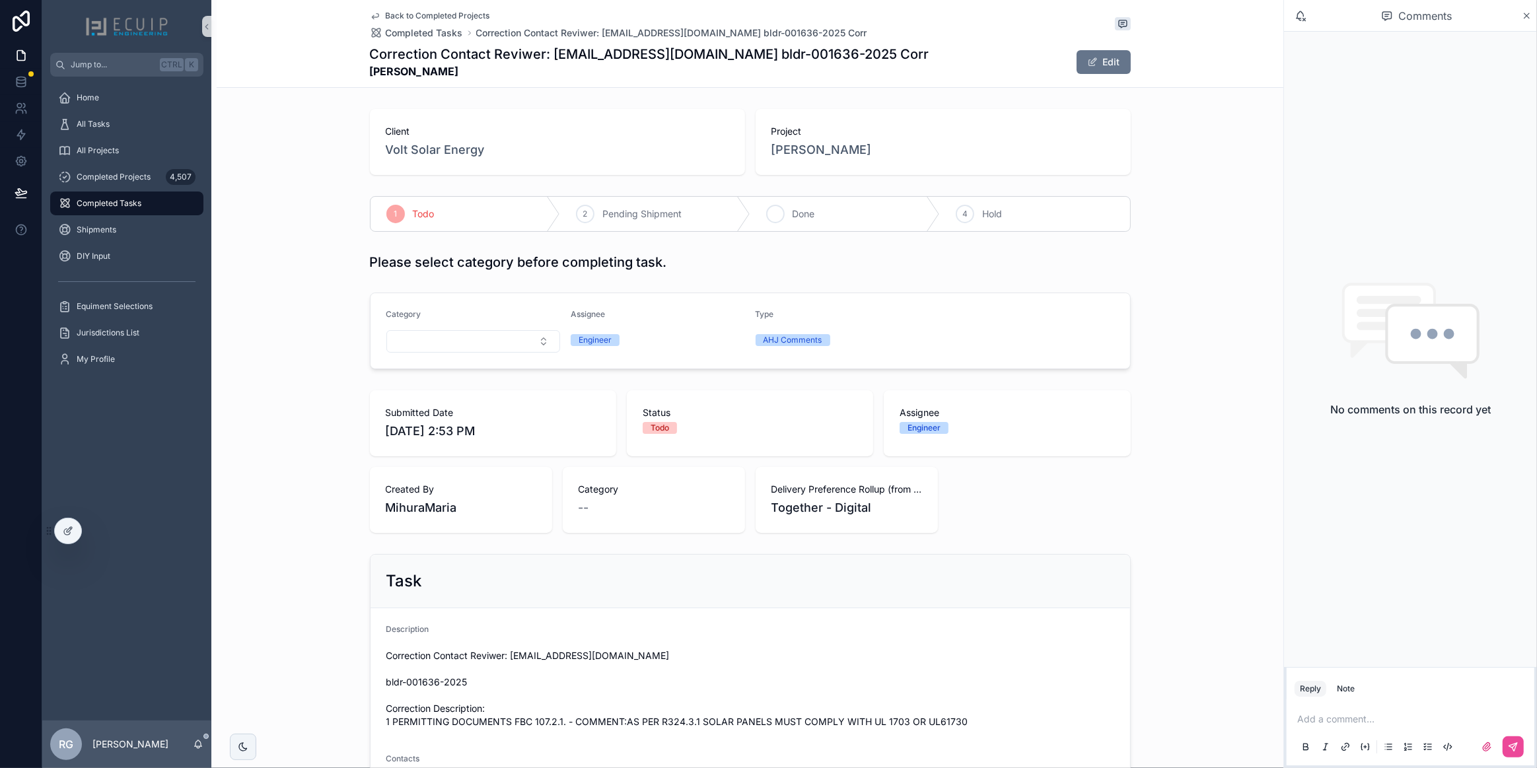
click at [793, 211] on span "Done" at bounding box center [804, 213] width 22 height 13
click at [147, 126] on div "All Tasks" at bounding box center [126, 124] width 137 height 21
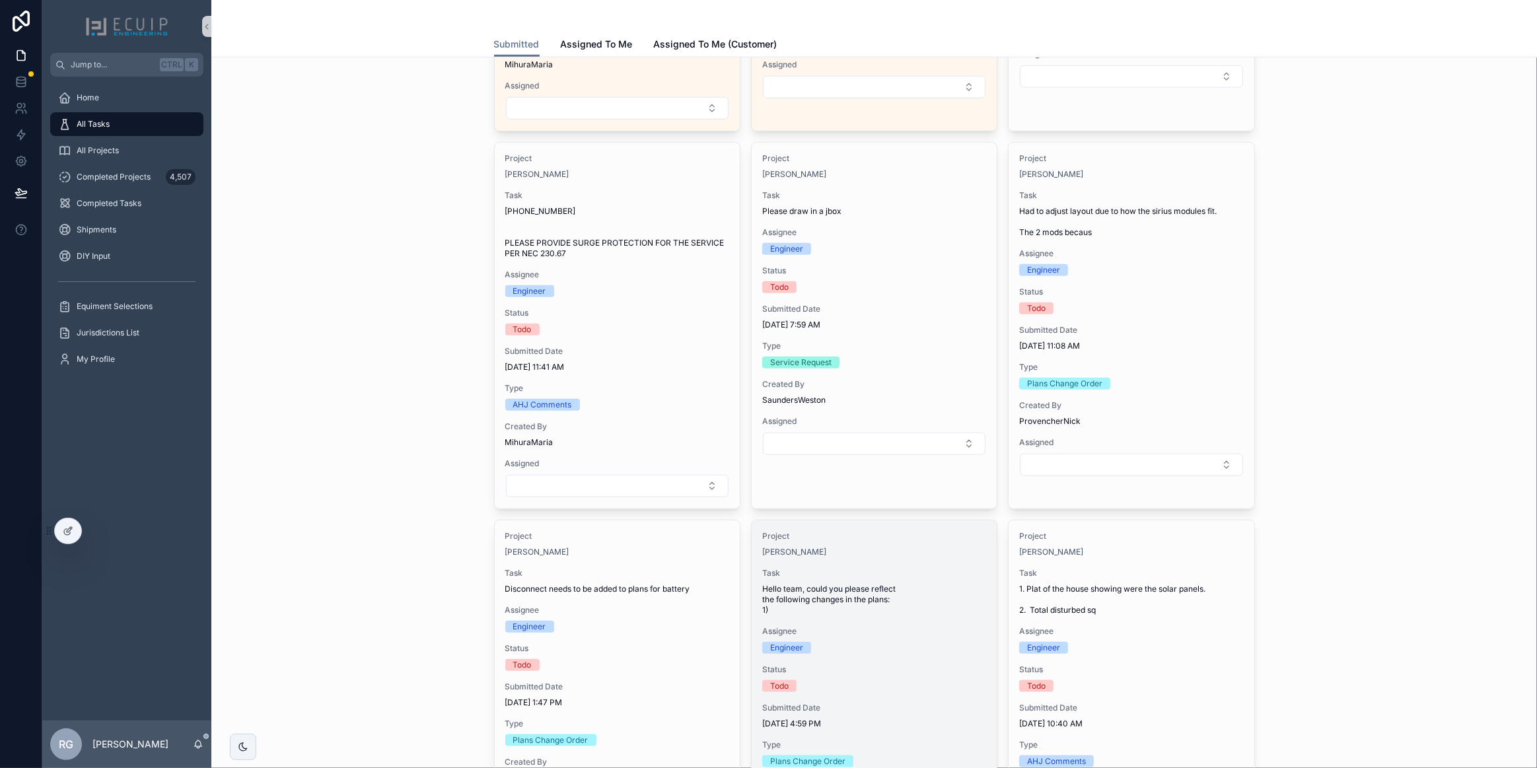
scroll to position [1441, 0]
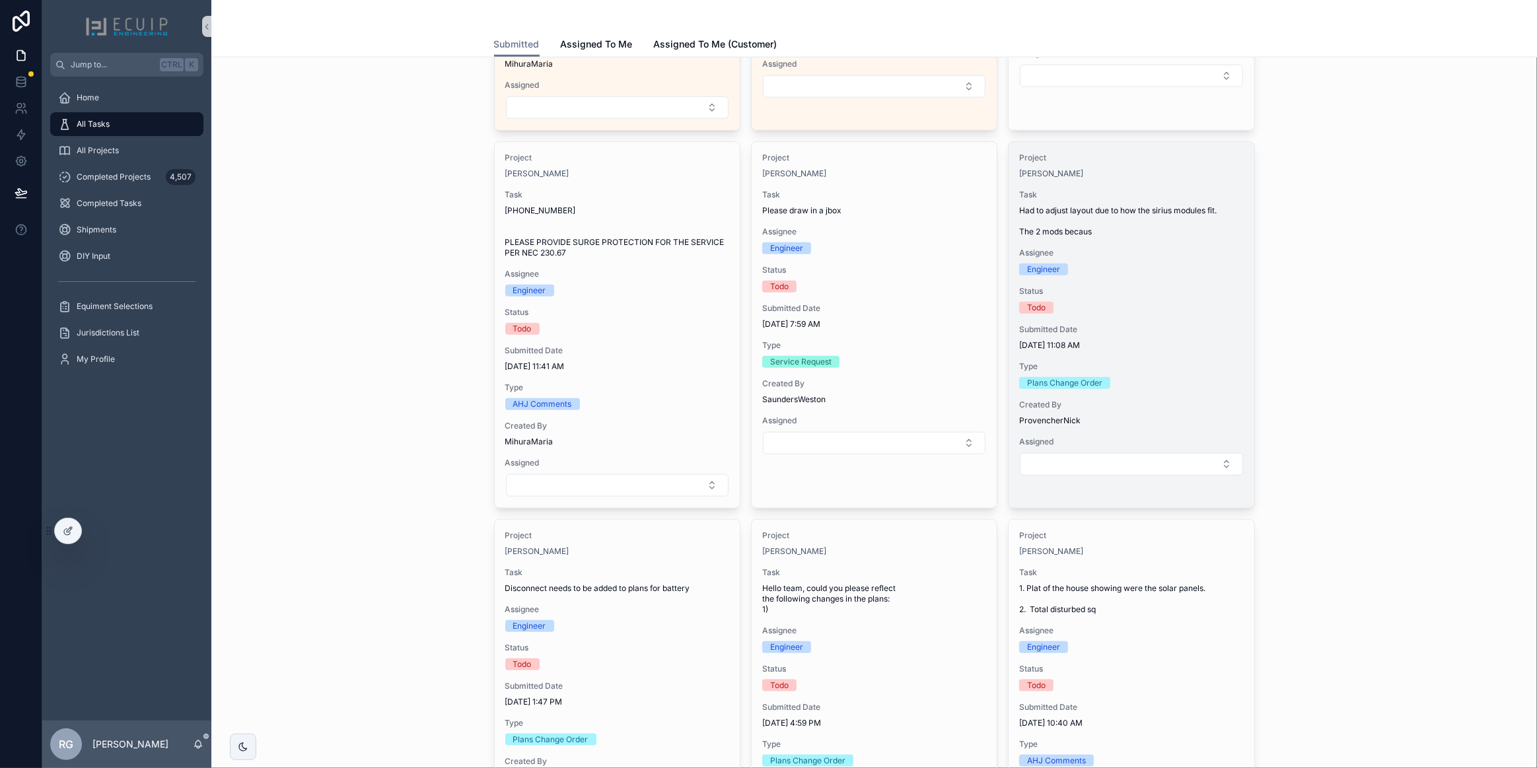
click at [1166, 332] on div "Submitted Date 10/9/2025 11:08 AM" at bounding box center [1131, 337] width 224 height 26
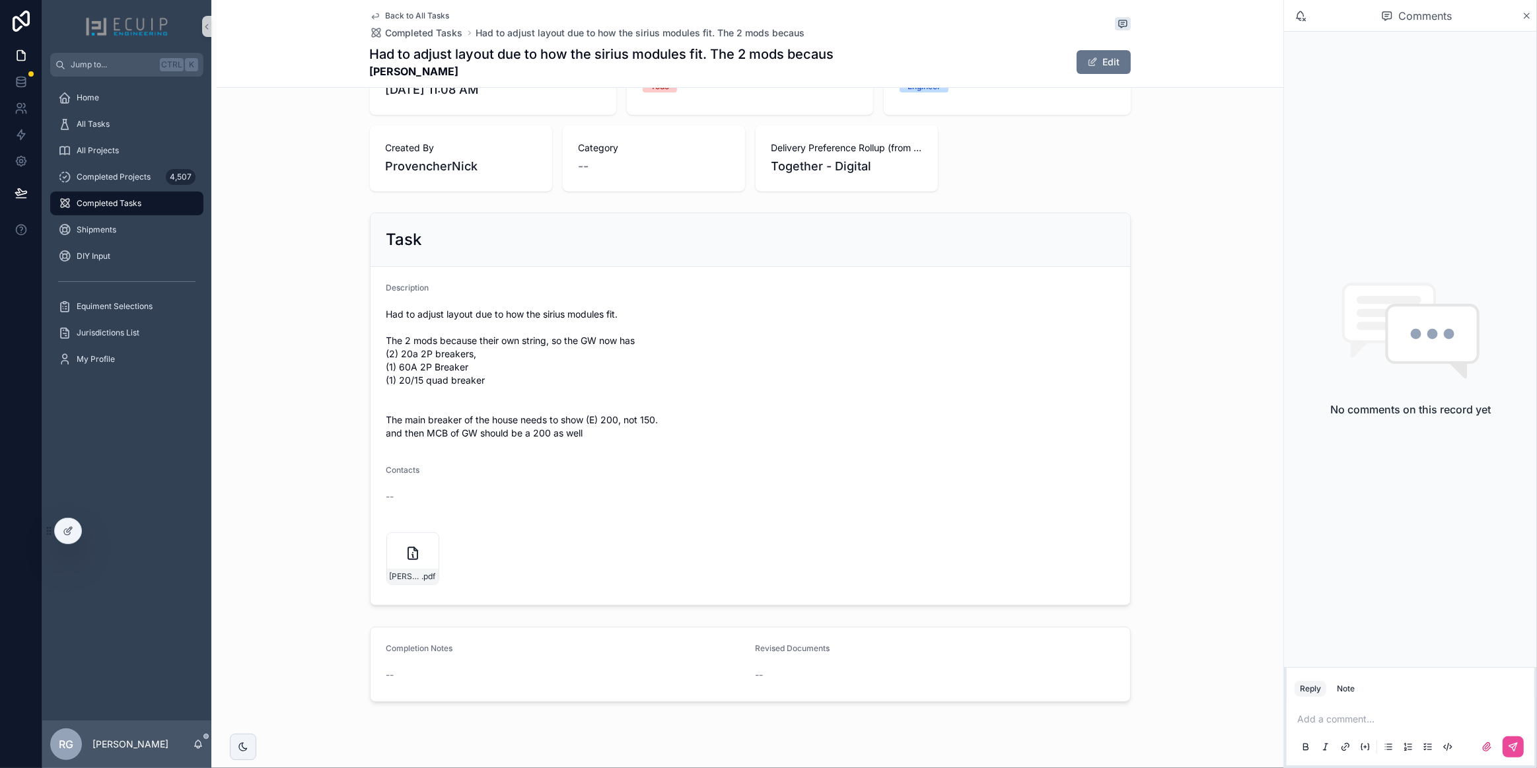
scroll to position [360, 0]
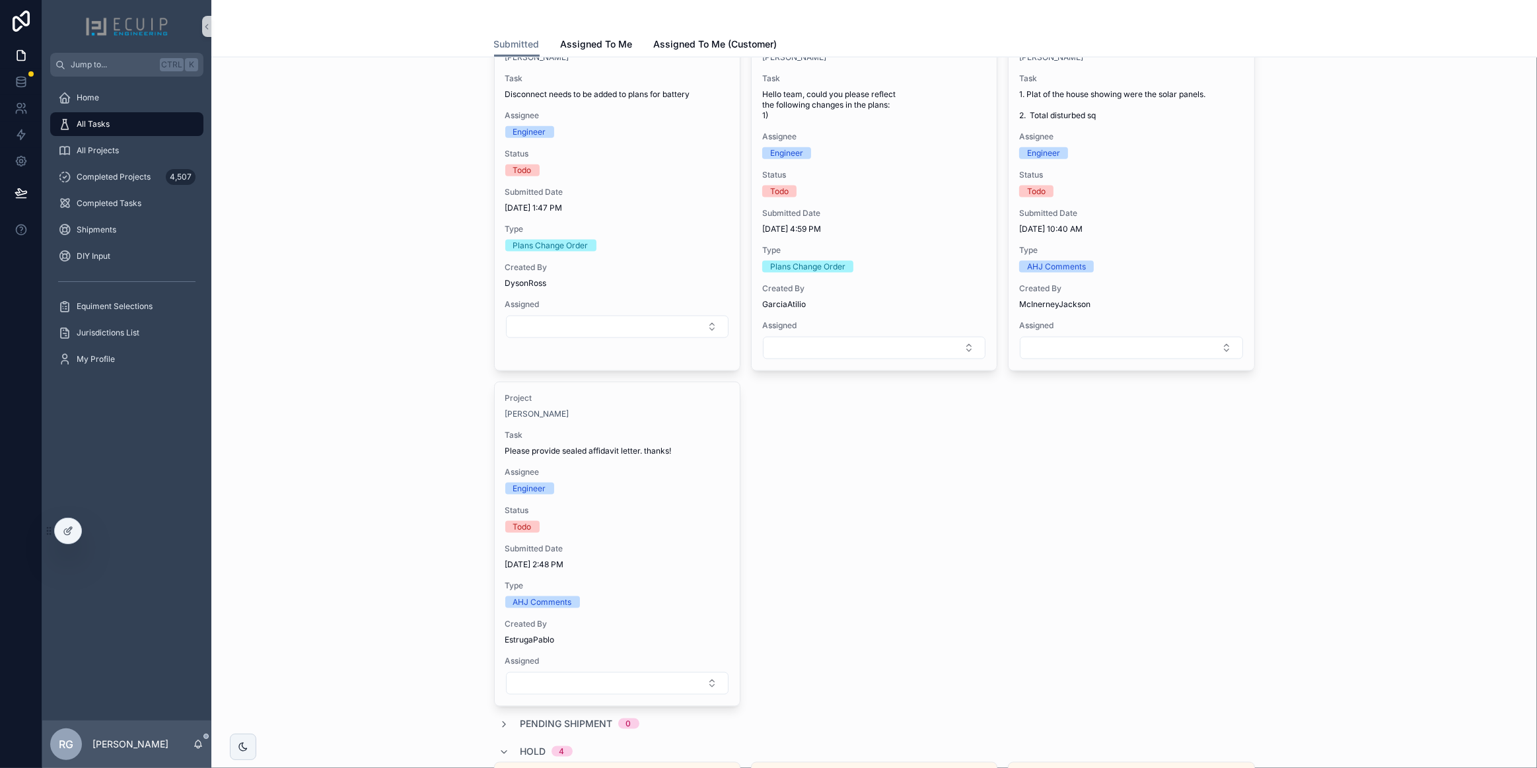
scroll to position [1982, 0]
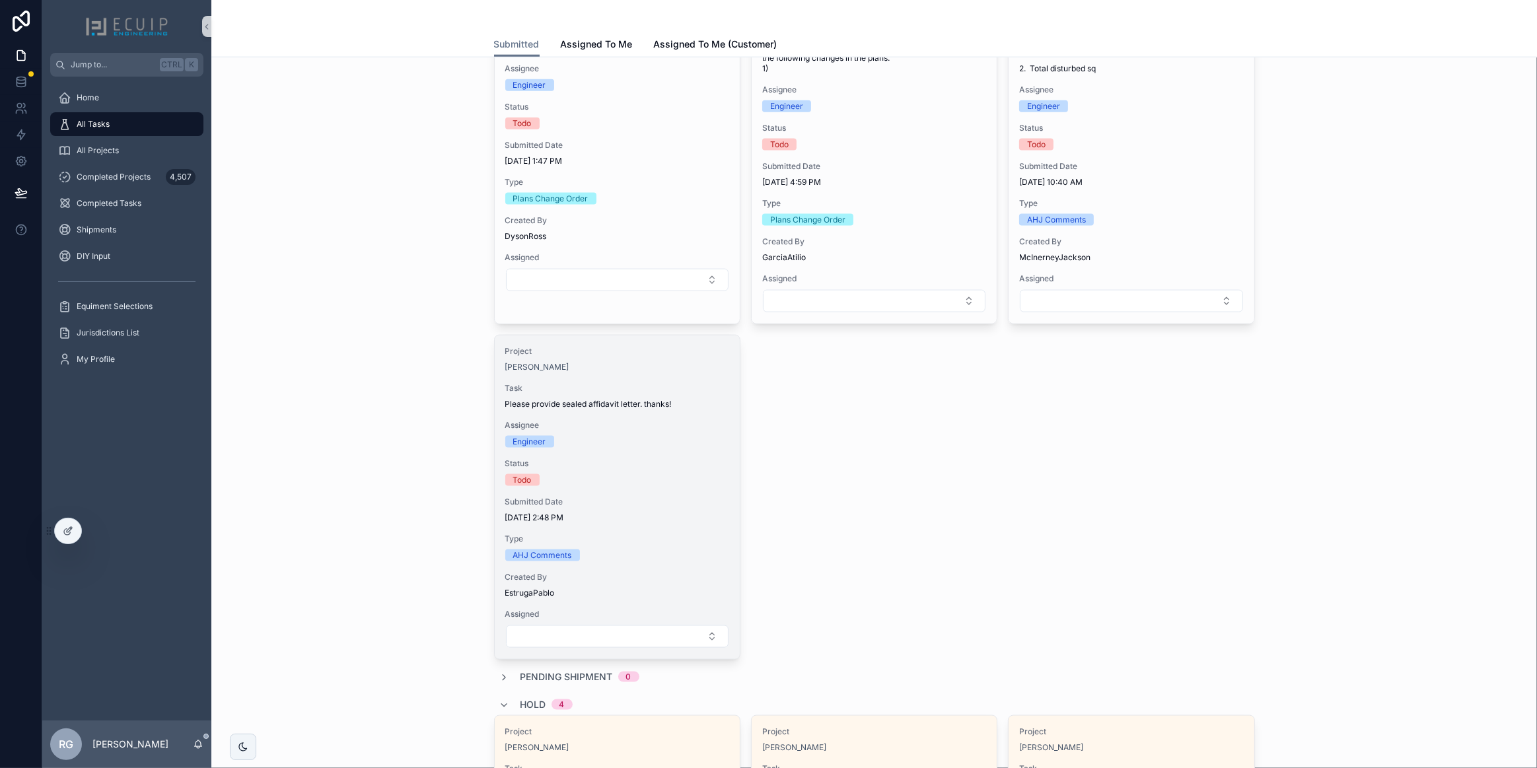
click at [653, 490] on div "Project Chaya Kaplan Task Please provide sealed affidavit letter. thanks! Assig…" at bounding box center [617, 498] width 245 height 324
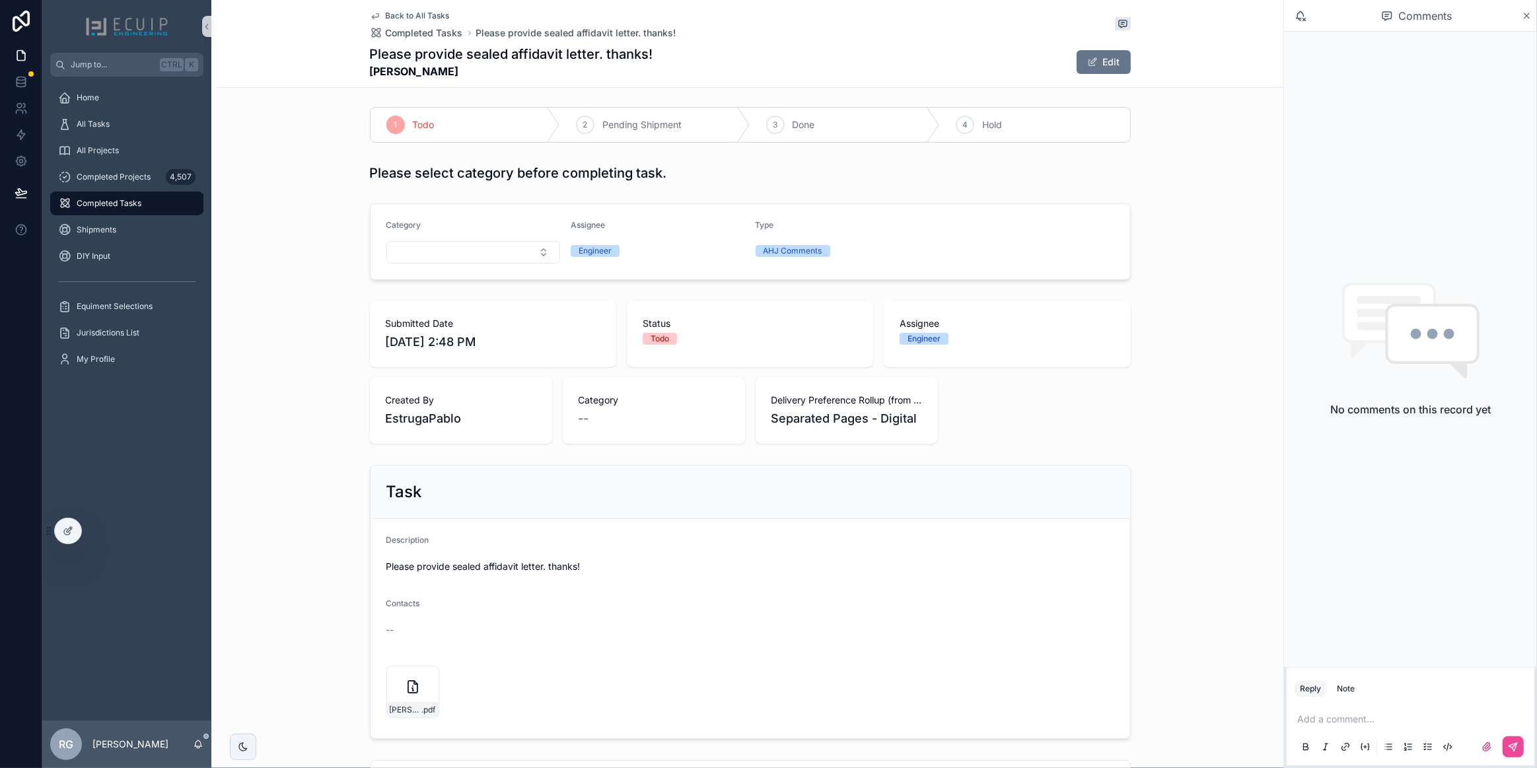
scroll to position [120, 0]
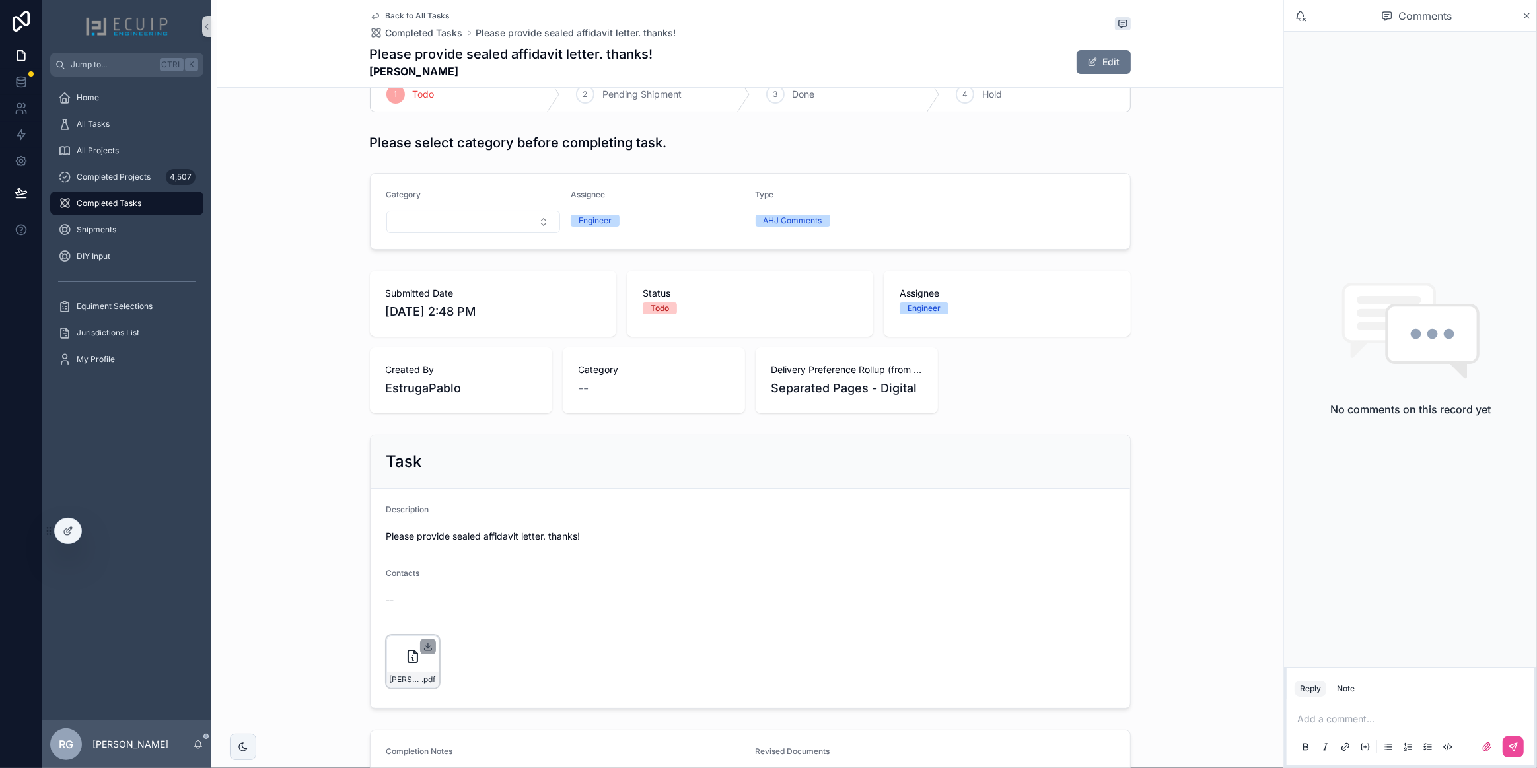
click at [426, 647] on icon "scrollable content" at bounding box center [428, 647] width 11 height 11
click at [778, 539] on span "Please provide sealed affidavit letter. thanks!" at bounding box center [751, 536] width 728 height 13
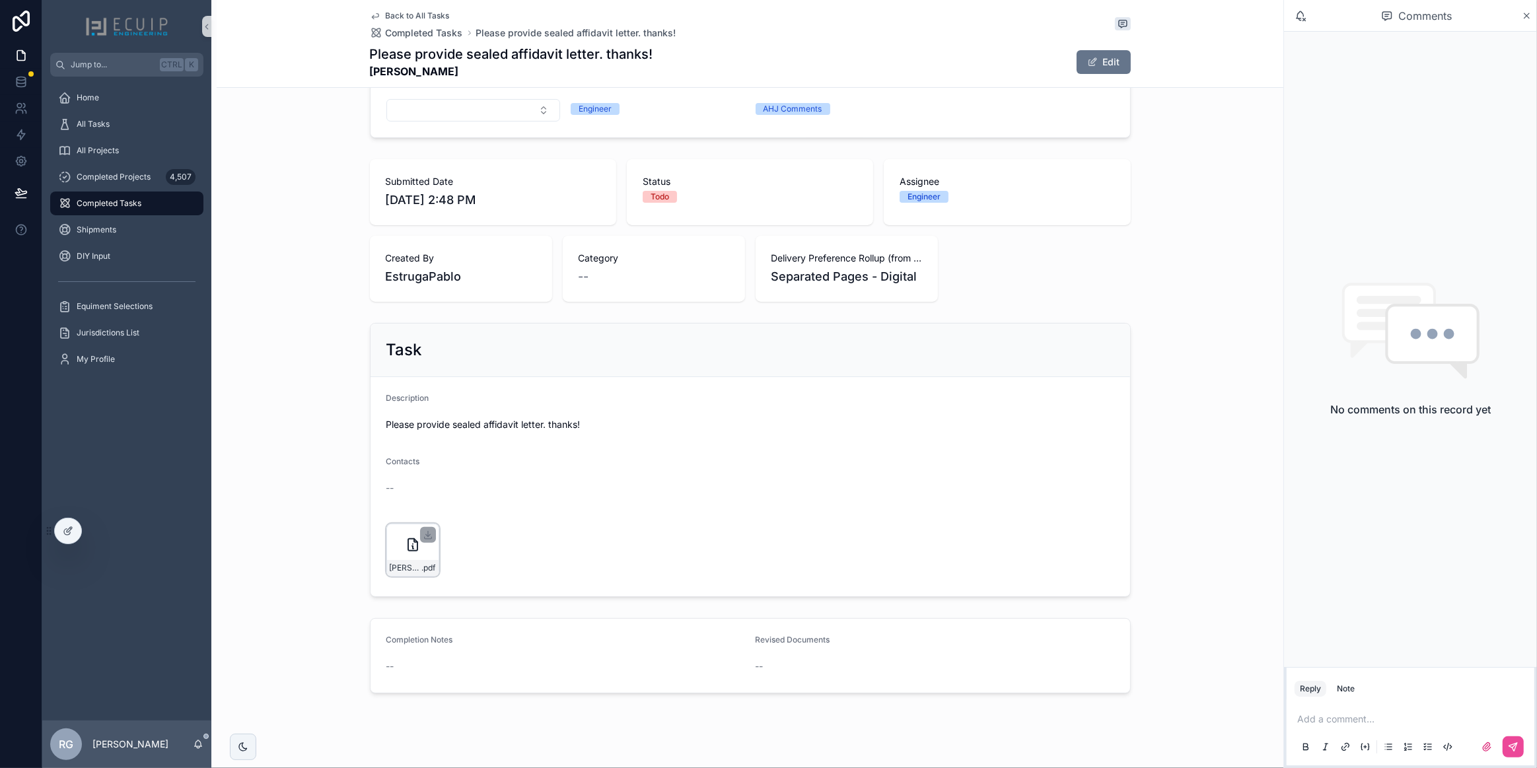
scroll to position [245, 0]
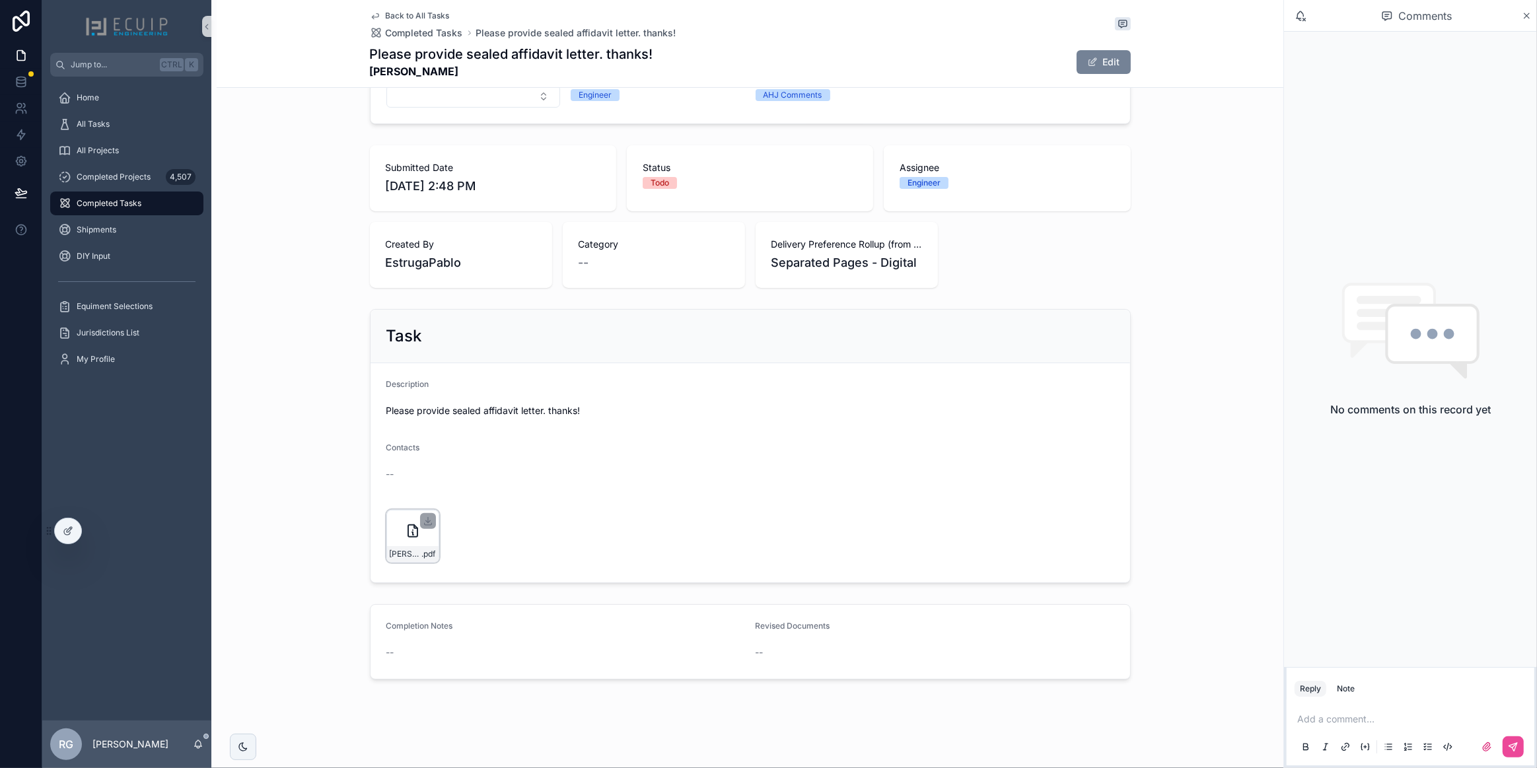
click at [1104, 62] on button "Edit" at bounding box center [1104, 62] width 54 height 24
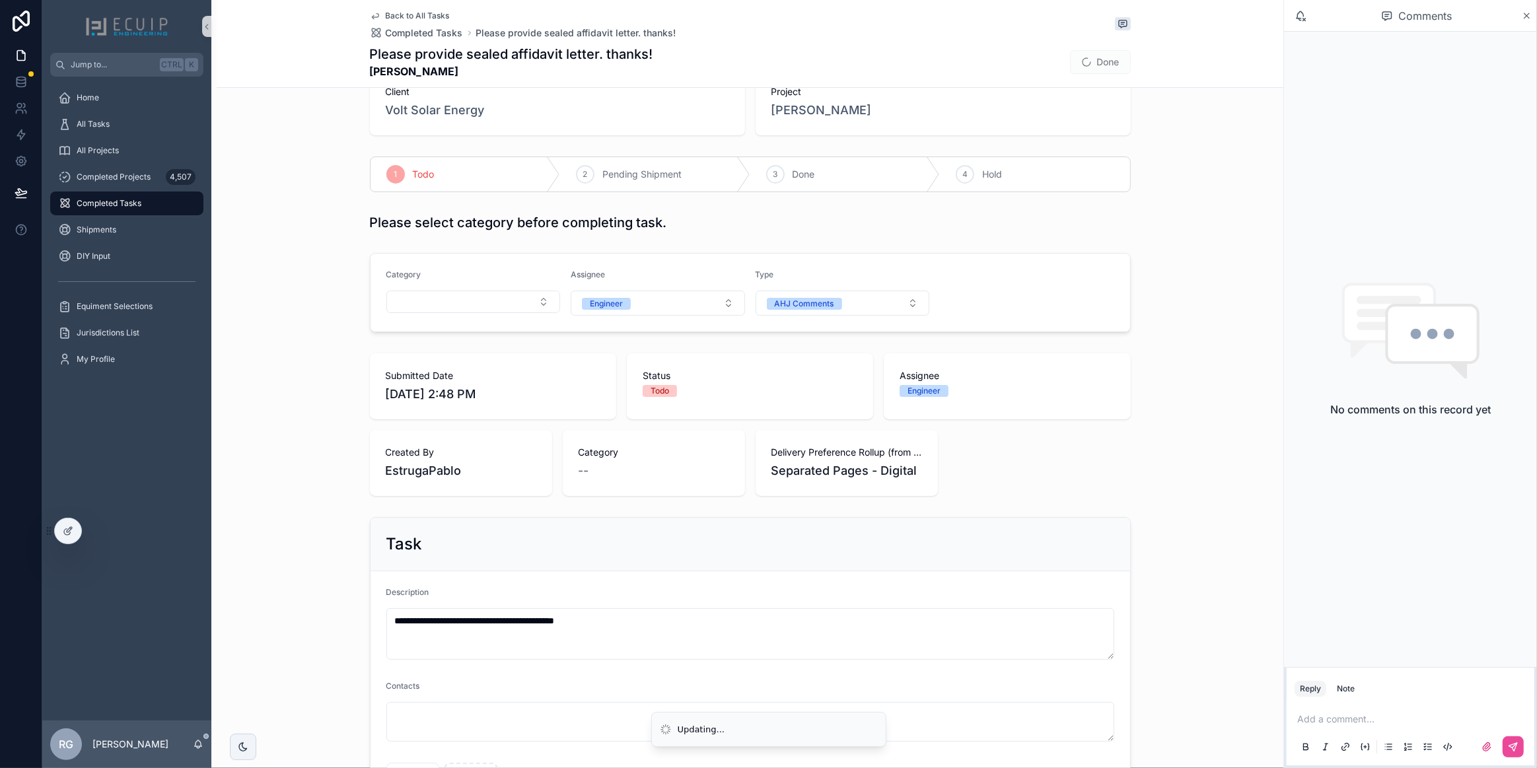
scroll to position [0, 0]
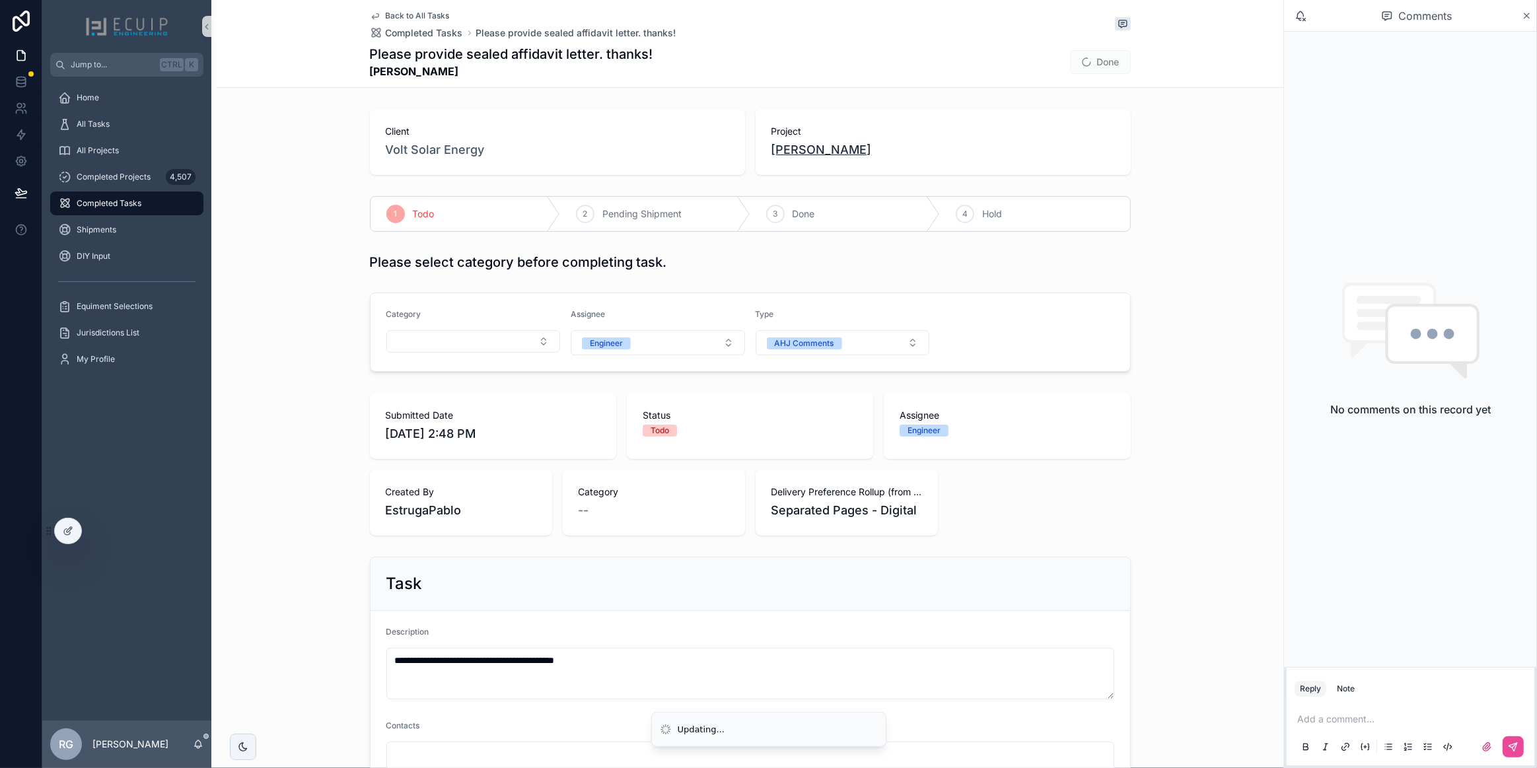
click at [817, 154] on span "Chaya Kaplan" at bounding box center [822, 150] width 100 height 19
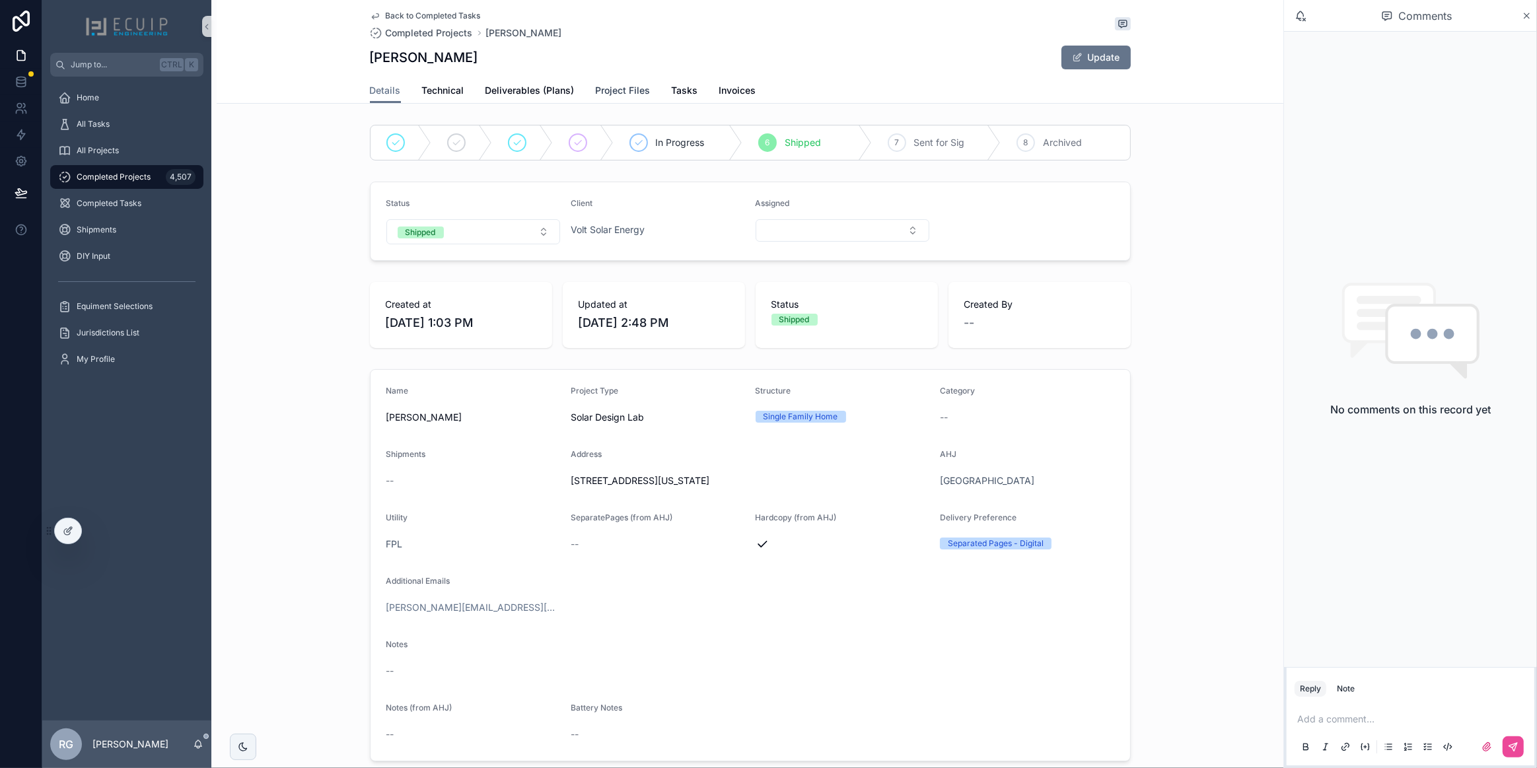
click at [619, 89] on span "Project Files" at bounding box center [623, 90] width 55 height 13
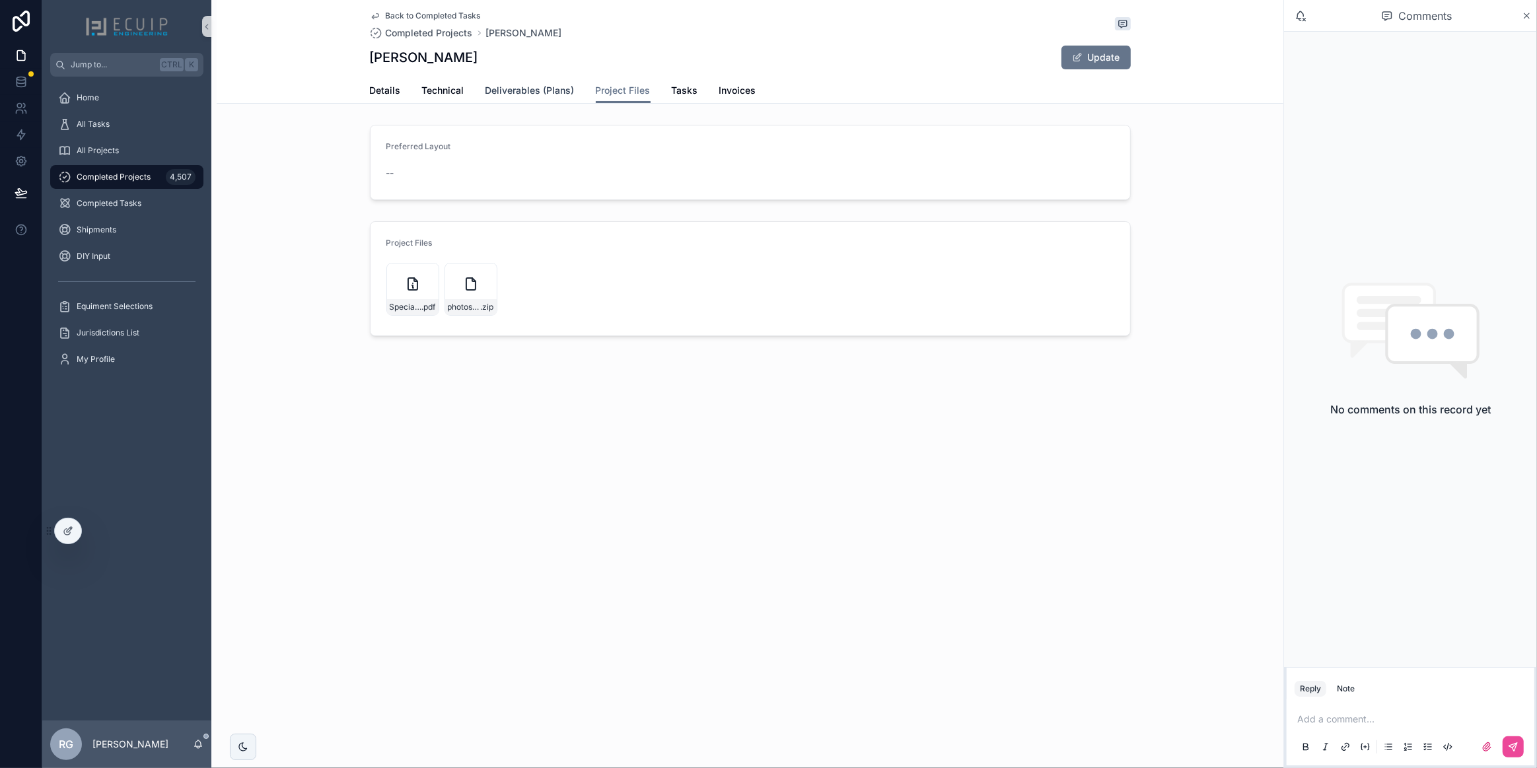
click at [523, 96] on span "Deliverables (Plans)" at bounding box center [530, 90] width 89 height 13
click at [390, 93] on span "Details" at bounding box center [385, 90] width 31 height 13
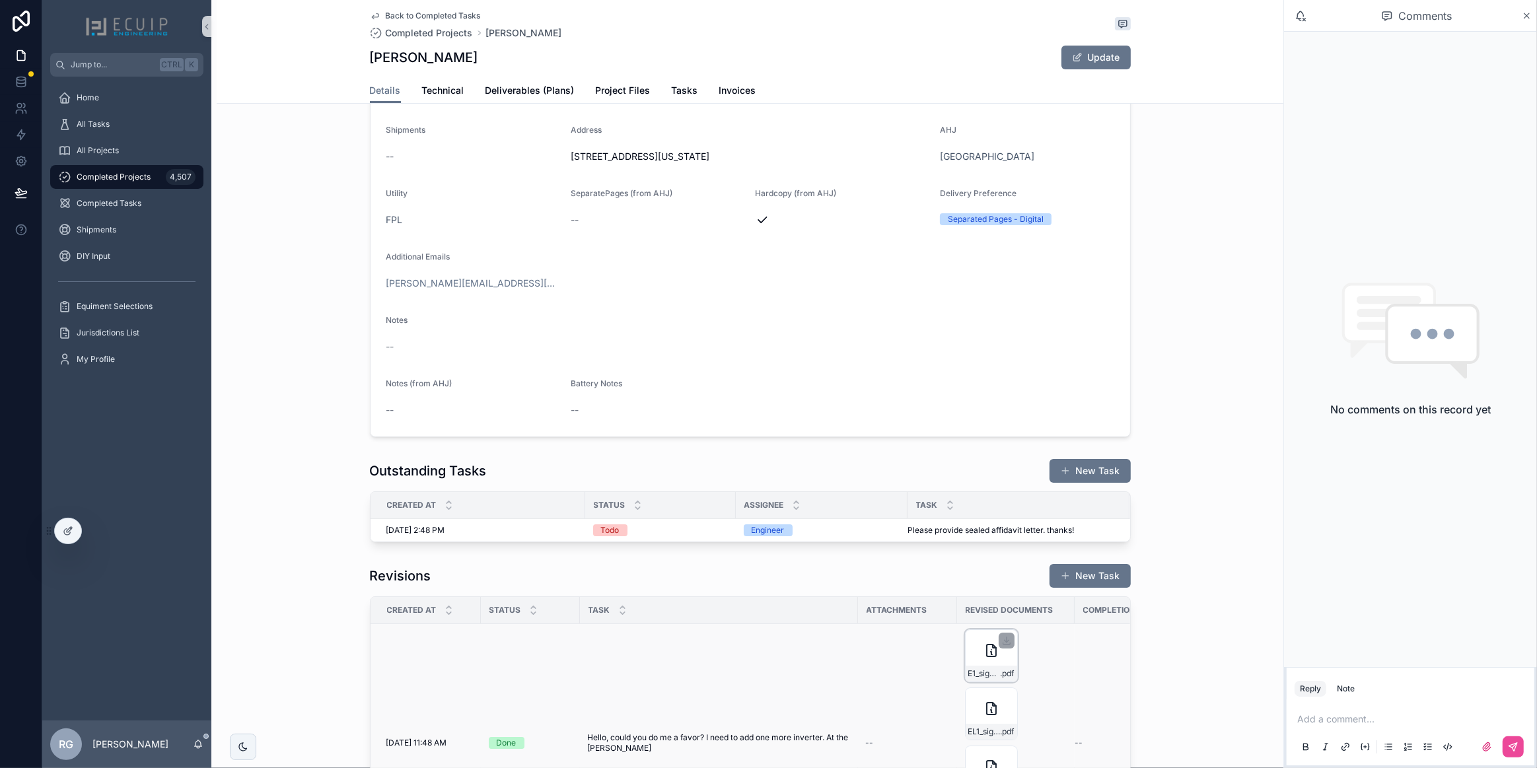
scroll to position [360, 0]
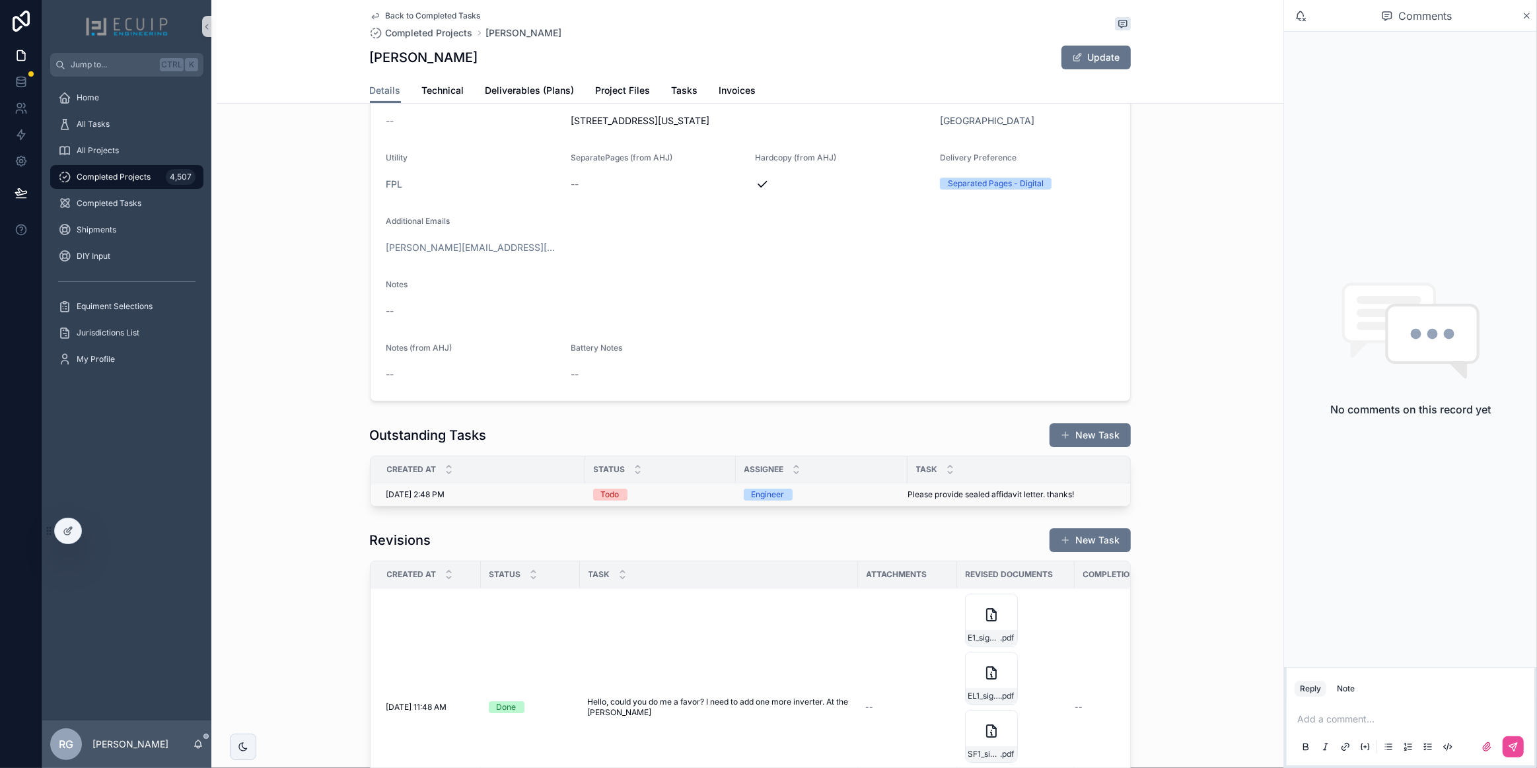
click at [995, 499] on td "Please provide sealed affidavit letter. thanks! Please provide sealed affidavit…" at bounding box center [1019, 495] width 222 height 23
click at [971, 494] on span "Please provide sealed affidavit letter. thanks!" at bounding box center [991, 495] width 167 height 11
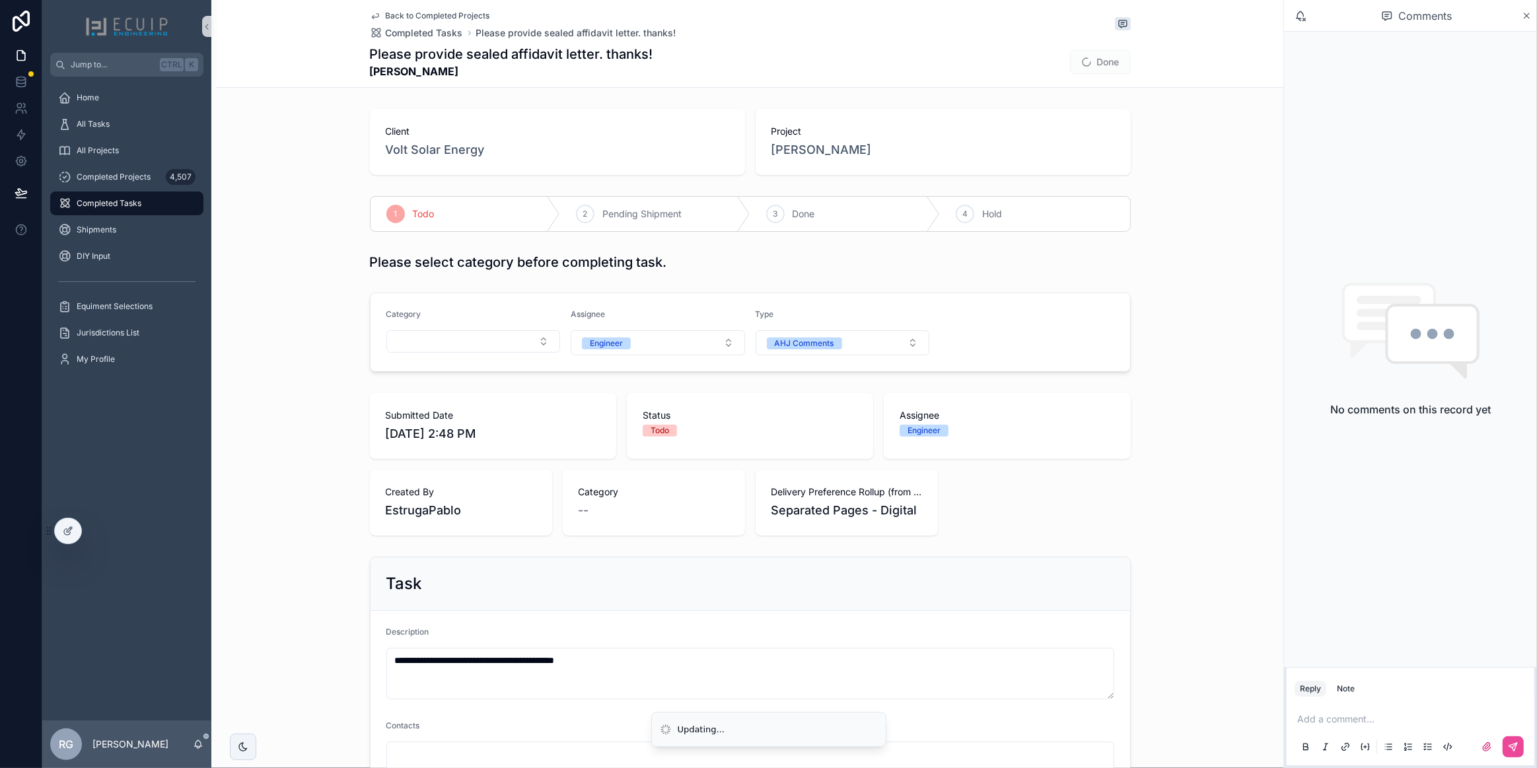
click at [522, 355] on div "Category" at bounding box center [474, 332] width 174 height 46
click at [515, 344] on button "Select Button" at bounding box center [474, 341] width 174 height 22
click at [490, 449] on div "Post Install Affidavit" at bounding box center [469, 449] width 168 height 21
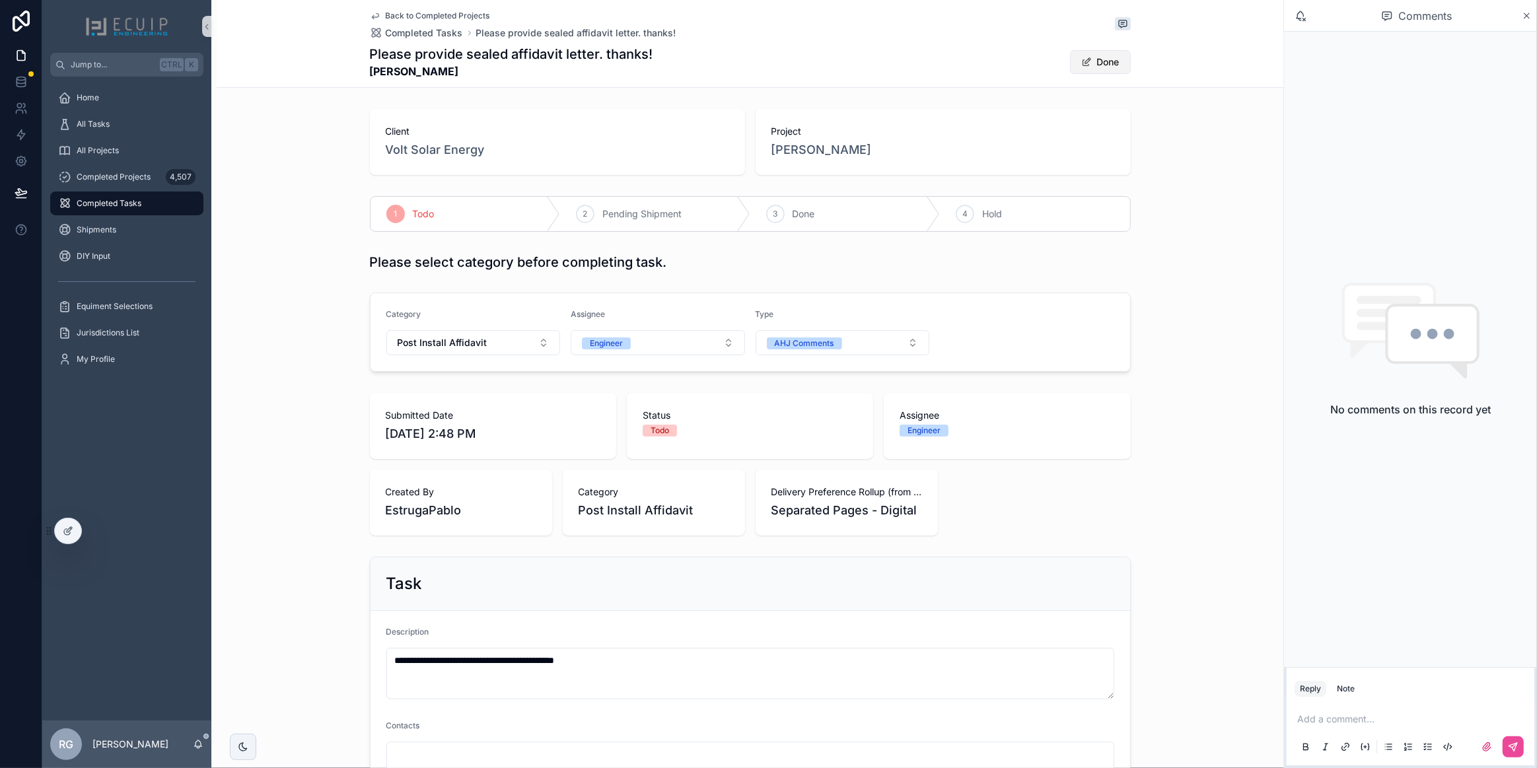
click at [1088, 59] on button "Done" at bounding box center [1100, 62] width 61 height 24
click at [771, 218] on icon "scrollable content" at bounding box center [775, 214] width 11 height 11
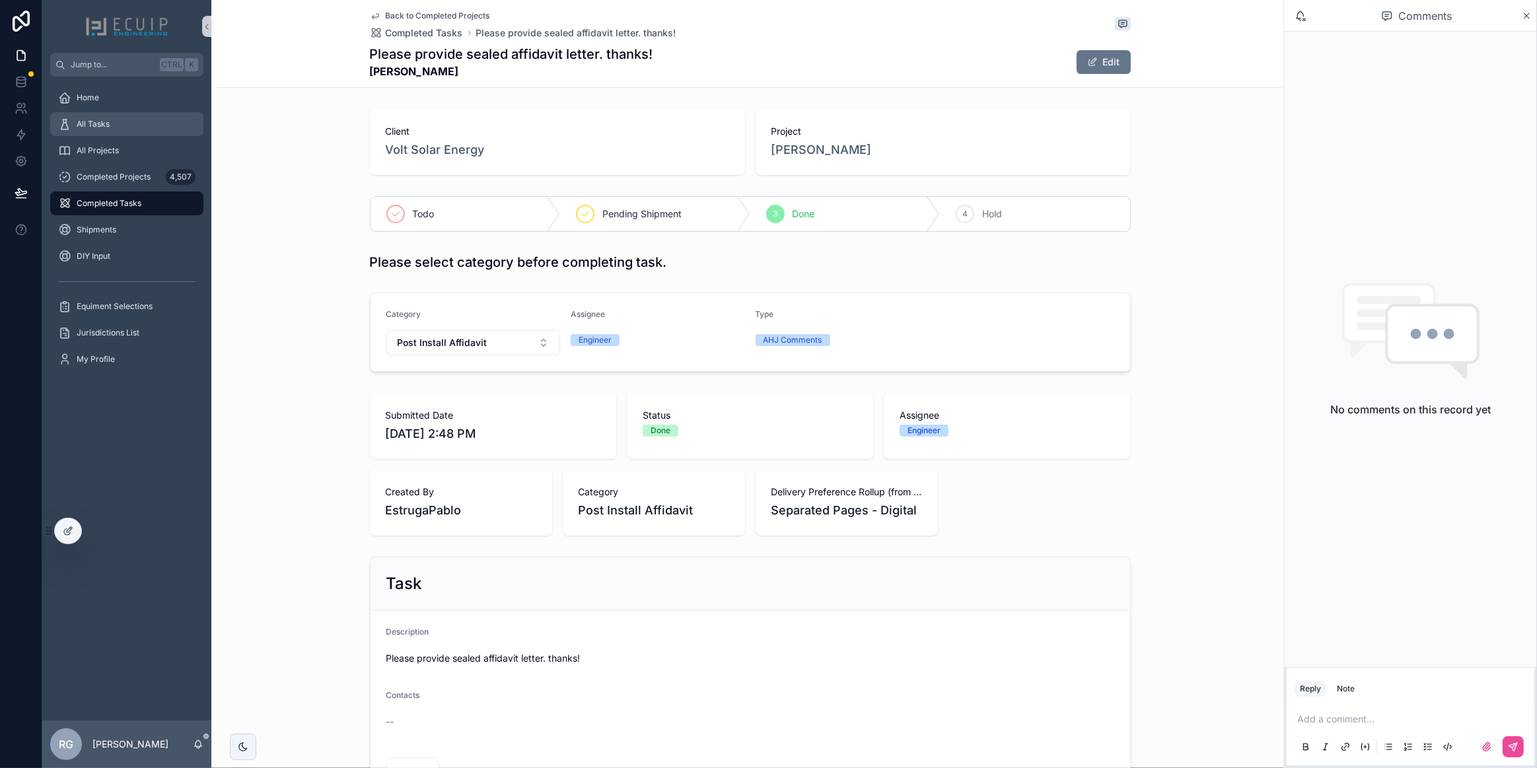
click at [129, 123] on div "All Tasks" at bounding box center [126, 124] width 137 height 21
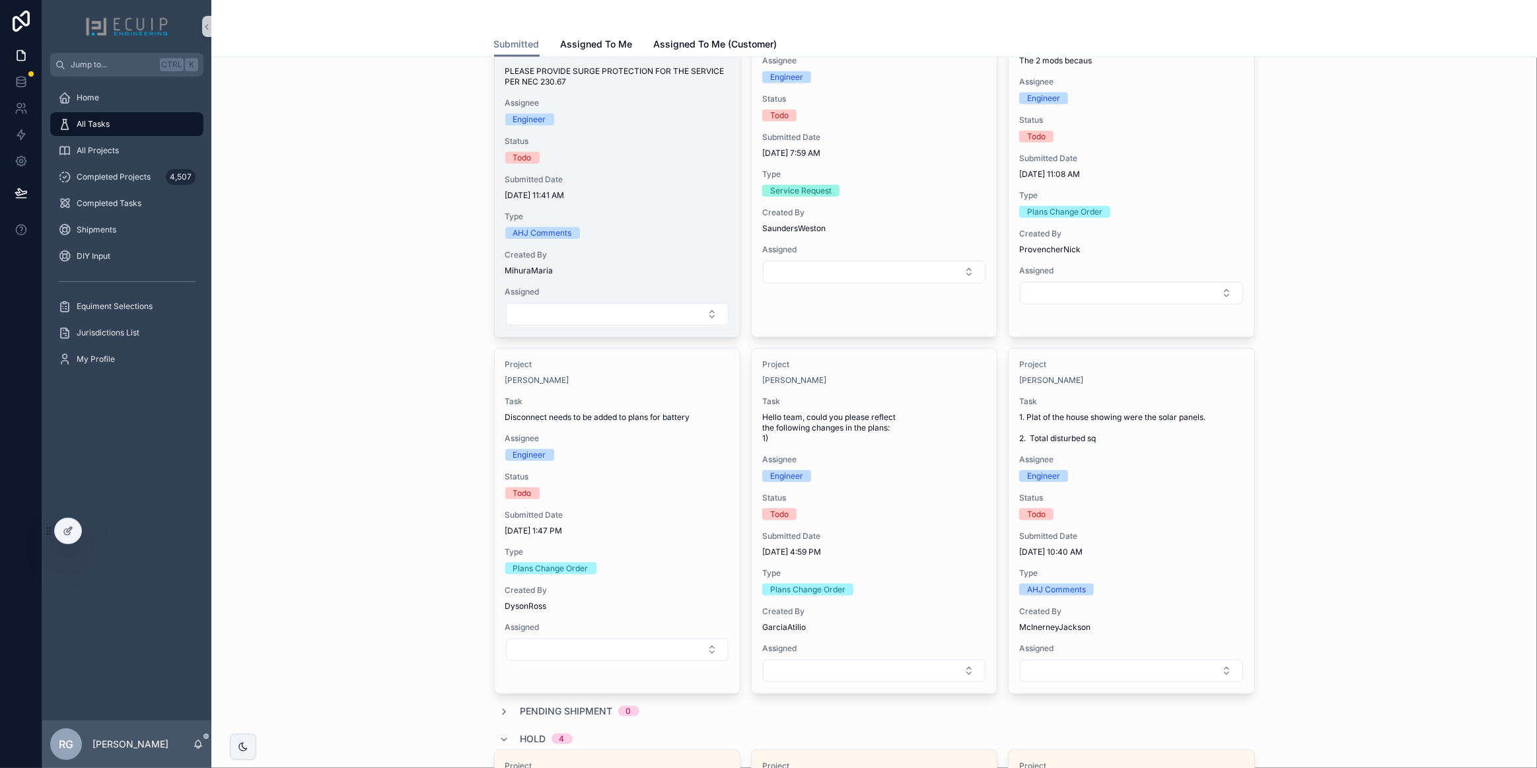
scroll to position [1621, 0]
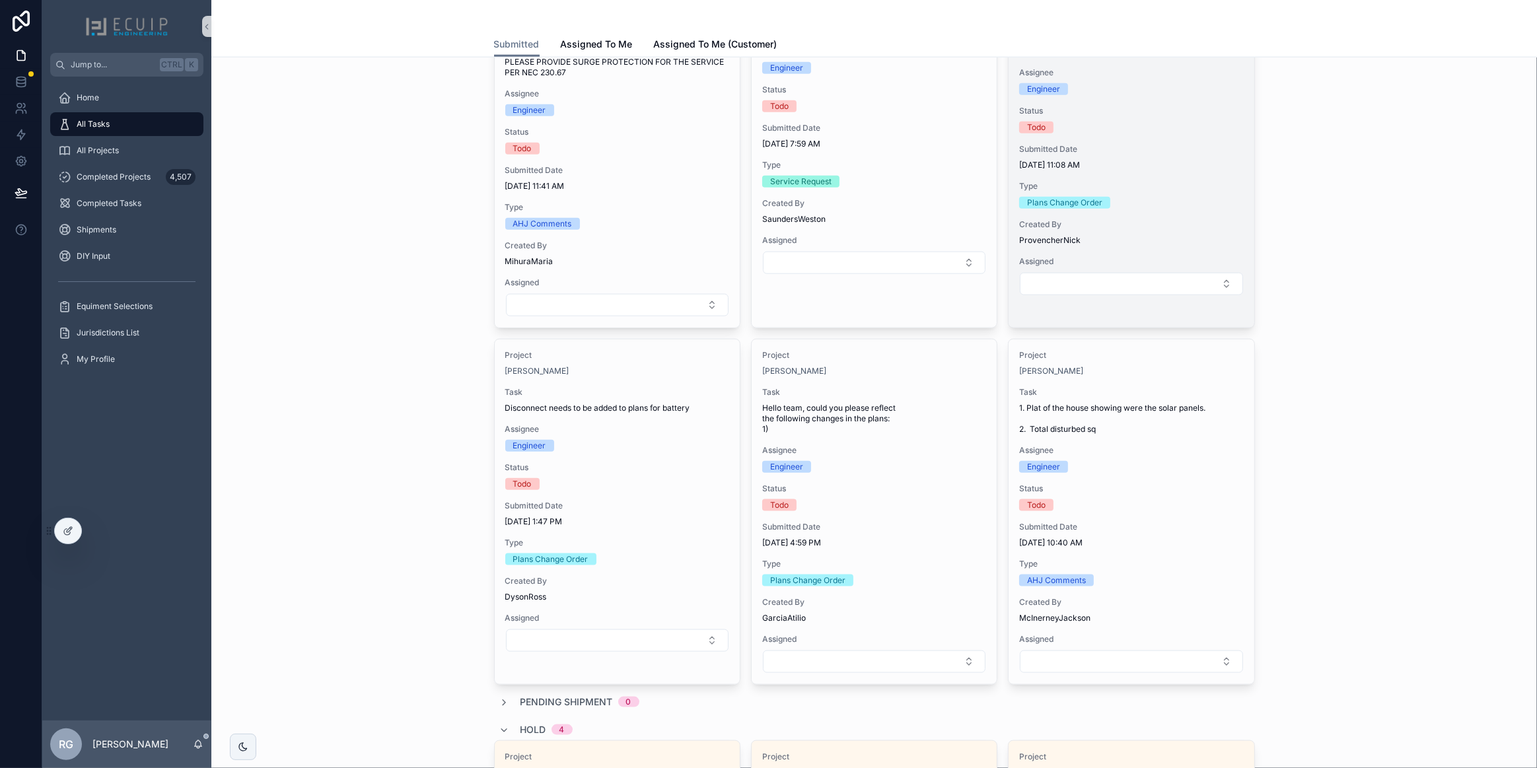
click at [1150, 190] on div "Type Plans Change Order" at bounding box center [1131, 195] width 224 height 28
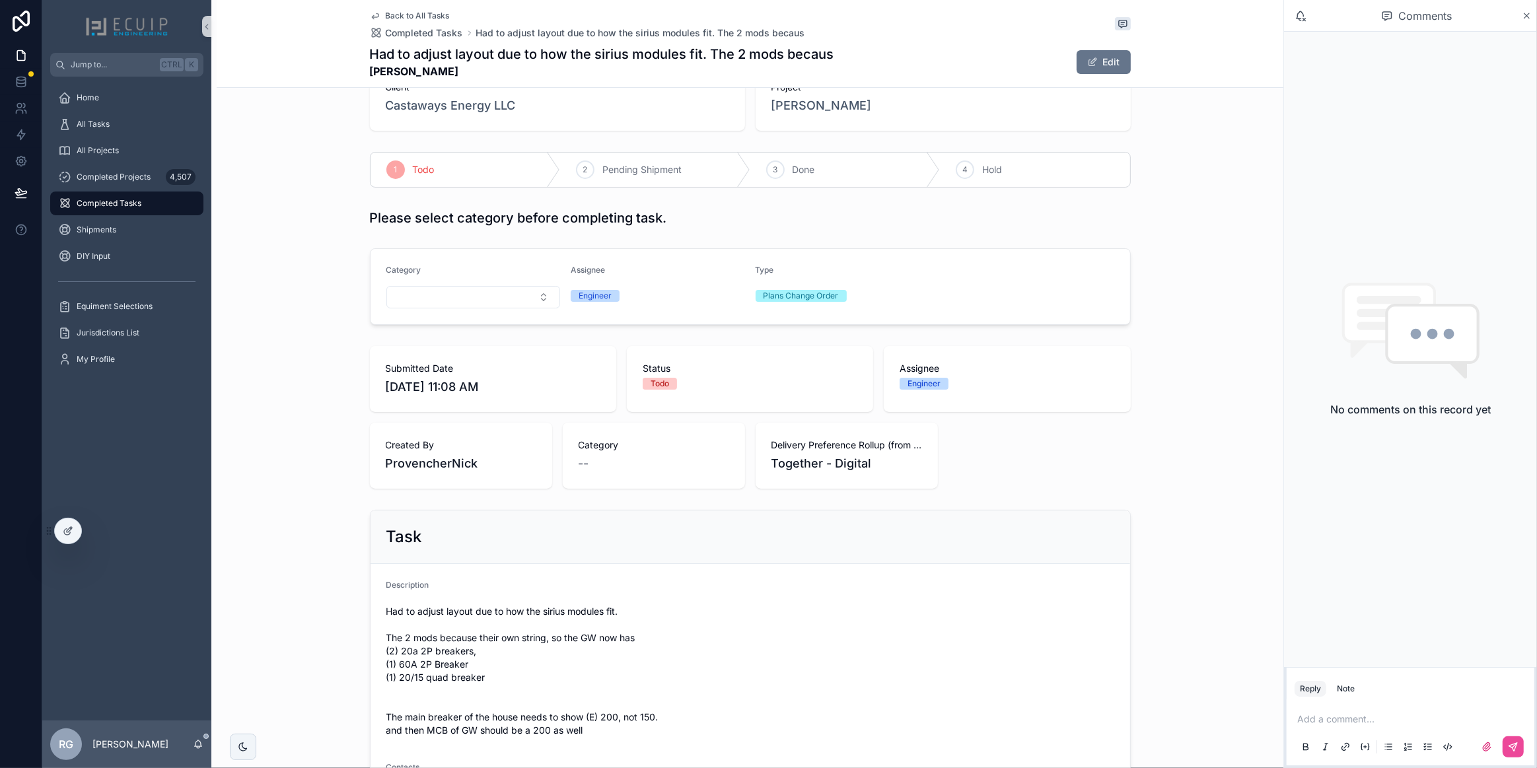
scroll to position [4, 0]
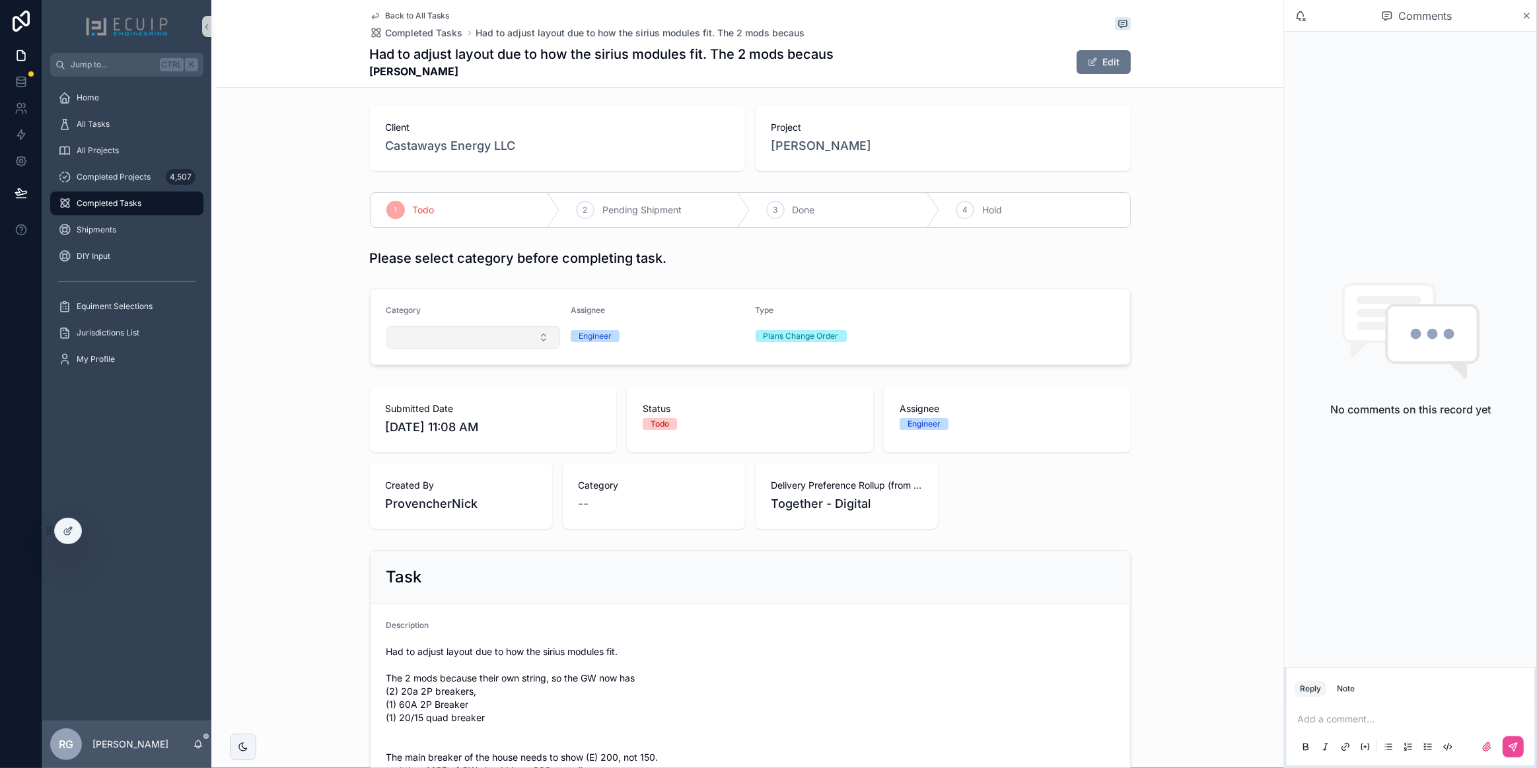
click at [504, 335] on button "Select Button" at bounding box center [474, 337] width 174 height 22
click at [483, 426] on span "Billable Change Order" at bounding box center [437, 424] width 94 height 13
click at [124, 131] on div "All Tasks" at bounding box center [126, 124] width 137 height 21
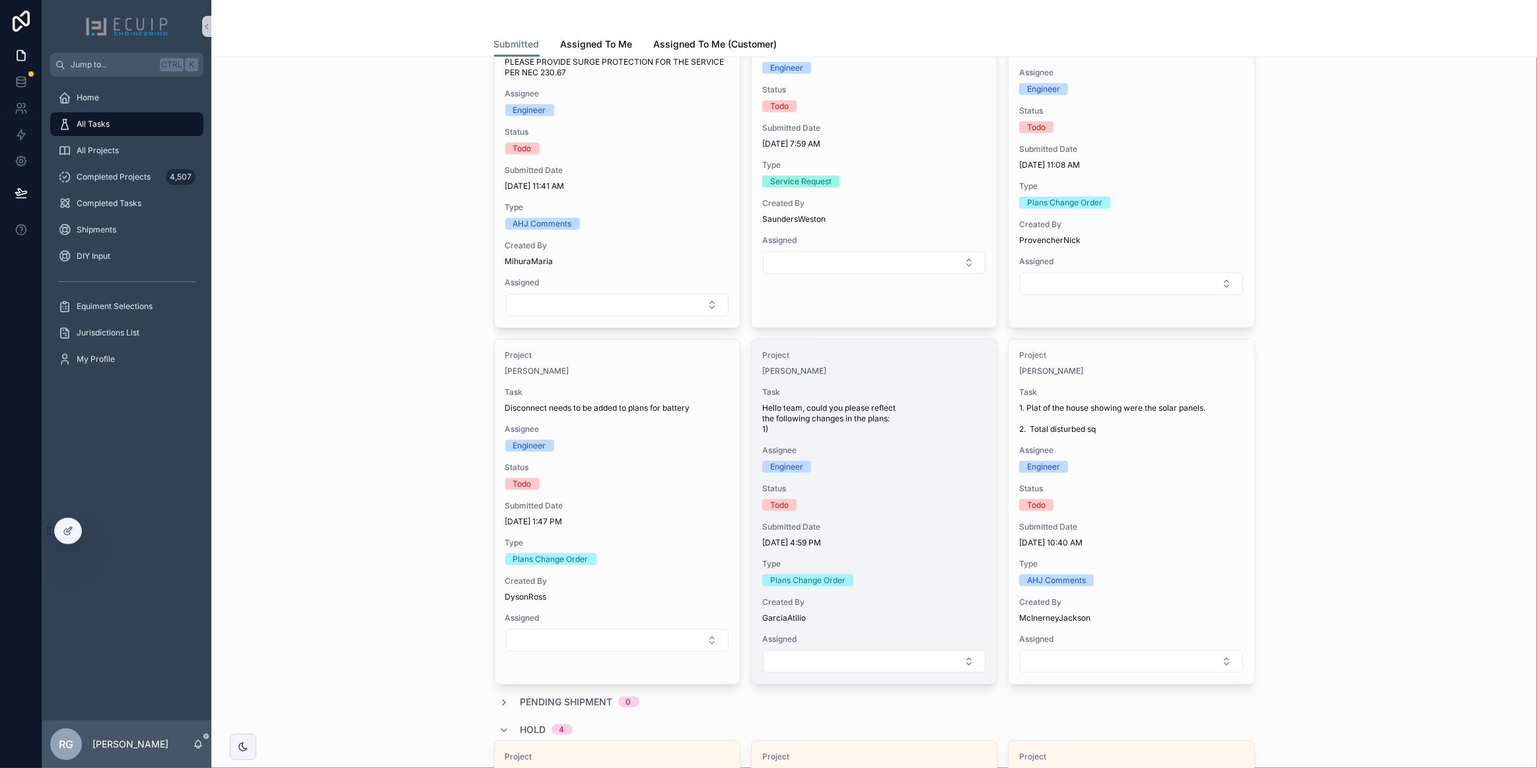
scroll to position [1561, 0]
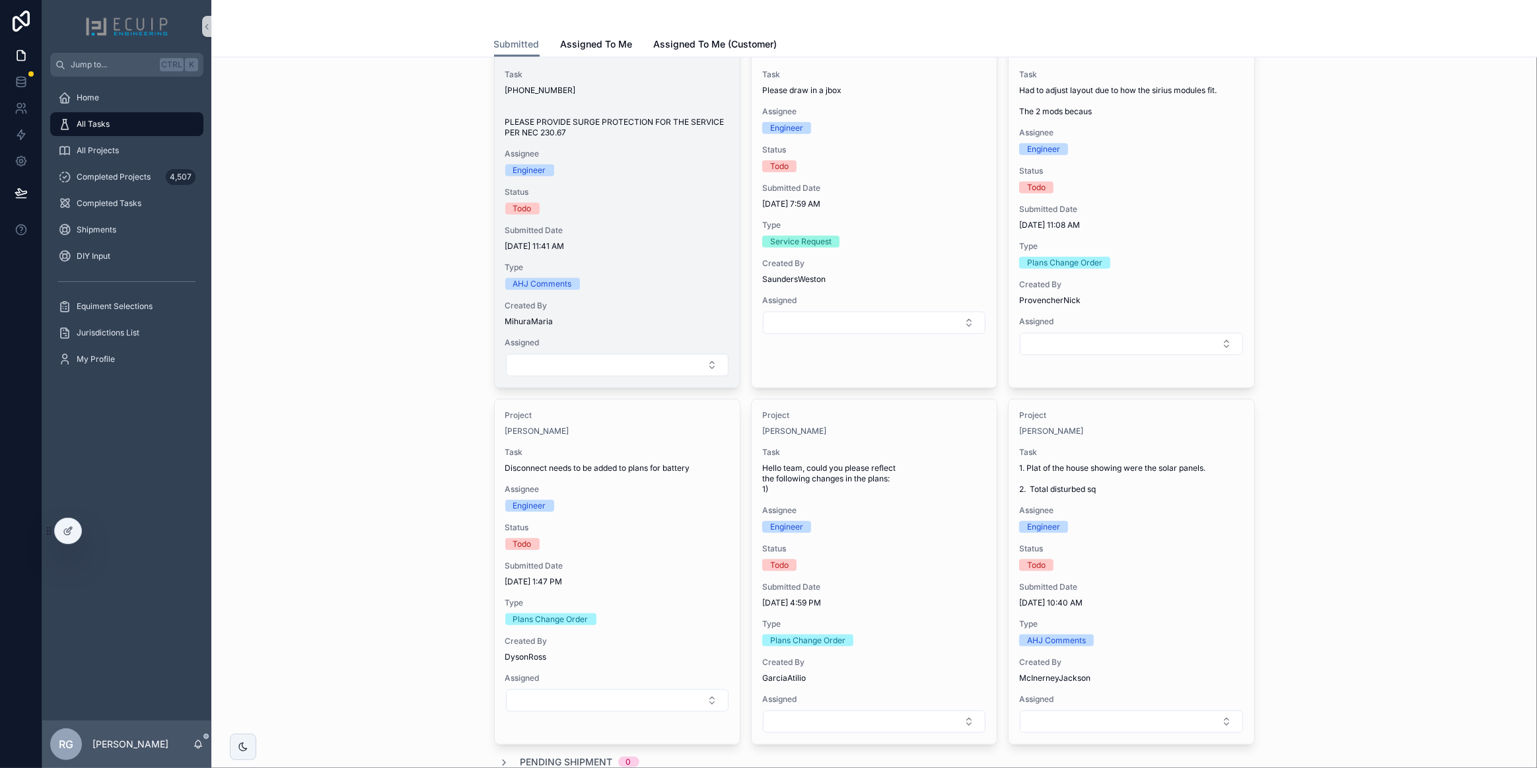
click at [608, 189] on span "Status" at bounding box center [617, 192] width 224 height 11
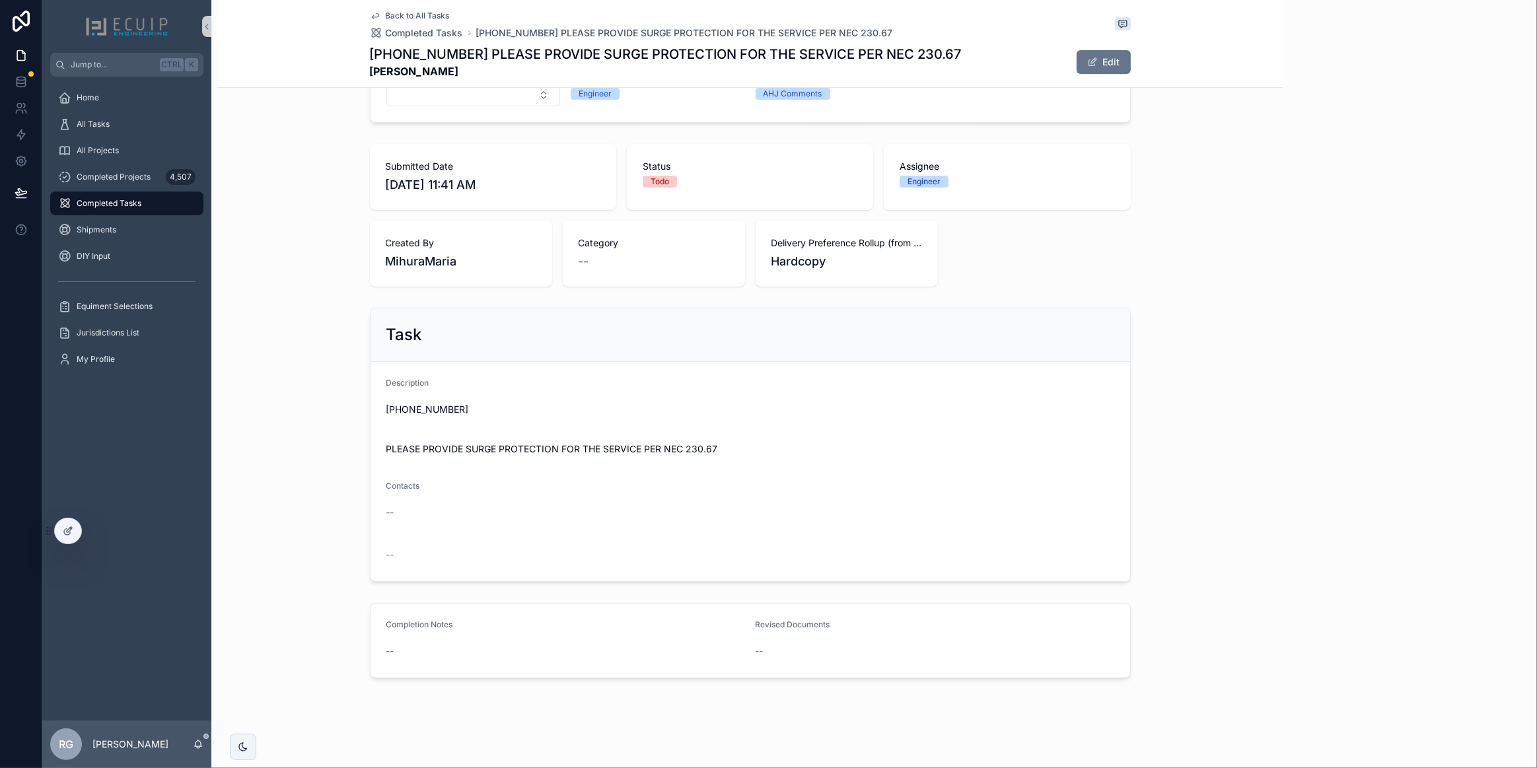
scroll to position [245, 0]
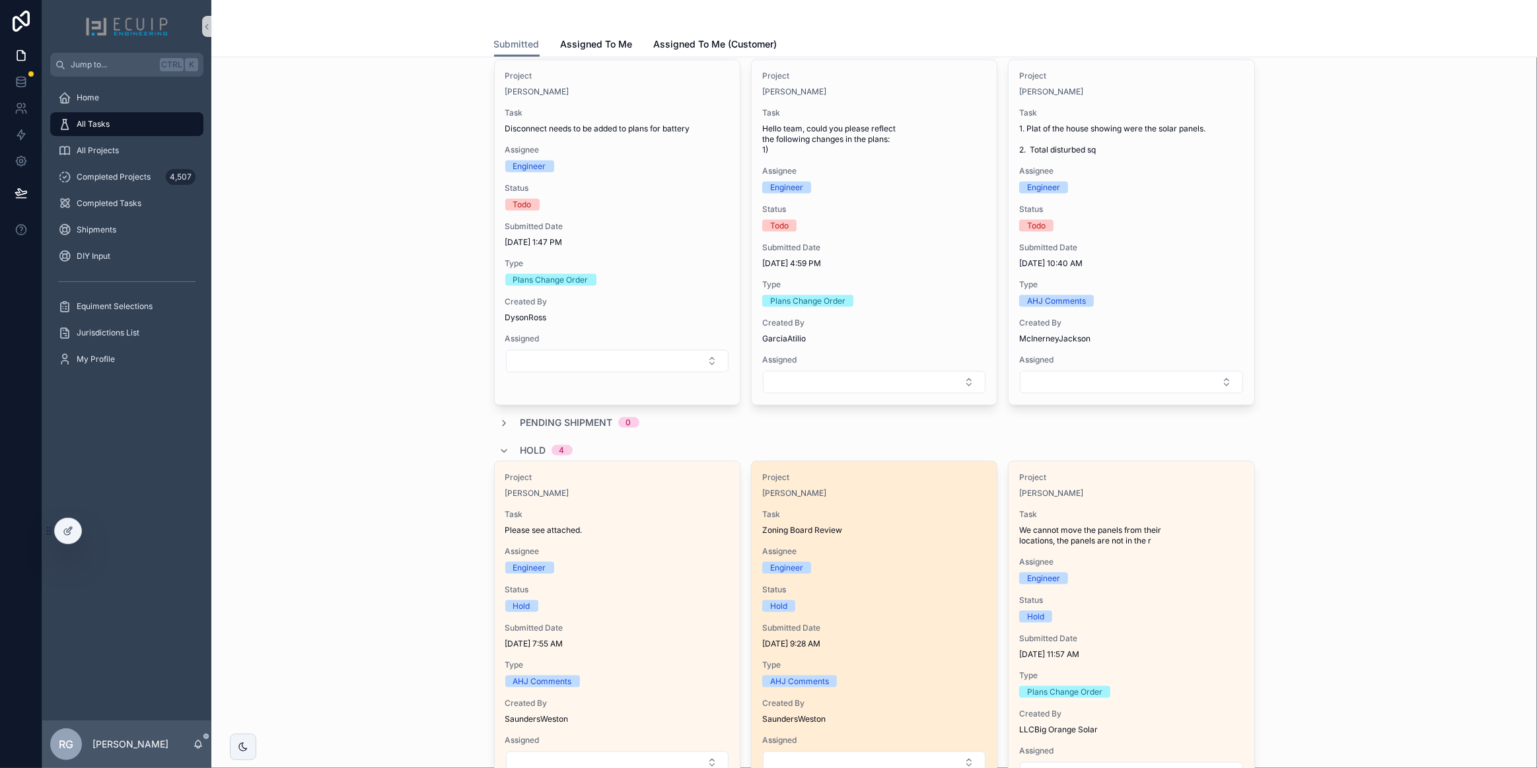
scroll to position [1682, 0]
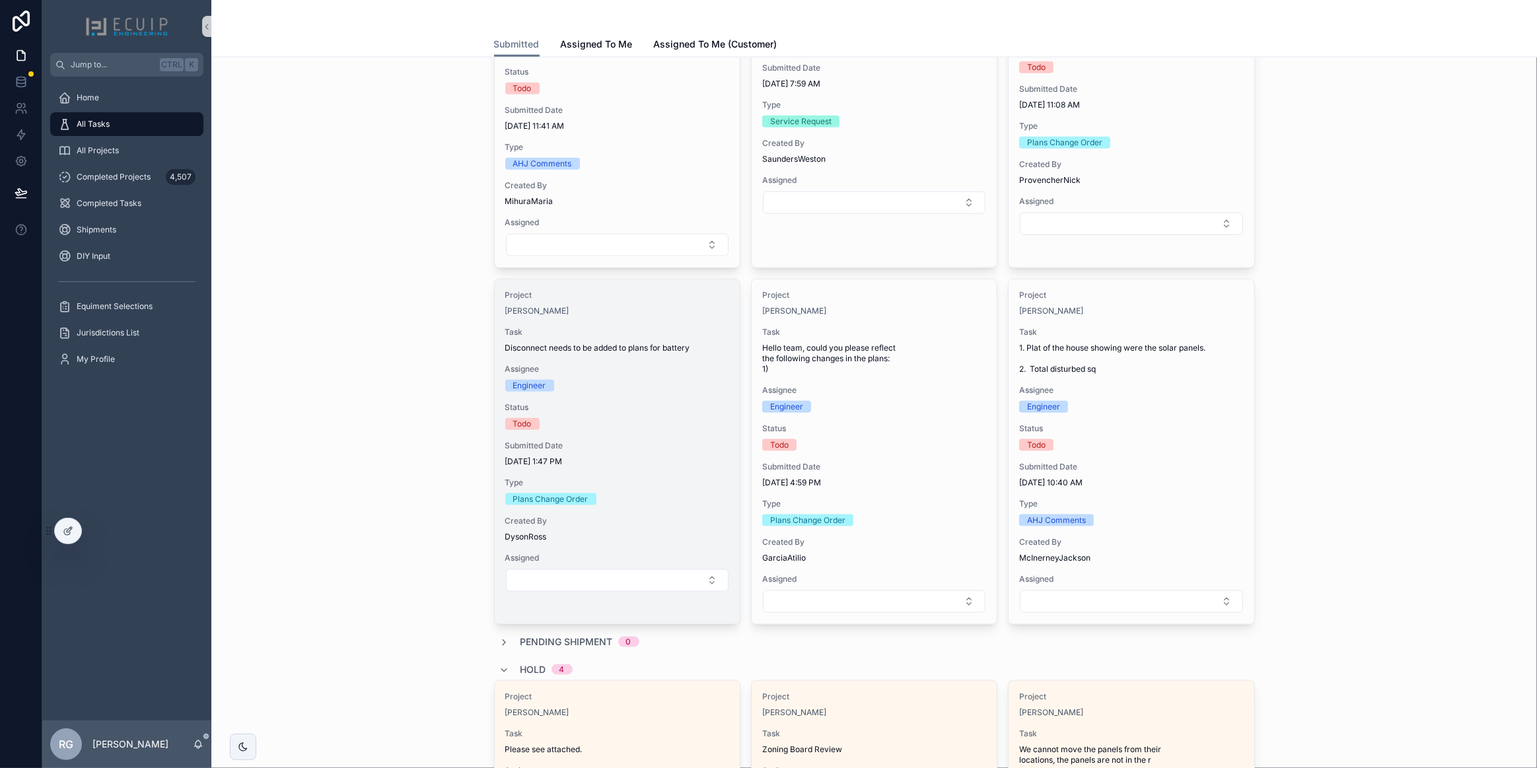
click at [698, 443] on span "Submitted Date" at bounding box center [617, 446] width 224 height 11
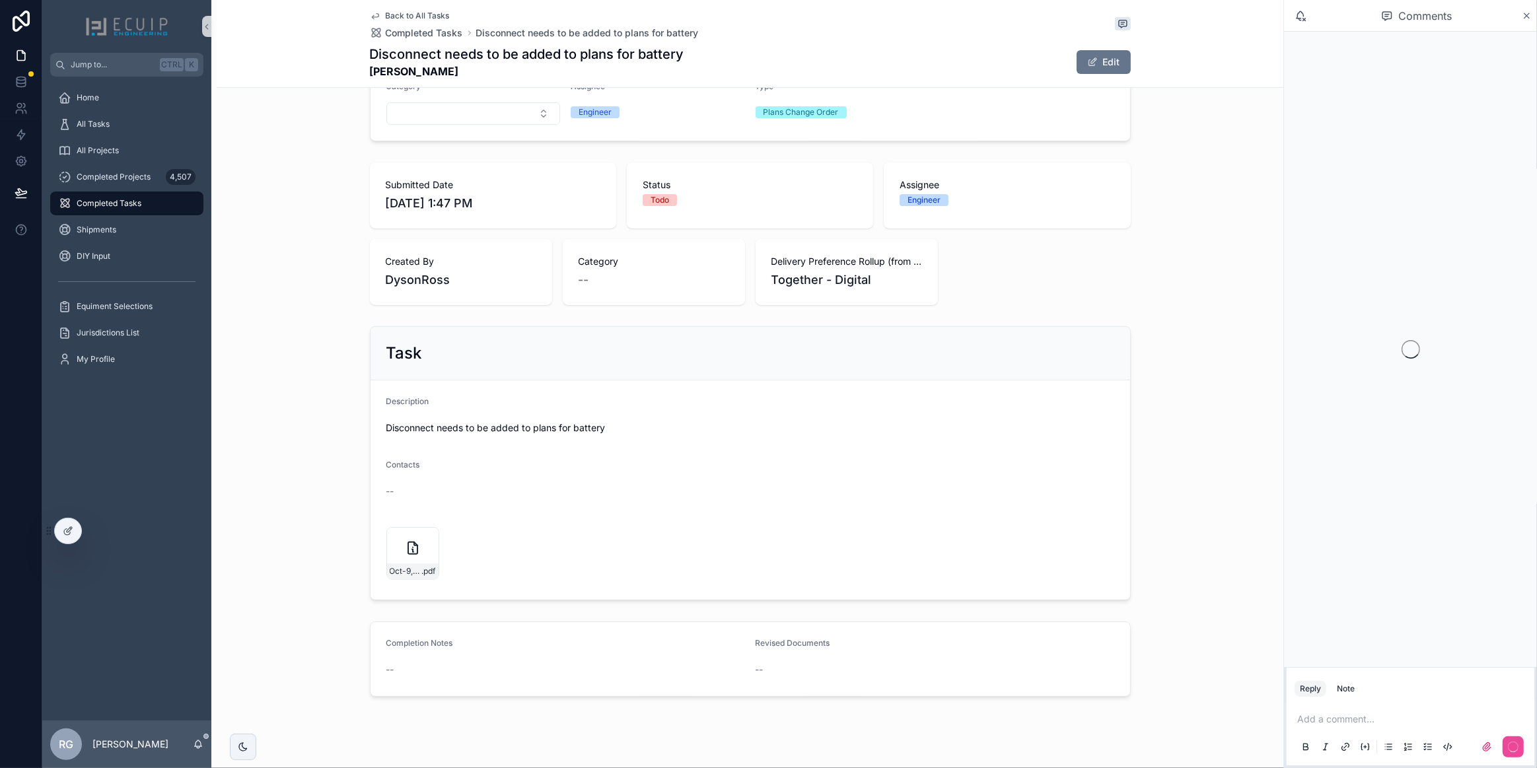
scroll to position [245, 0]
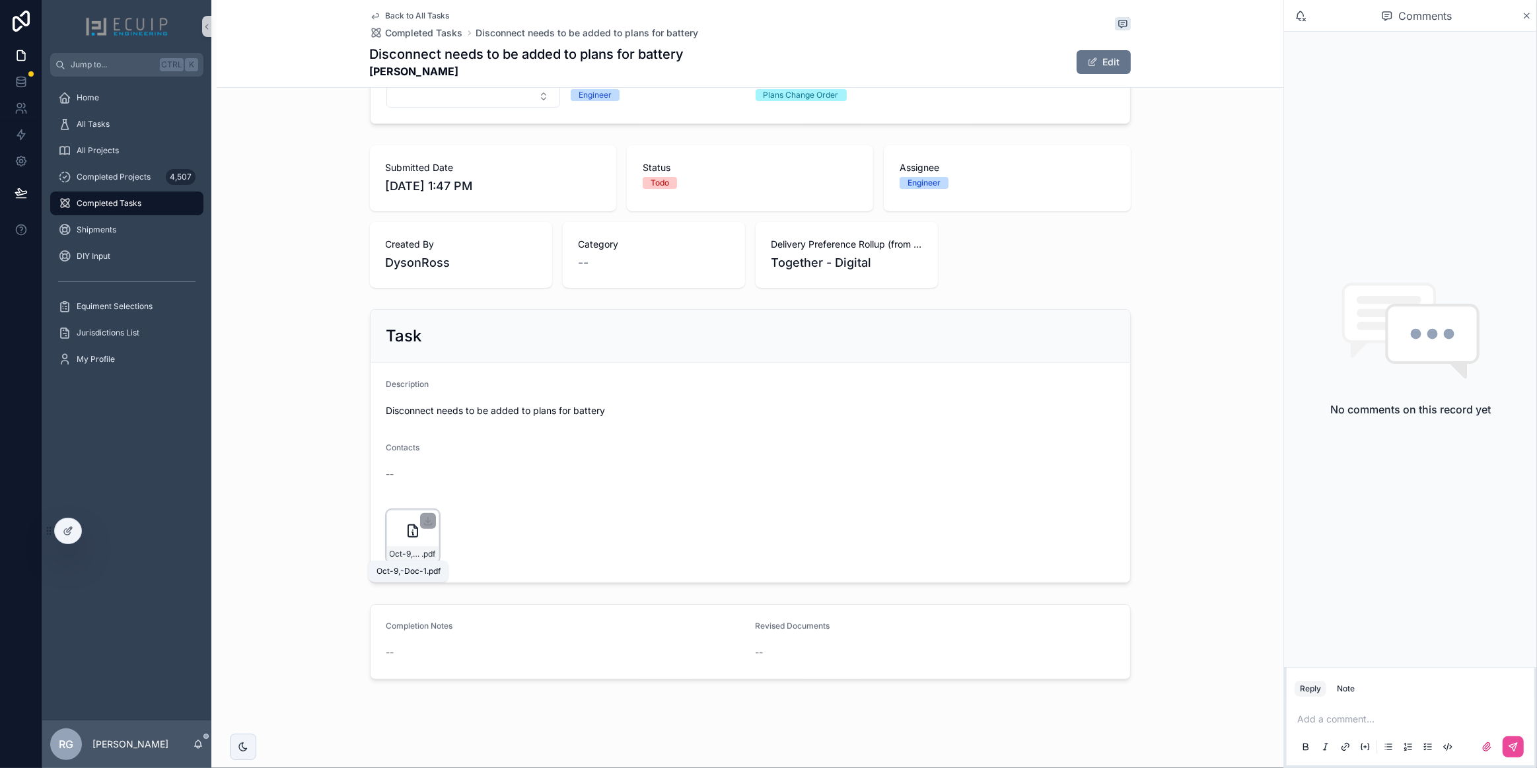
click at [409, 551] on span "Oct-9,-Doc-1" at bounding box center [406, 554] width 32 height 11
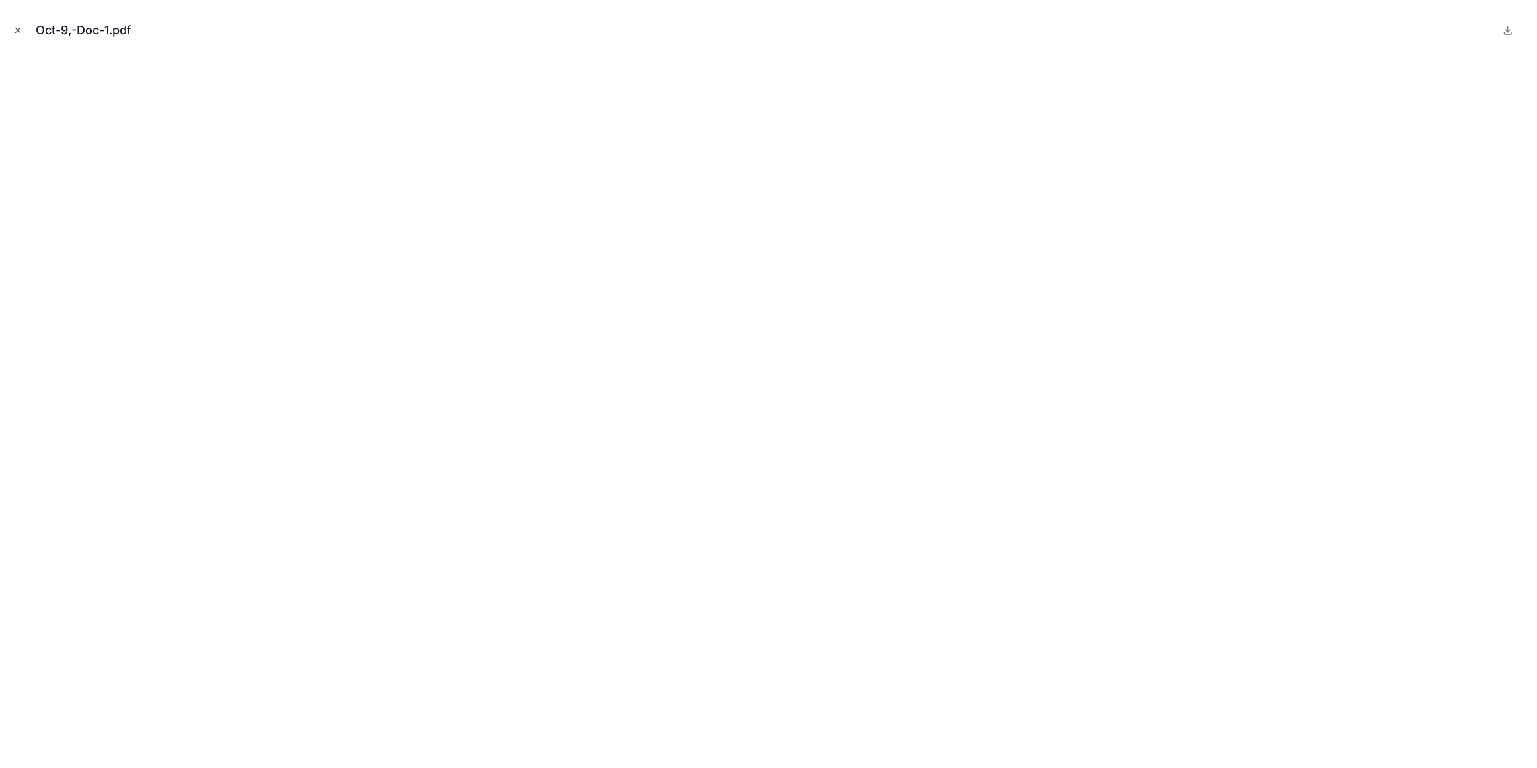
click at [19, 33] on icon "Close modal" at bounding box center [17, 30] width 9 height 9
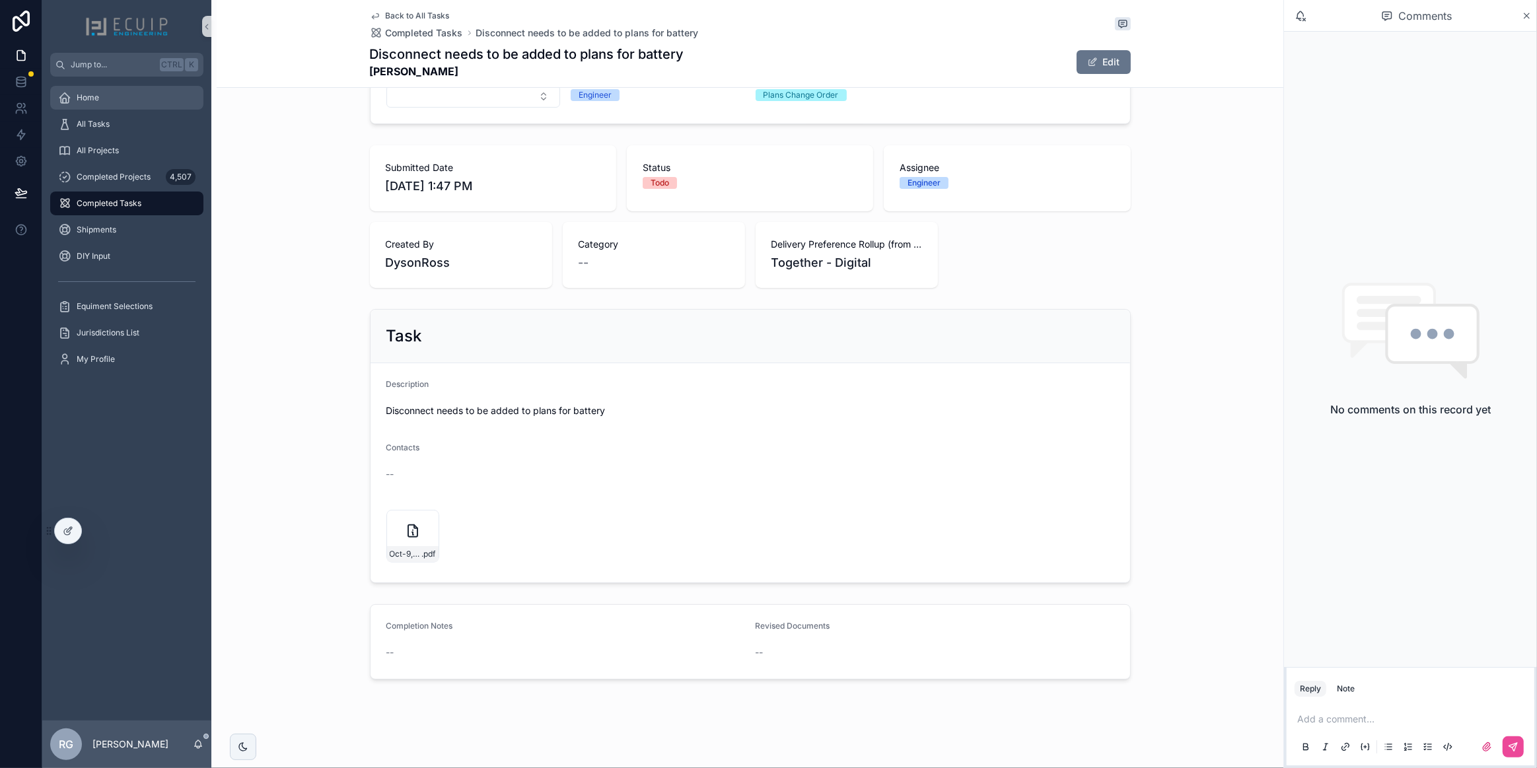
click at [105, 89] on div "Home" at bounding box center [126, 97] width 137 height 21
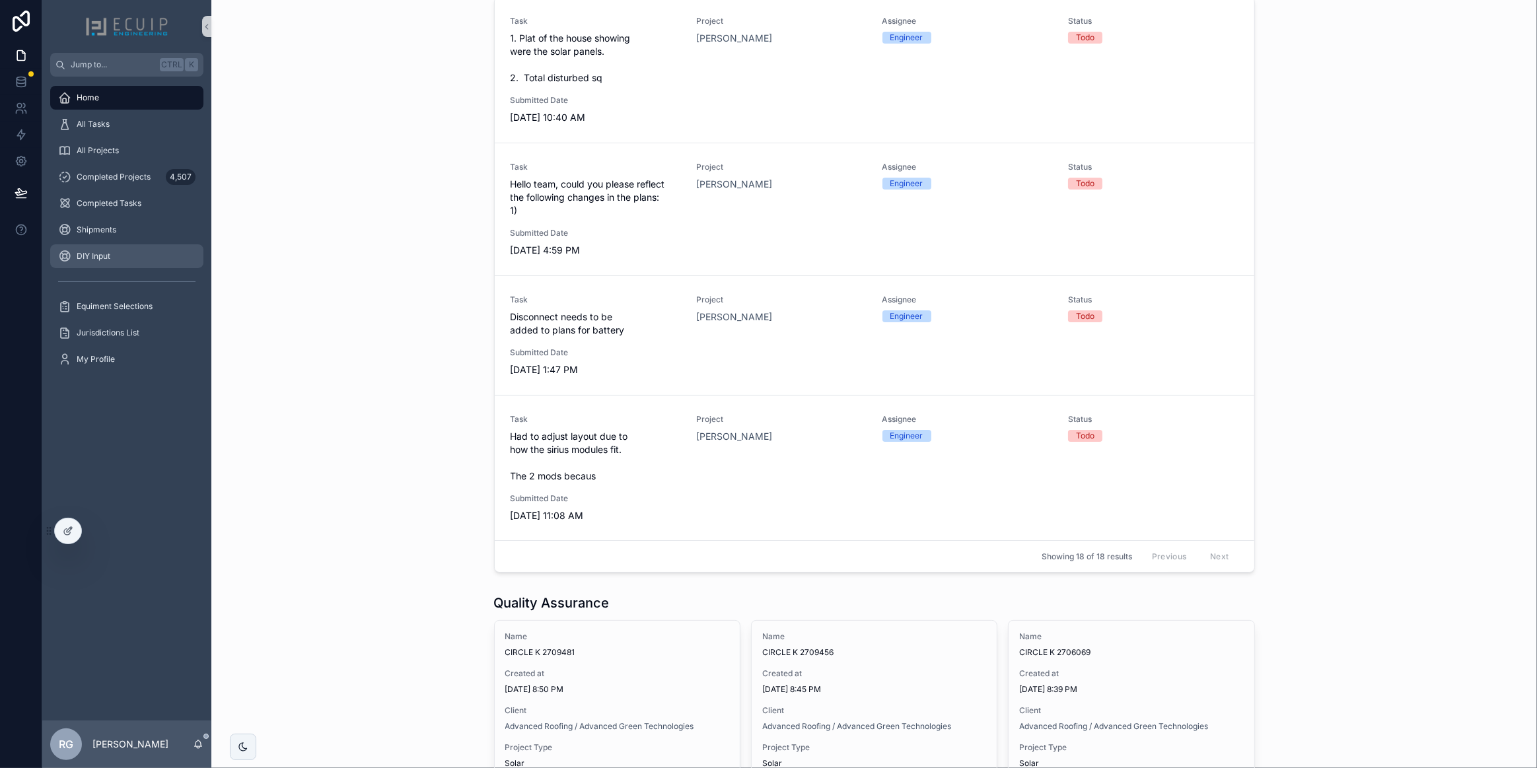
click at [137, 248] on div "DIY Input" at bounding box center [126, 256] width 137 height 21
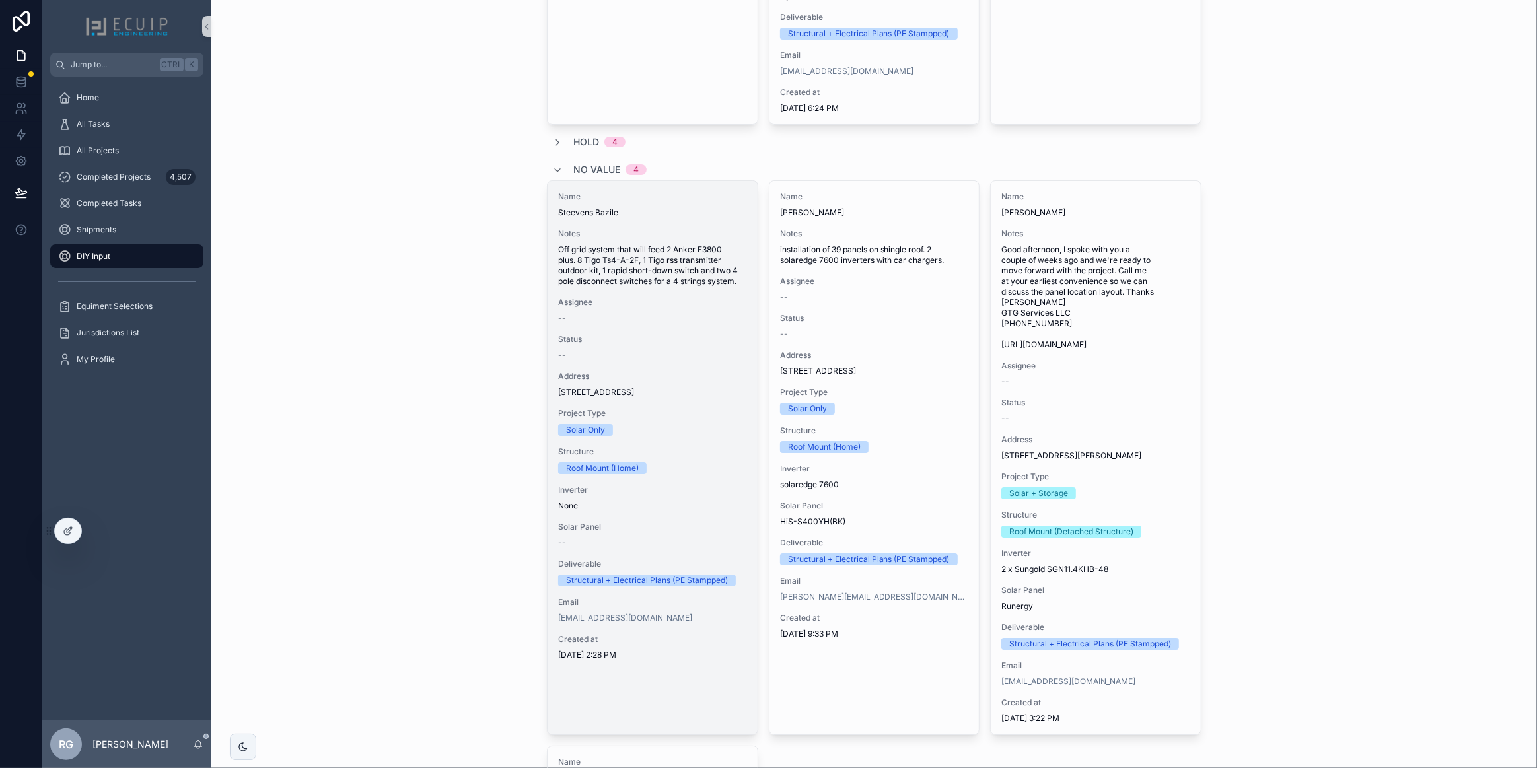
scroll to position [5165, 0]
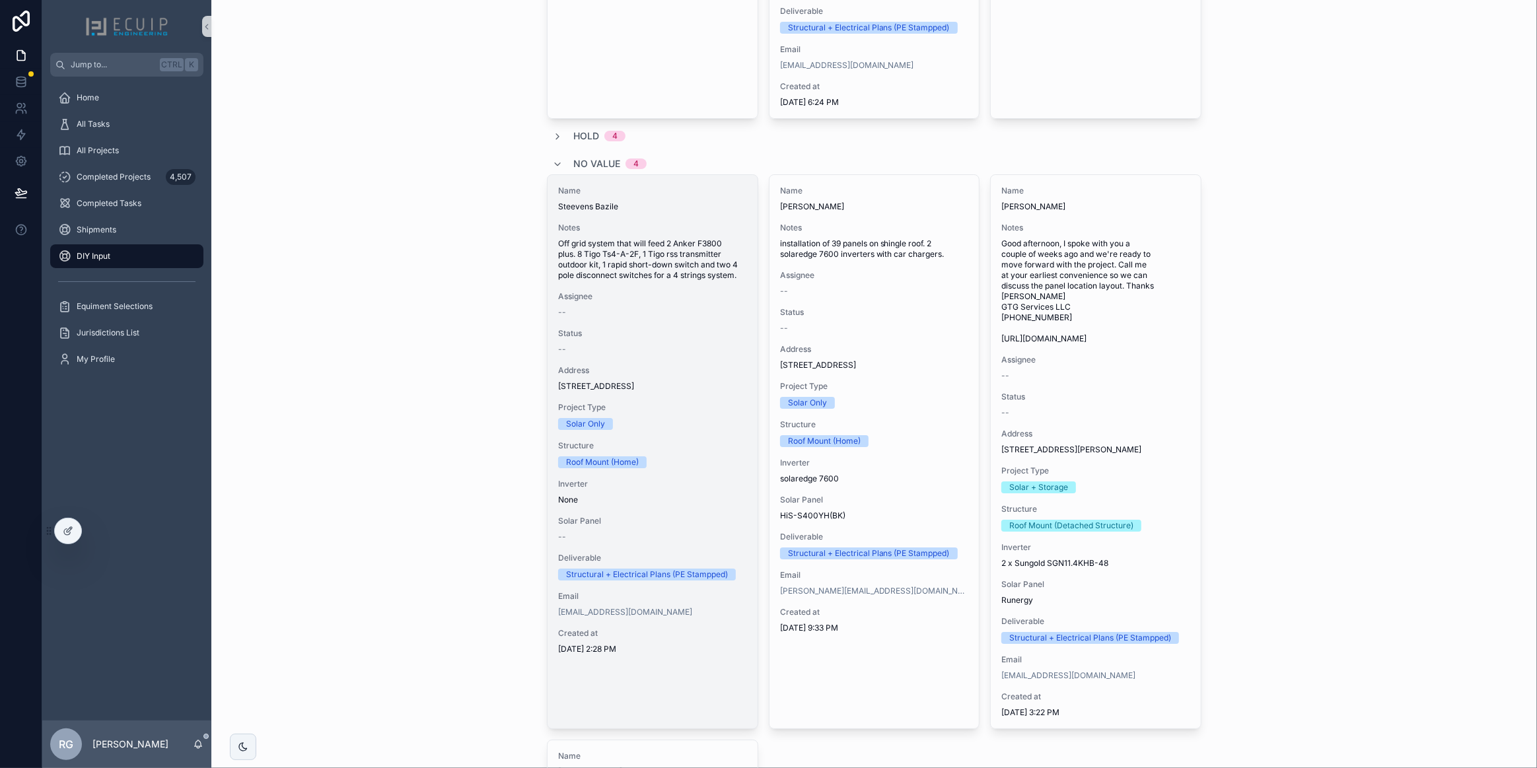
click at [706, 461] on div "Name Steevens Bazile Notes Off grid system that will feed 2 Anker F3800 plus. 8…" at bounding box center [653, 420] width 210 height 490
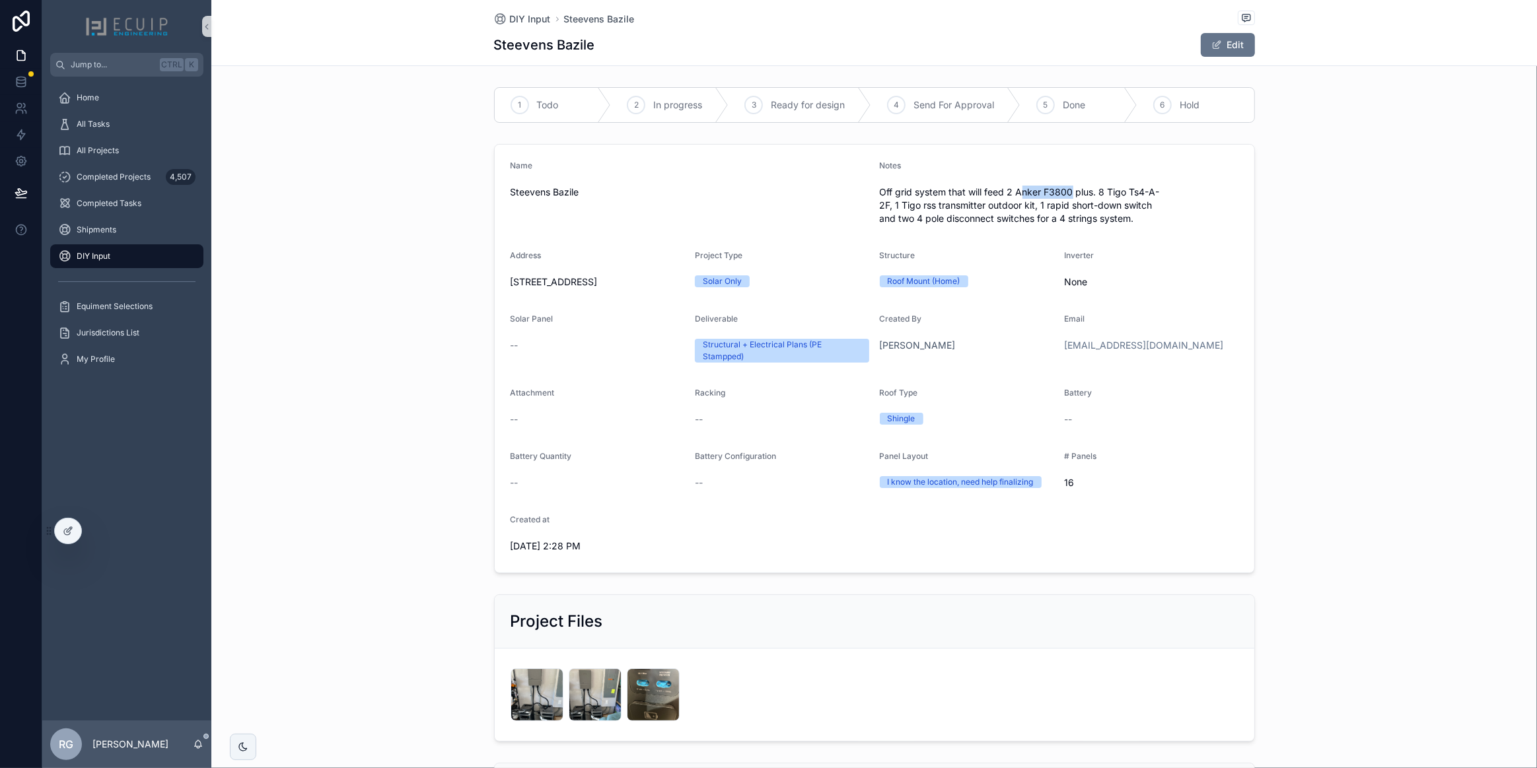
drag, startPoint x: 1070, startPoint y: 192, endPoint x: 1018, endPoint y: 193, distance: 51.6
click at [1018, 193] on span "Off grid system that will feed 2 Anker F3800 plus. 8 Tigo Ts4-A-2F, 1 Tigo rss …" at bounding box center [1059, 206] width 359 height 40
drag, startPoint x: 1088, startPoint y: 192, endPoint x: 1011, endPoint y: 190, distance: 76.7
click at [1011, 190] on span "Off grid system that will feed 2 Anker F3800 plus. 8 Tigo Ts4-A-2F, 1 Tigo rss …" at bounding box center [1059, 206] width 359 height 40
copy span "Anker F3800 plus"
